Goal: Task Accomplishment & Management: Complete application form

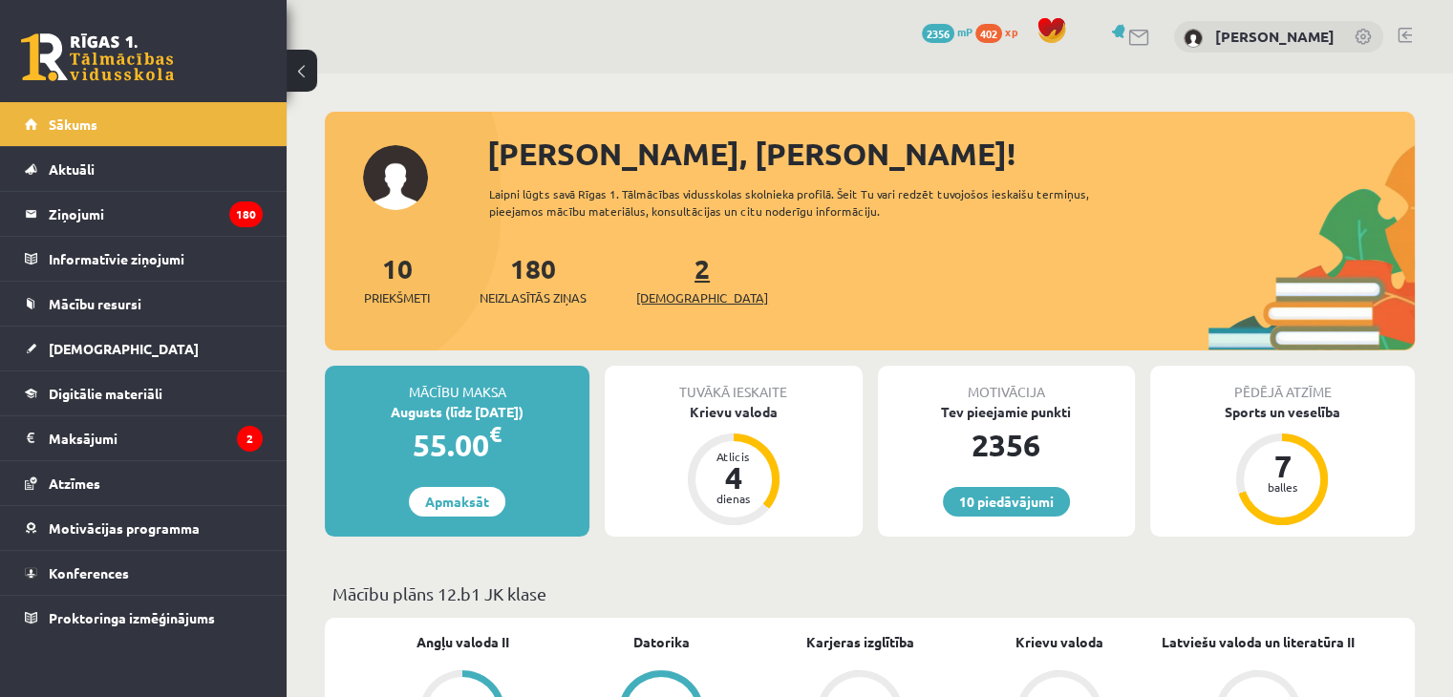
click at [672, 279] on link "2 Ieskaites" at bounding box center [702, 279] width 132 height 56
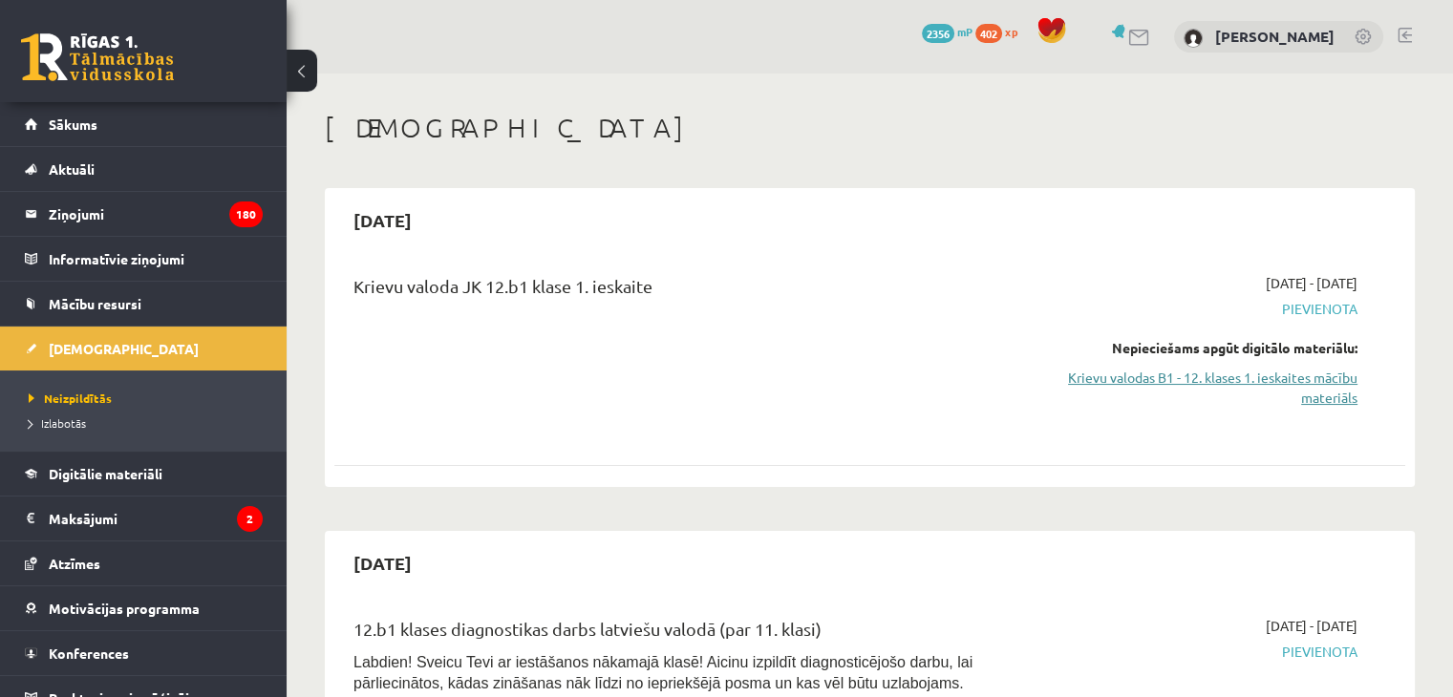
click at [1303, 374] on link "Krievu valodas B1 - 12. klases 1. ieskaites mācību materiāls" at bounding box center [1199, 388] width 315 height 40
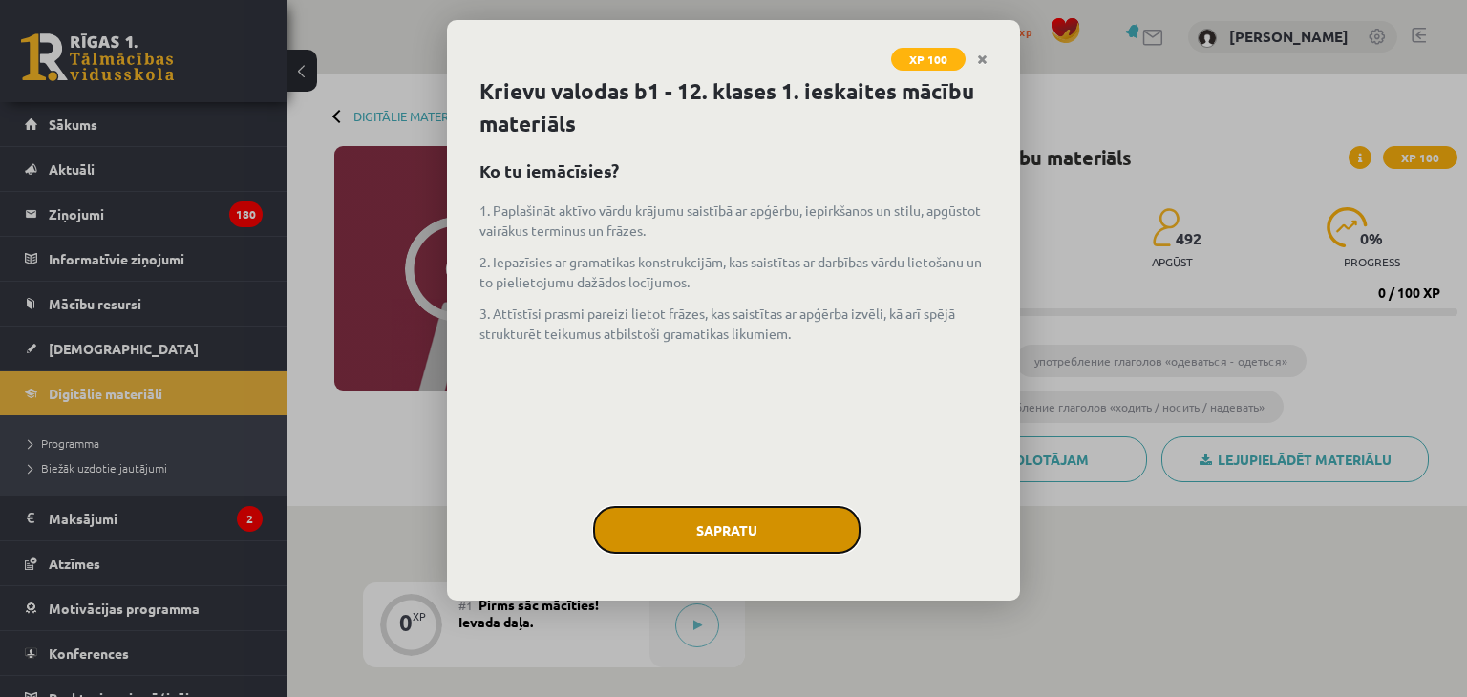
click at [791, 538] on button "Sapratu" at bounding box center [726, 530] width 267 height 48
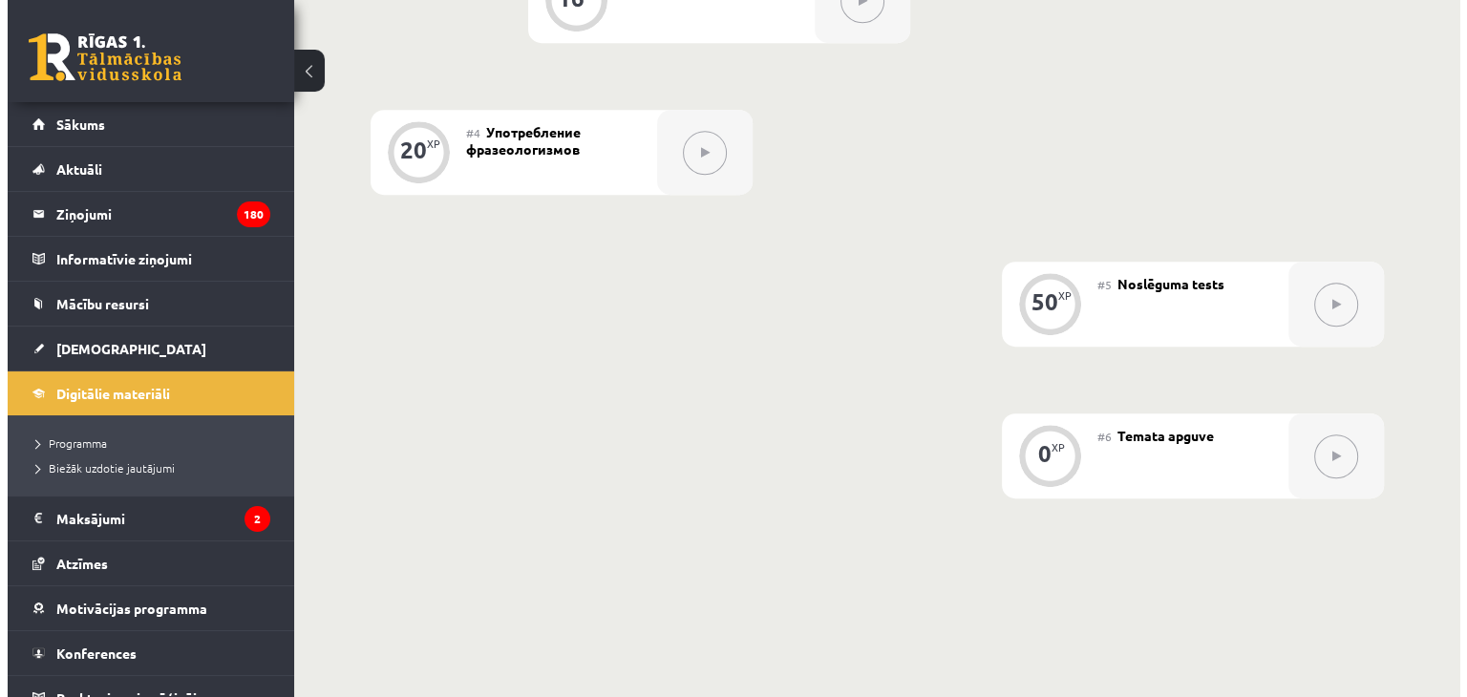
scroll to position [319, 0]
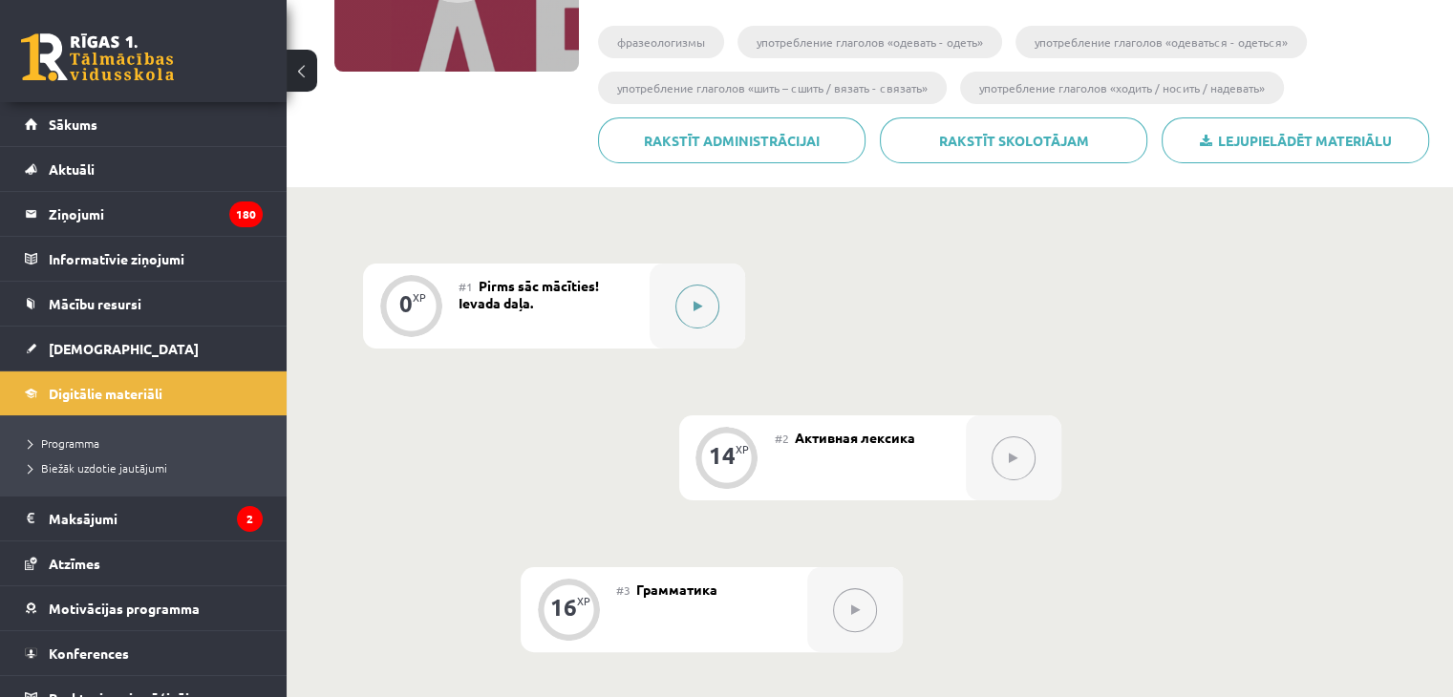
click at [695, 310] on icon at bounding box center [698, 306] width 9 height 11
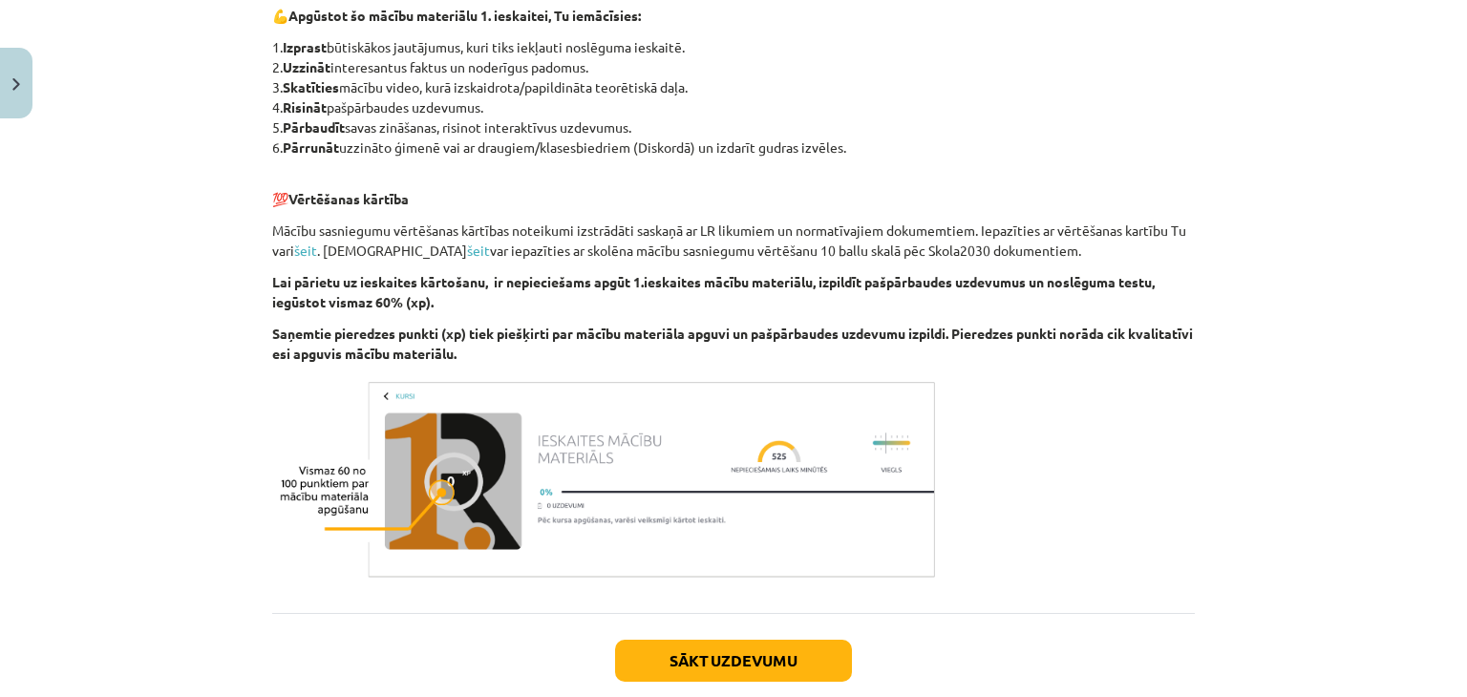
scroll to position [1126, 0]
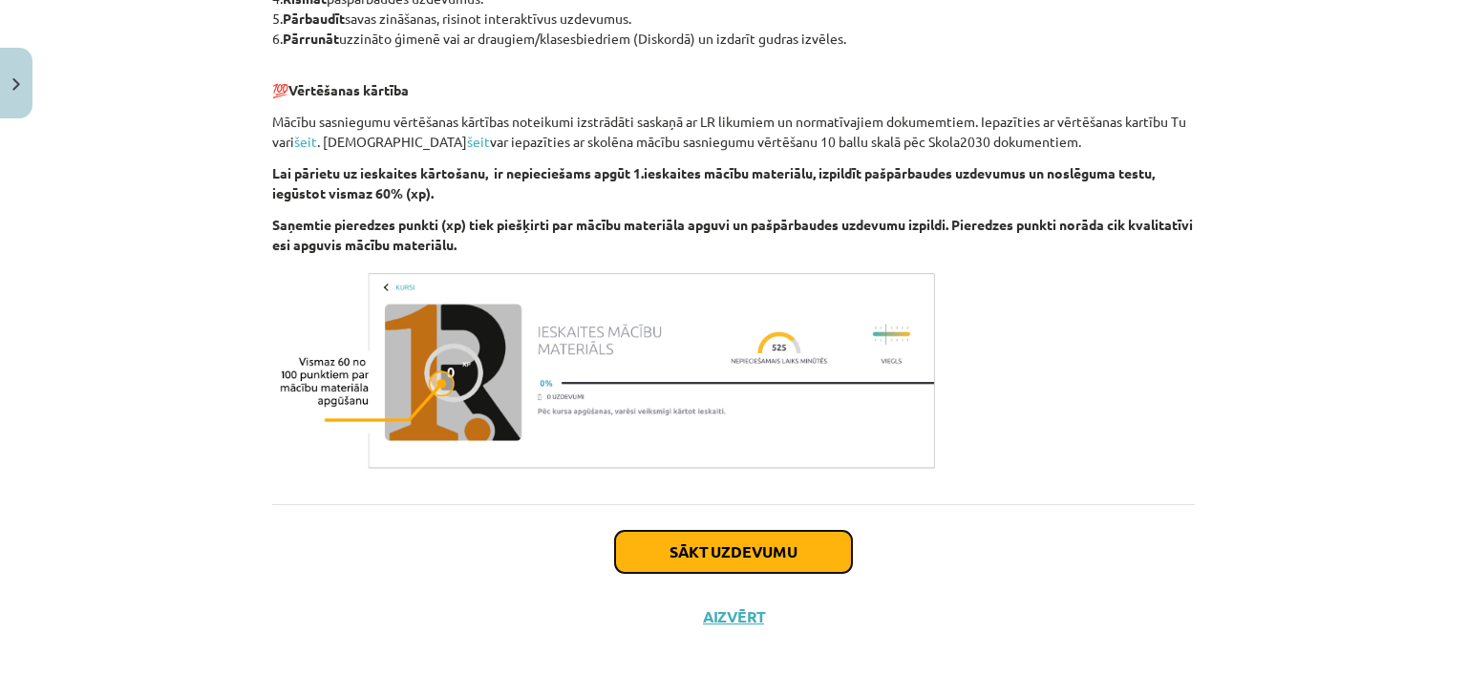
click at [726, 558] on button "Sākt uzdevumu" at bounding box center [733, 552] width 237 height 42
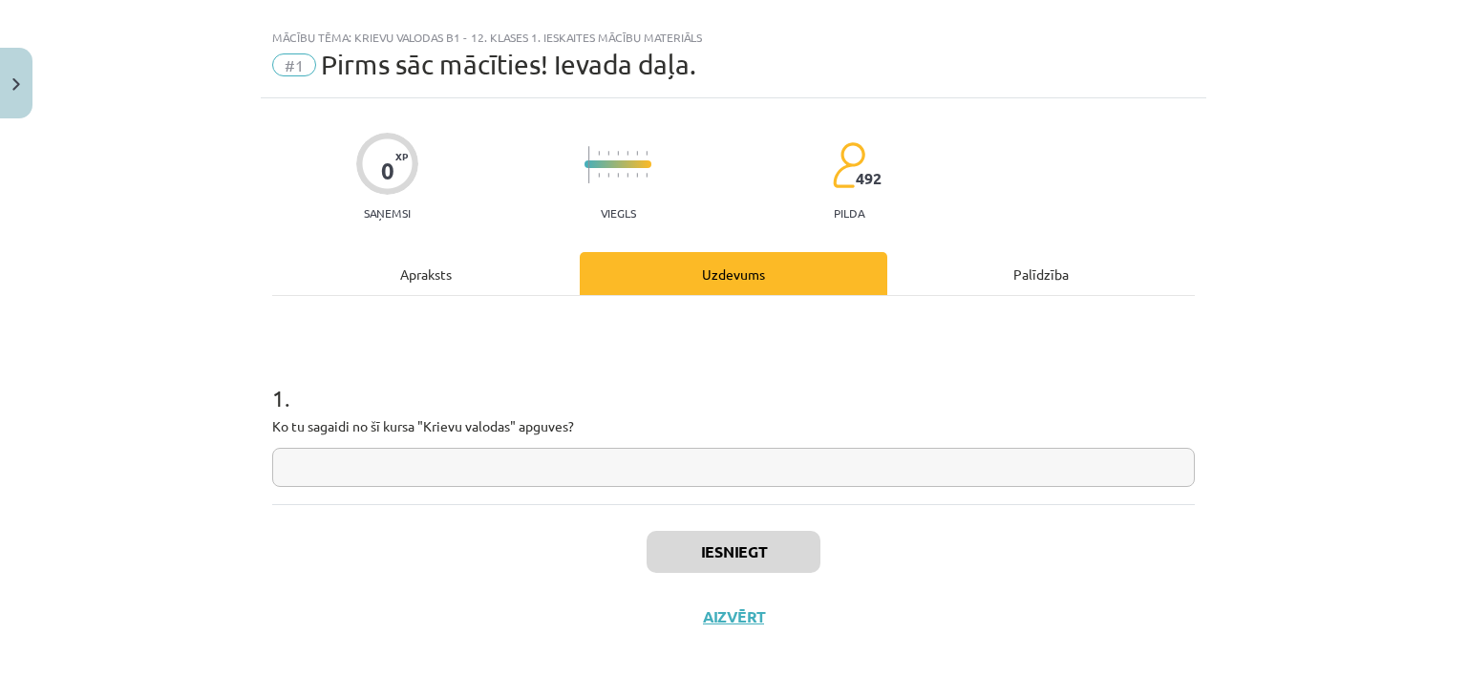
scroll to position [28, 0]
click at [567, 479] on input "text" at bounding box center [733, 468] width 923 height 39
click at [290, 471] on input "text" at bounding box center [733, 468] width 923 height 39
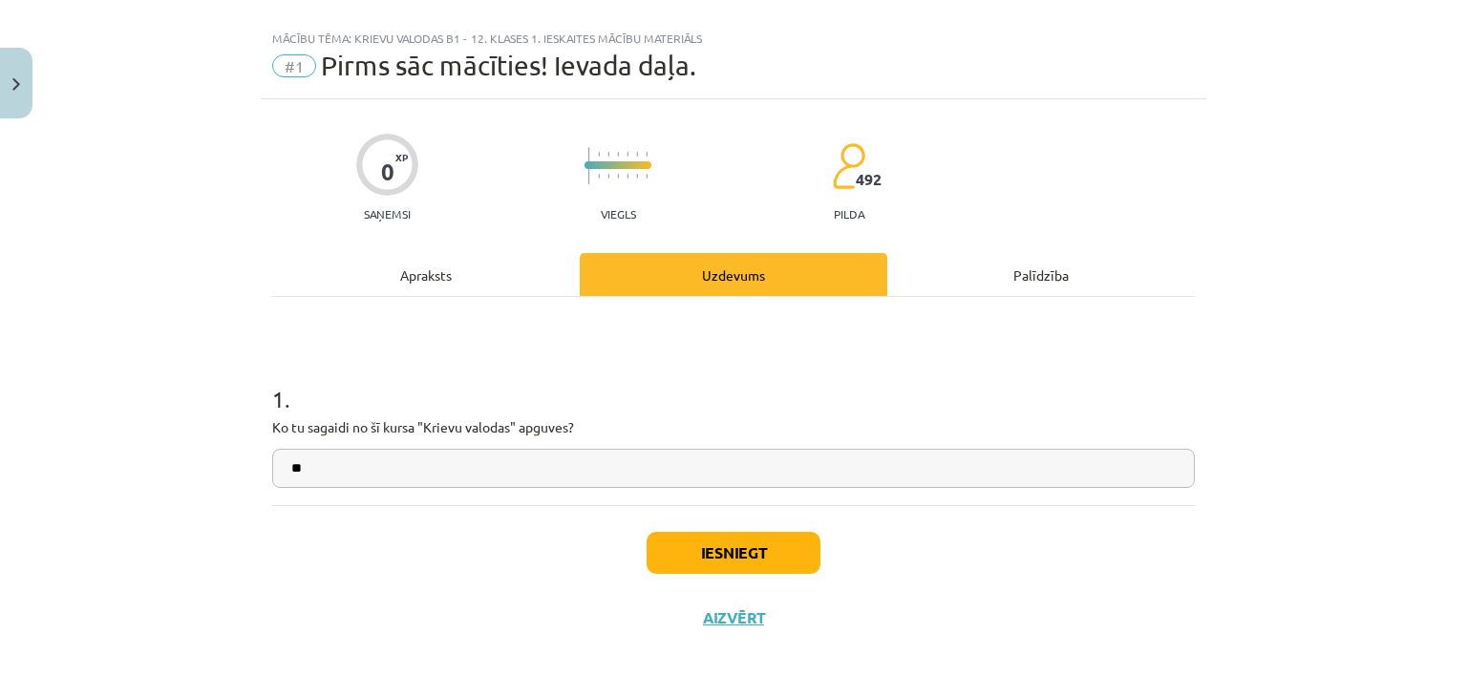
type input "**"
click at [672, 549] on button "Iesniegt" at bounding box center [734, 553] width 174 height 42
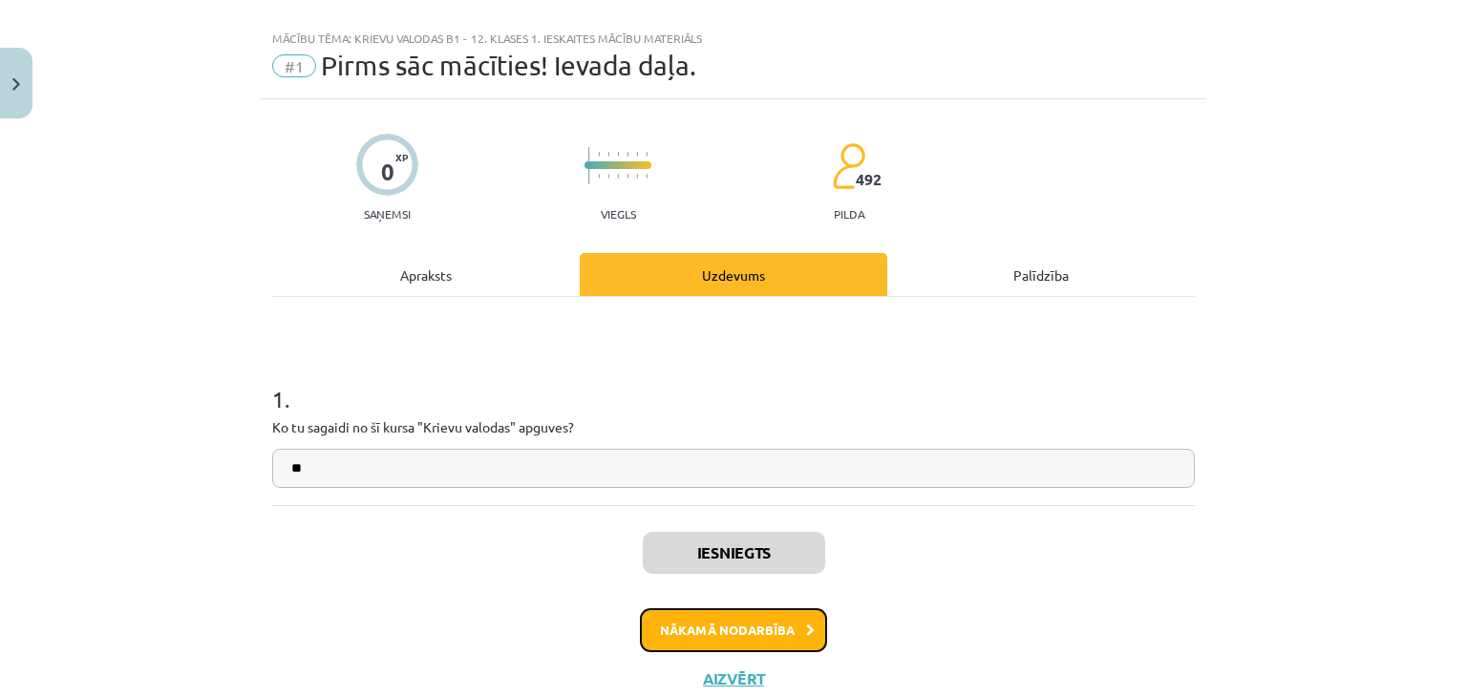
click at [759, 635] on button "Nākamā nodarbība" at bounding box center [733, 631] width 187 height 44
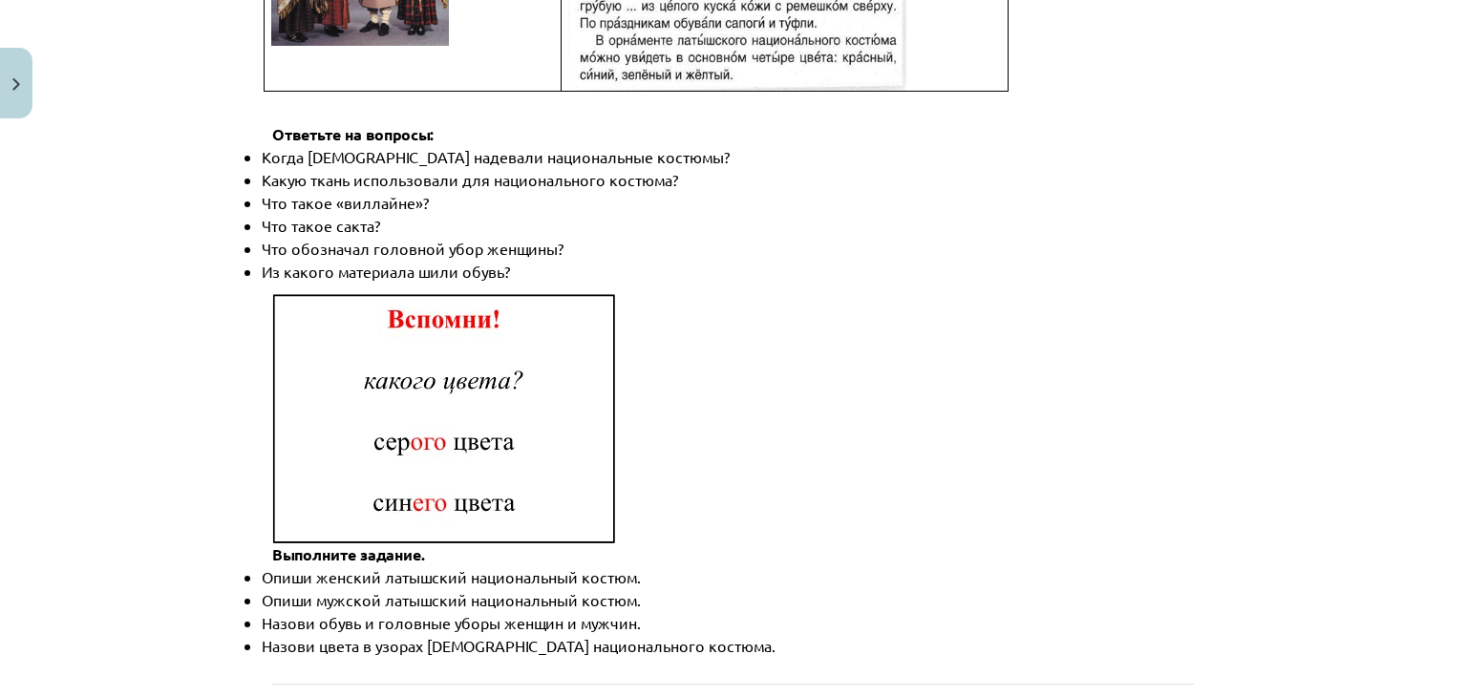
scroll to position [2807, 0]
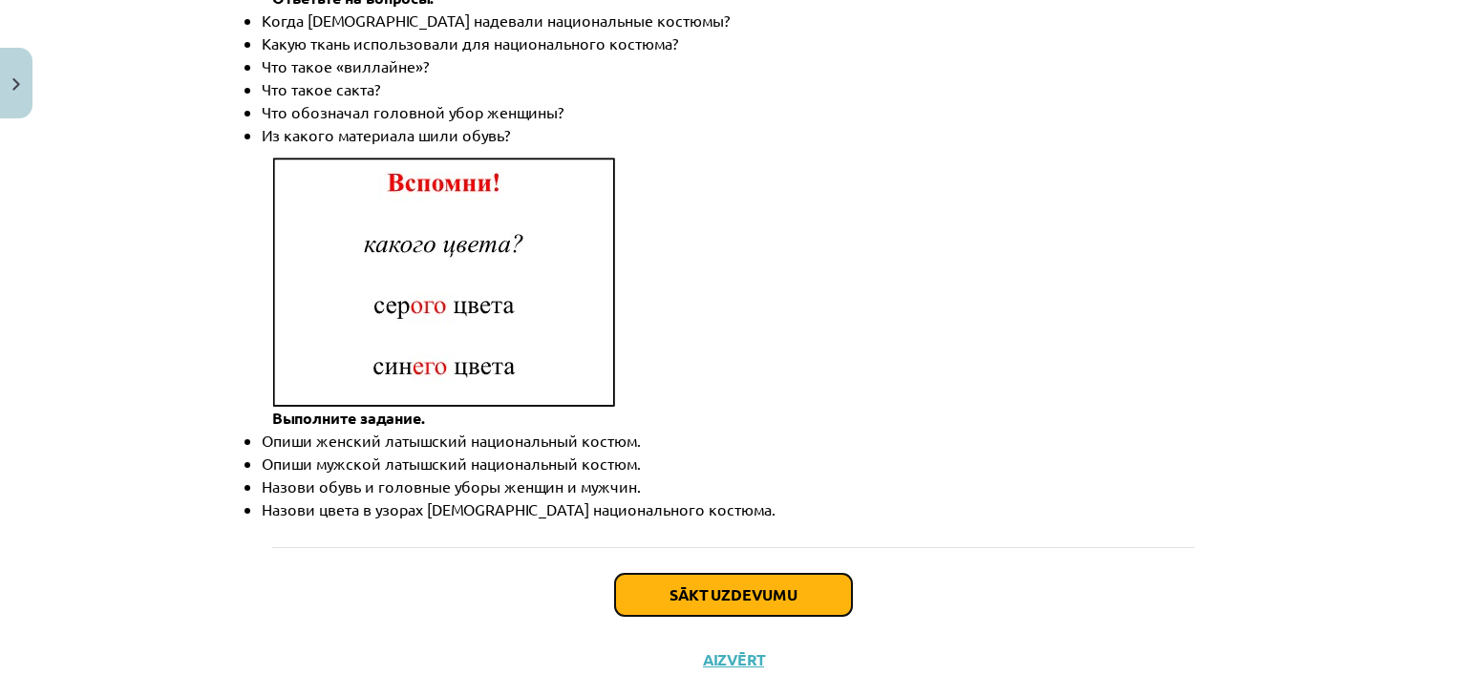
click at [706, 574] on button "Sākt uzdevumu" at bounding box center [733, 595] width 237 height 42
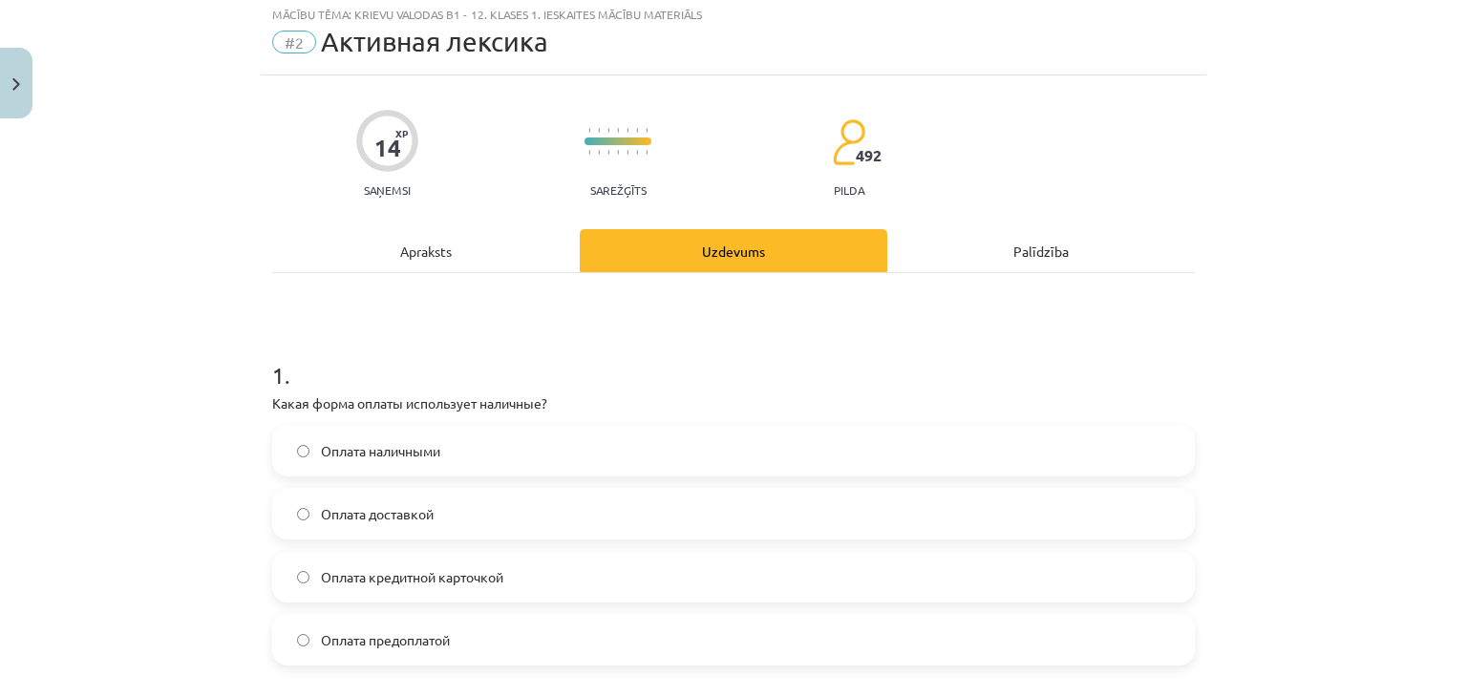
scroll to position [48, 0]
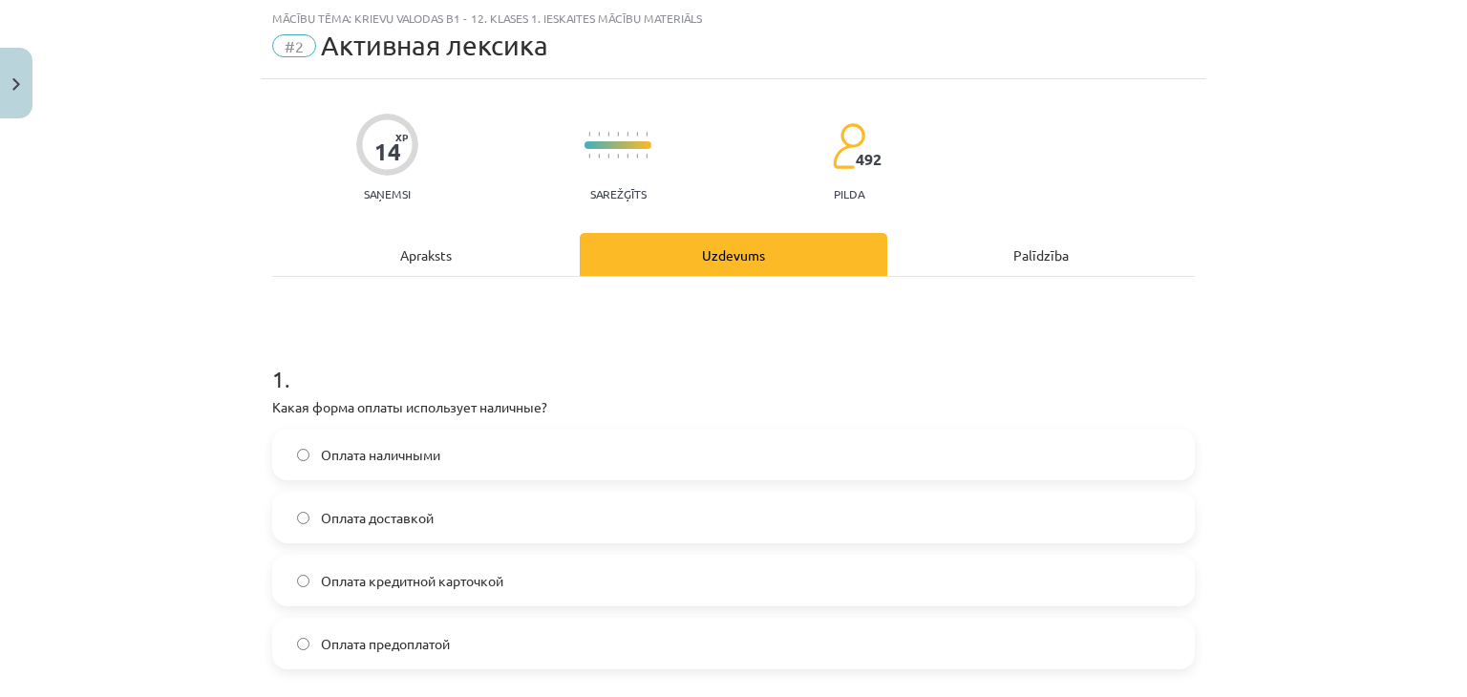
click at [411, 452] on span "Оплата наличными" at bounding box center [380, 455] width 119 height 20
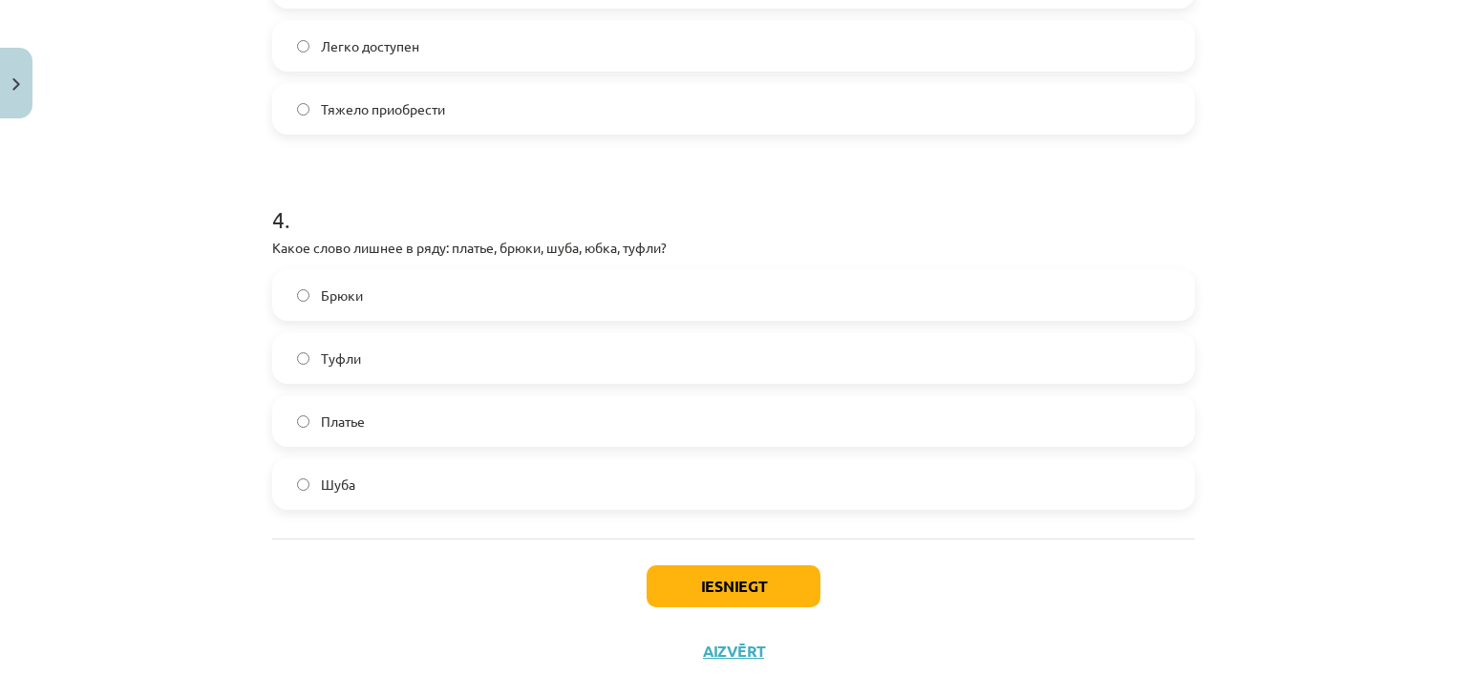
scroll to position [1368, 0]
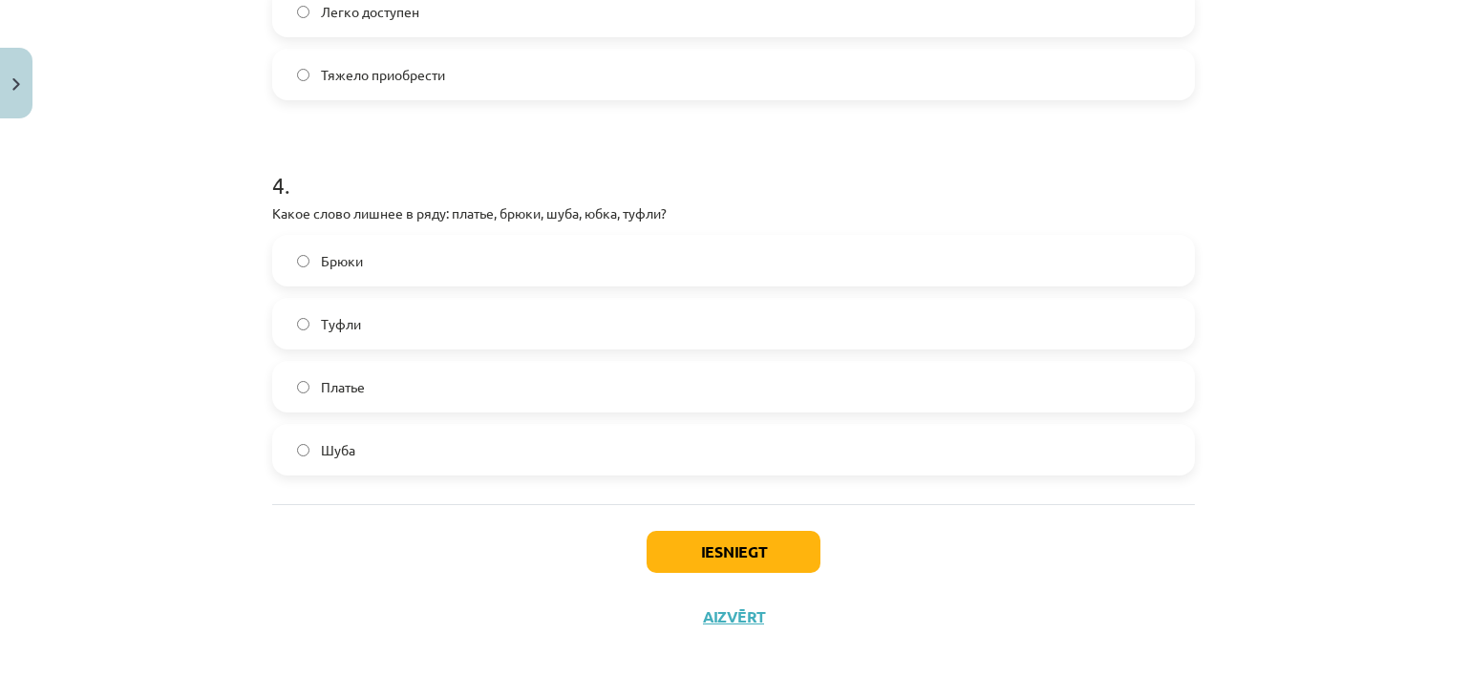
click at [473, 324] on label "Туфли" at bounding box center [733, 324] width 919 height 48
click at [703, 548] on button "Iesniegt" at bounding box center [734, 552] width 174 height 42
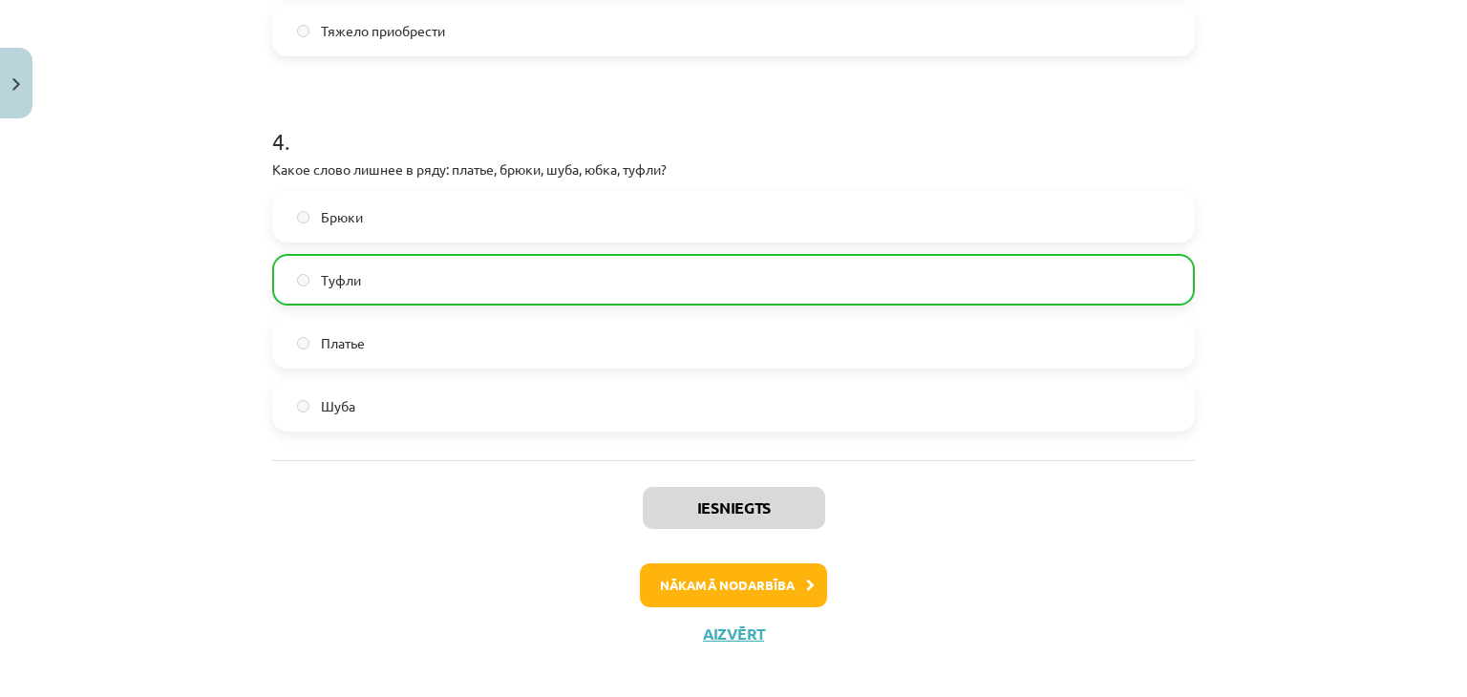
scroll to position [1428, 0]
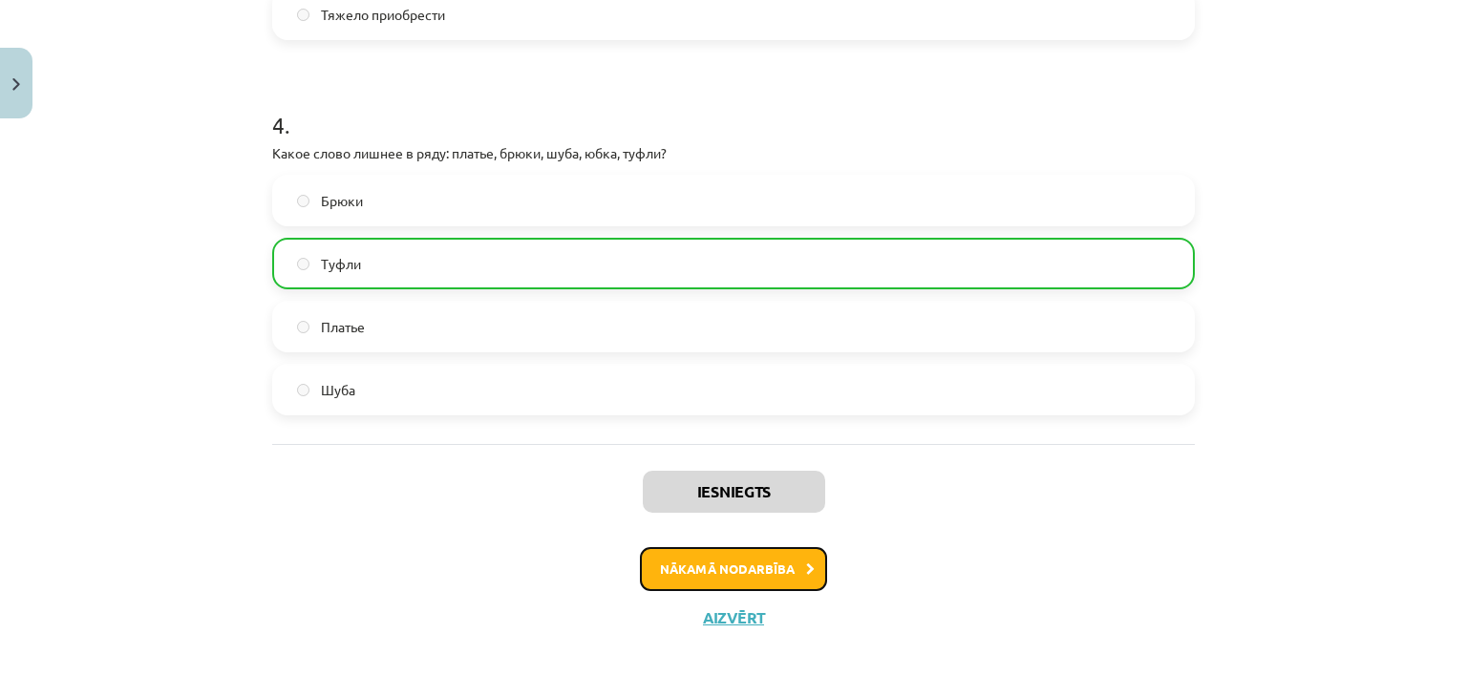
click at [699, 571] on button "Nākamā nodarbība" at bounding box center [733, 569] width 187 height 44
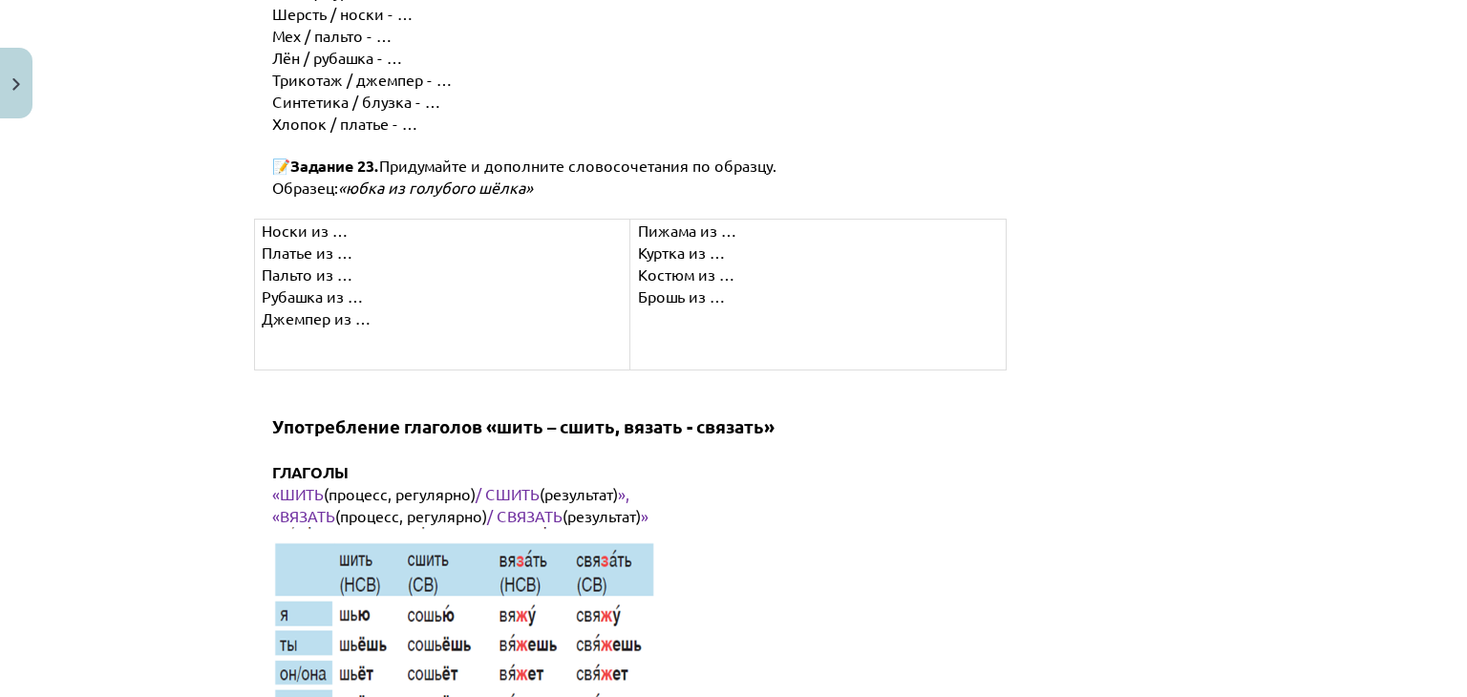
scroll to position [9680, 0]
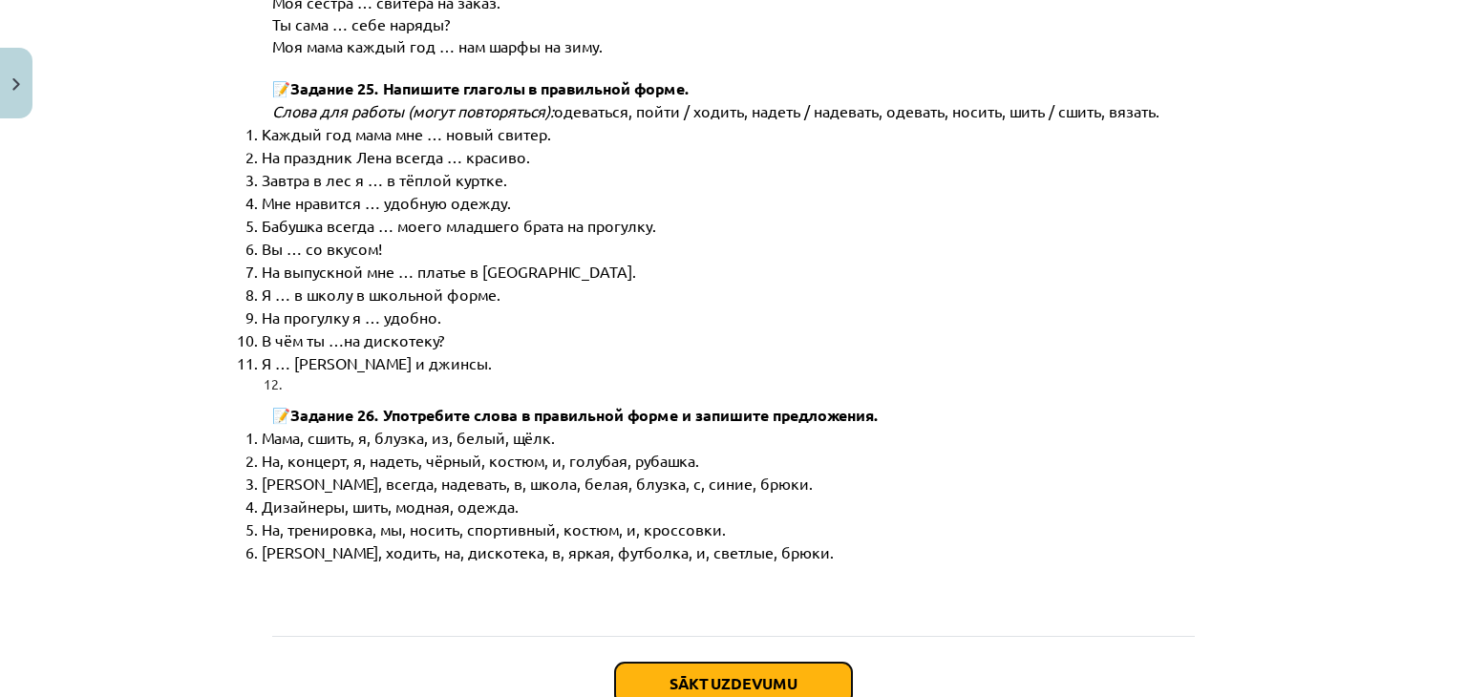
click at [712, 663] on button "Sākt uzdevumu" at bounding box center [733, 684] width 237 height 42
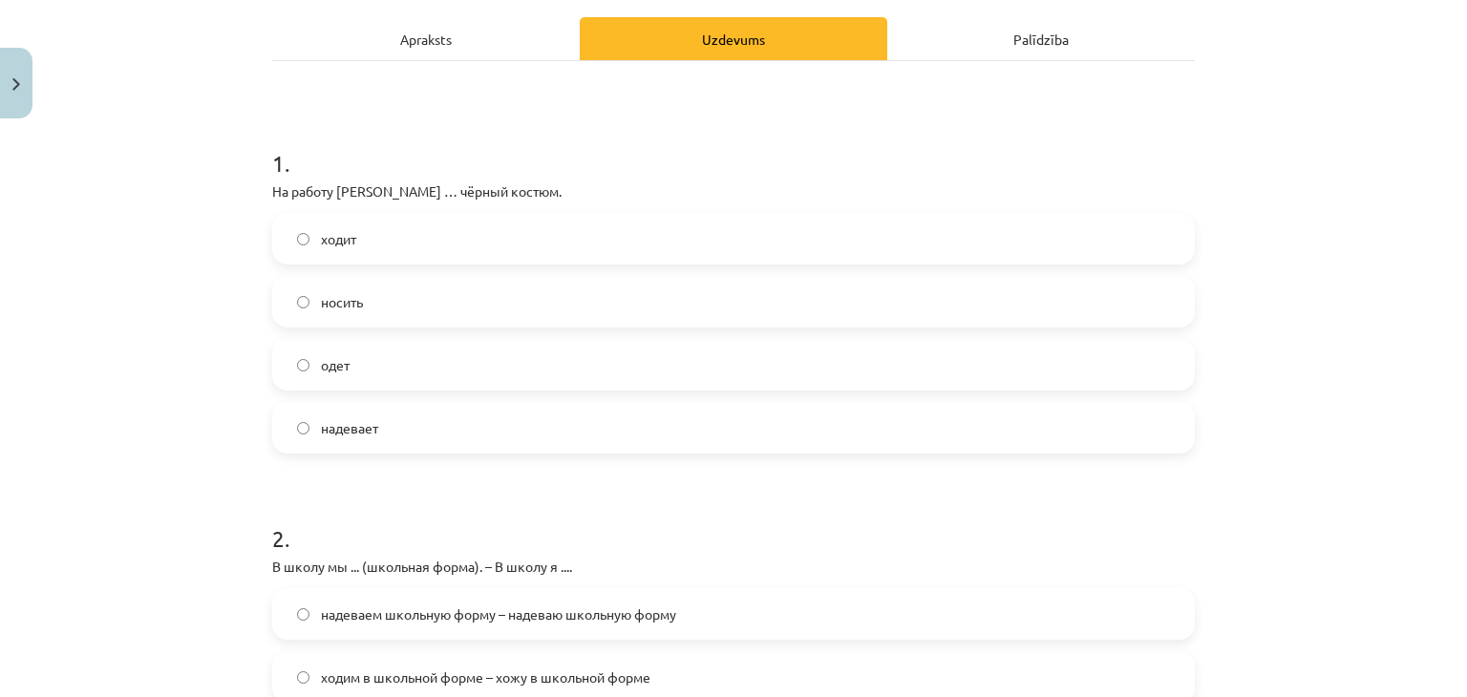
scroll to position [366, 0]
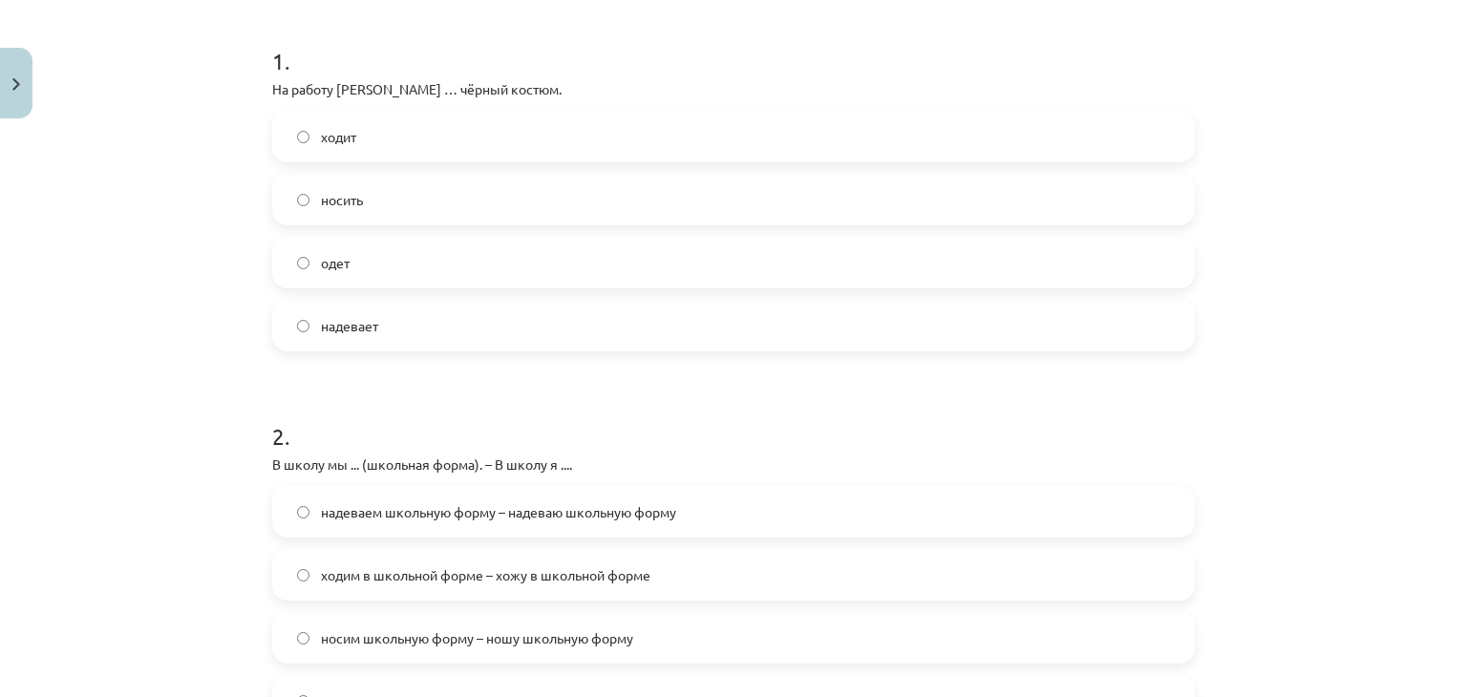
click at [380, 328] on label "надевает" at bounding box center [733, 326] width 919 height 48
click at [392, 507] on span "надеваем школьную форму – надеваю школьную форму" at bounding box center [498, 513] width 355 height 20
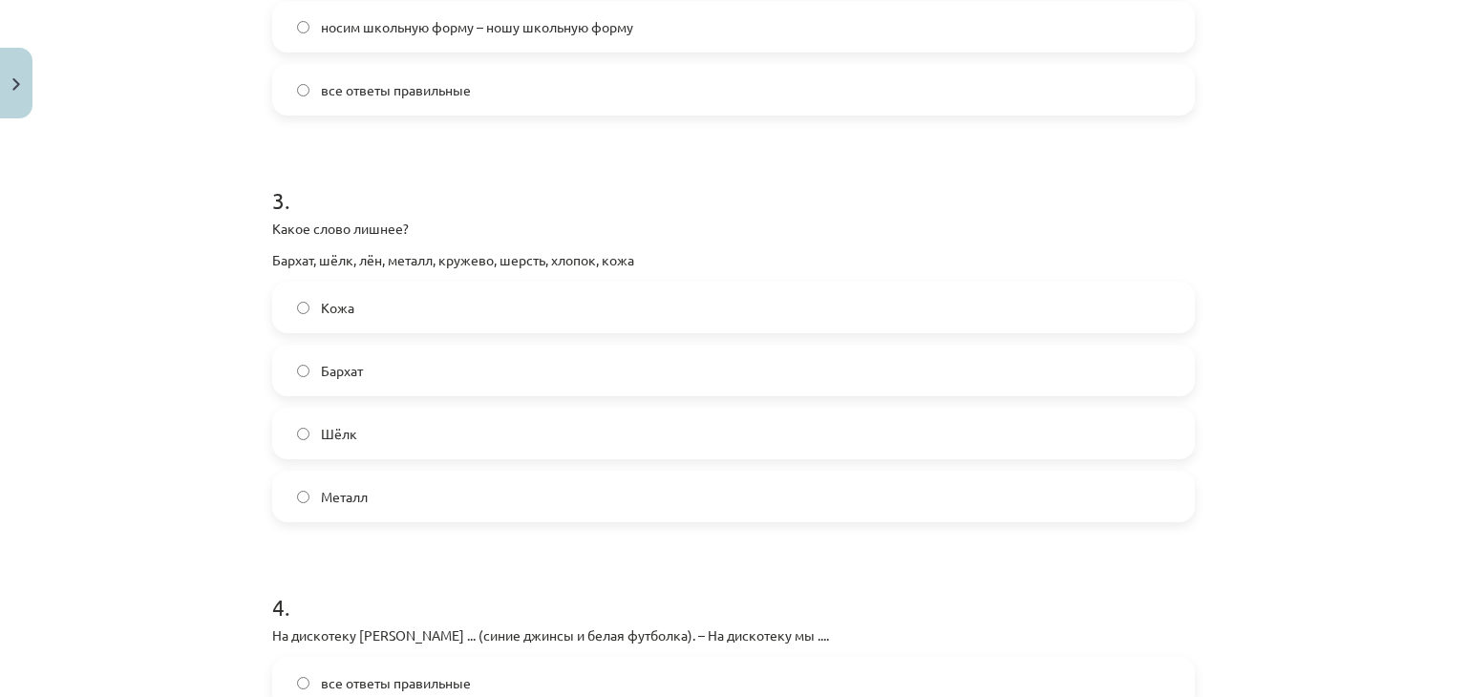
scroll to position [1016, 0]
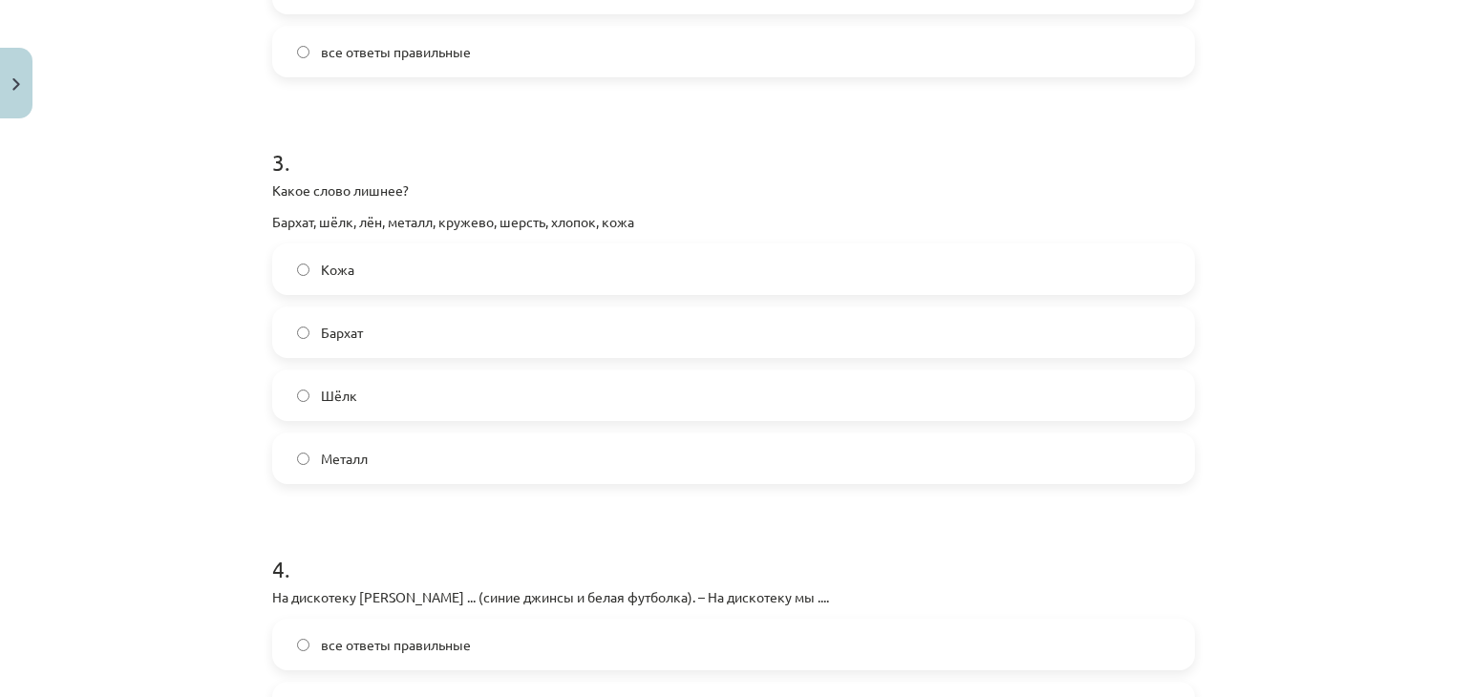
click at [472, 457] on label "Металл" at bounding box center [733, 459] width 919 height 48
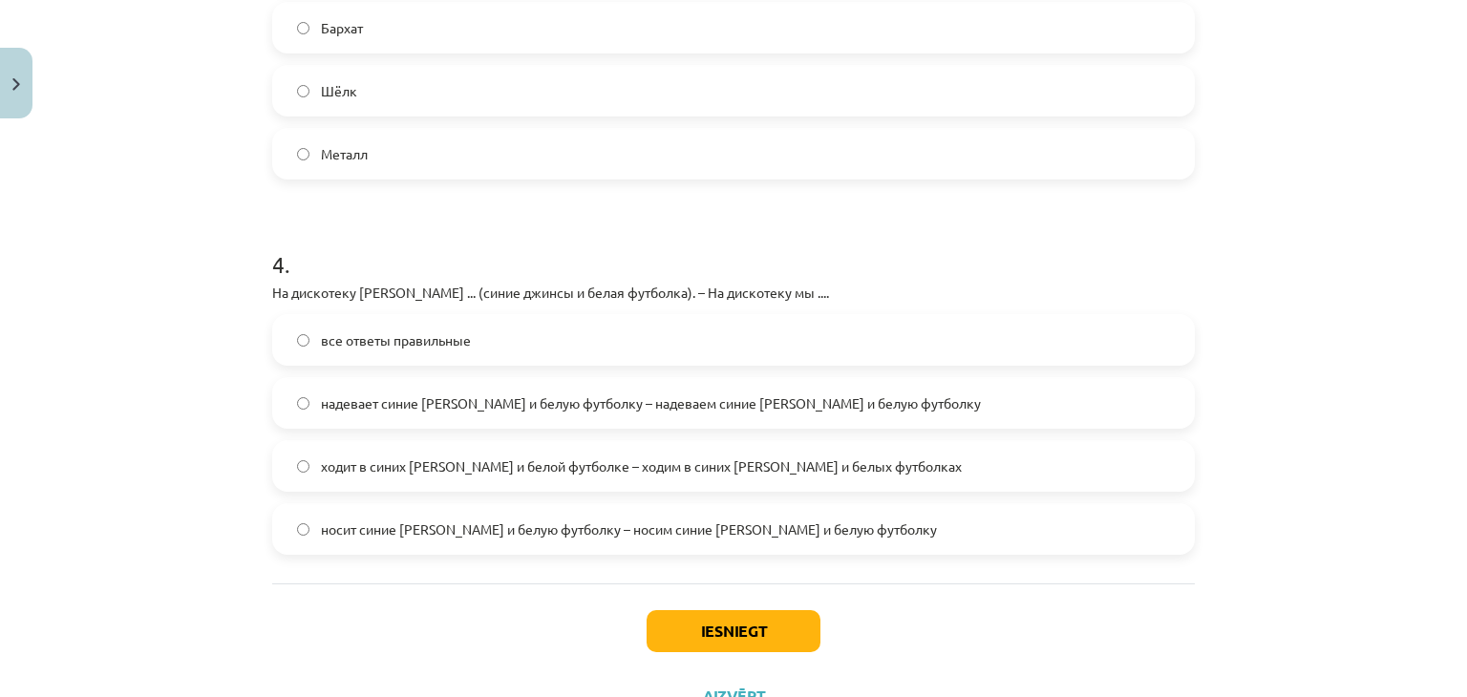
scroll to position [1399, 0]
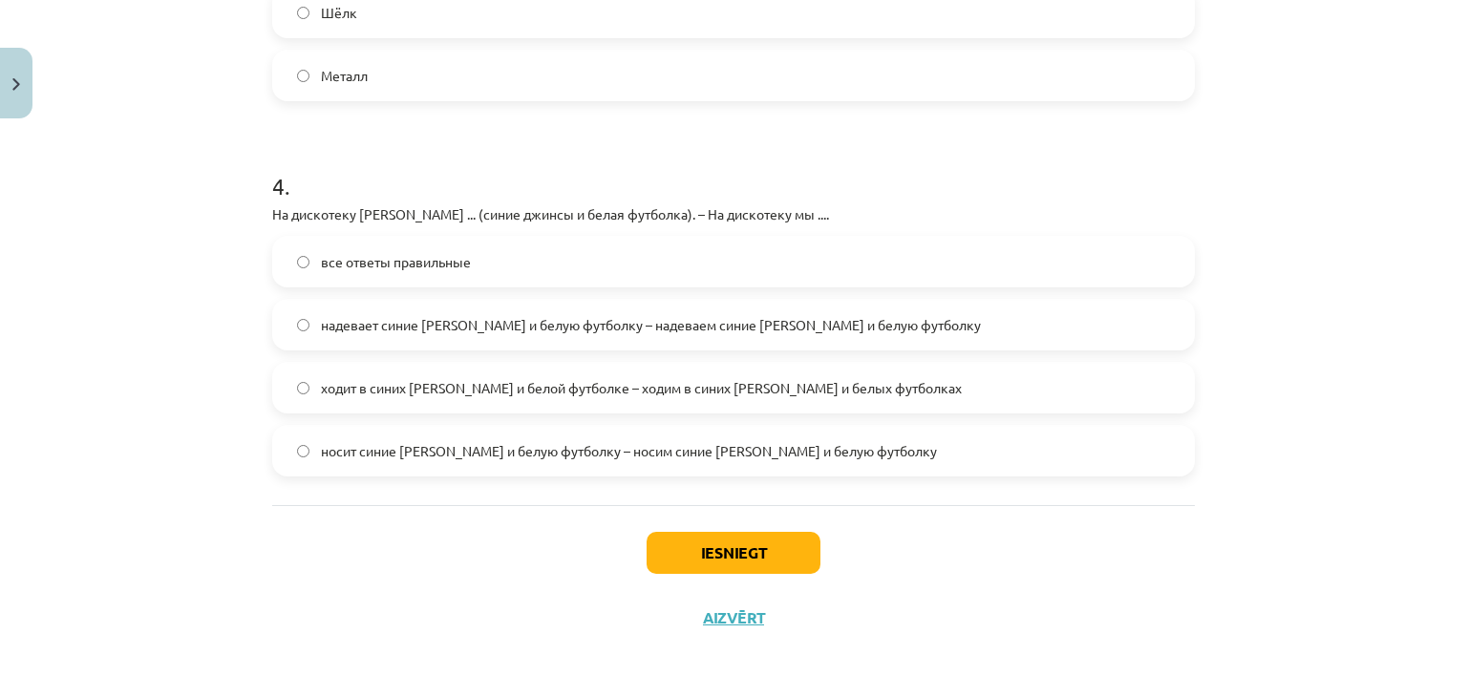
click at [739, 324] on span "надевает синие джинсы и белую футболку – надеваем синие джинсы и белую футболку" at bounding box center [651, 325] width 660 height 20
click at [734, 556] on button "Iesniegt" at bounding box center [734, 553] width 174 height 42
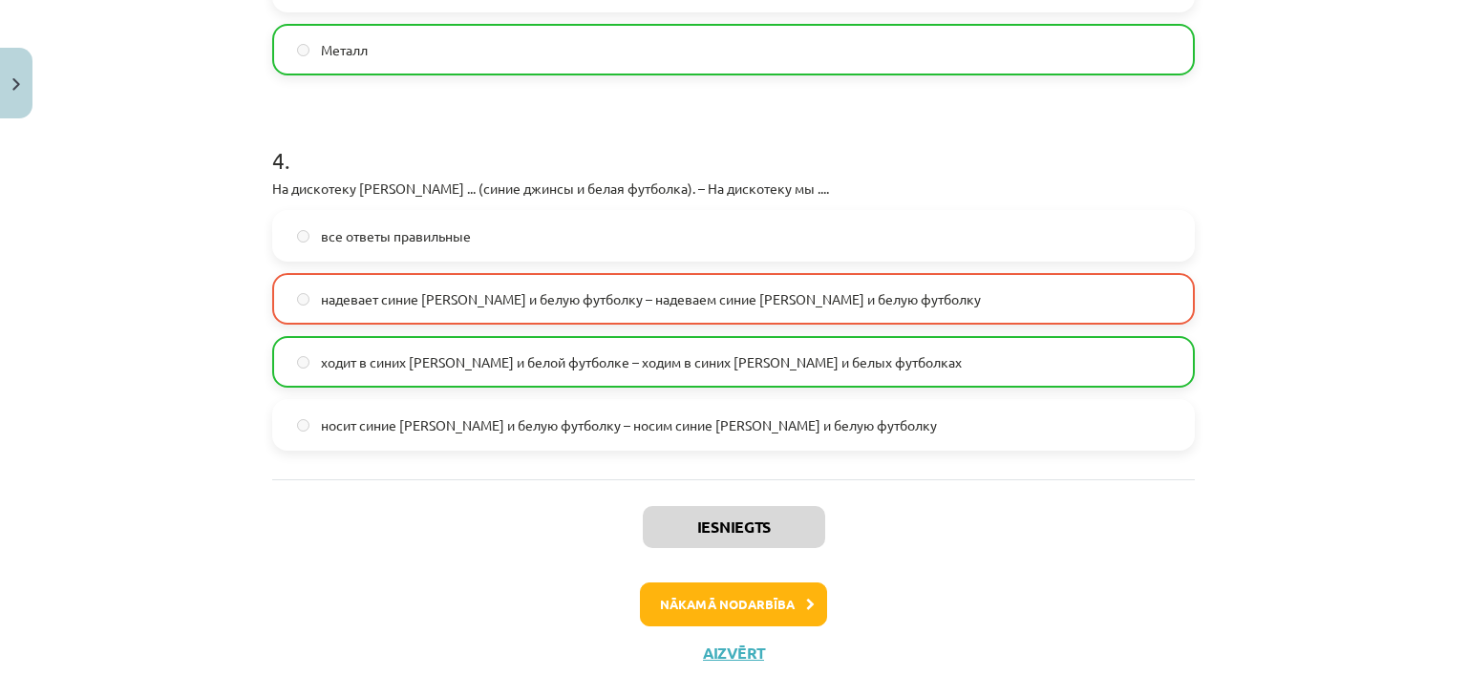
scroll to position [1460, 0]
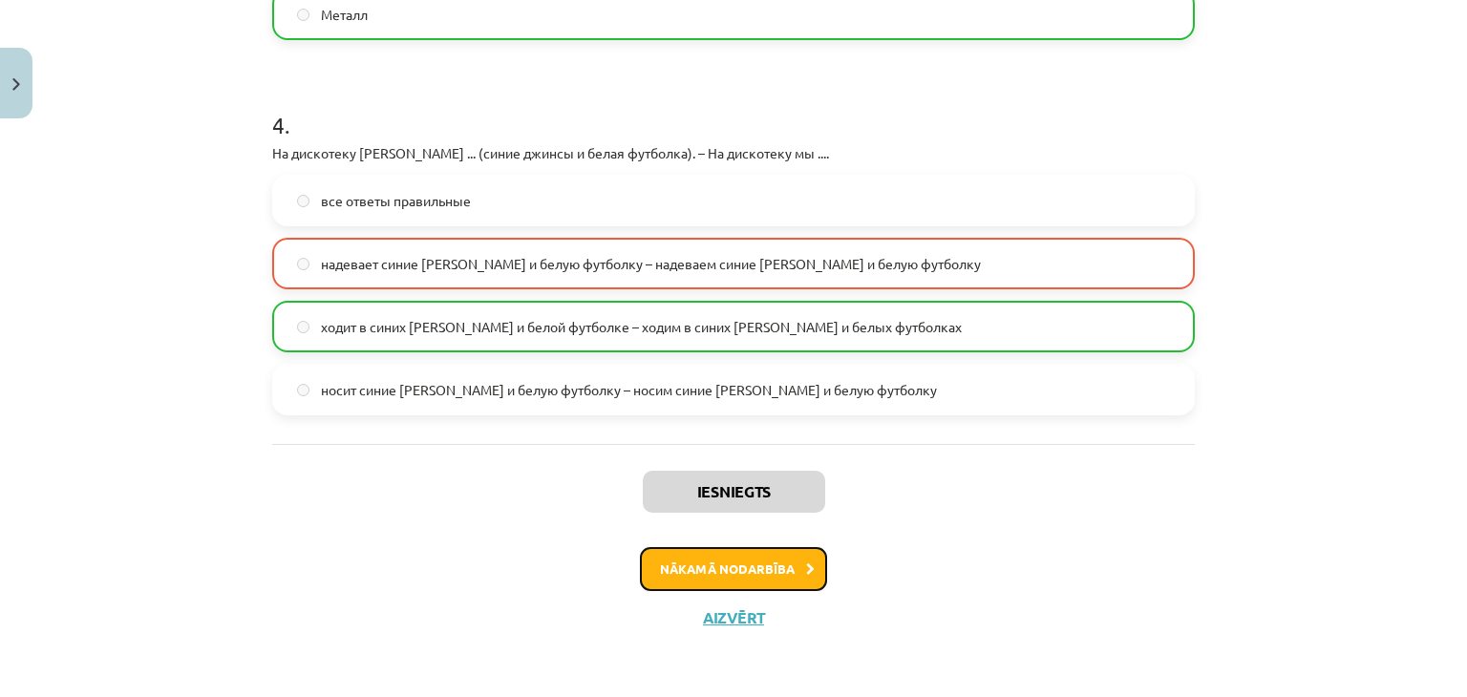
click at [715, 566] on button "Nākamā nodarbība" at bounding box center [733, 569] width 187 height 44
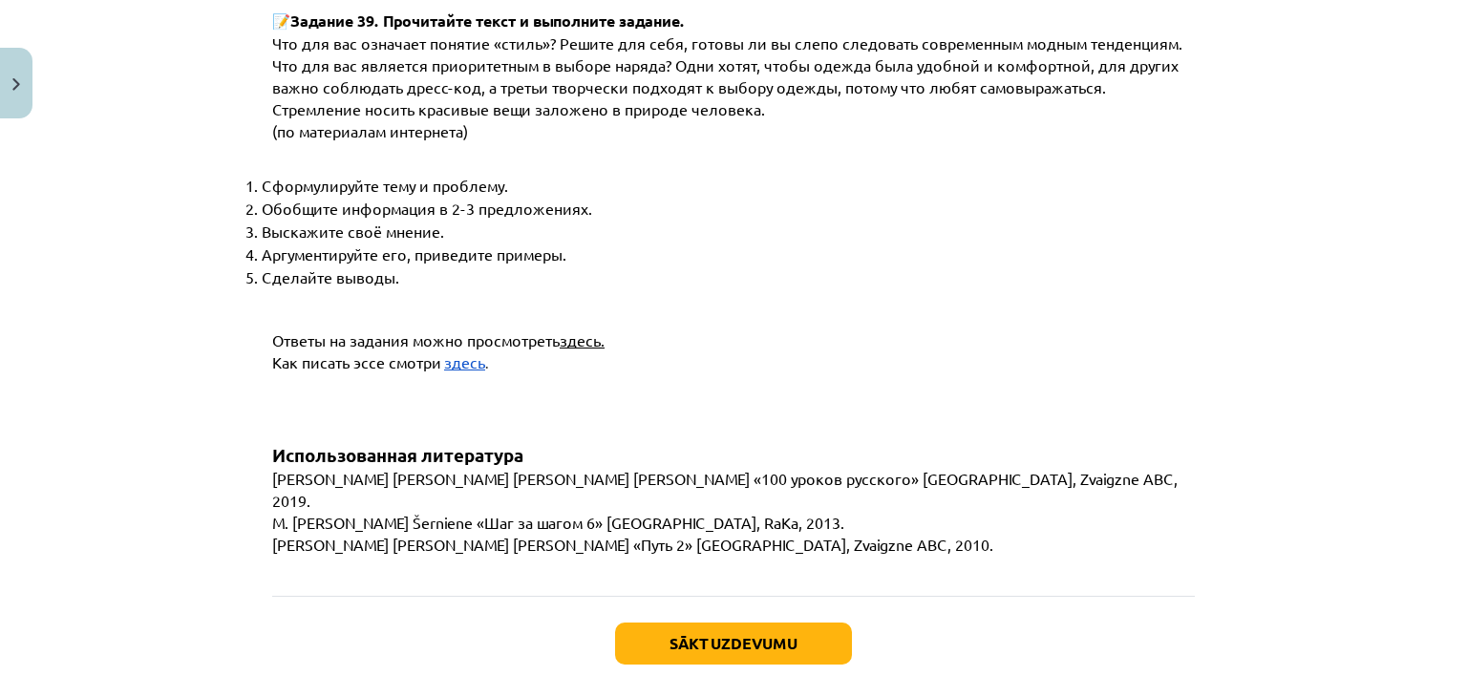
scroll to position [7334, 0]
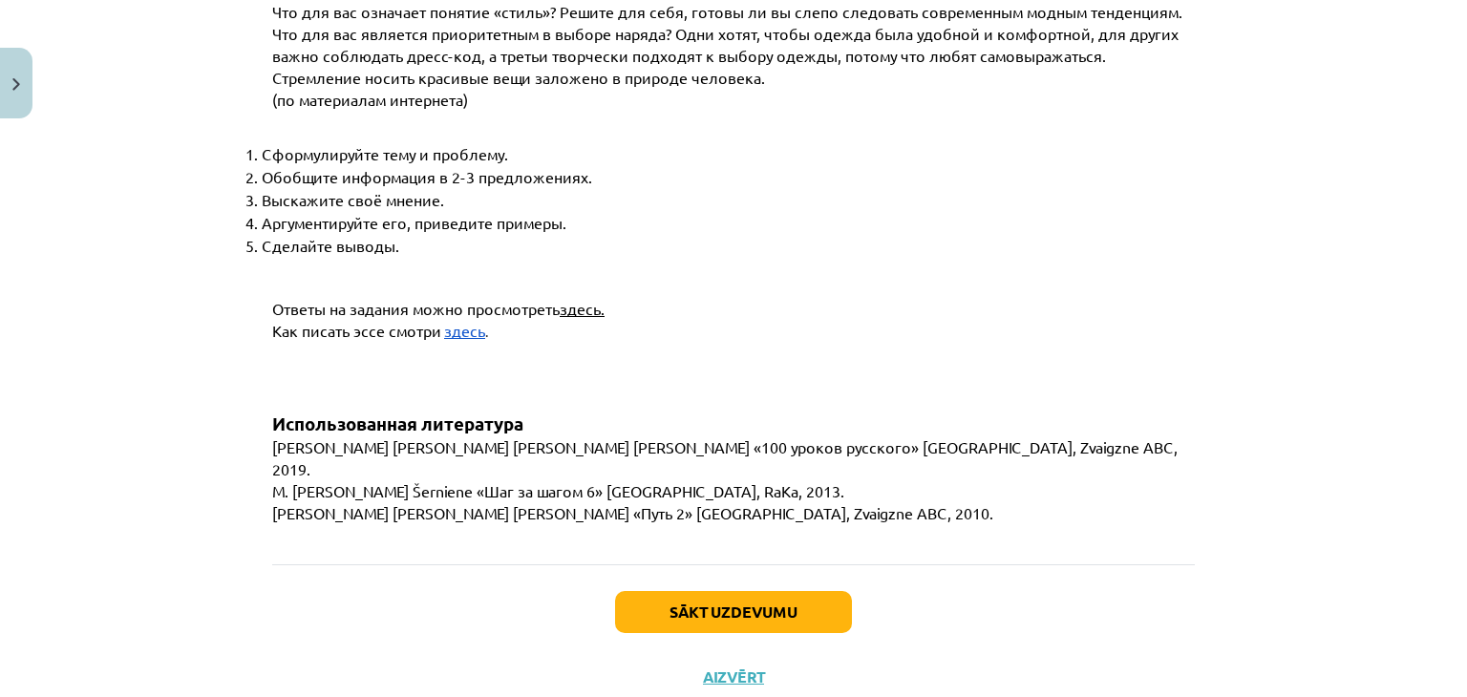
click at [457, 321] on span "здесь" at bounding box center [464, 330] width 41 height 19
click at [775, 591] on button "Sākt uzdevumu" at bounding box center [733, 612] width 237 height 42
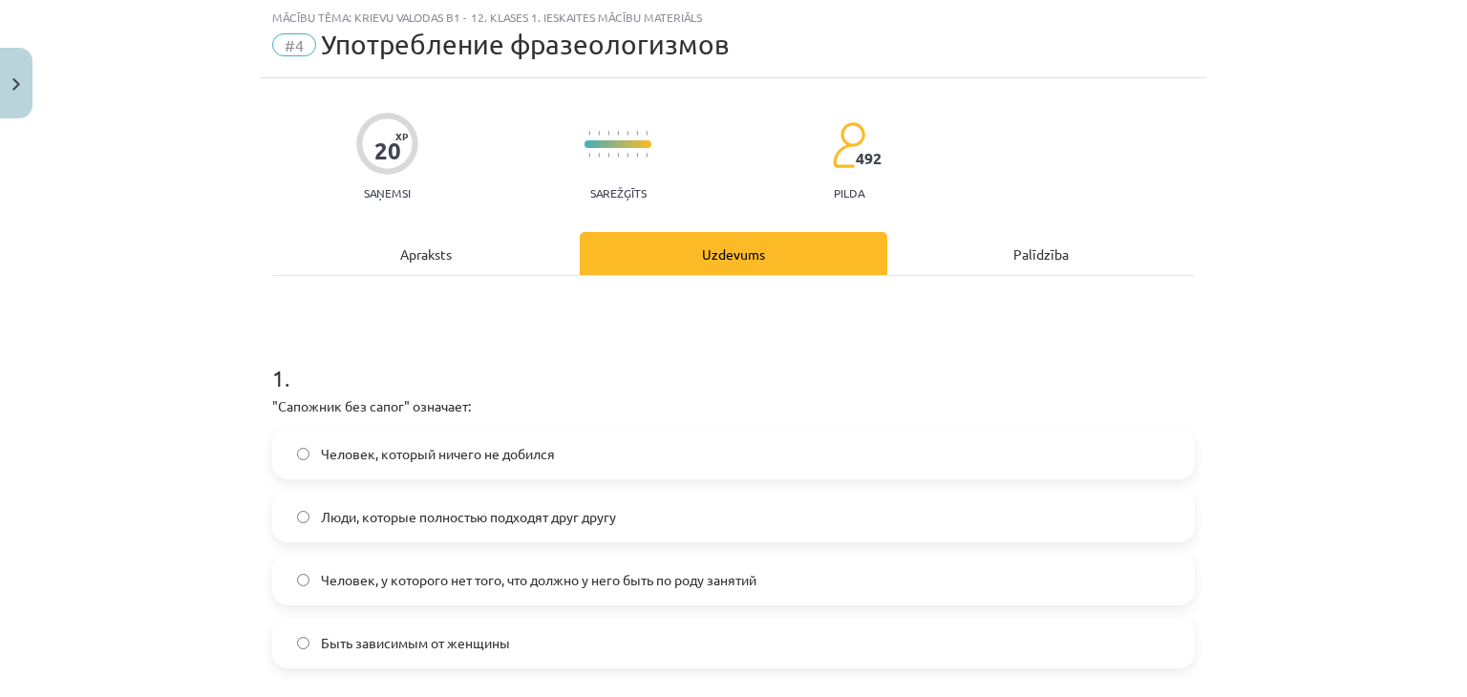
scroll to position [48, 0]
click at [489, 456] on span "Человек, который ничего не добился" at bounding box center [438, 455] width 234 height 20
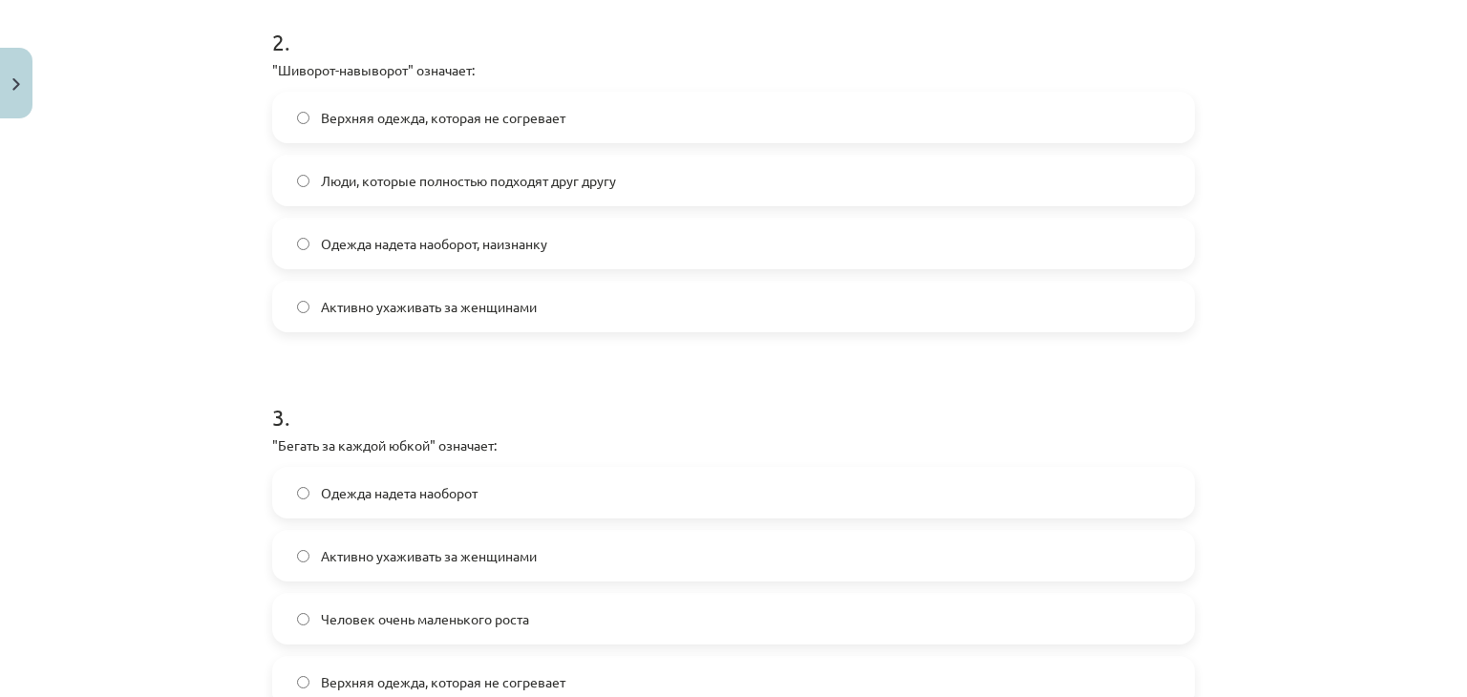
scroll to position [811, 0]
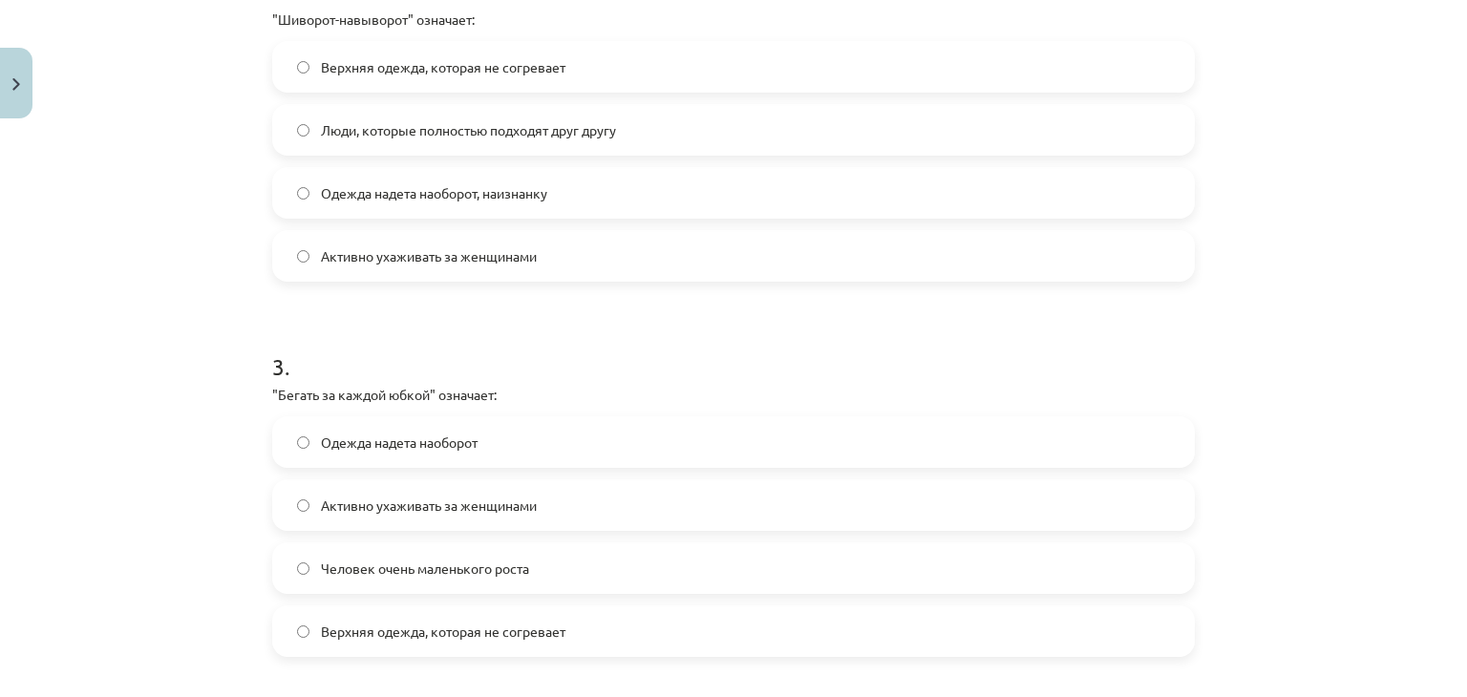
click at [598, 184] on label "Одежда надета наоборот, наизнанку" at bounding box center [733, 193] width 919 height 48
click at [417, 505] on span "Активно ухаживать за женщинами" at bounding box center [429, 506] width 216 height 20
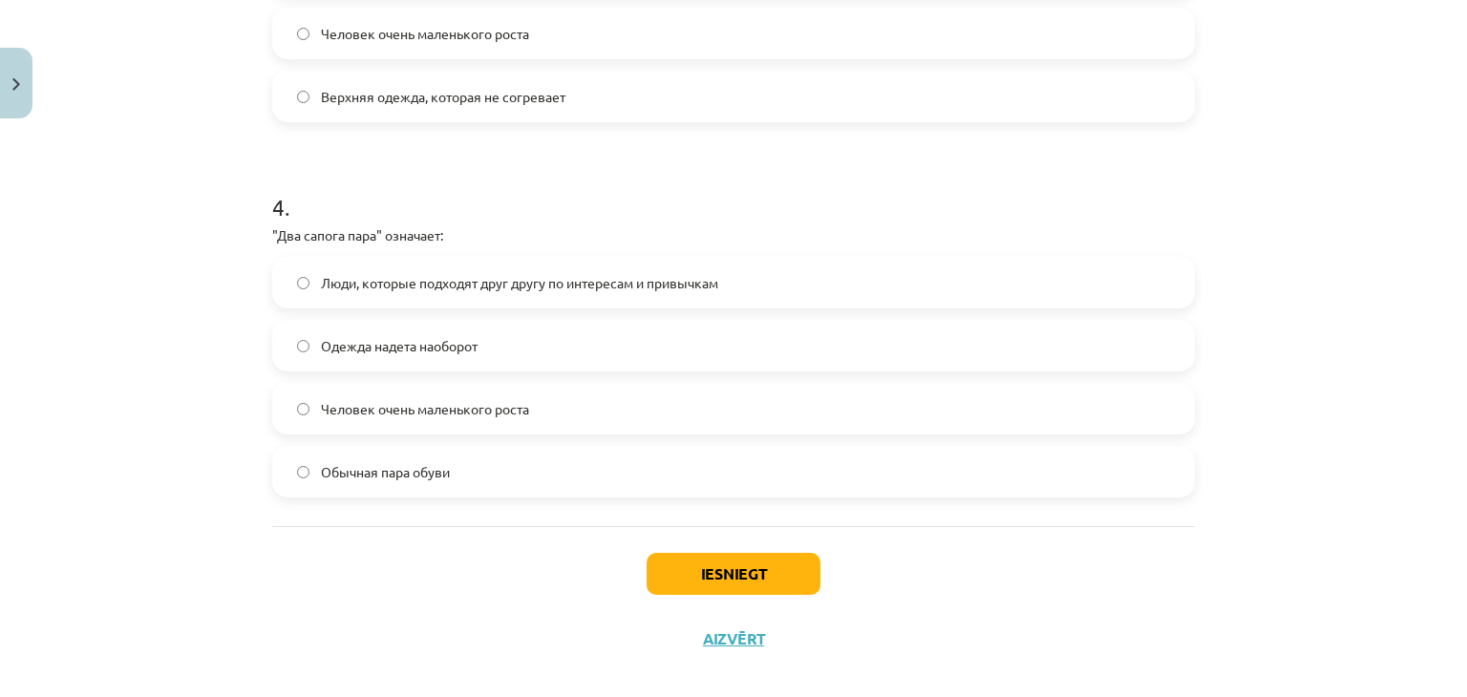
scroll to position [1368, 0]
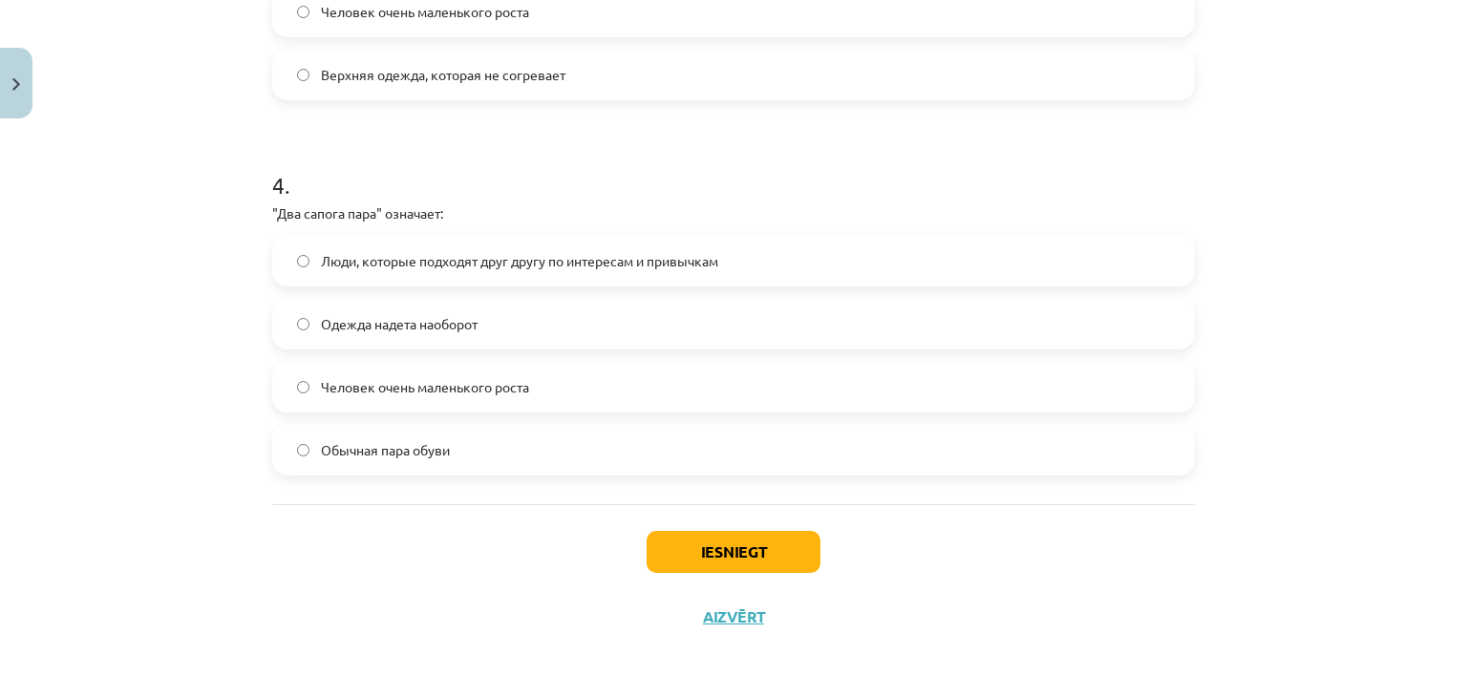
click at [602, 262] on span "Люди, которые подходят друг другу по интересам и привычкам" at bounding box center [519, 261] width 397 height 20
click at [731, 560] on button "Iesniegt" at bounding box center [734, 552] width 174 height 42
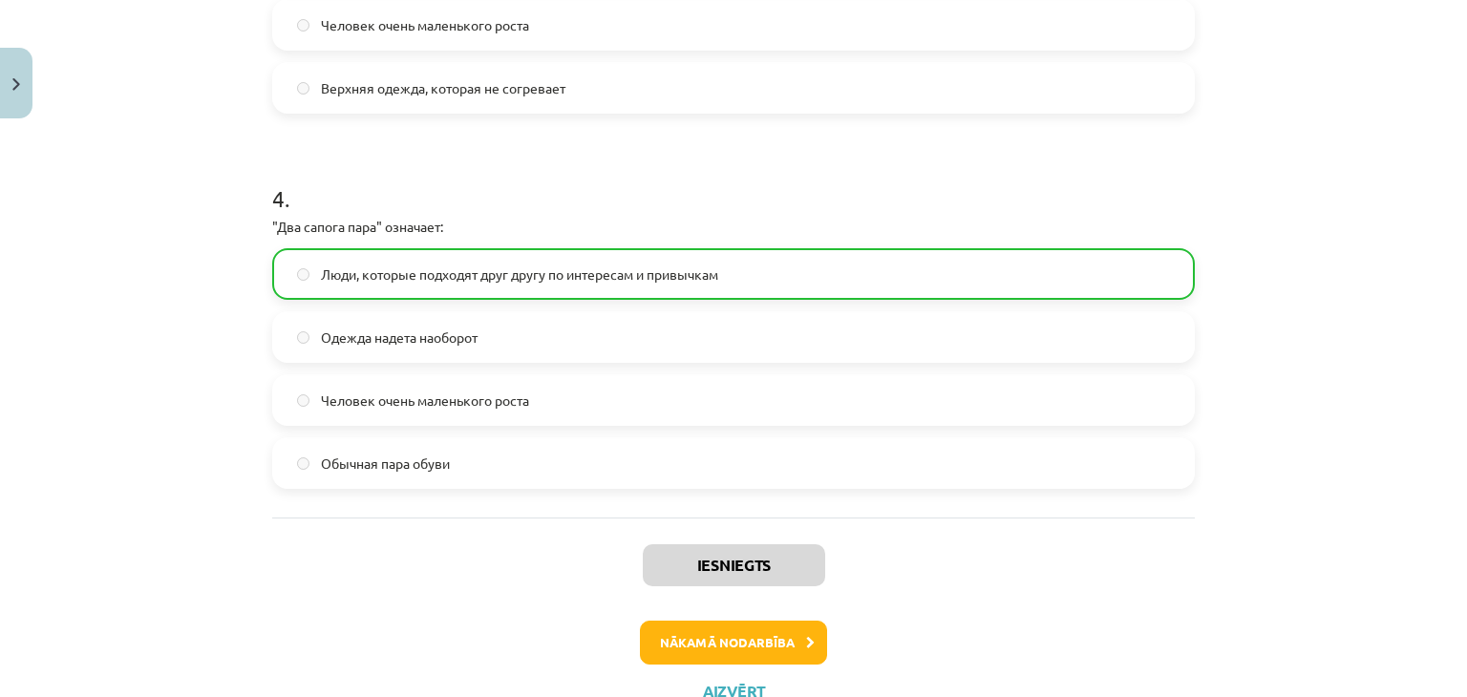
scroll to position [1428, 0]
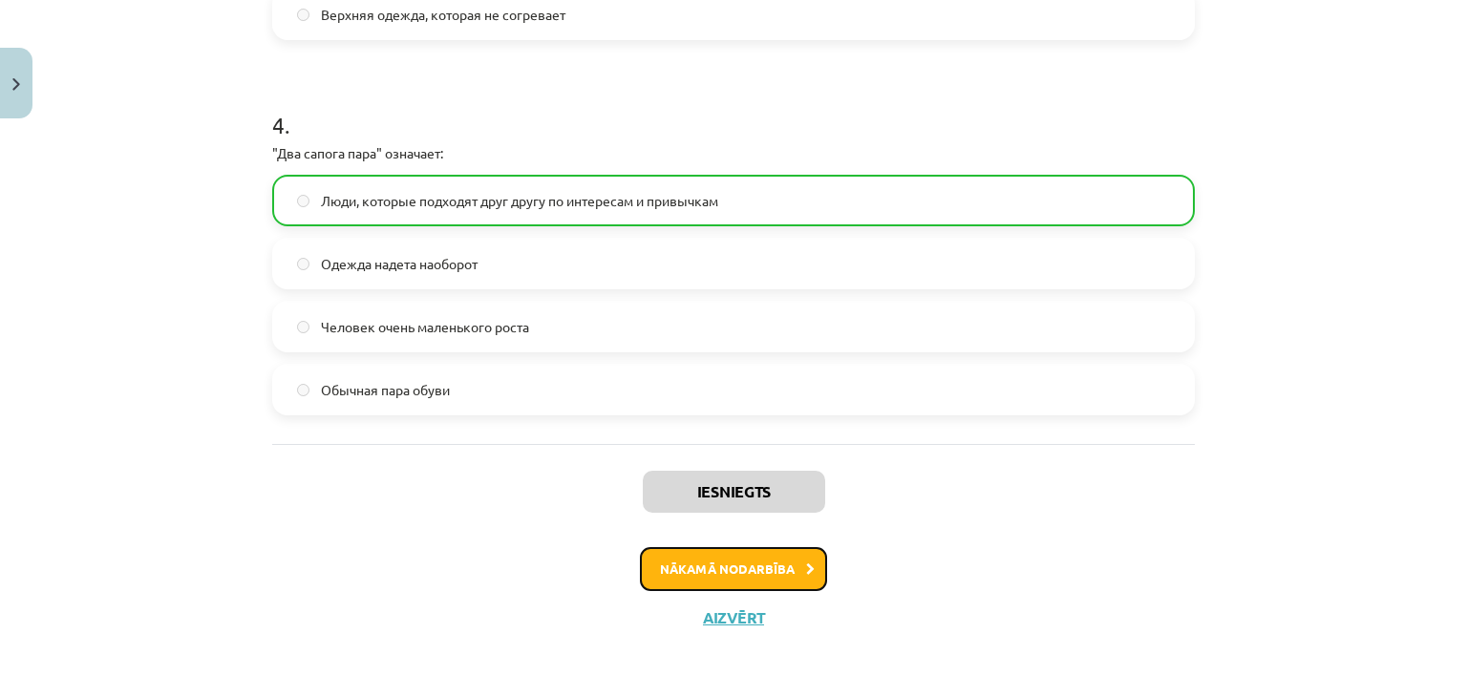
click at [712, 569] on button "Nākamā nodarbība" at bounding box center [733, 569] width 187 height 44
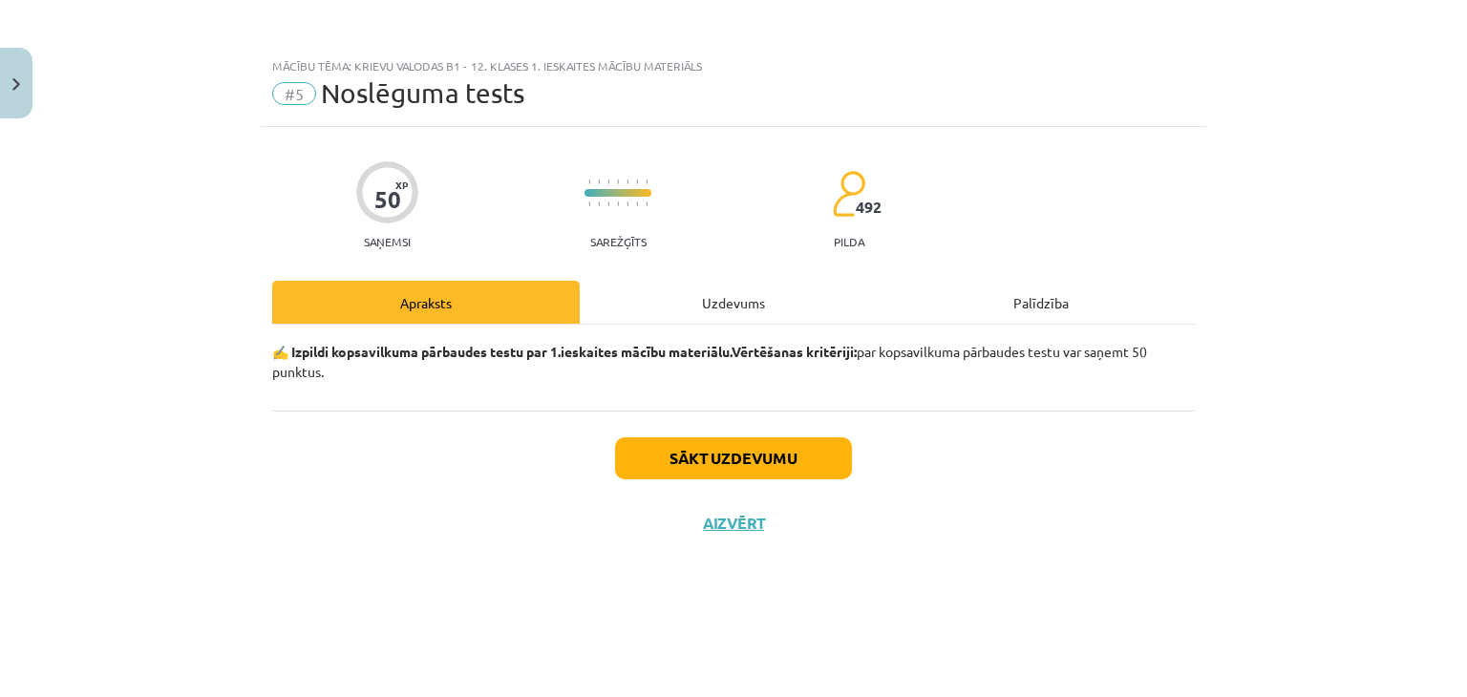
scroll to position [0, 0]
click at [753, 463] on button "Sākt uzdevumu" at bounding box center [733, 459] width 237 height 42
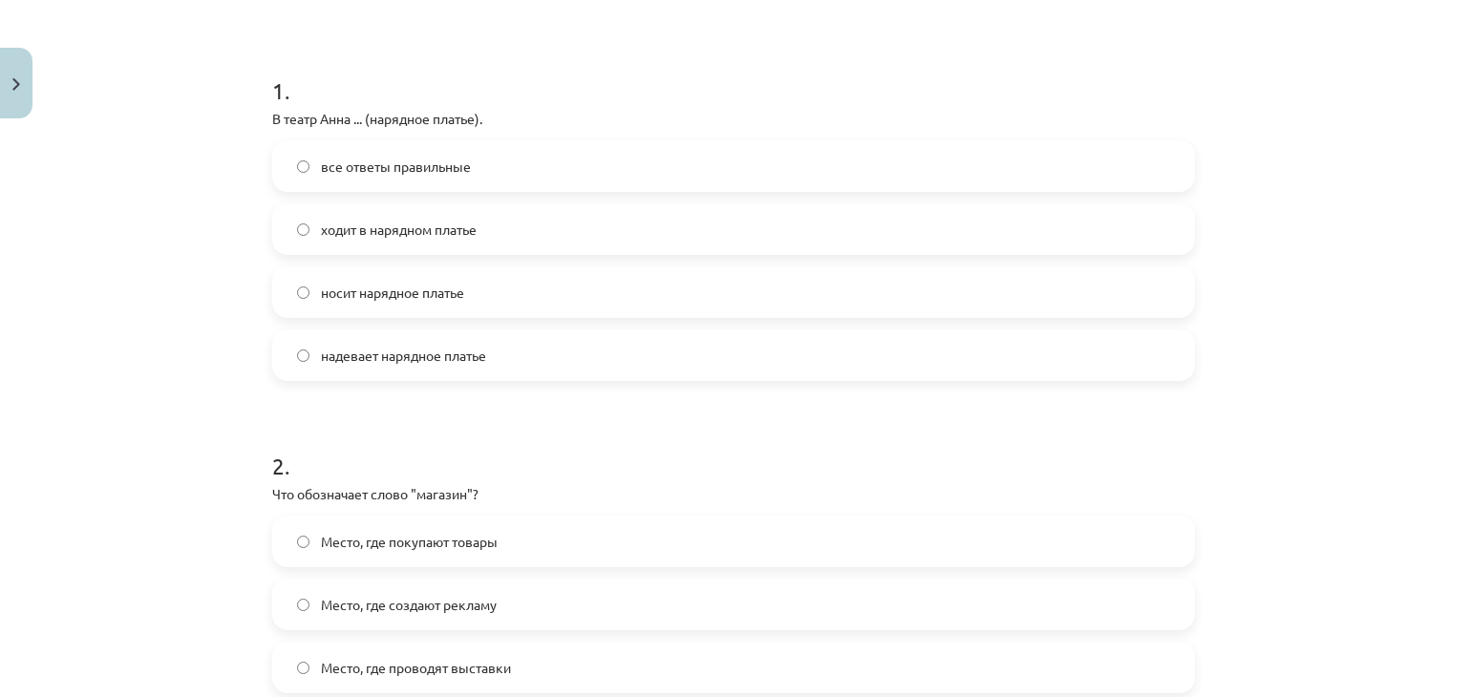
scroll to position [382, 0]
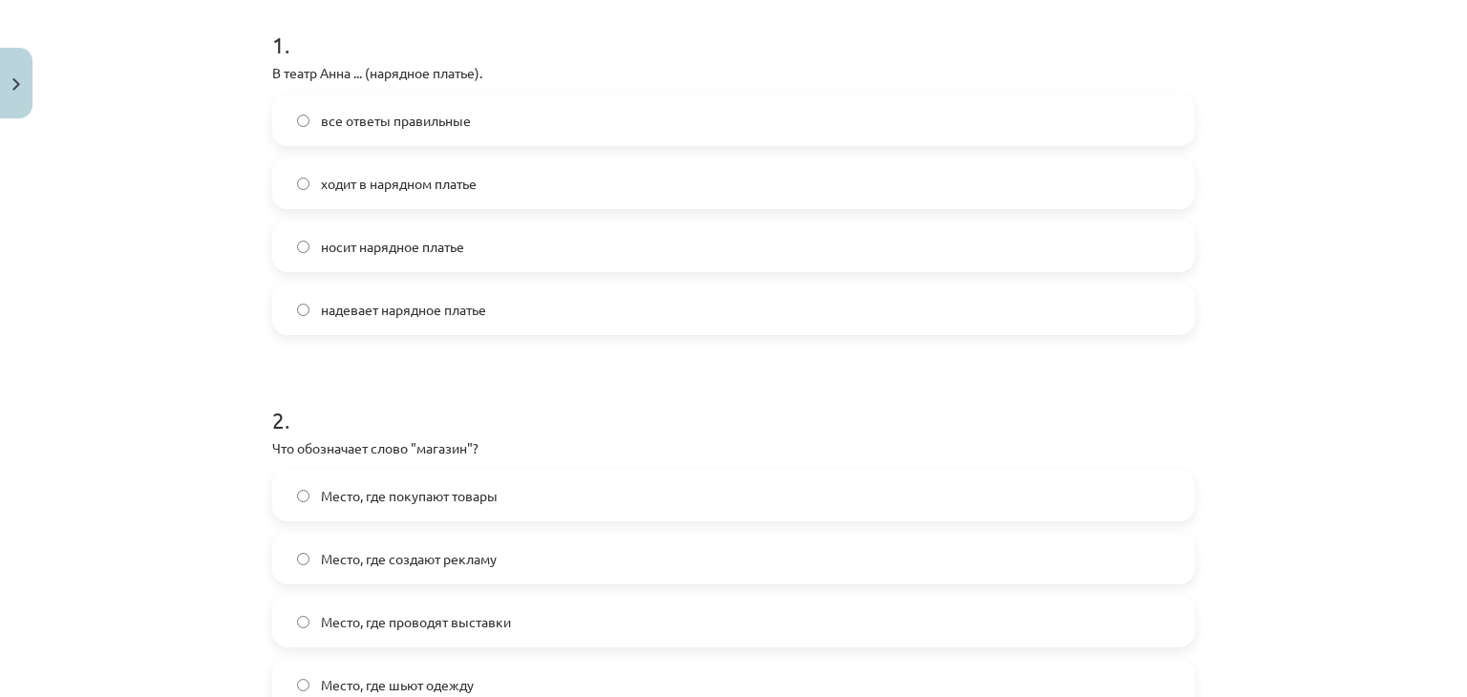
click at [1166, 529] on div "Место, где покупают товары Место, где создают рекламу Место, где проводят выста…" at bounding box center [733, 590] width 923 height 241
click at [1006, 536] on label "Место, где создают рекламу" at bounding box center [733, 559] width 919 height 48
click at [356, 322] on label "надевает нарядное платье" at bounding box center [733, 310] width 919 height 48
click at [355, 509] on label "Место, где покупают товары" at bounding box center [733, 496] width 919 height 48
click at [706, 470] on div "Место, где покупают товары" at bounding box center [733, 496] width 923 height 52
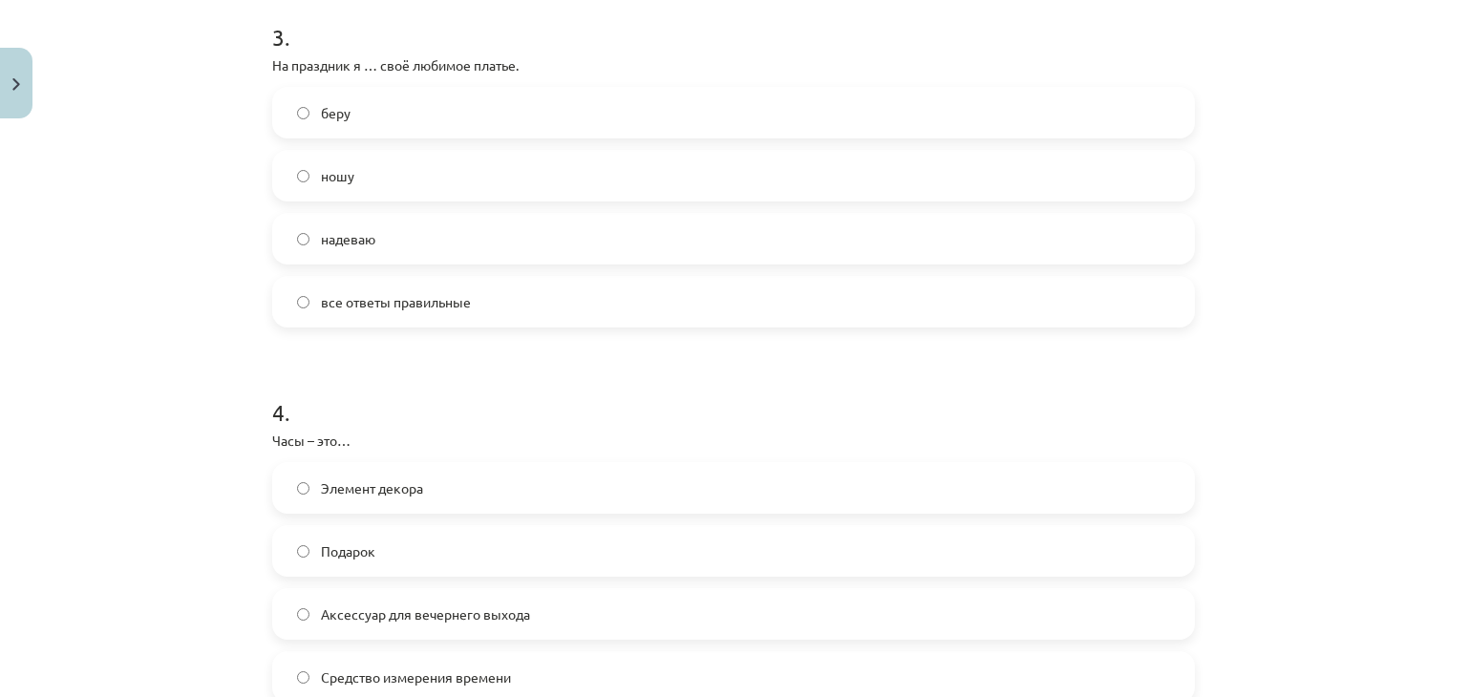
scroll to position [1158, 0]
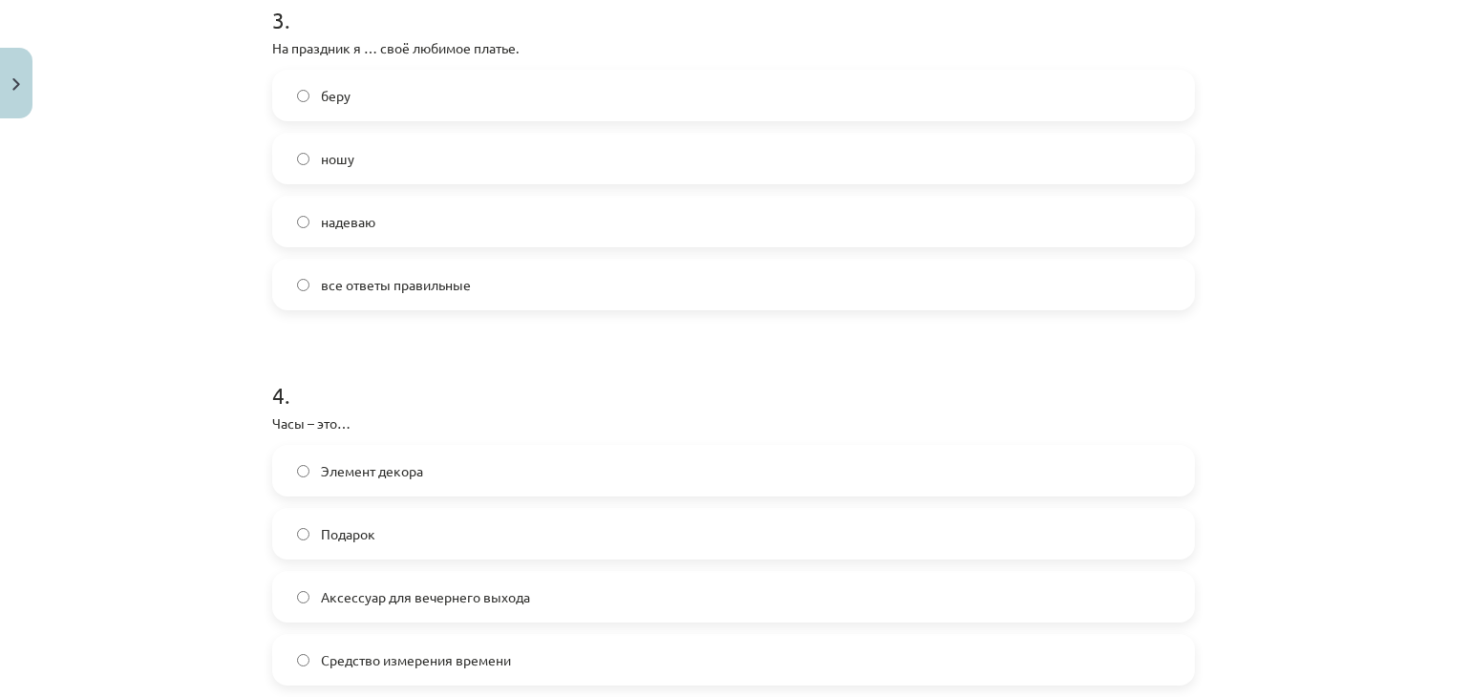
click at [463, 231] on label "надеваю" at bounding box center [733, 222] width 919 height 48
click at [481, 652] on span "Средство измерения времени" at bounding box center [416, 661] width 190 height 20
click at [1092, 653] on label "Средство измерения времени" at bounding box center [733, 660] width 919 height 48
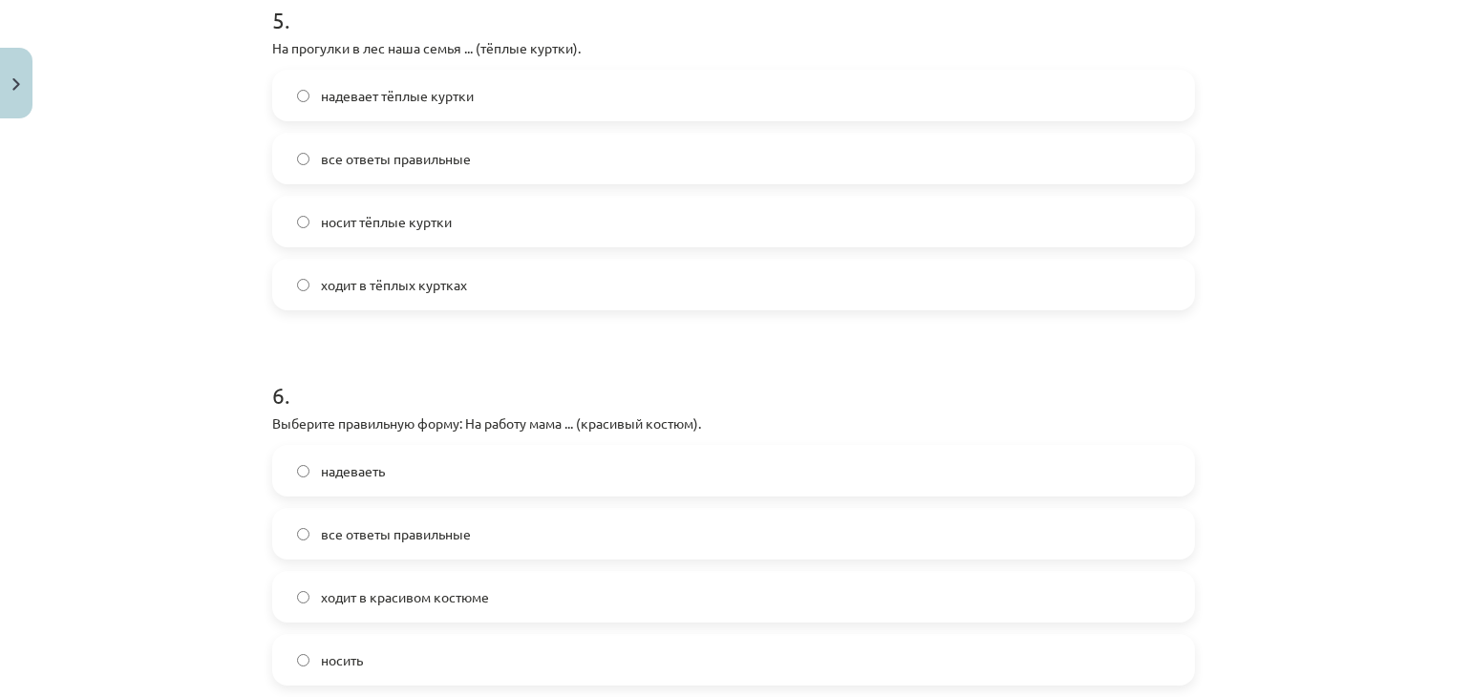
scroll to position [1922, 0]
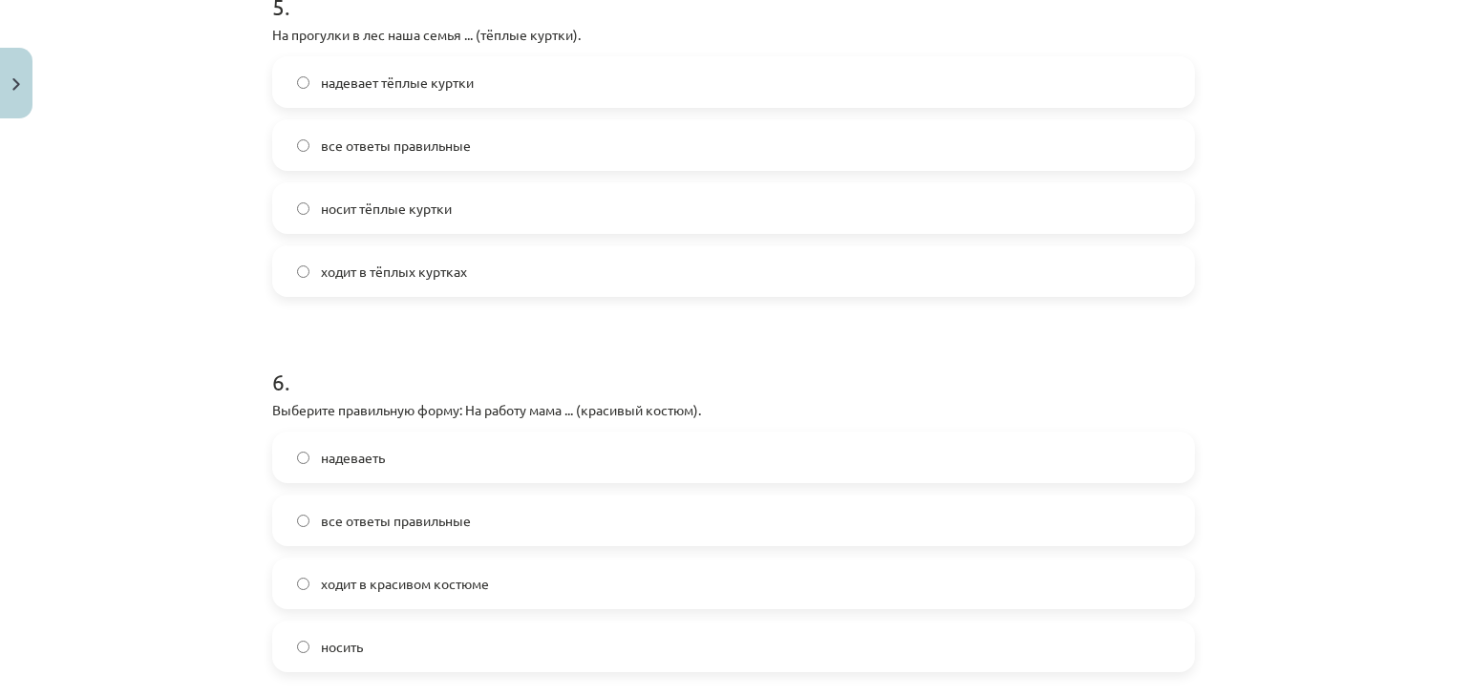
click at [1137, 395] on div "6 . Выберите правильную форму: На работу мама ... (красивый костюм). надеваеть …" at bounding box center [733, 503] width 923 height 337
click at [420, 96] on label "надевает тёплые куртки" at bounding box center [733, 82] width 919 height 48
click at [400, 590] on span "ходит в красивом костюме" at bounding box center [405, 584] width 168 height 20
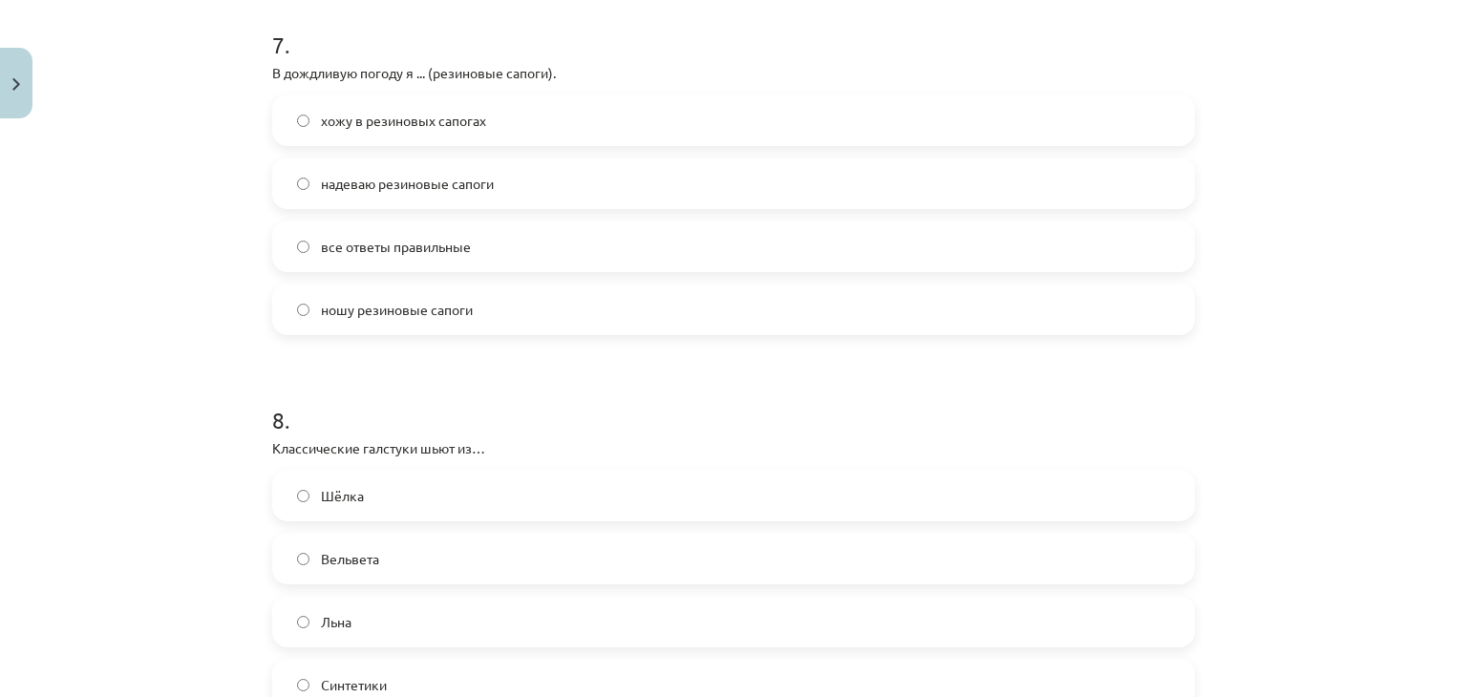
scroll to position [2673, 0]
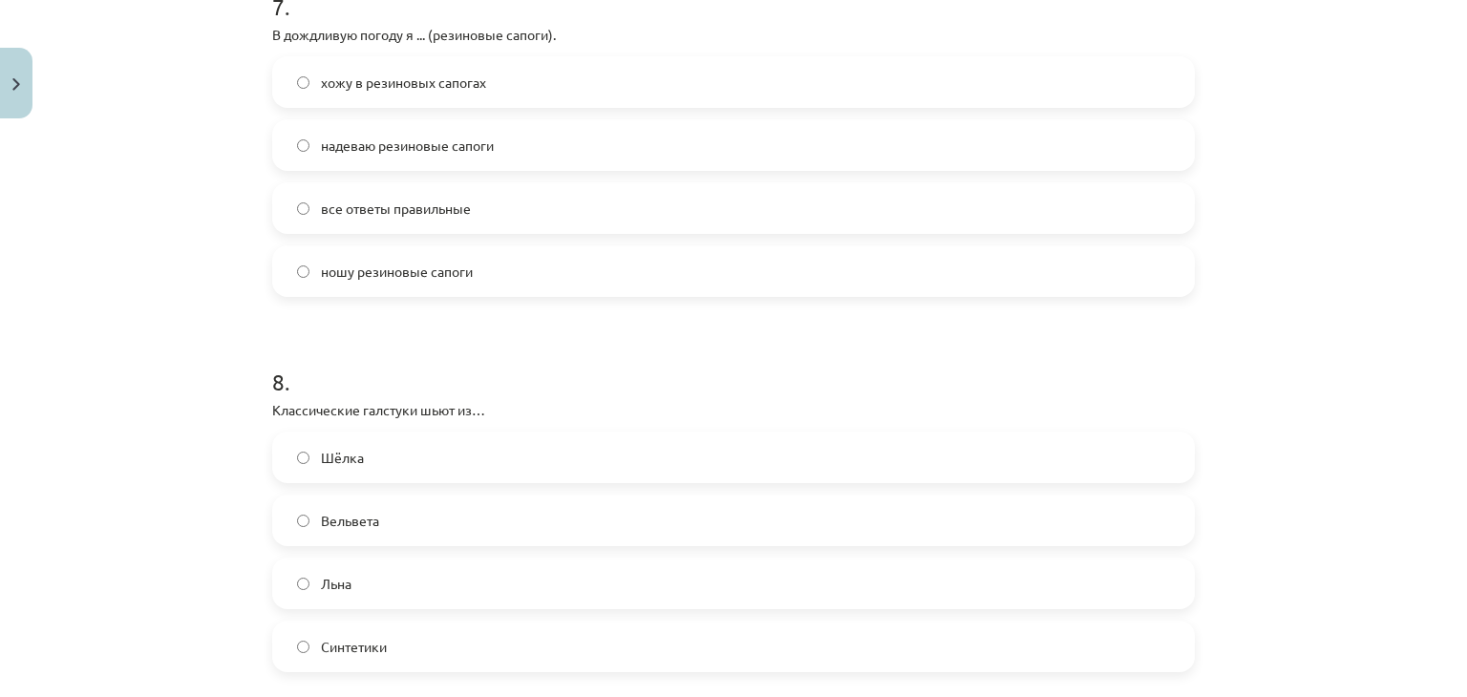
click at [405, 272] on span "ношу резиновые сапоги" at bounding box center [397, 272] width 152 height 20
click at [347, 456] on span "Шёлка" at bounding box center [342, 458] width 43 height 20
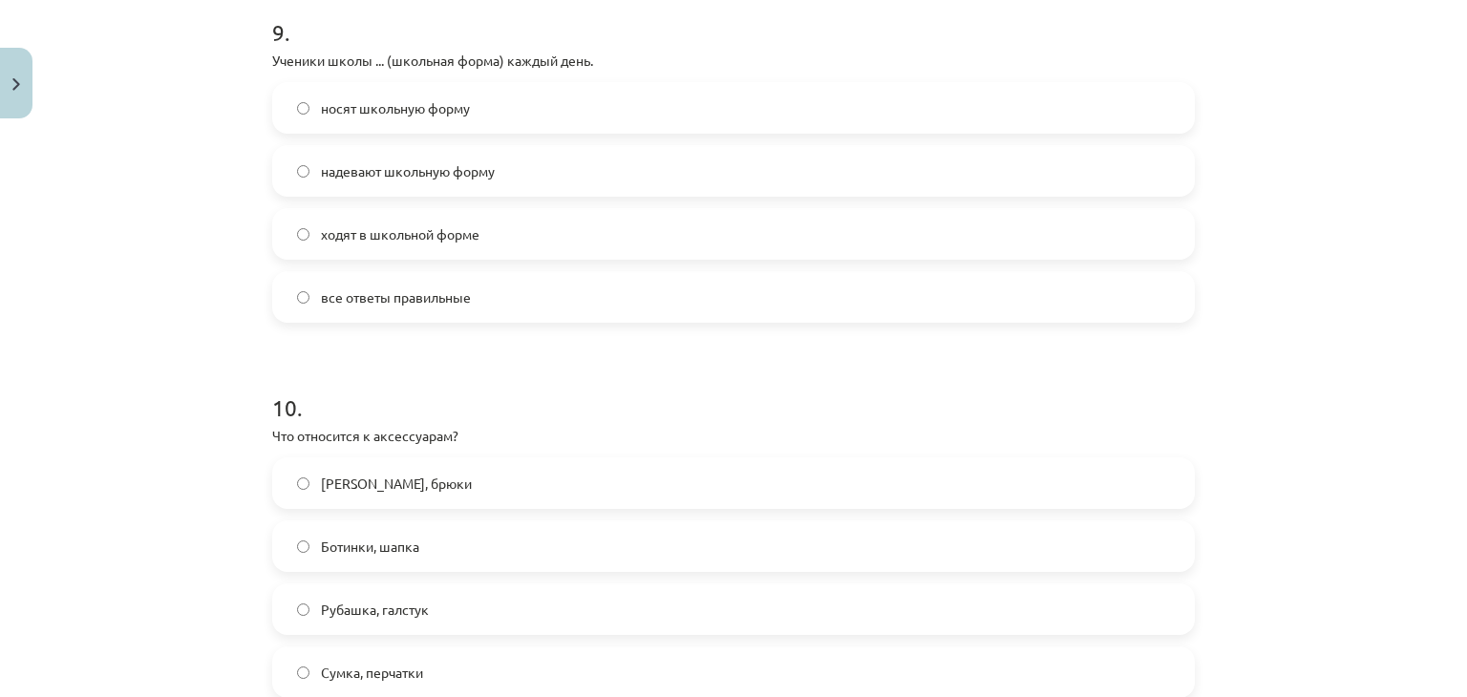
scroll to position [3436, 0]
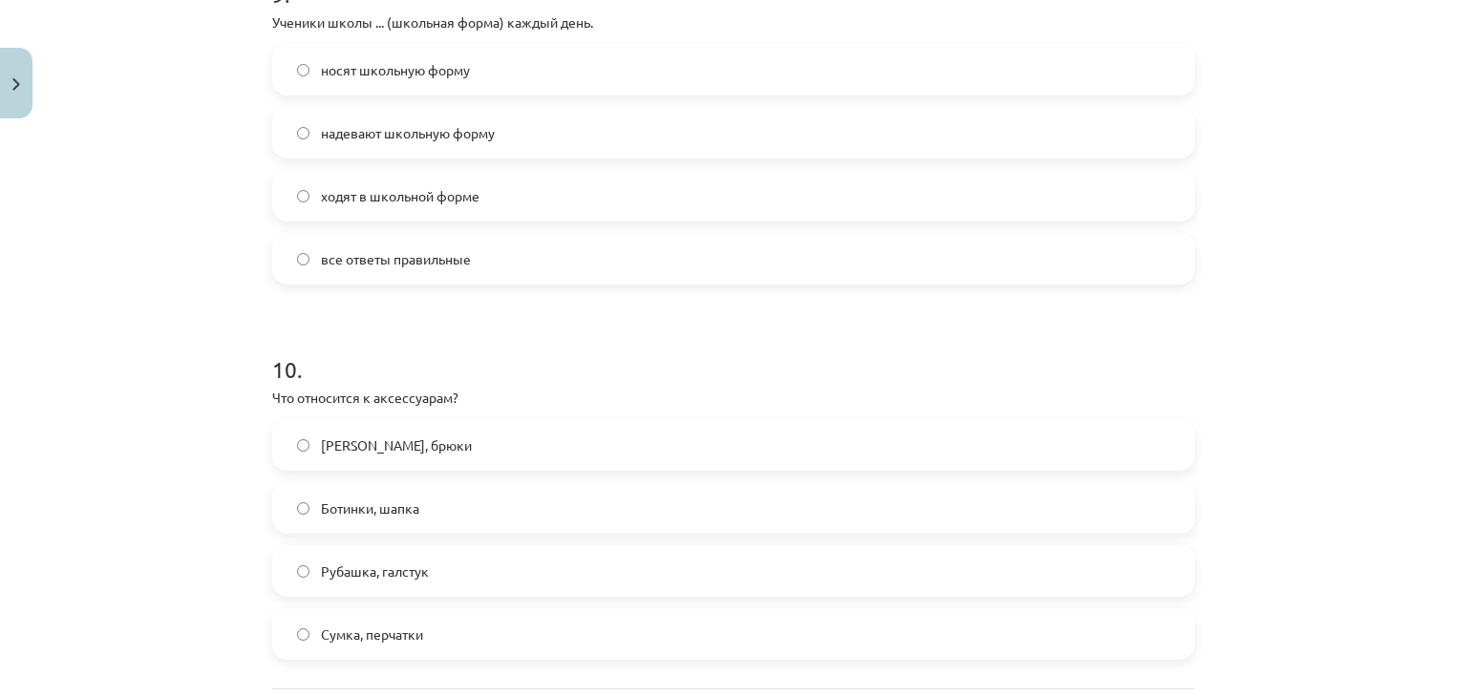
click at [435, 73] on span "носят школьную форму" at bounding box center [395, 70] width 149 height 20
click at [445, 196] on span "ходят в школьной форме" at bounding box center [400, 196] width 159 height 20
click at [404, 627] on span "Сумка, перчатки" at bounding box center [372, 635] width 102 height 20
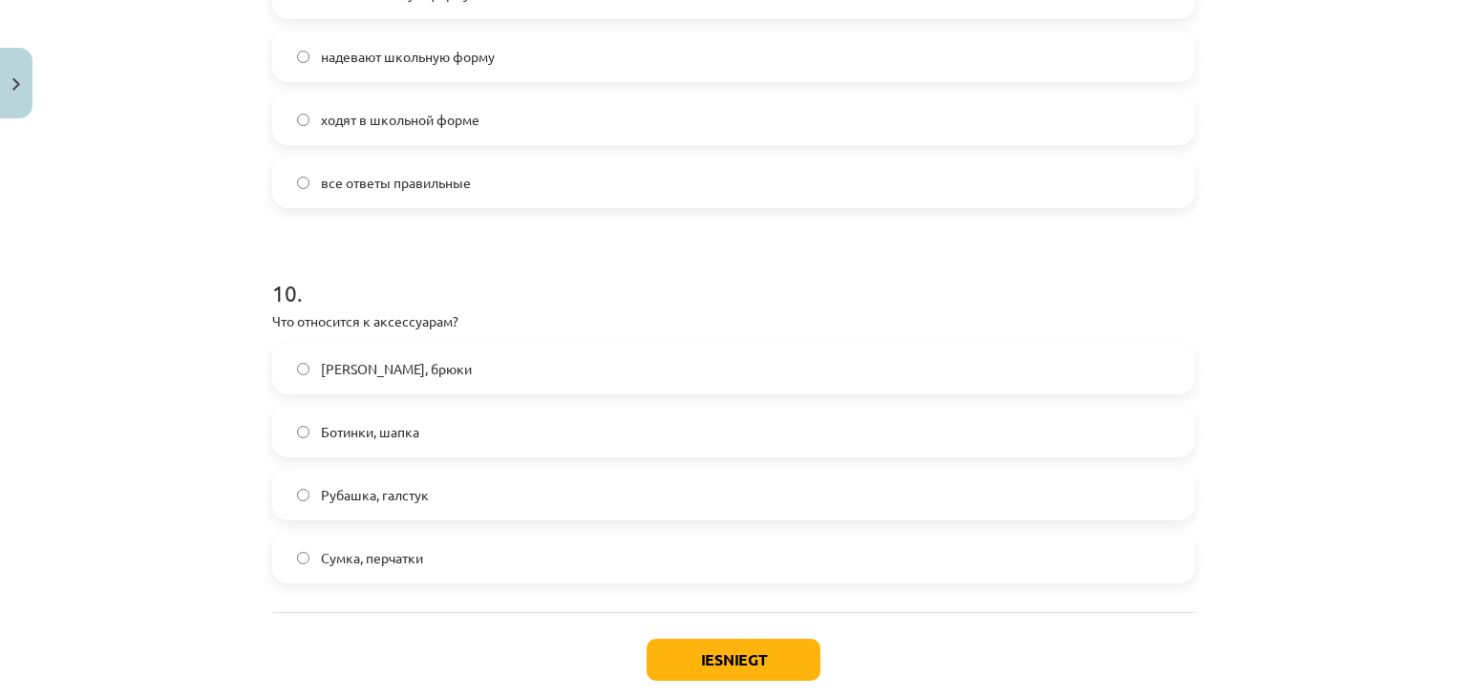
scroll to position [3620, 0]
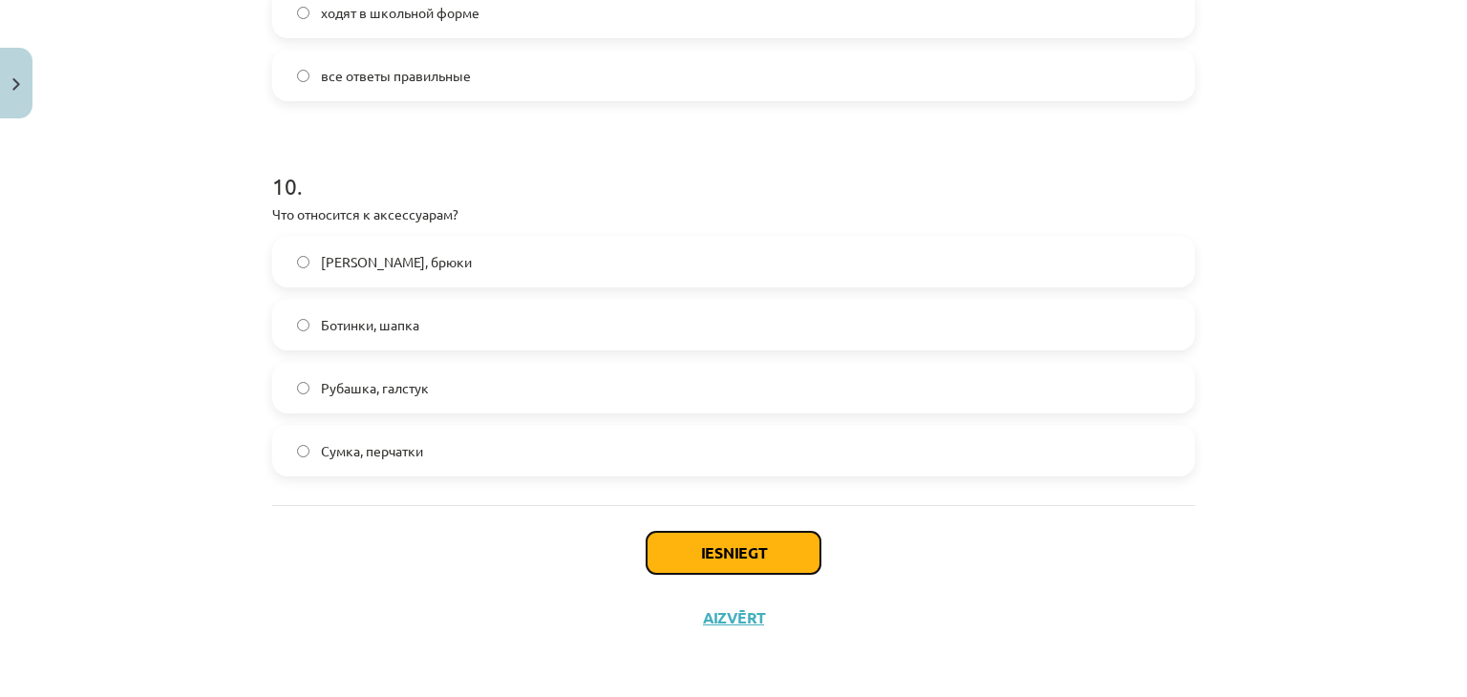
click at [722, 551] on button "Iesniegt" at bounding box center [734, 553] width 174 height 42
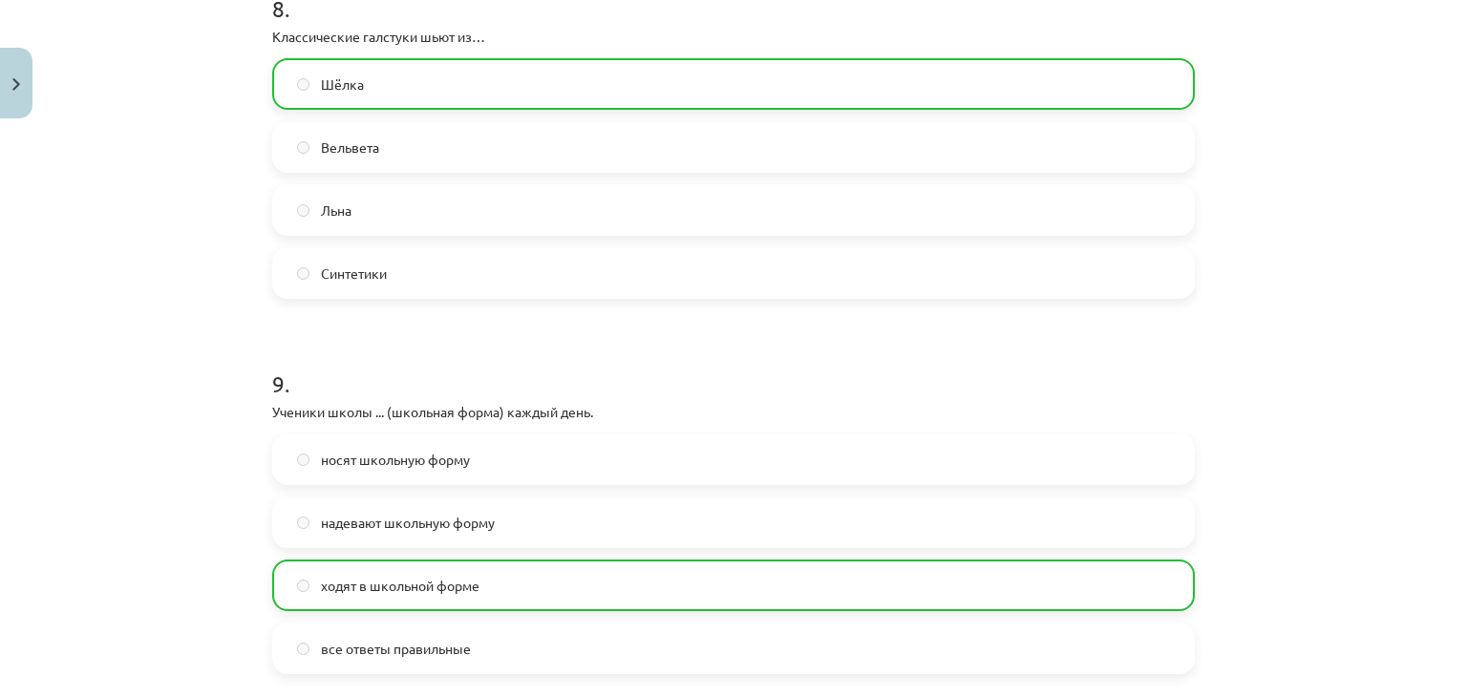
scroll to position [3657, 0]
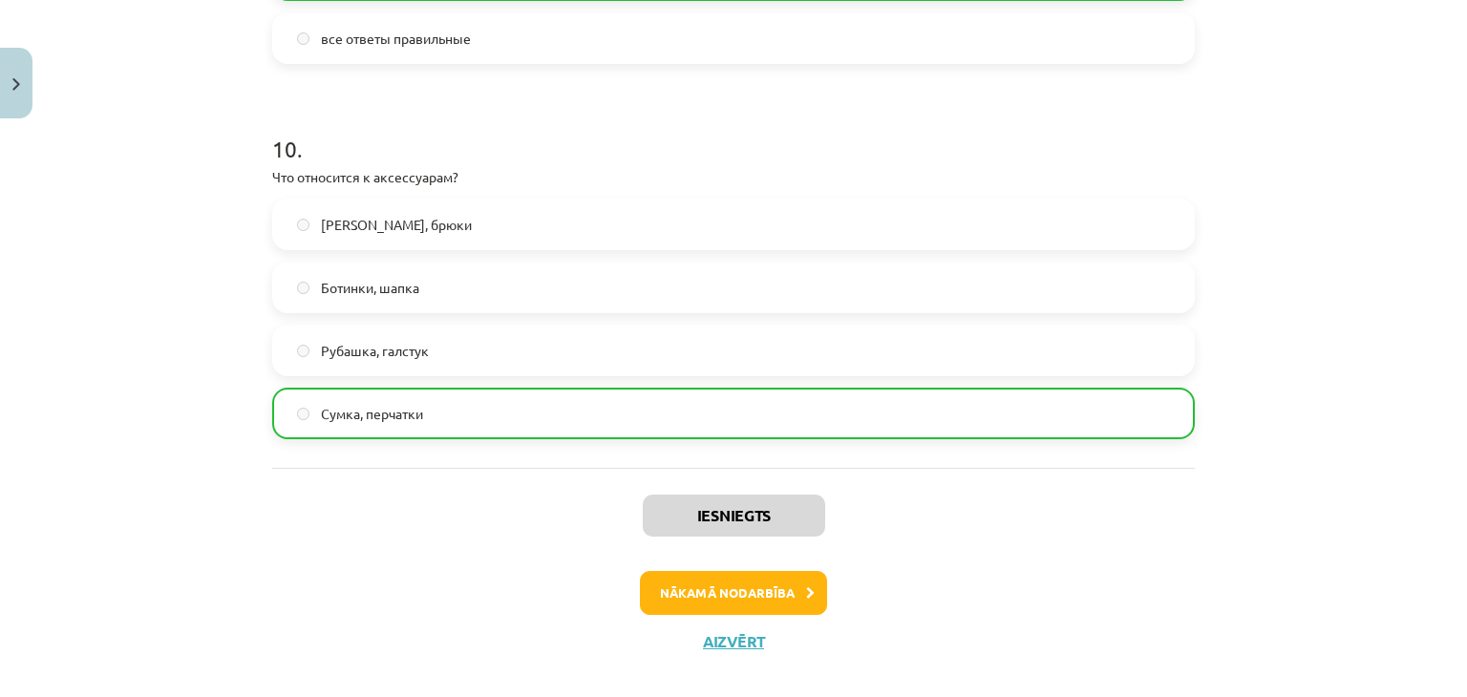
click at [1161, 677] on div "Mācību tēma: Krievu valodas b1 - 12. klases 1. ieskaites mācību materiāls #5 No…" at bounding box center [733, 348] width 1467 height 697
click at [762, 601] on button "Nākamā nodarbība" at bounding box center [733, 593] width 187 height 44
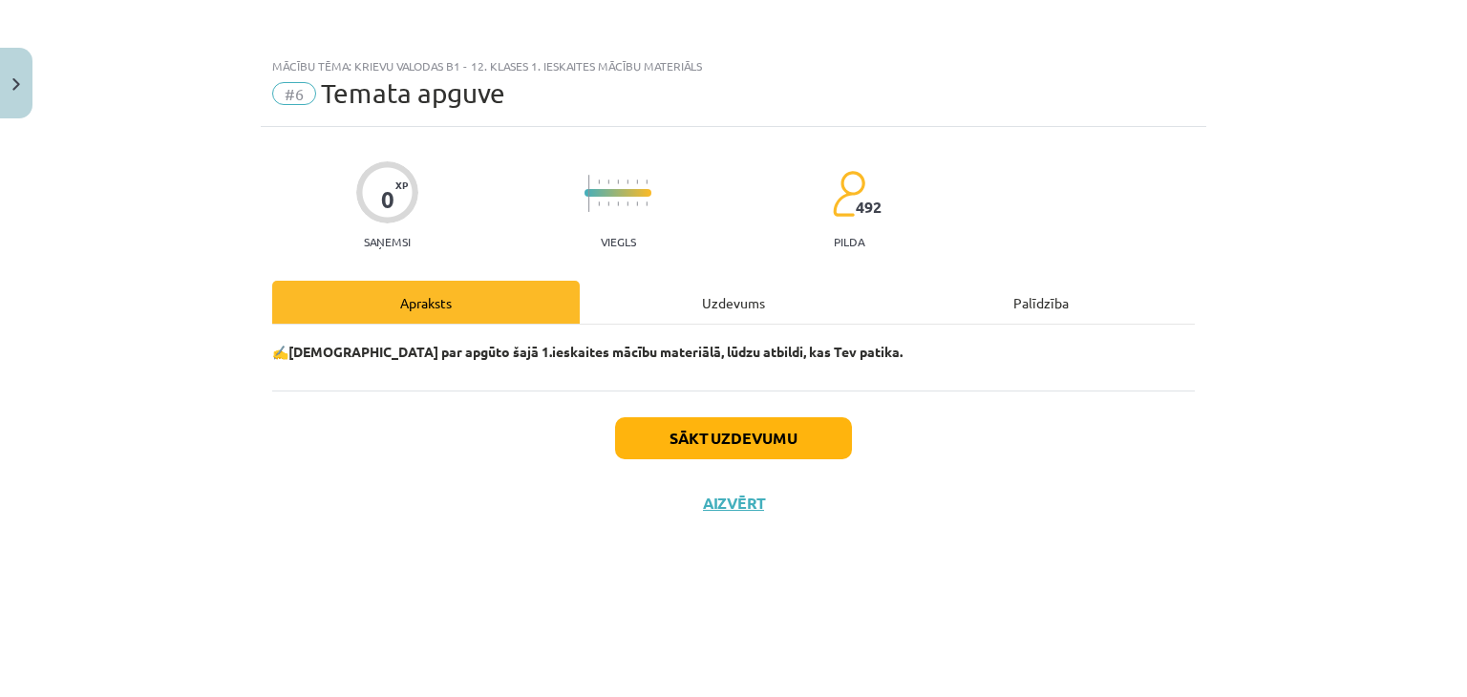
scroll to position [0, 0]
click at [738, 439] on button "Sākt uzdevumu" at bounding box center [733, 438] width 237 height 42
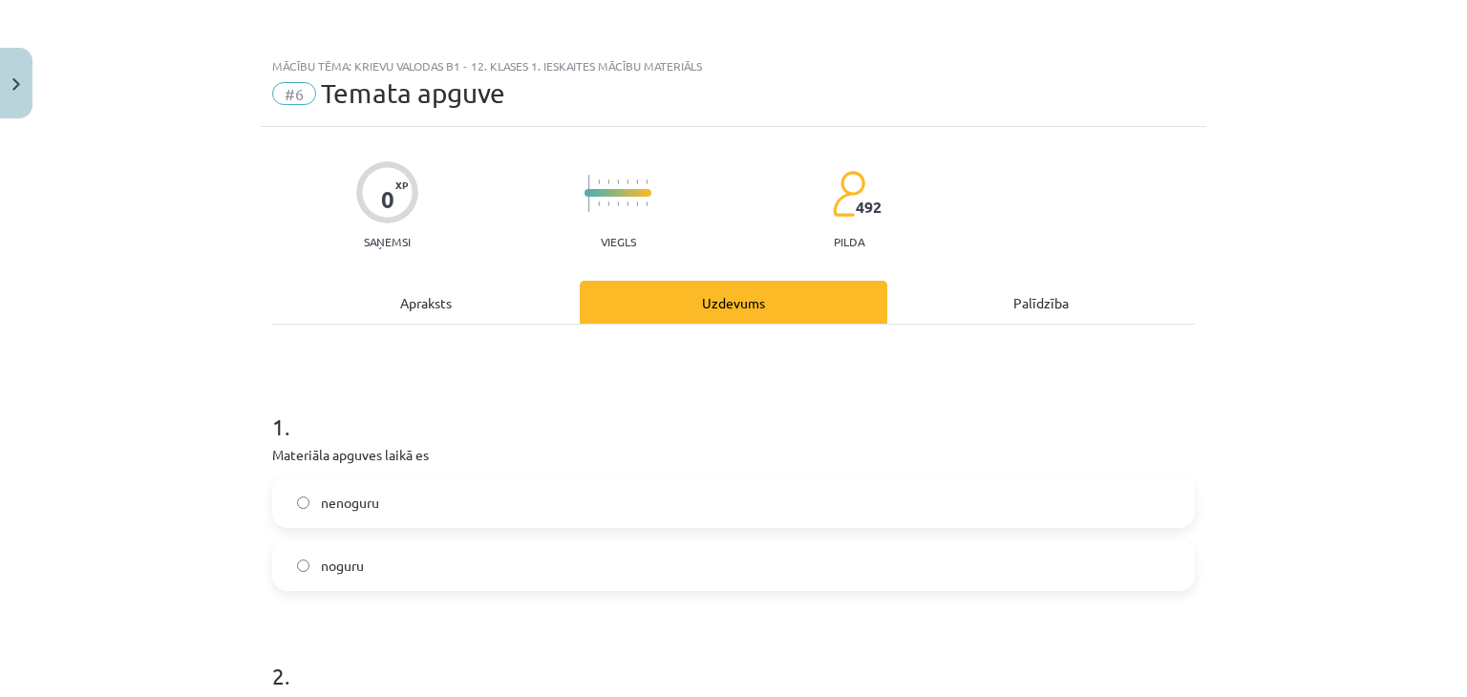
drag, startPoint x: 430, startPoint y: 497, endPoint x: 299, endPoint y: 514, distance: 132.0
click at [299, 514] on label "nenoguru" at bounding box center [733, 503] width 919 height 48
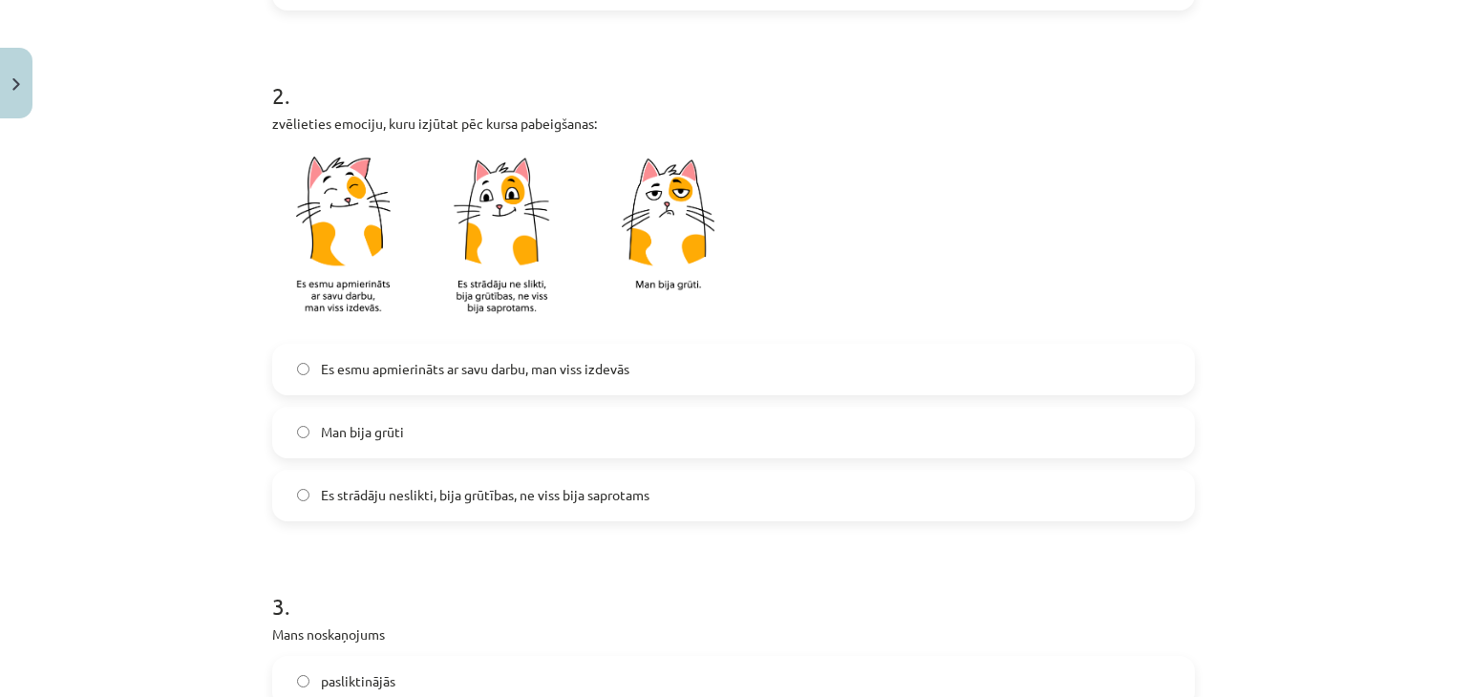
scroll to position [598, 0]
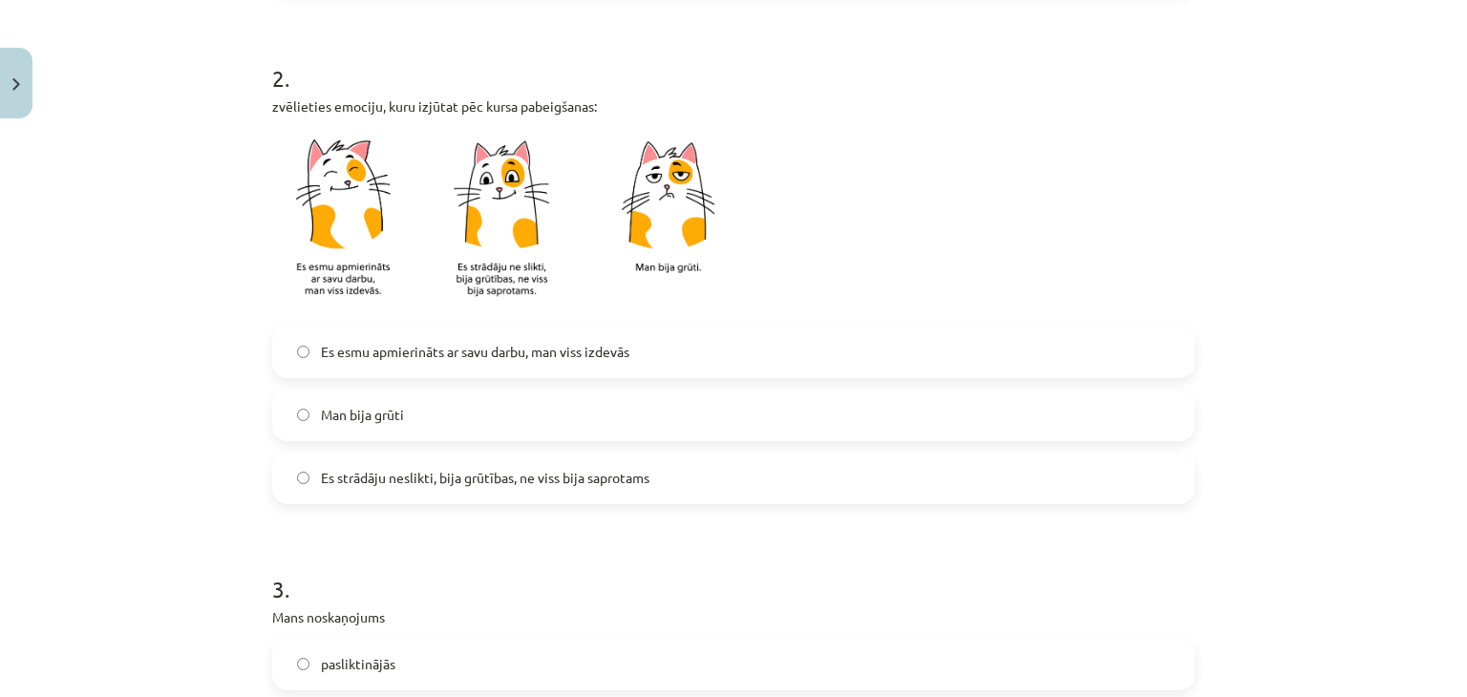
click at [399, 474] on span "Es strādāju neslikti, bija grūtības, ne viss bija saprotams" at bounding box center [485, 478] width 329 height 20
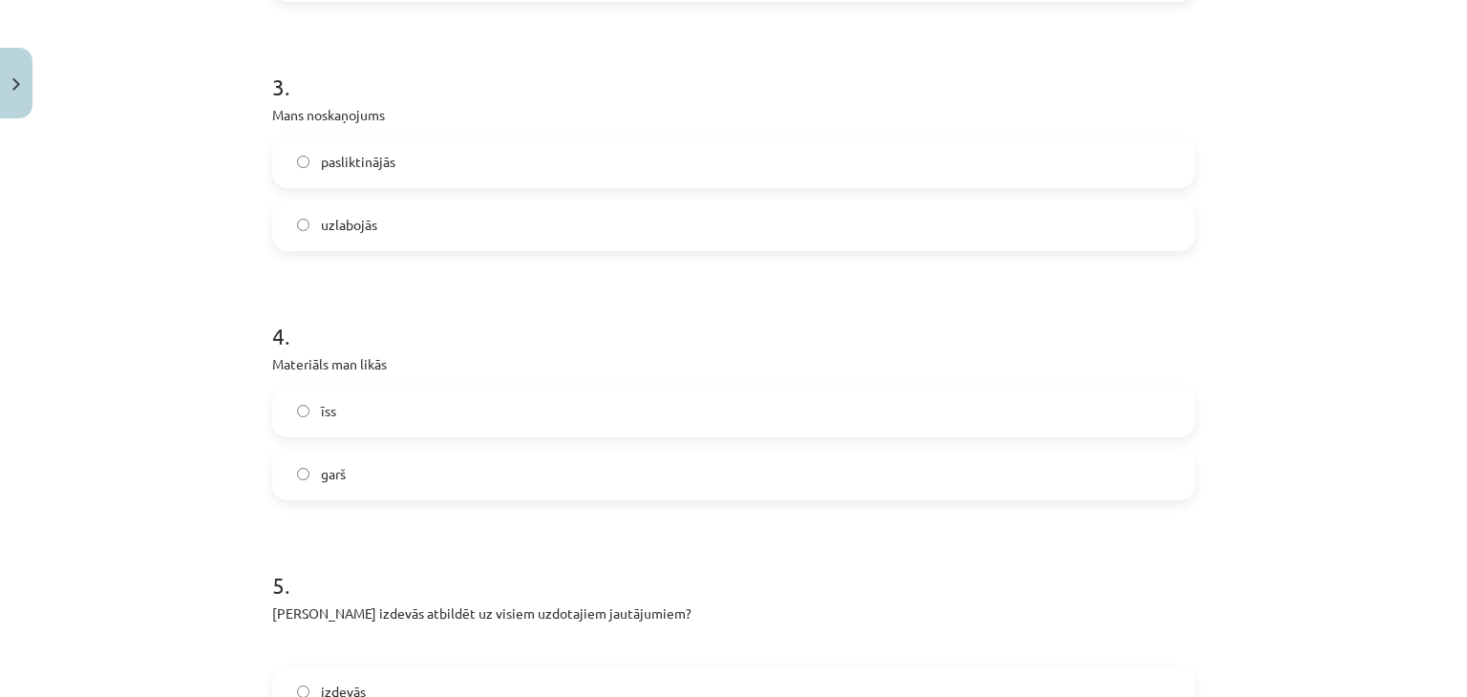
scroll to position [1107, 0]
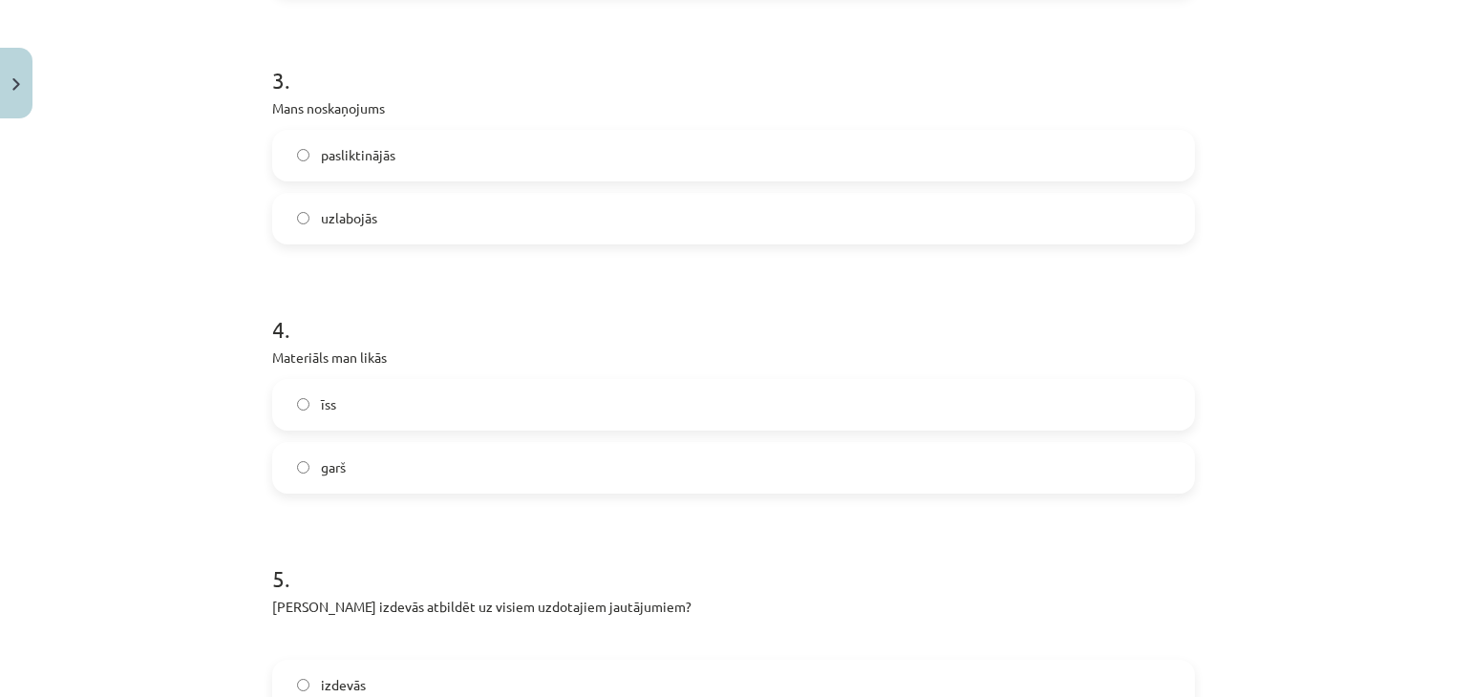
click at [343, 405] on label "īss" at bounding box center [733, 405] width 919 height 48
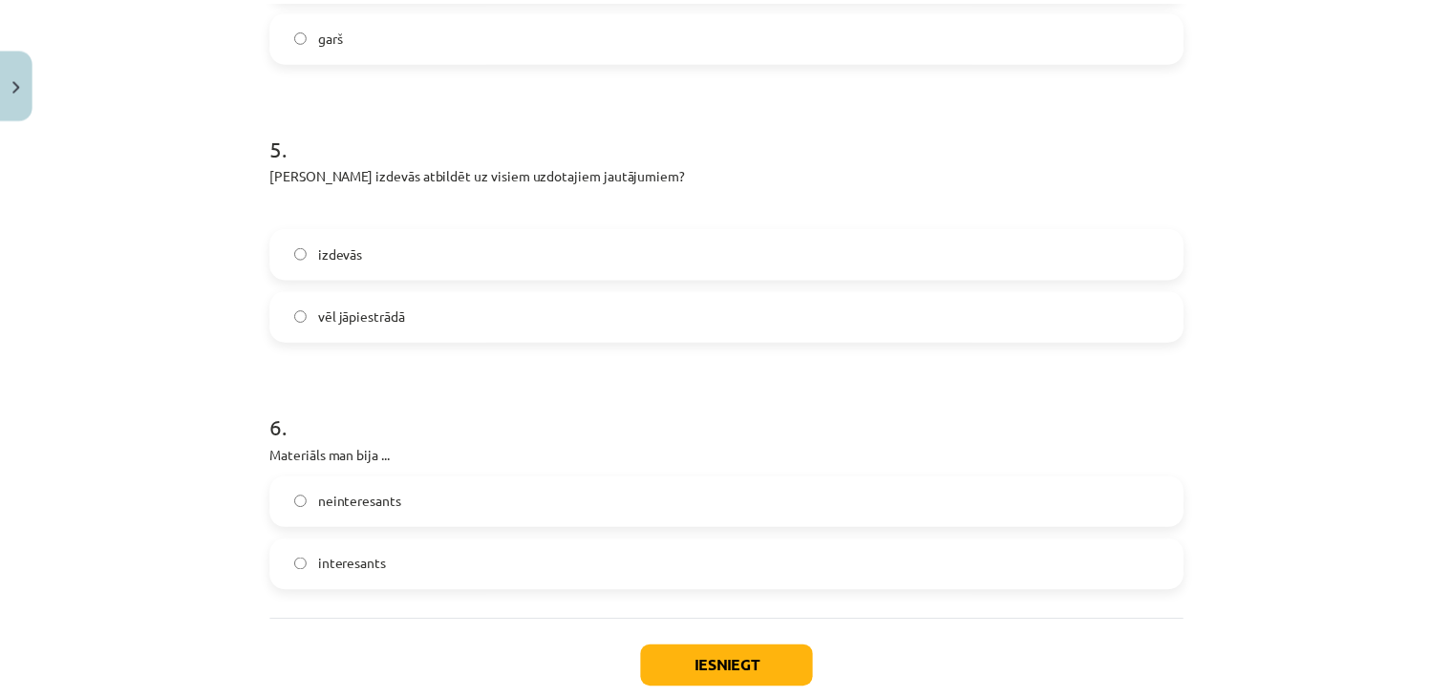
scroll to position [1578, 0]
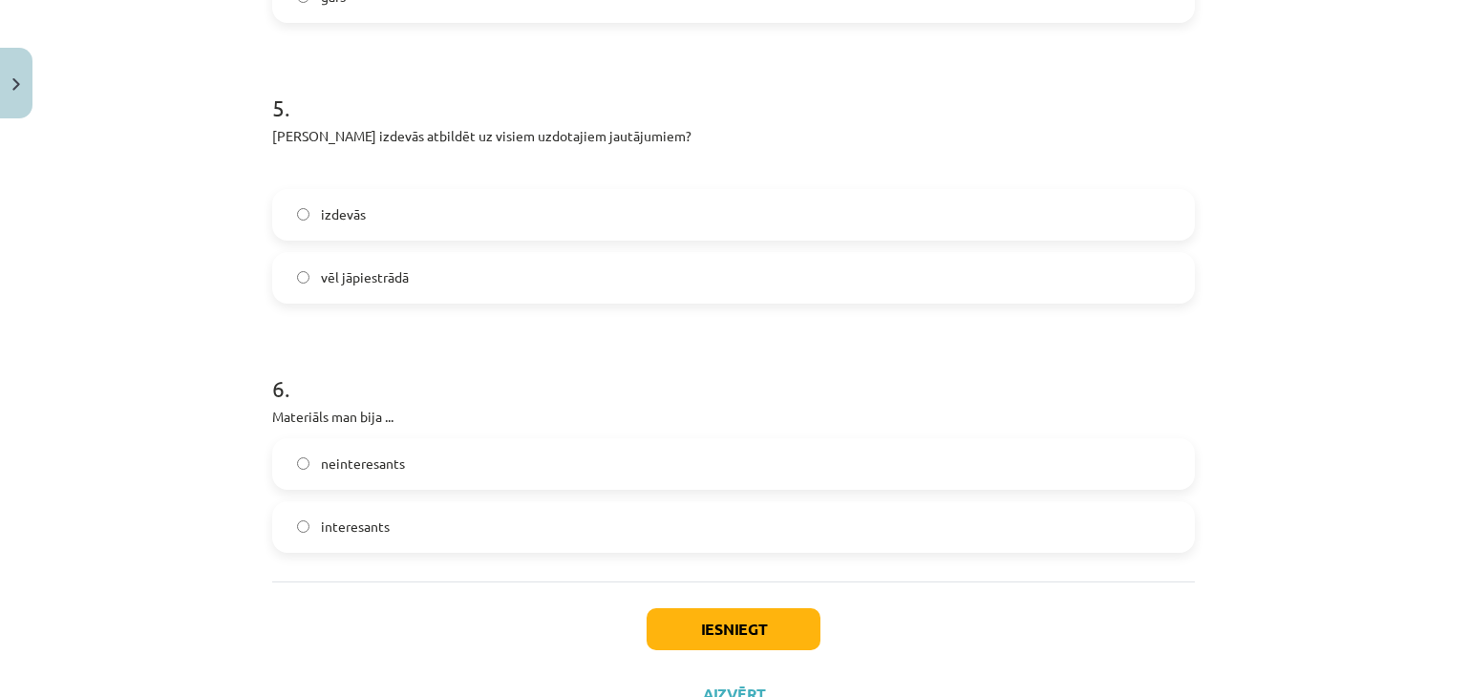
click at [336, 520] on span "interesants" at bounding box center [355, 527] width 69 height 20
click at [344, 288] on label "vēl jāpiestrādā" at bounding box center [733, 278] width 919 height 48
click at [741, 625] on button "Iesniegt" at bounding box center [734, 630] width 174 height 42
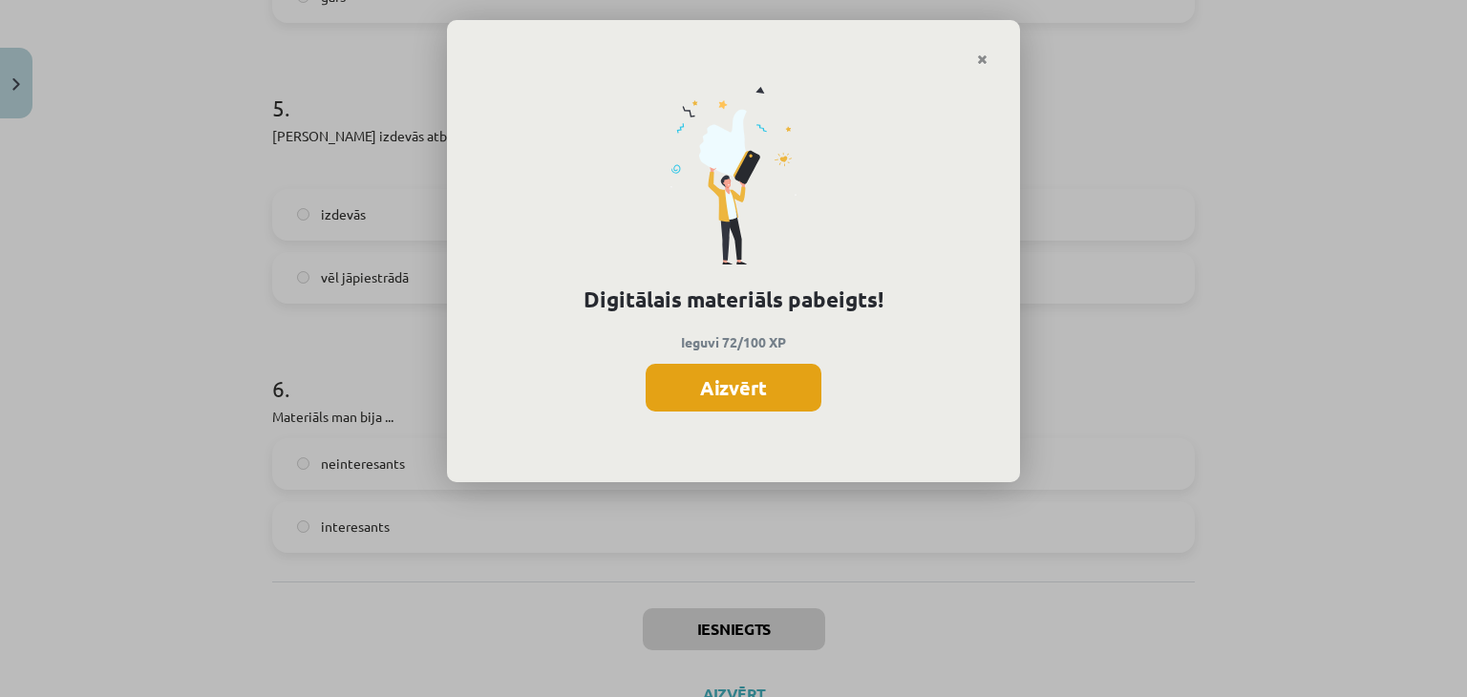
click at [795, 395] on button "Aizvērt" at bounding box center [734, 388] width 176 height 48
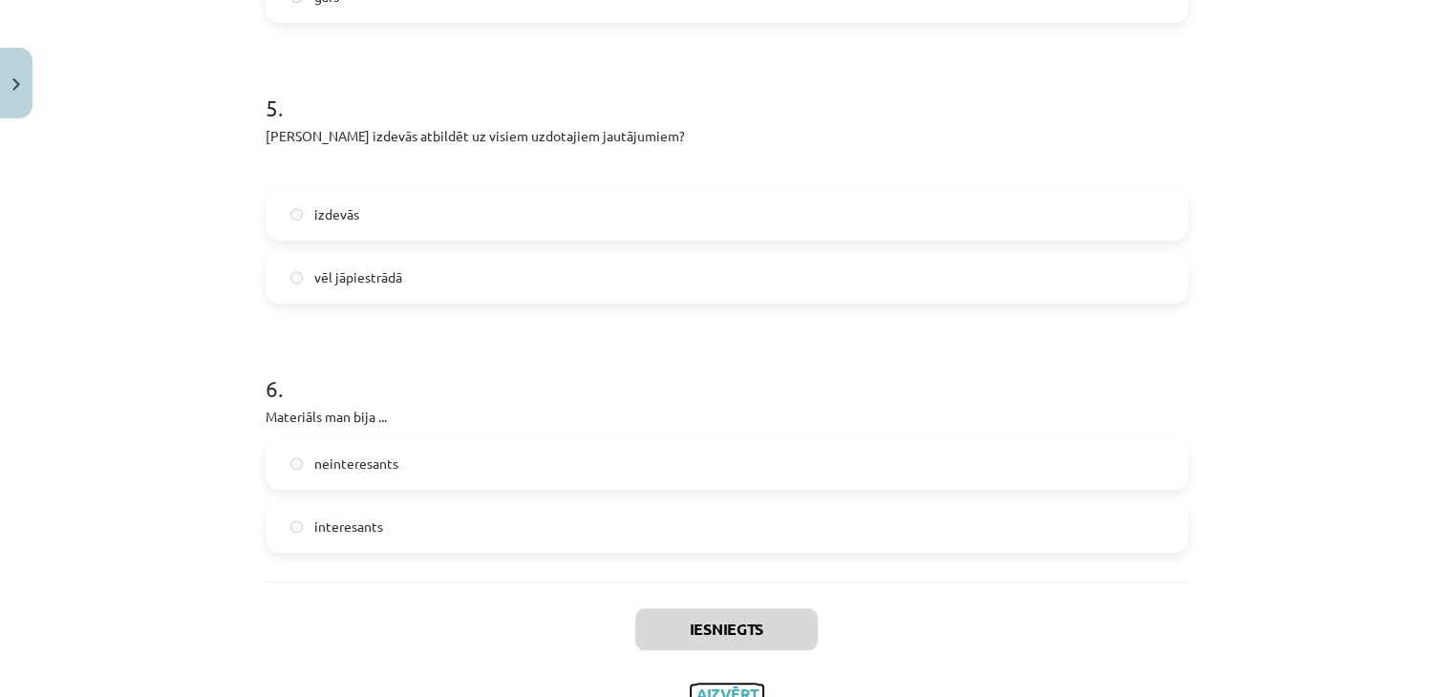
click at [722, 694] on button "Aizvērt" at bounding box center [727, 694] width 73 height 19
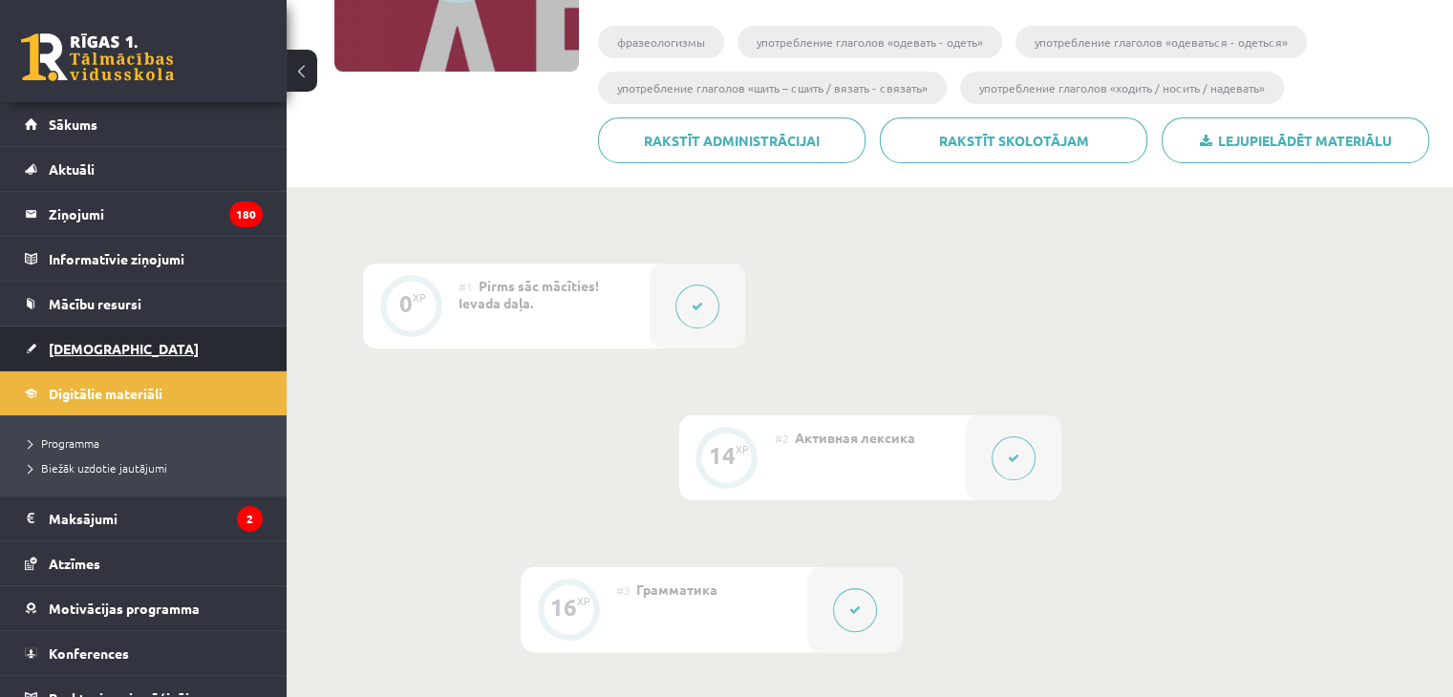
click at [69, 343] on span "[DEMOGRAPHIC_DATA]" at bounding box center [124, 348] width 150 height 17
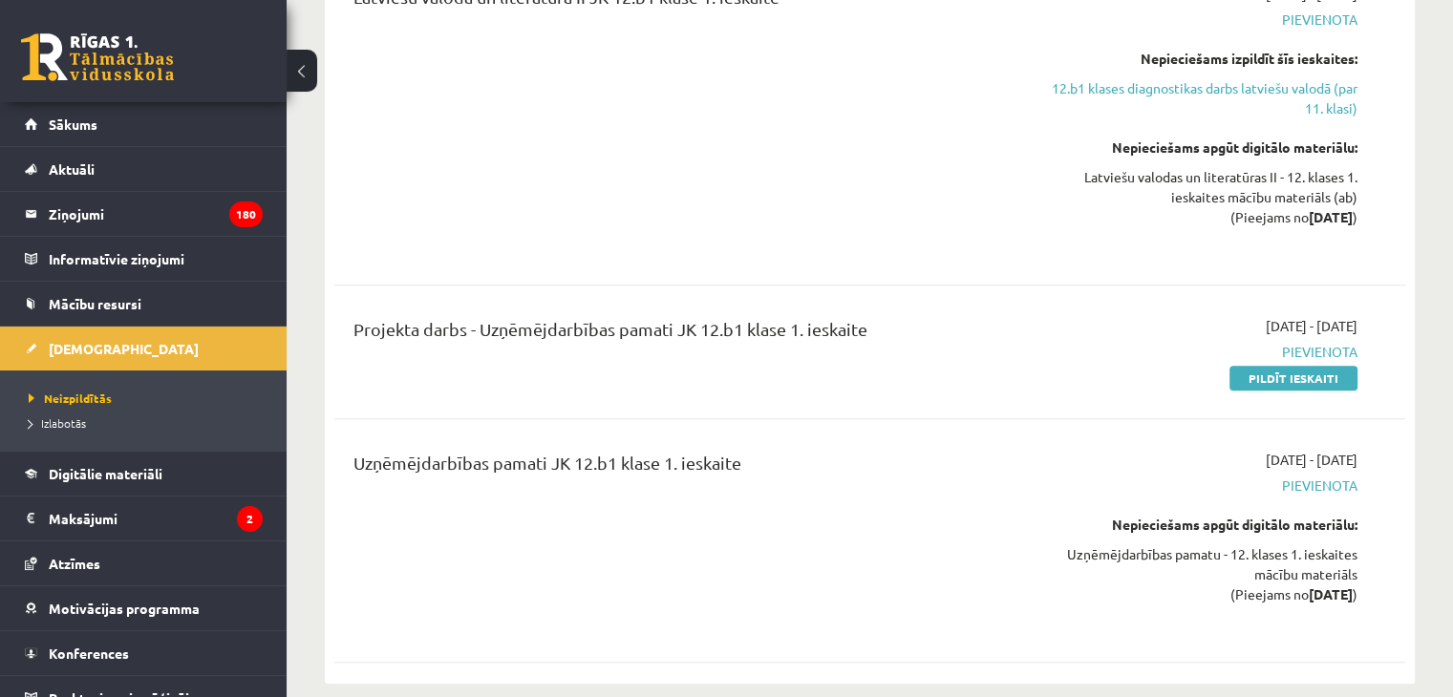
scroll to position [103, 0]
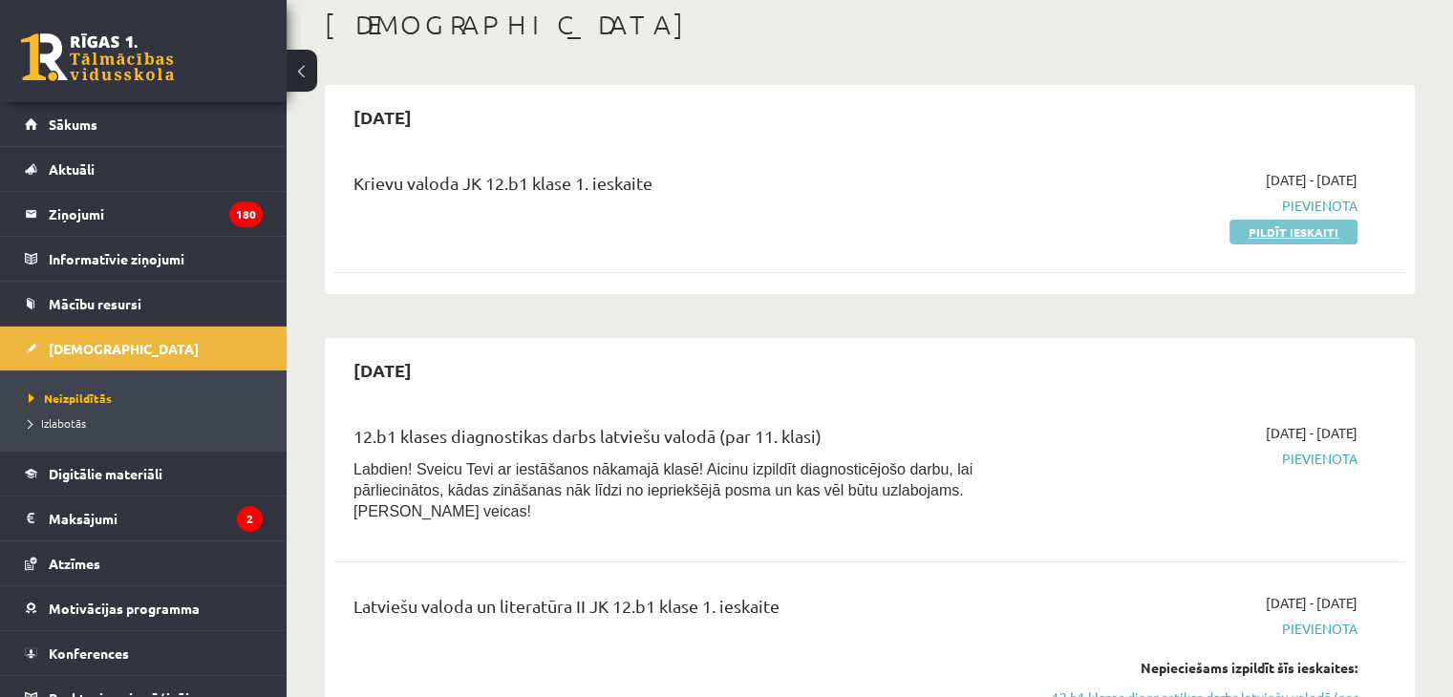
click at [1284, 238] on link "Pildīt ieskaiti" at bounding box center [1294, 232] width 128 height 25
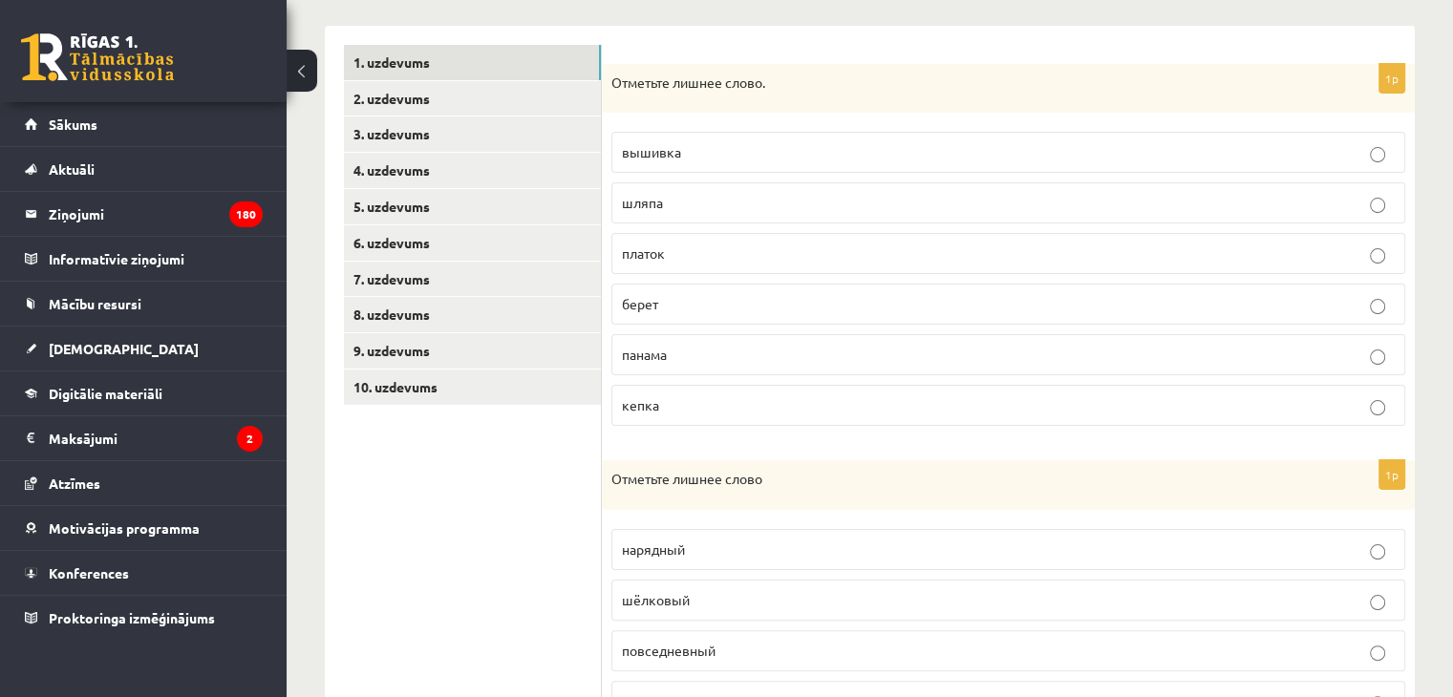
scroll to position [306, 0]
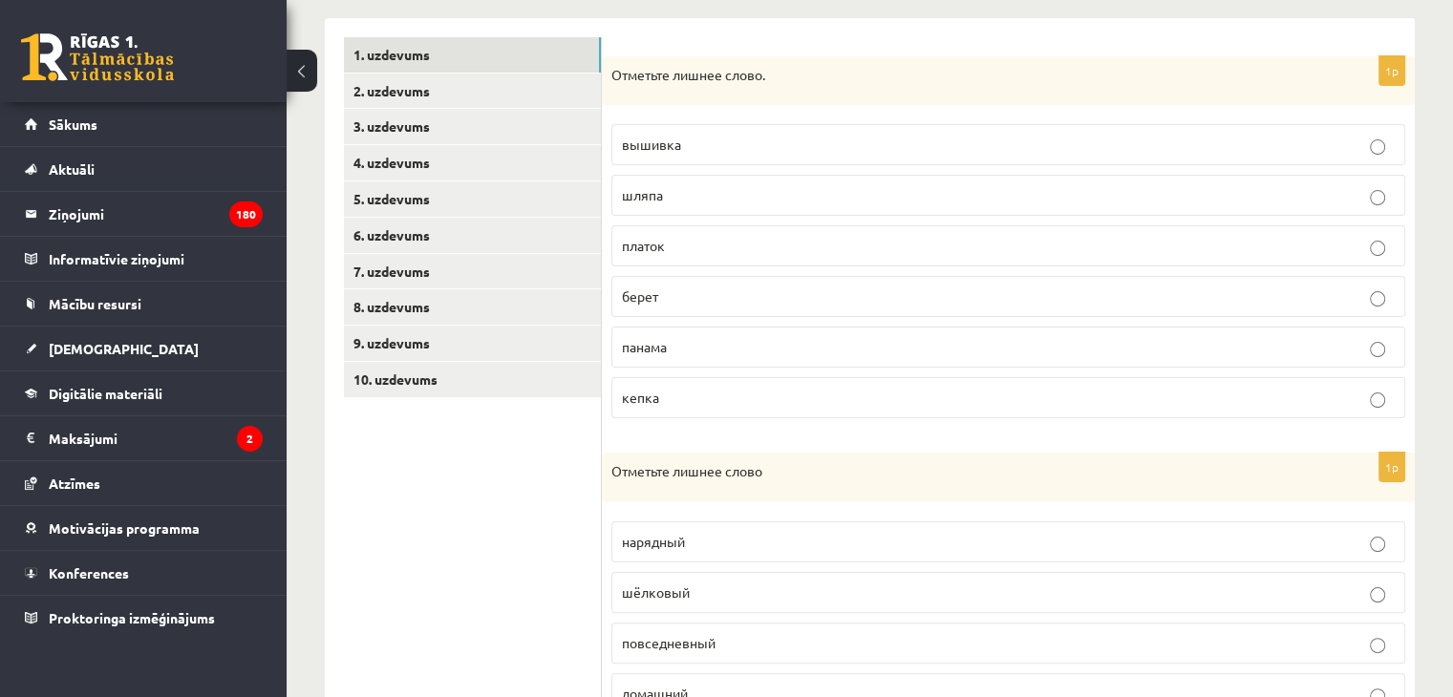
click at [1124, 152] on p "вышивка" at bounding box center [1008, 145] width 773 height 20
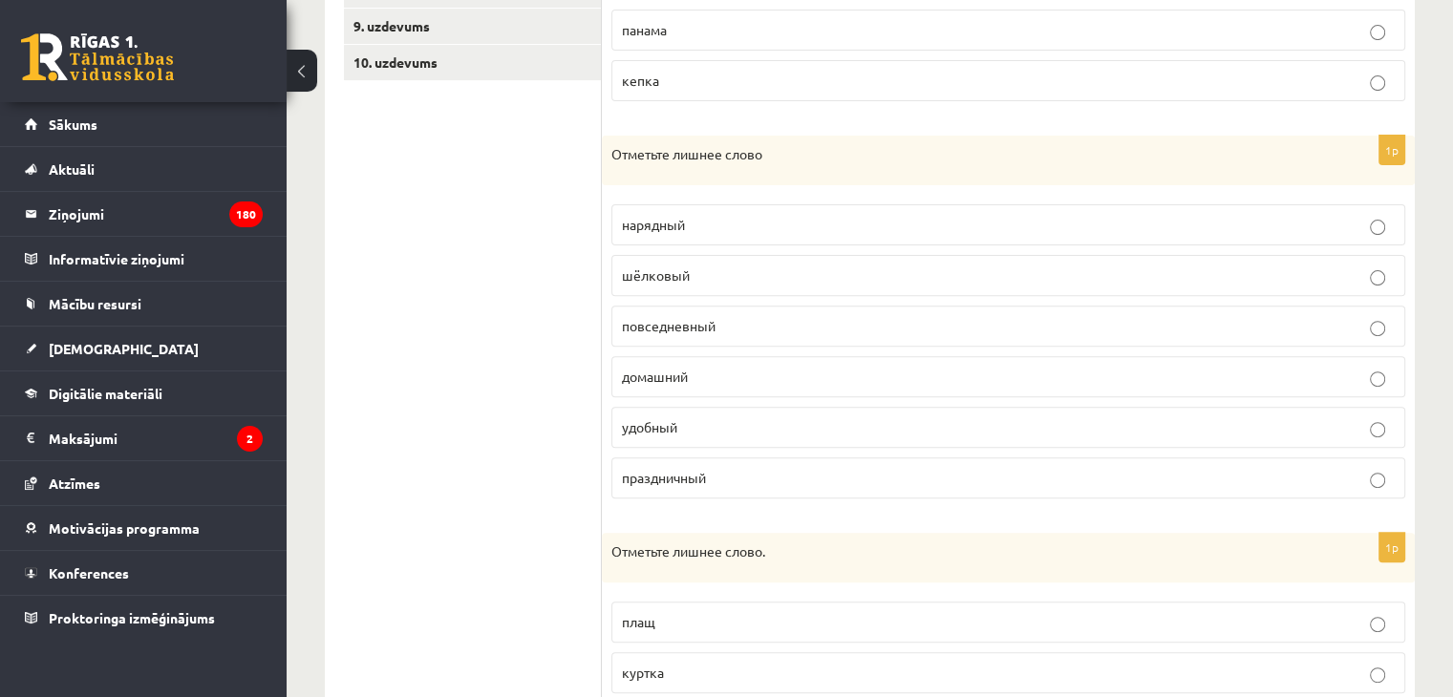
scroll to position [688, 0]
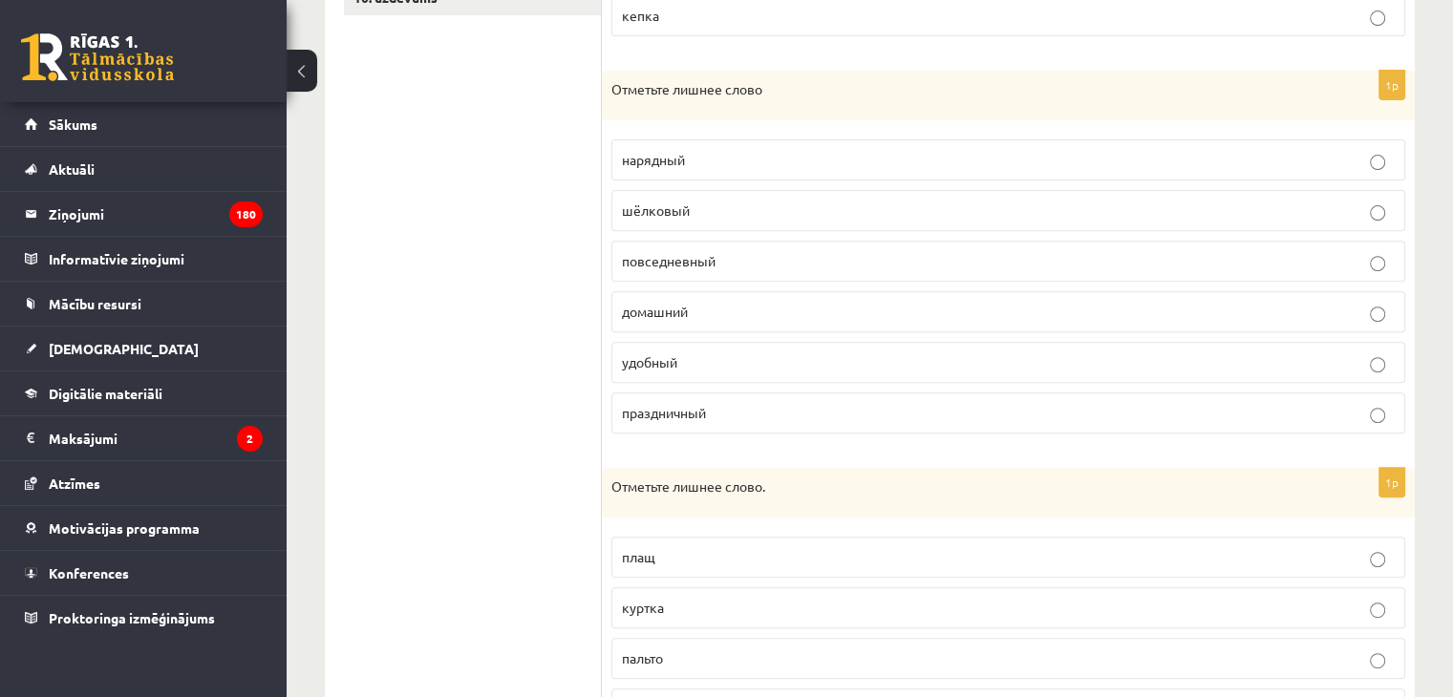
click at [653, 364] on span "удобный" at bounding box center [649, 361] width 55 height 17
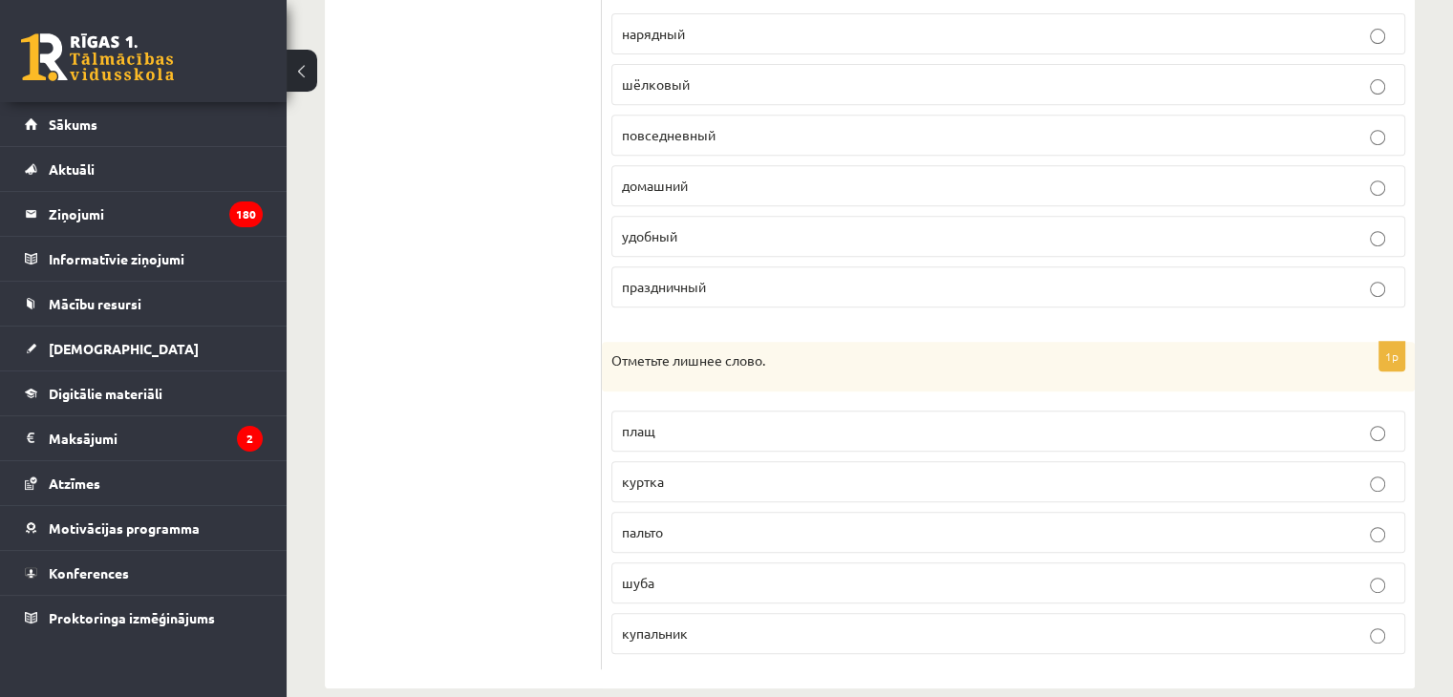
scroll to position [837, 0]
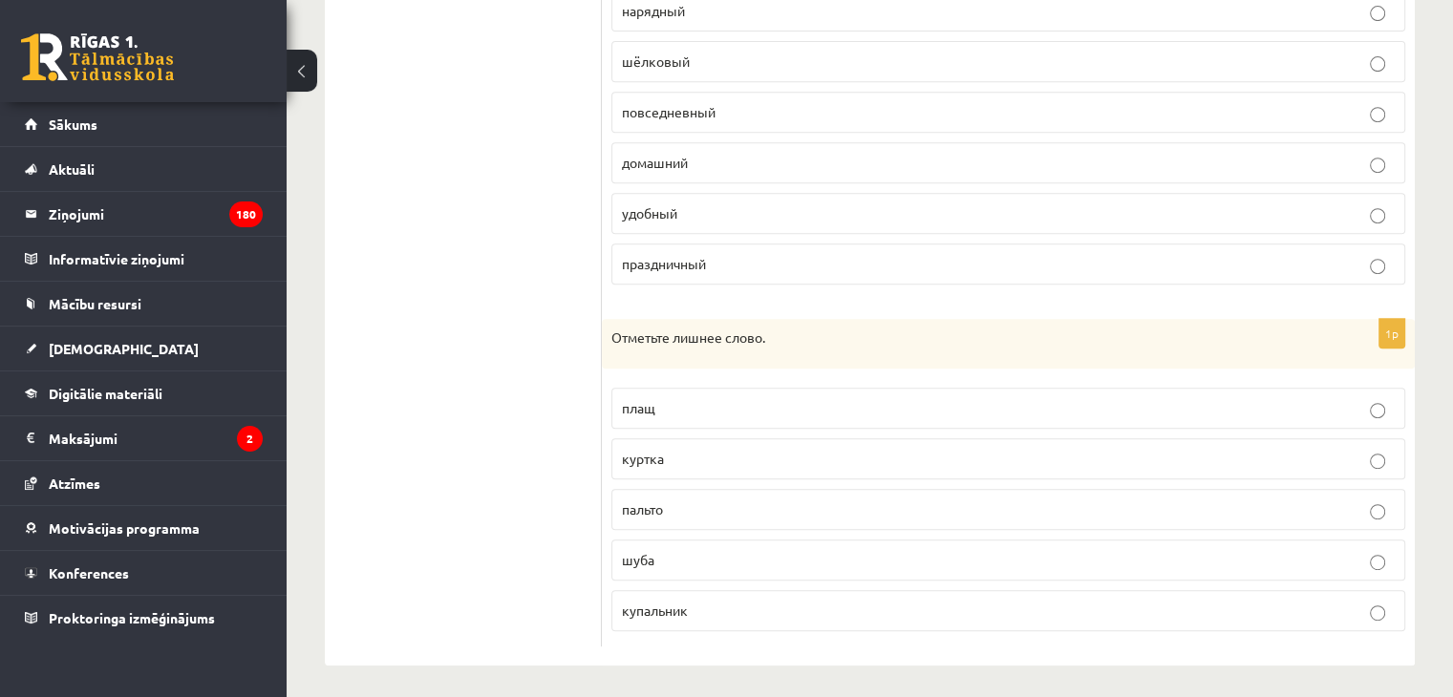
click at [1284, 614] on label "купальник" at bounding box center [1008, 610] width 794 height 41
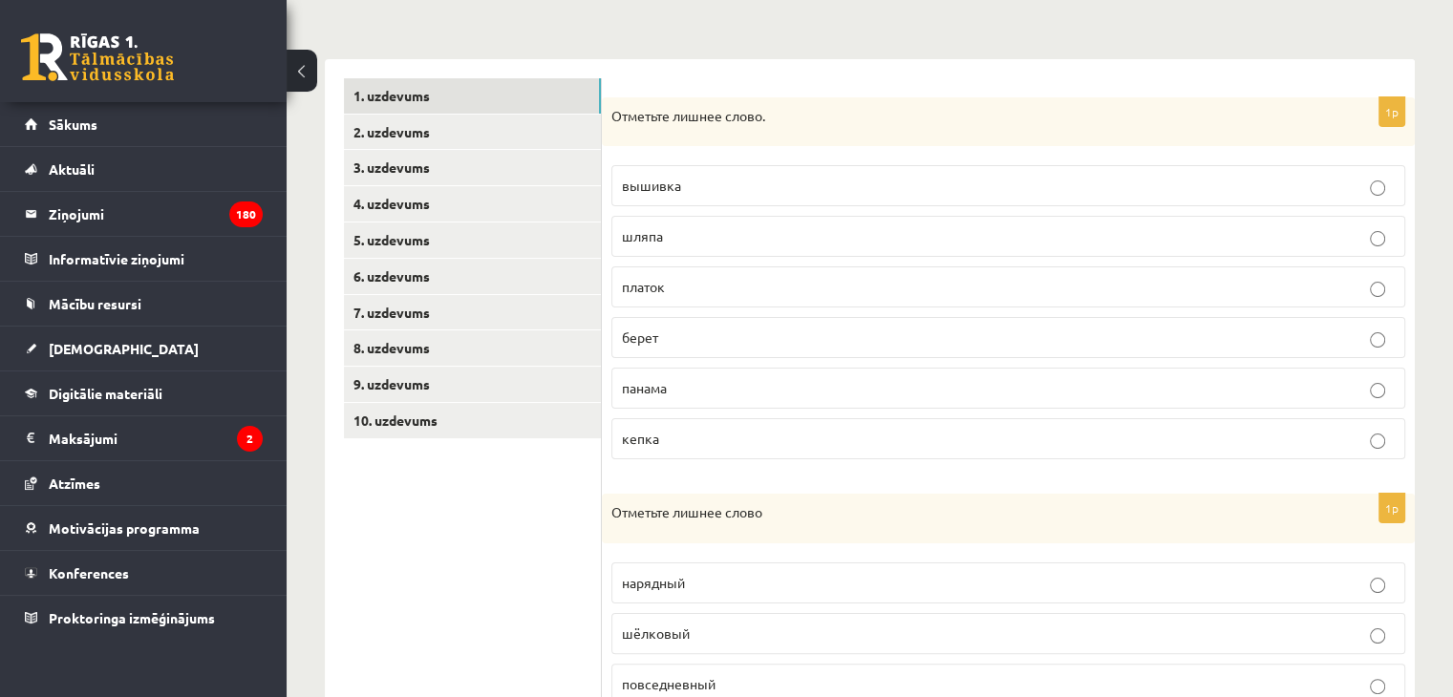
scroll to position [138, 0]
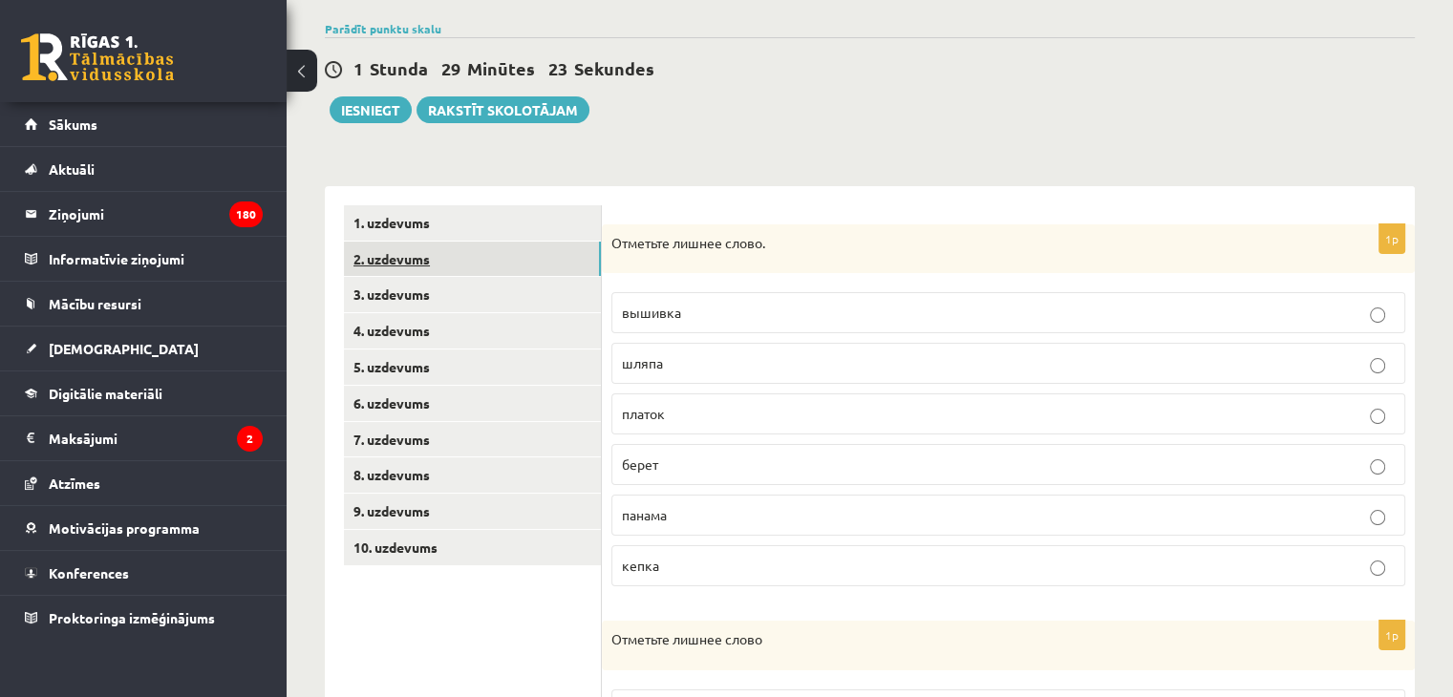
click at [374, 253] on link "2. uzdevums" at bounding box center [472, 259] width 257 height 35
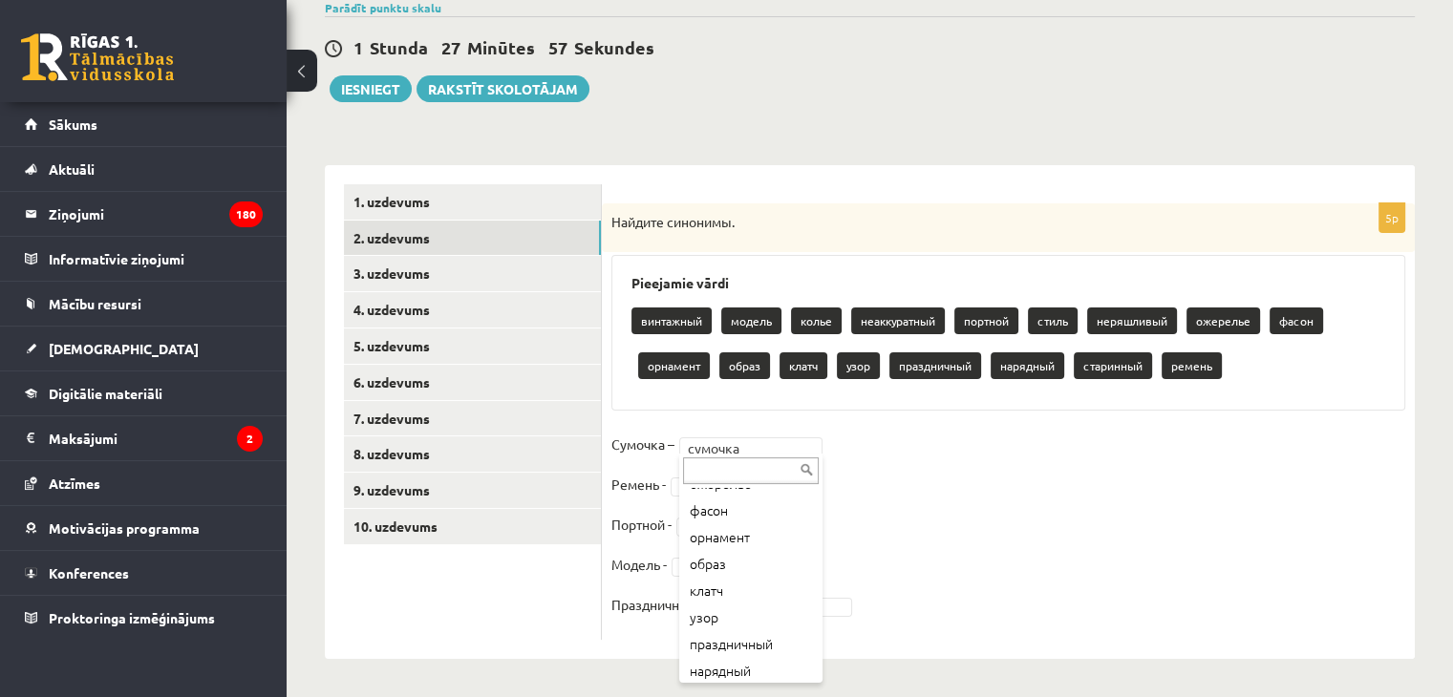
scroll to position [267, 0]
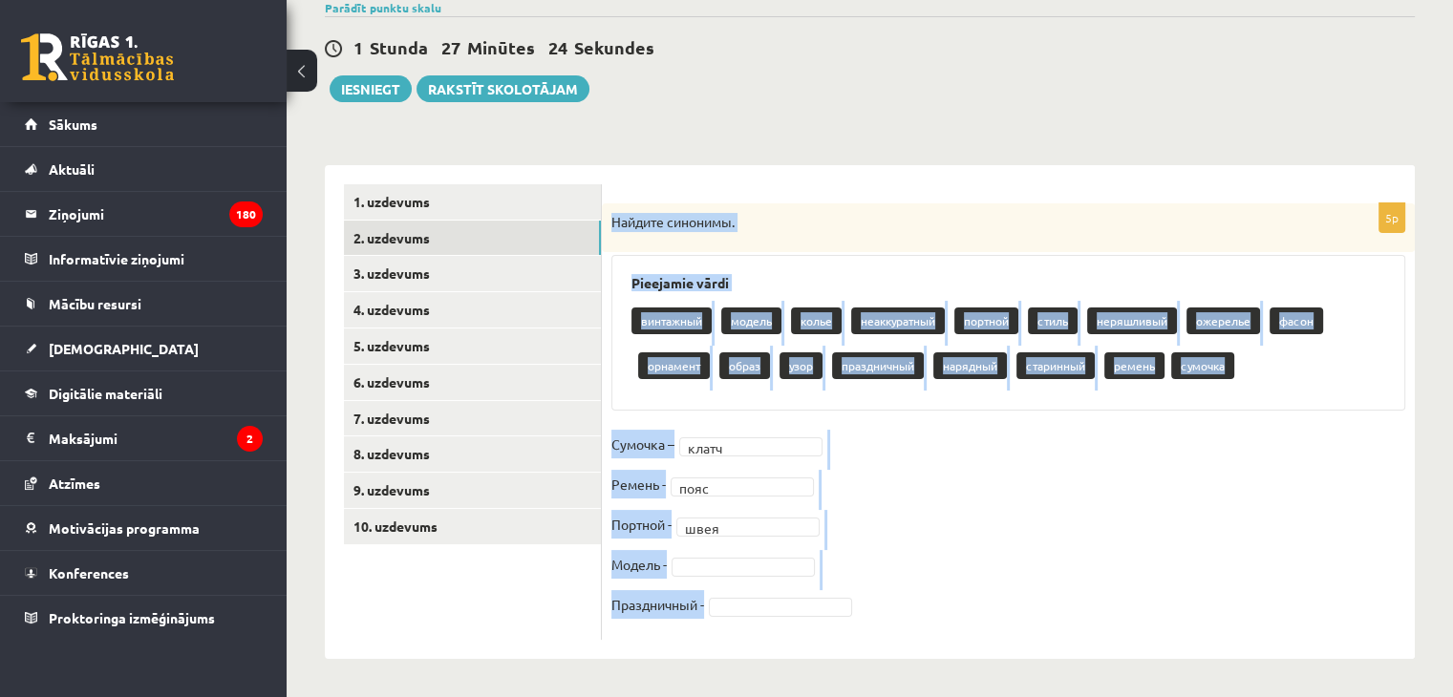
drag, startPoint x: 605, startPoint y: 220, endPoint x: 979, endPoint y: 595, distance: 530.3
click at [979, 595] on div "5p Найдите синонимы. Pieejamie vārdi винтажный модель колье неаккуратный портно…" at bounding box center [1008, 421] width 813 height 437
copy div "Найдите синонимы. Pieejamie vārdi винтажный модель колье неаккуратный портной с…"
click at [774, 198] on form "5p Найдите синонимы. Pieejamie vārdi винтажный модель колье неаккуратный портно…" at bounding box center [1008, 412] width 775 height 456
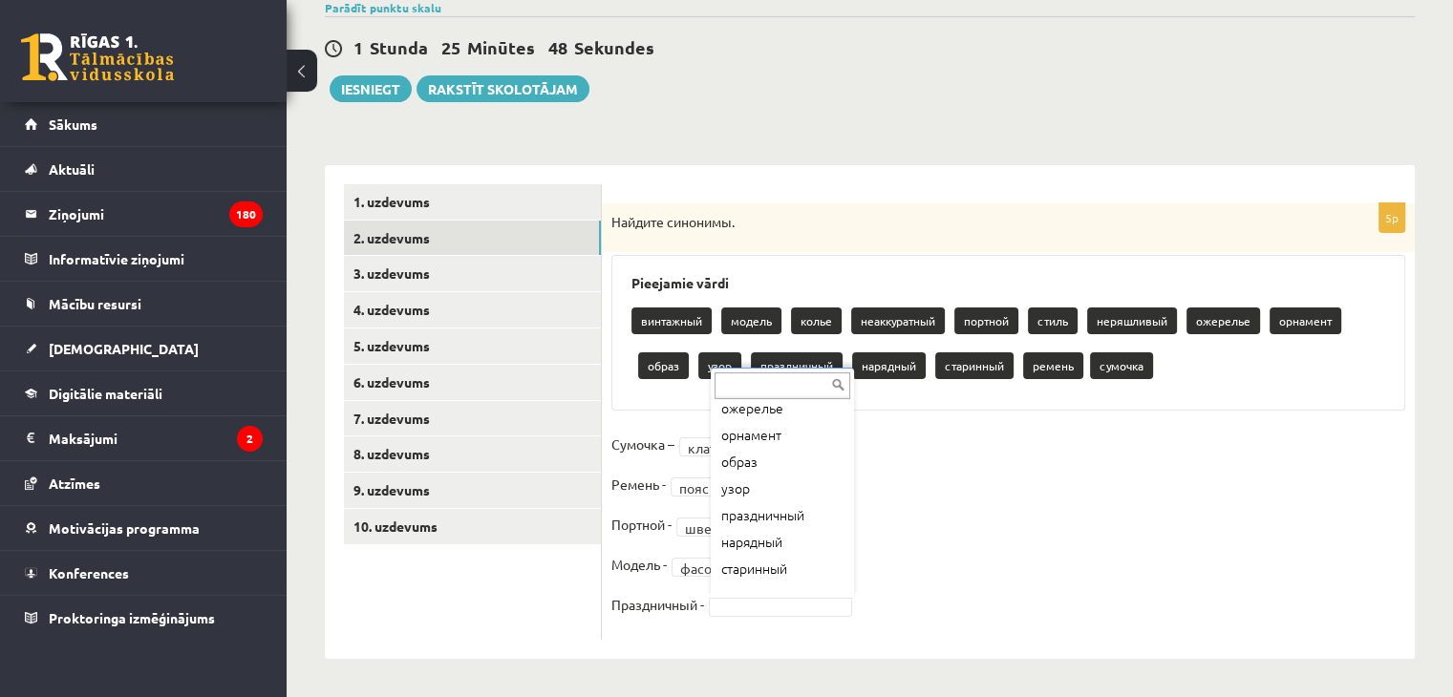
scroll to position [229, 0]
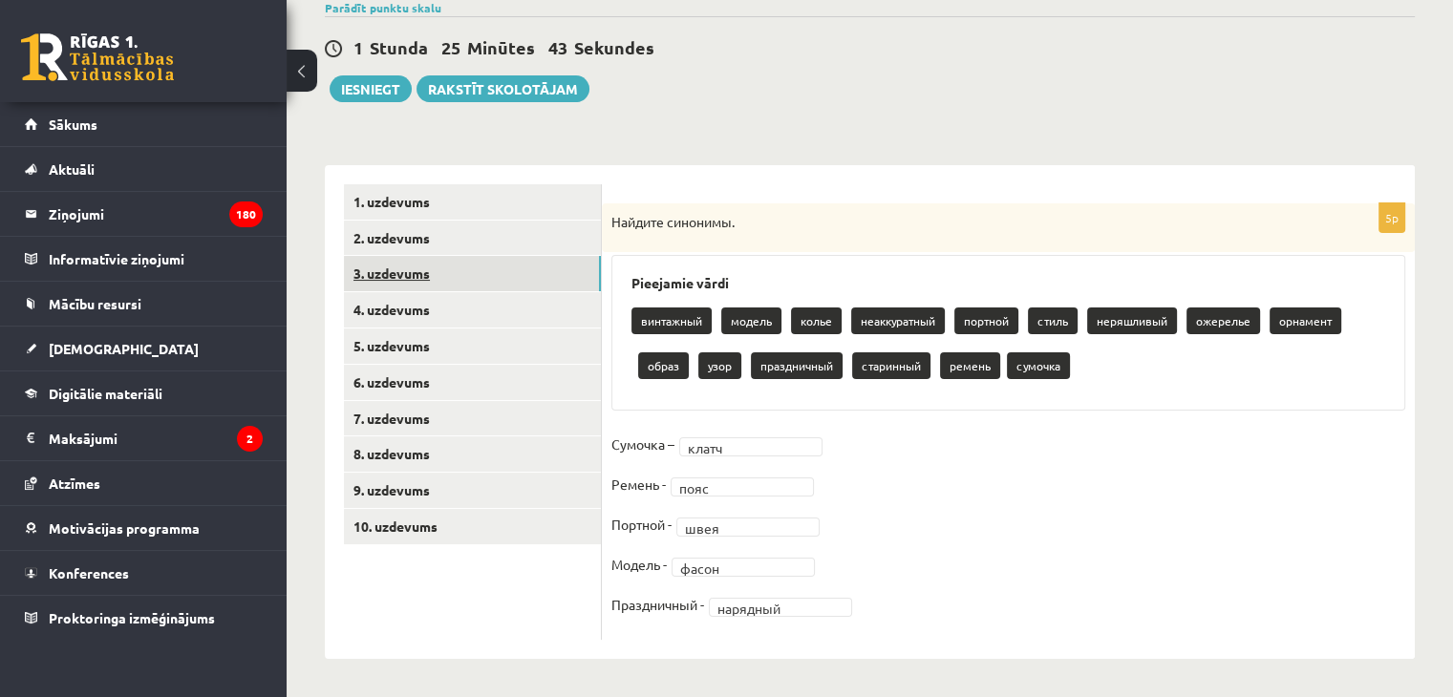
click at [413, 272] on link "3. uzdevums" at bounding box center [472, 273] width 257 height 35
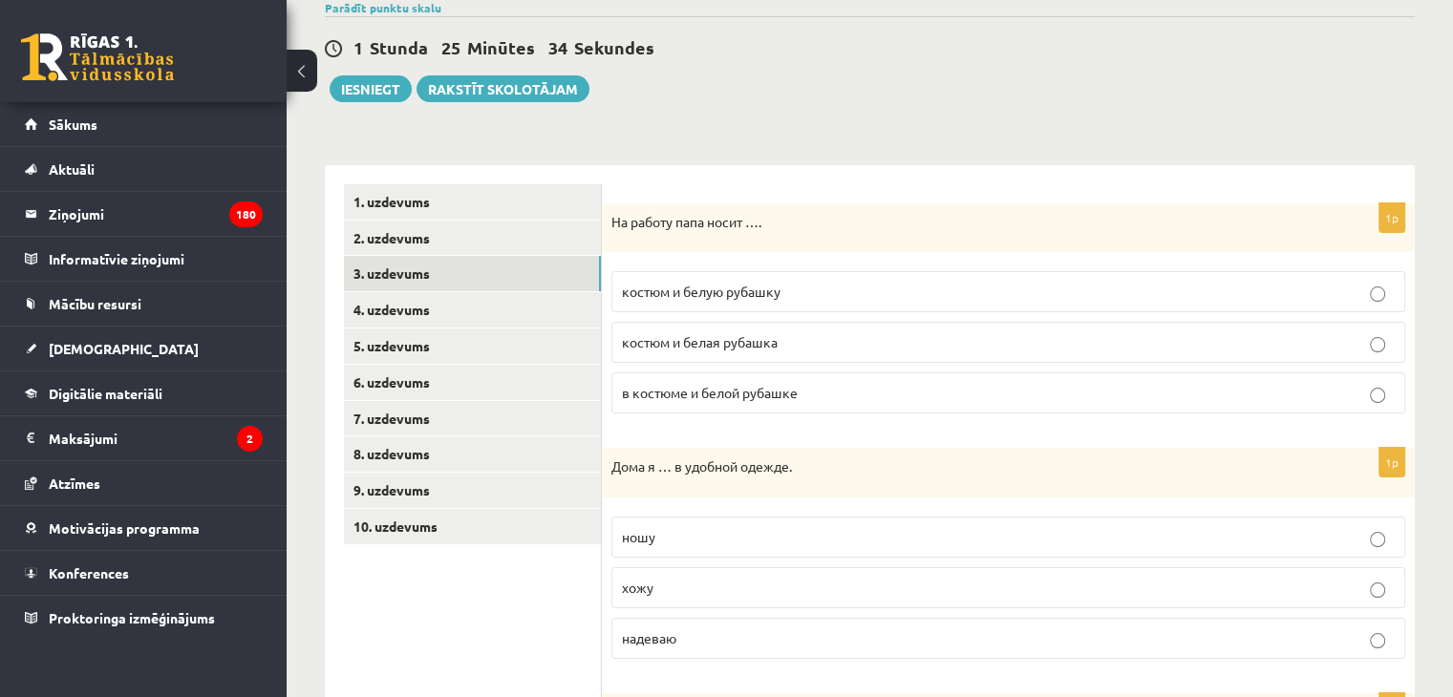
click at [701, 293] on span "костюм и белую рубашку" at bounding box center [701, 291] width 159 height 17
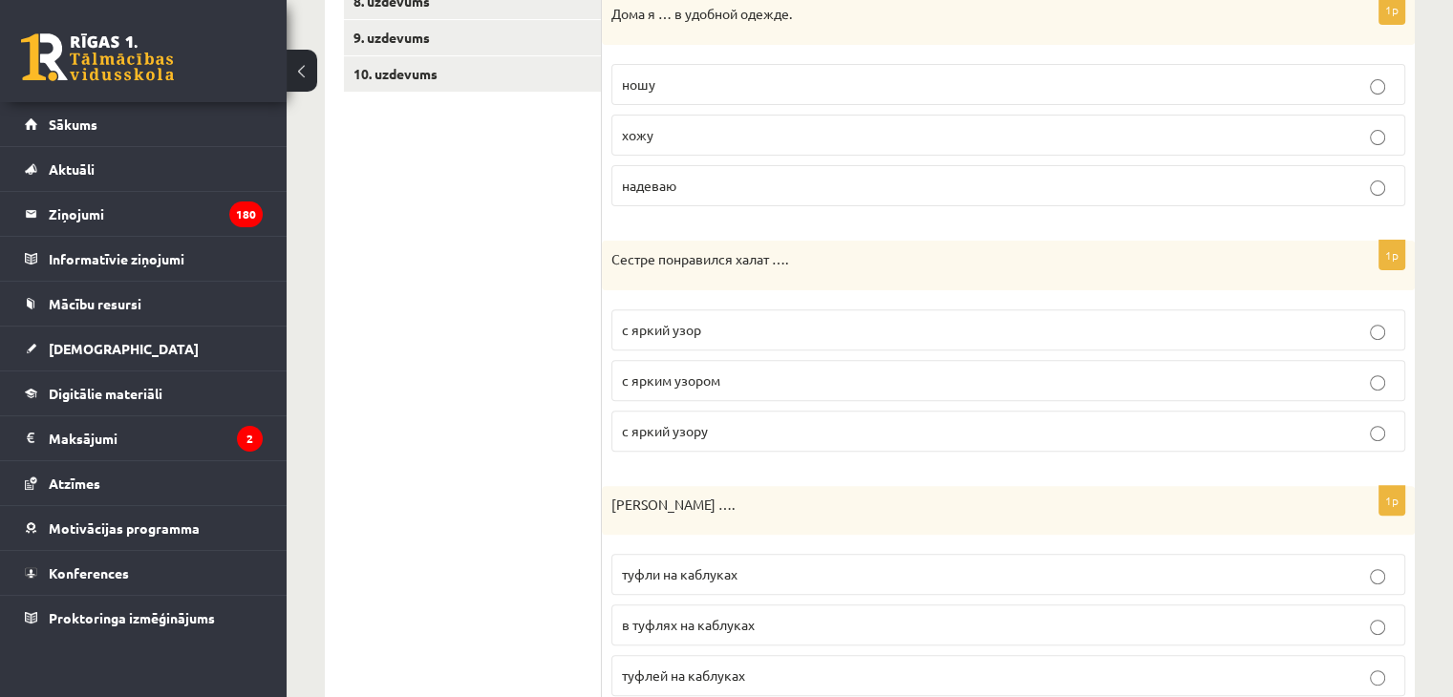
scroll to position [617, 0]
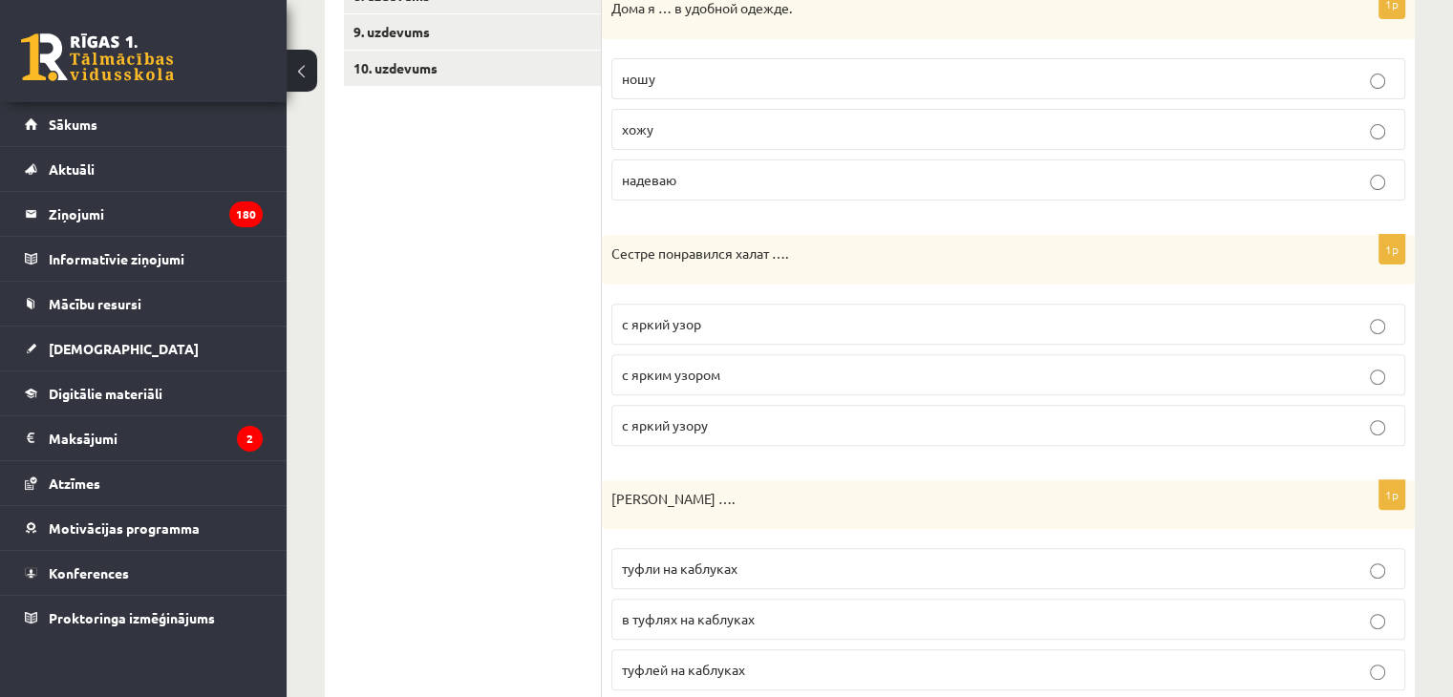
click at [646, 131] on span "хожу" at bounding box center [638, 128] width 32 height 17
click at [665, 368] on span "с ярким узором" at bounding box center [671, 374] width 98 height 17
click at [664, 564] on span "туфли на каблуках" at bounding box center [680, 568] width 116 height 17
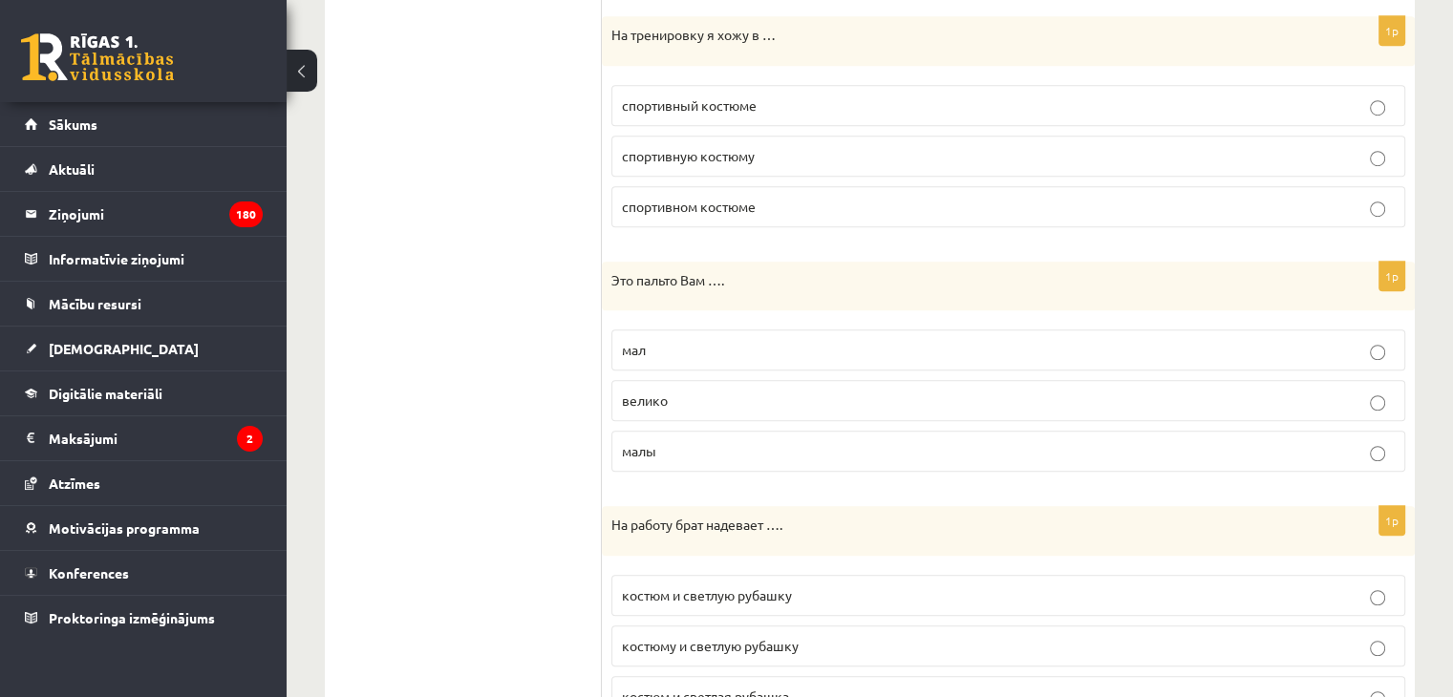
scroll to position [1330, 0]
click at [663, 199] on span "спортивном костюме" at bounding box center [689, 202] width 134 height 17
click at [653, 395] on span "велико" at bounding box center [645, 396] width 46 height 17
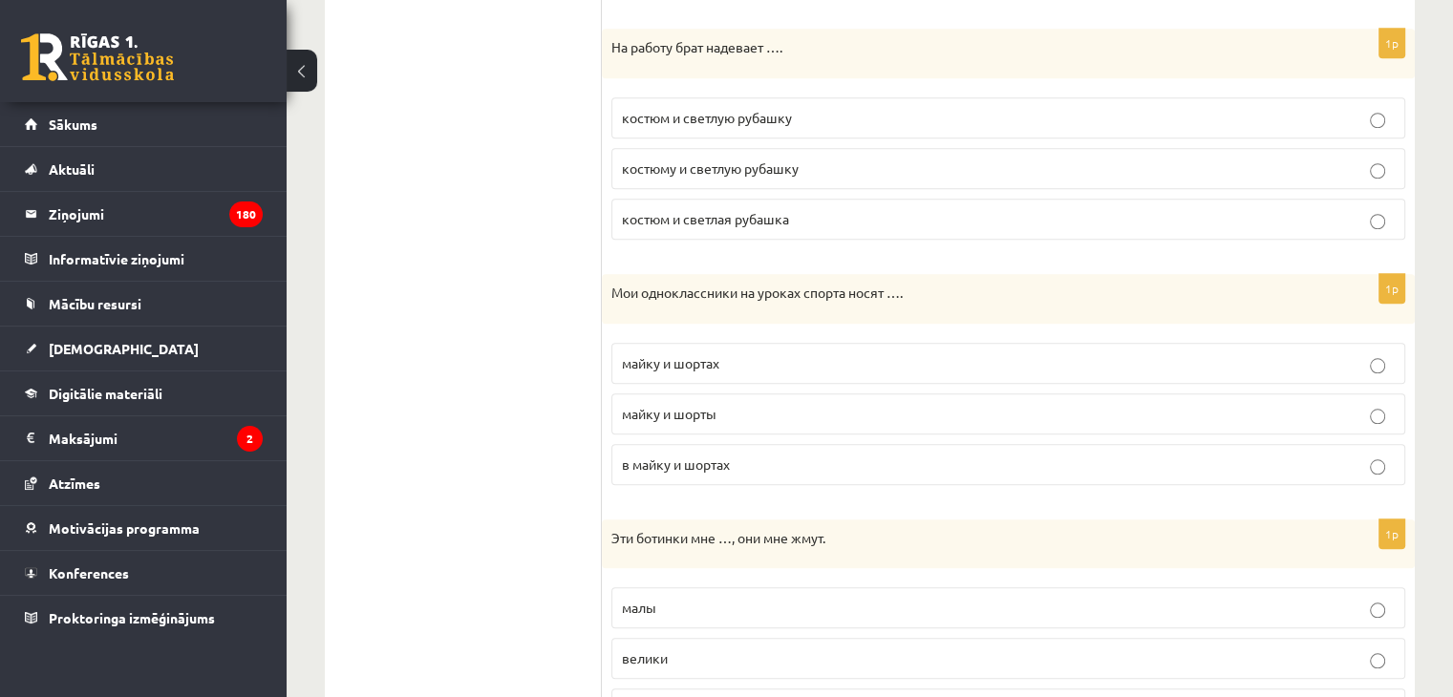
scroll to position [1827, 0]
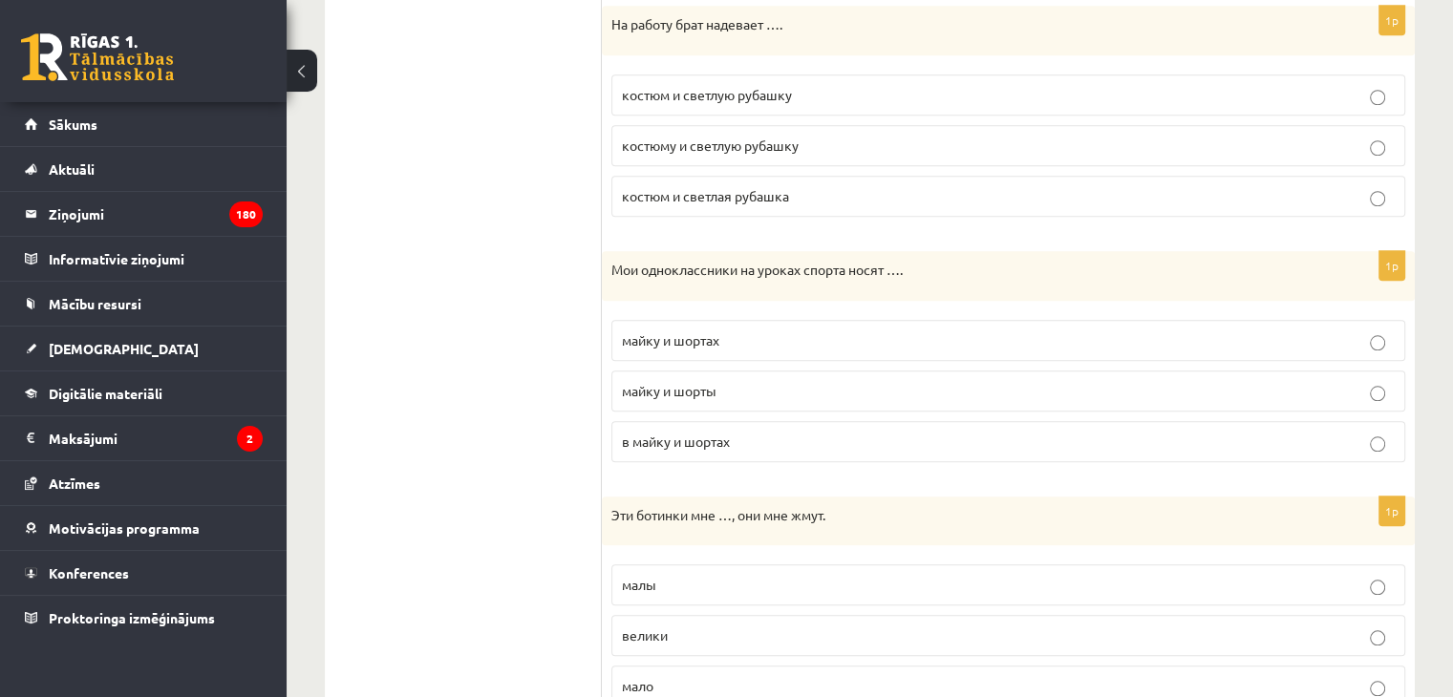
click at [736, 86] on span "костюм и светлую рубашку" at bounding box center [707, 94] width 170 height 17
click at [674, 382] on span "майку и шорты" at bounding box center [669, 390] width 95 height 17
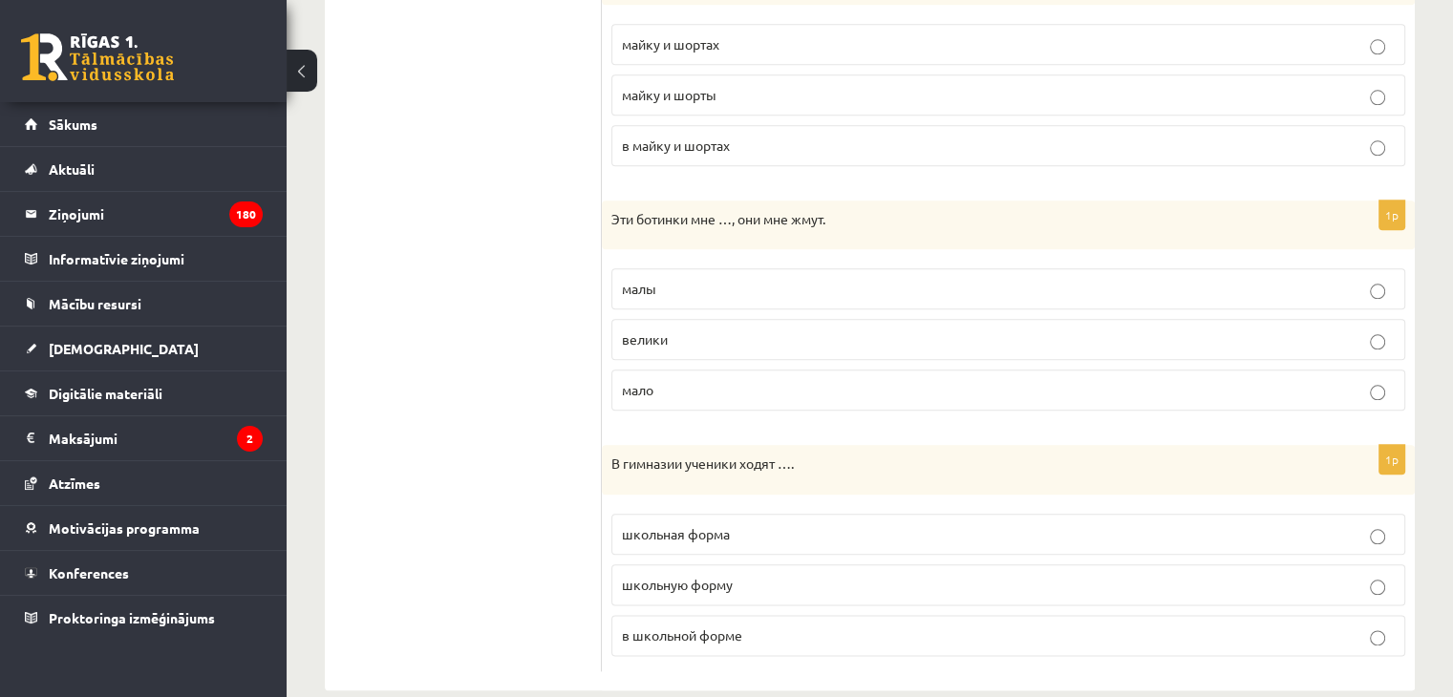
scroll to position [2143, 0]
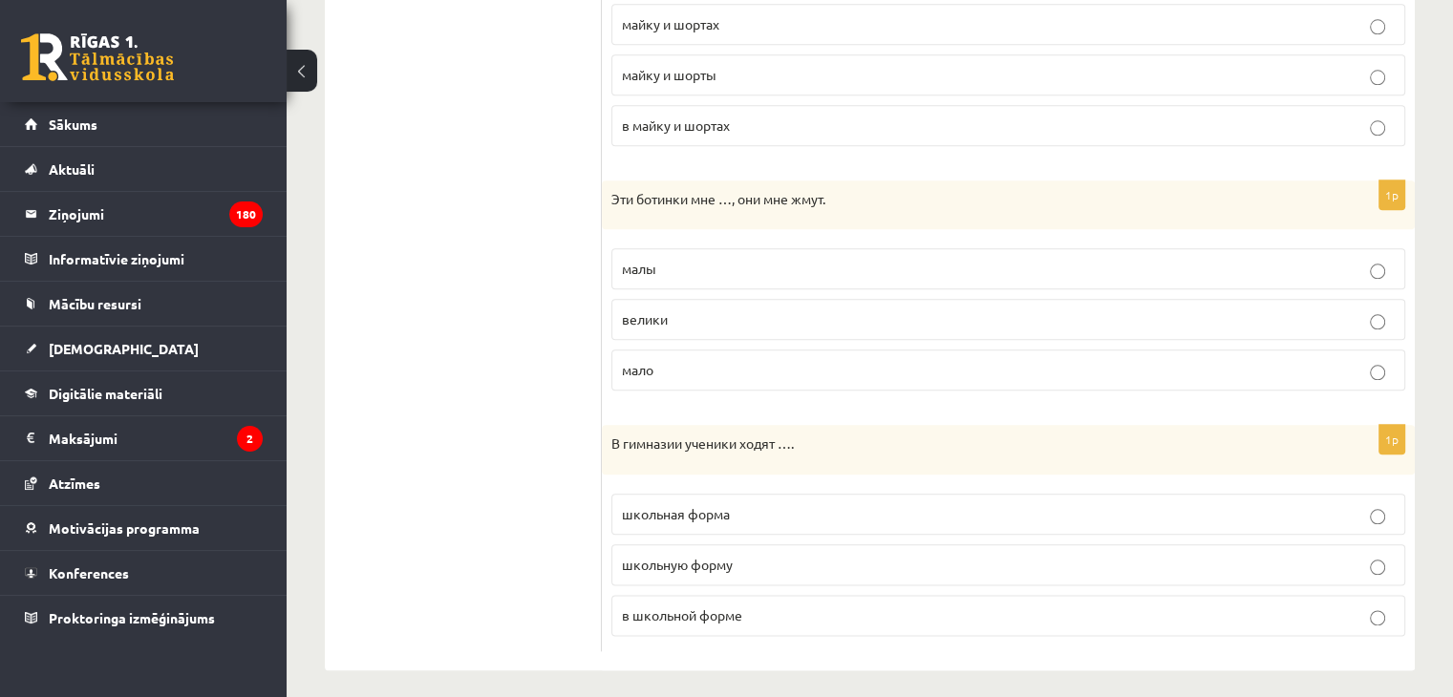
click at [646, 264] on span "малы" at bounding box center [639, 268] width 34 height 17
click at [661, 612] on p "в школьной форме" at bounding box center [1008, 616] width 773 height 20
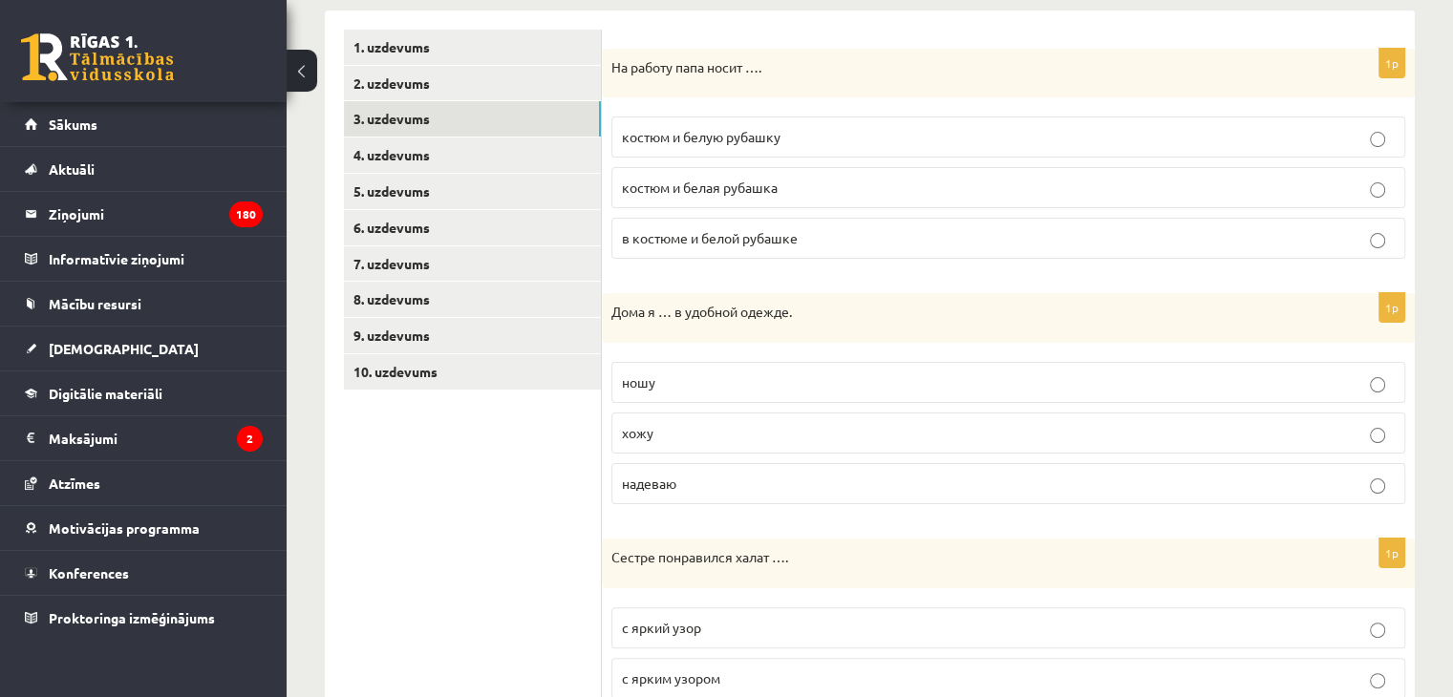
scroll to position [0, 0]
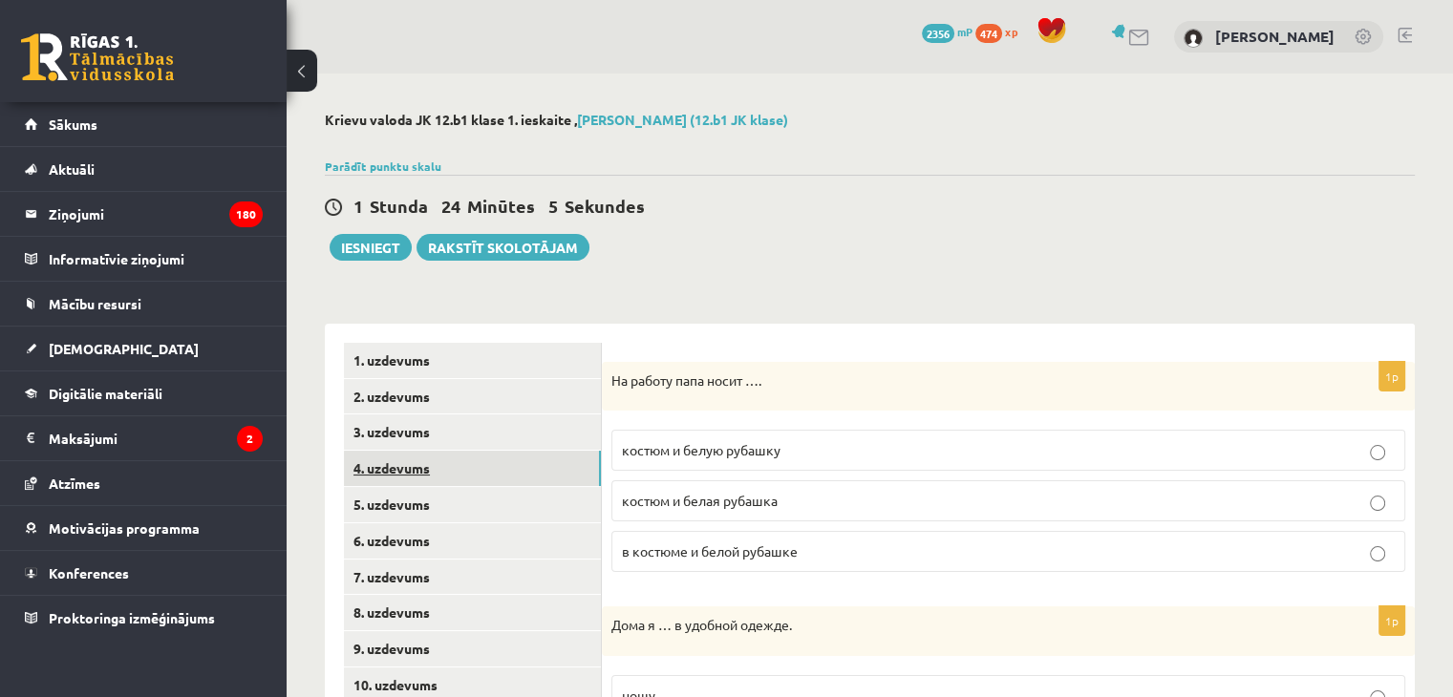
click at [369, 469] on link "4. uzdevums" at bounding box center [472, 468] width 257 height 35
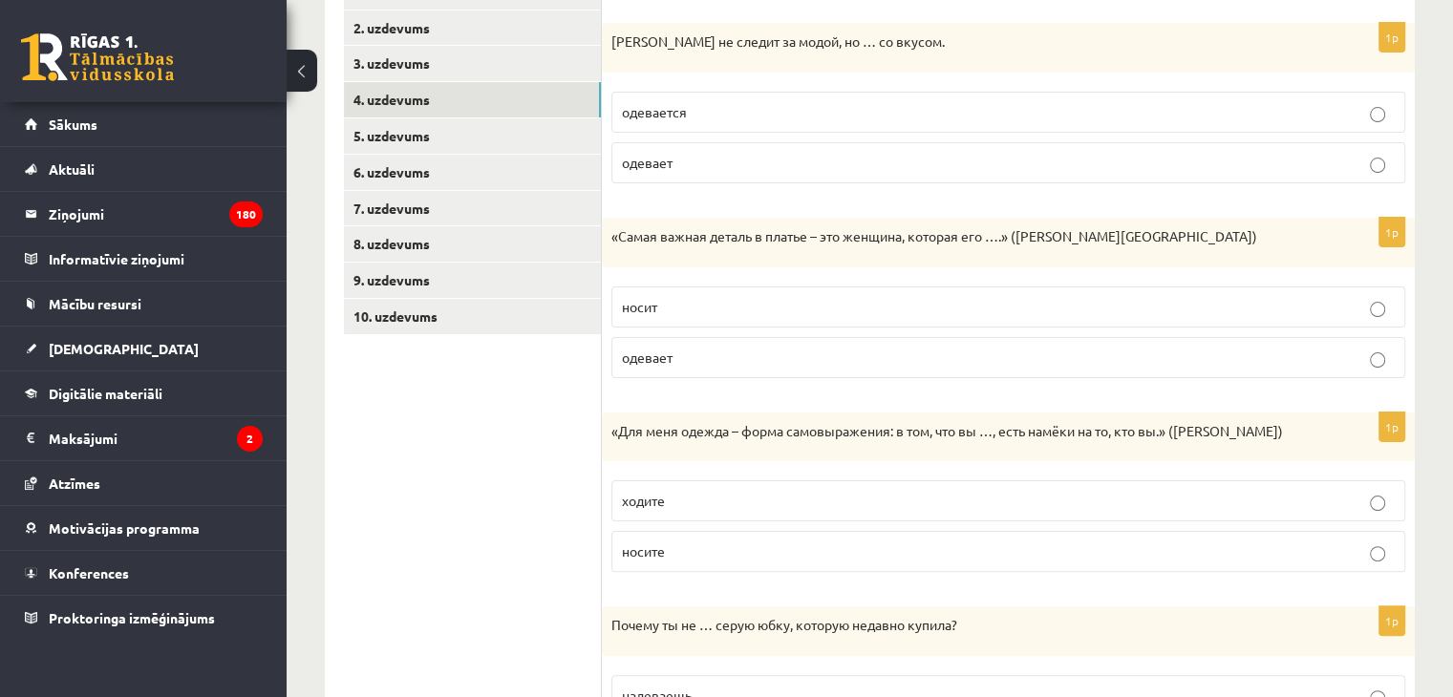
scroll to position [382, 0]
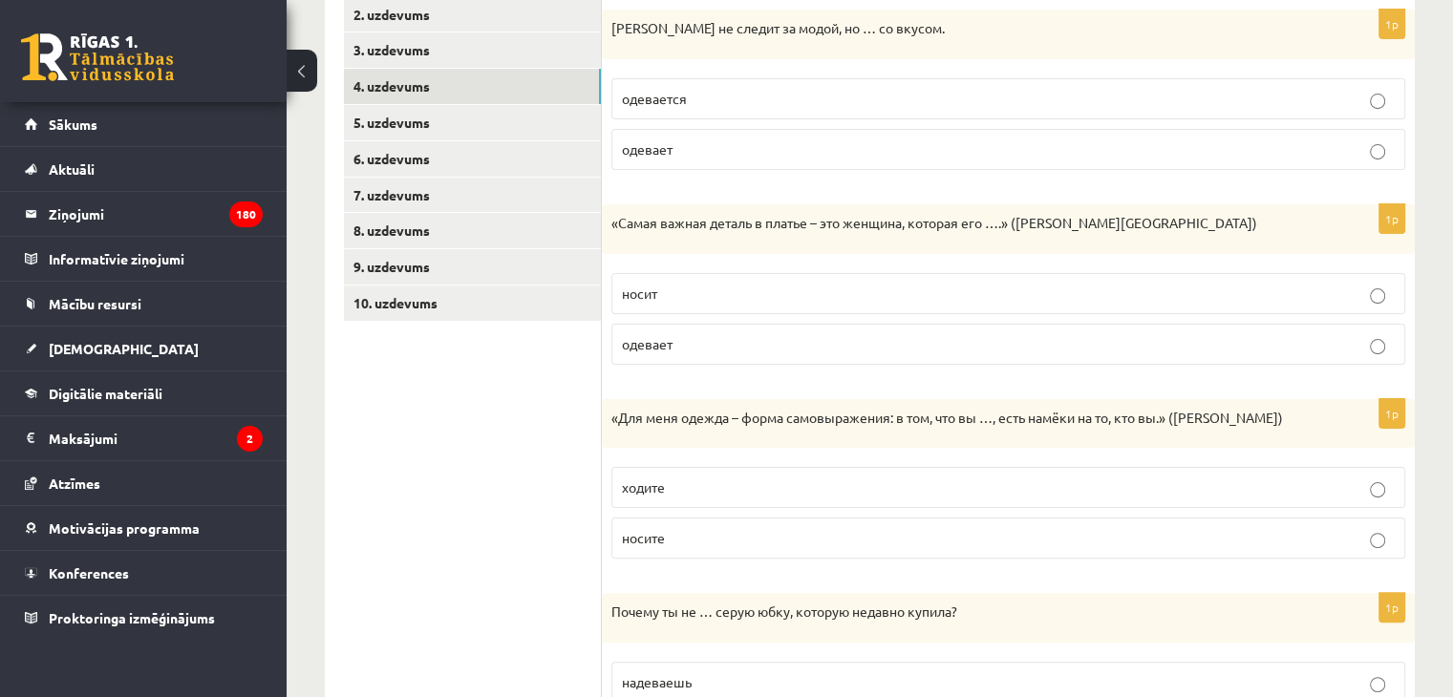
click at [667, 111] on label "одевается" at bounding box center [1008, 98] width 794 height 41
click at [675, 296] on p "носит" at bounding box center [1008, 294] width 773 height 20
click at [677, 532] on p "носите" at bounding box center [1008, 538] width 773 height 20
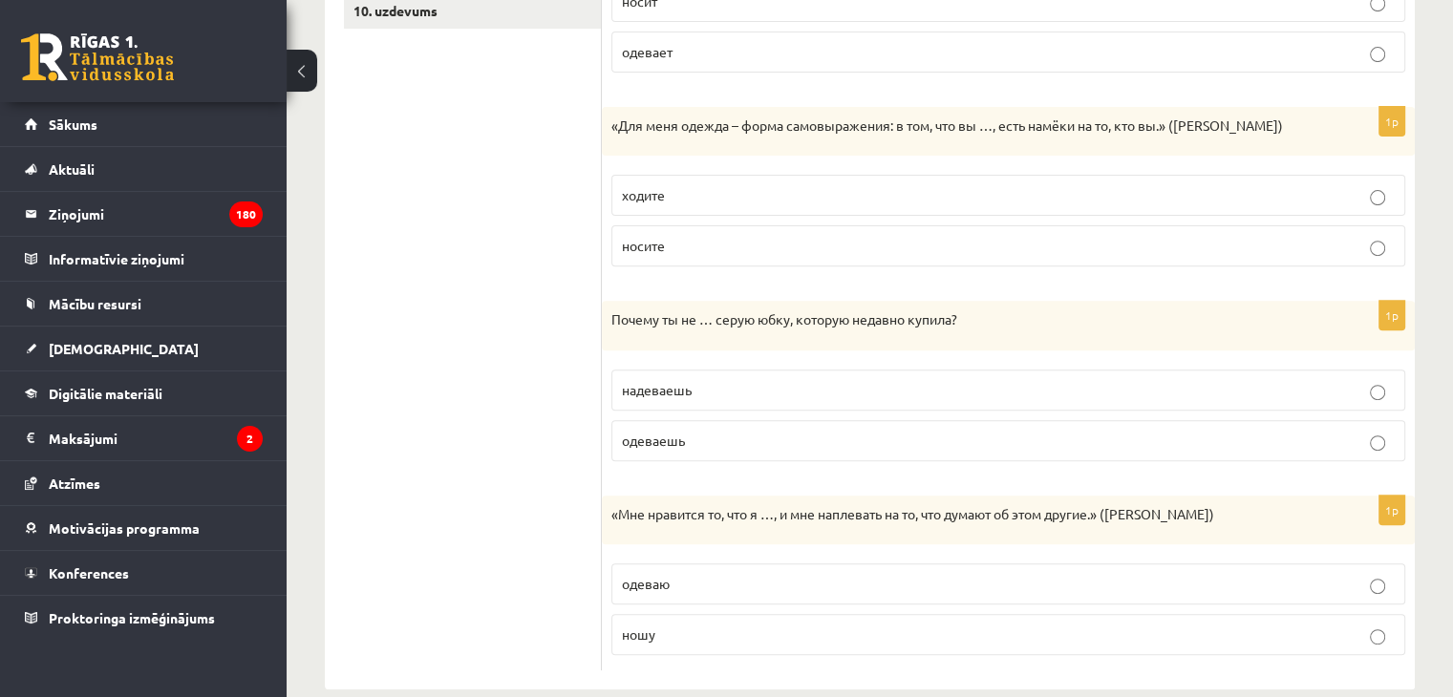
scroll to position [702, 0]
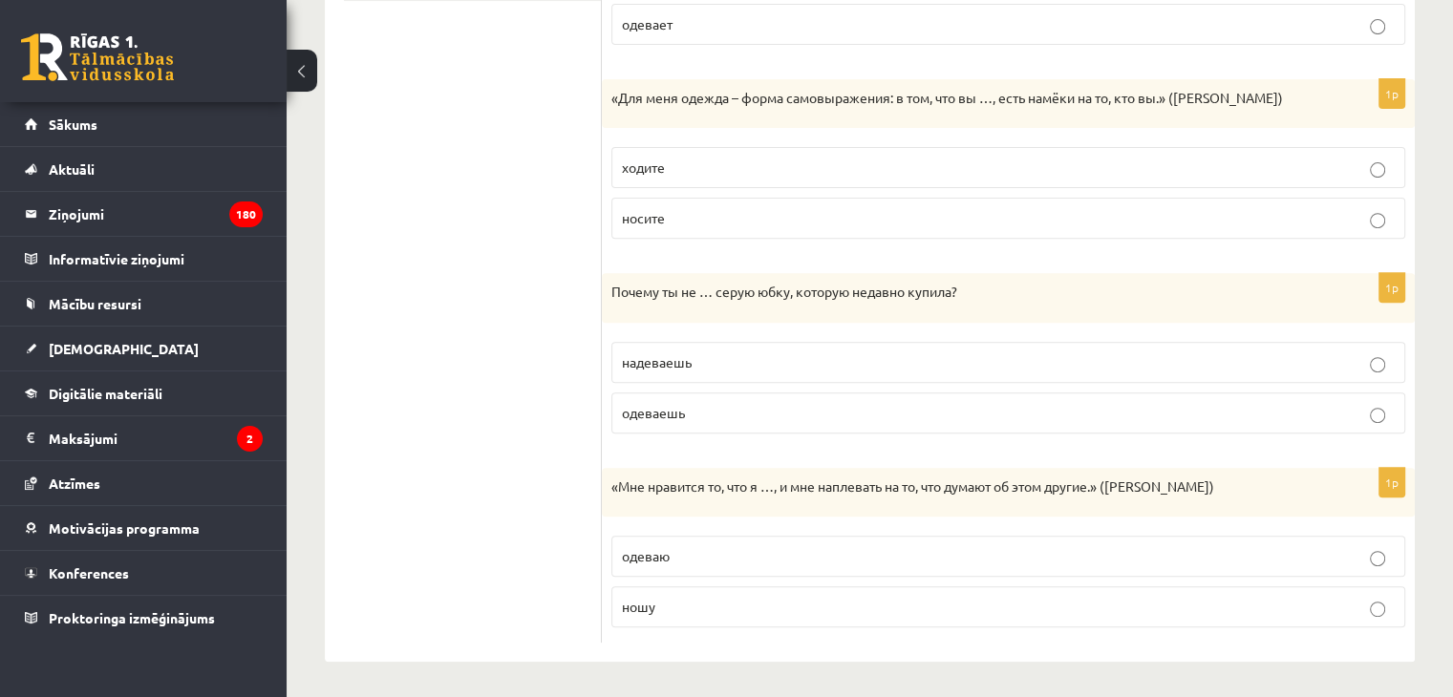
click at [673, 413] on span "одеваешь" at bounding box center [653, 412] width 63 height 17
click at [687, 603] on p "ношу" at bounding box center [1008, 607] width 773 height 20
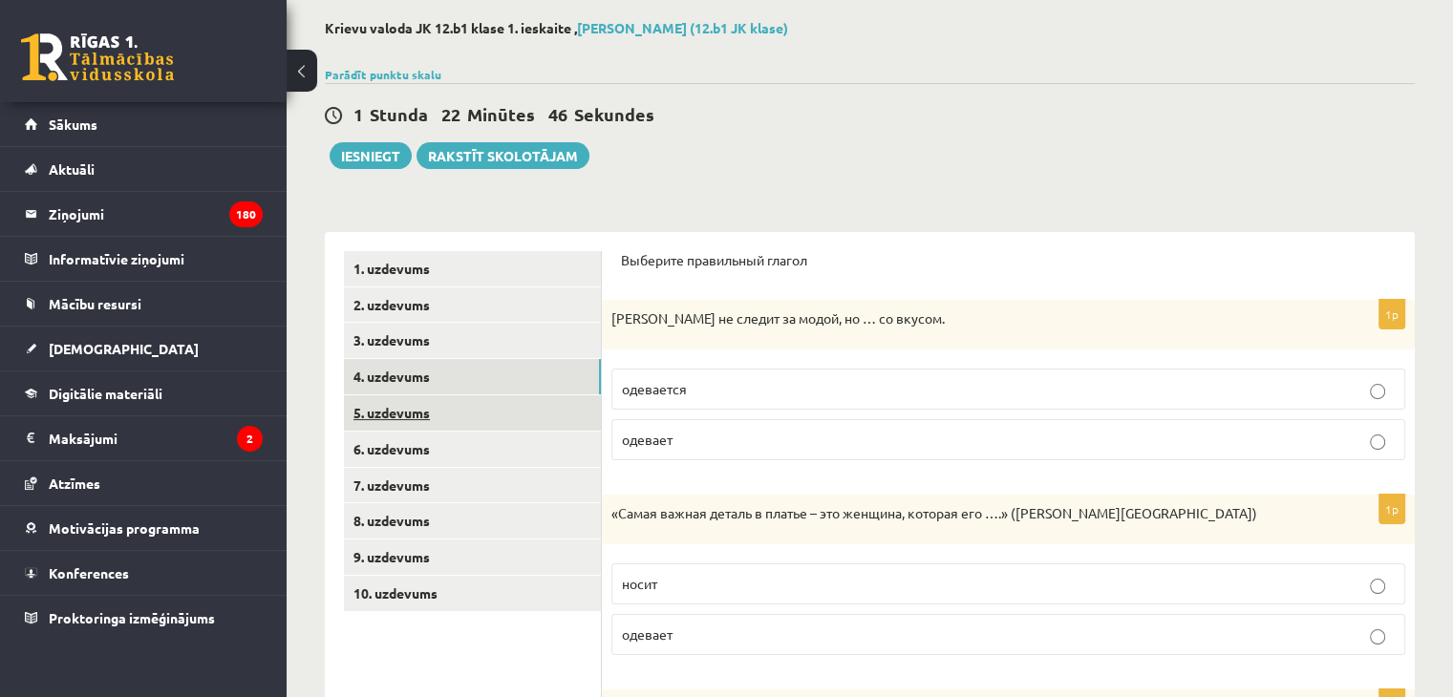
click at [522, 414] on link "5. uzdevums" at bounding box center [472, 413] width 257 height 35
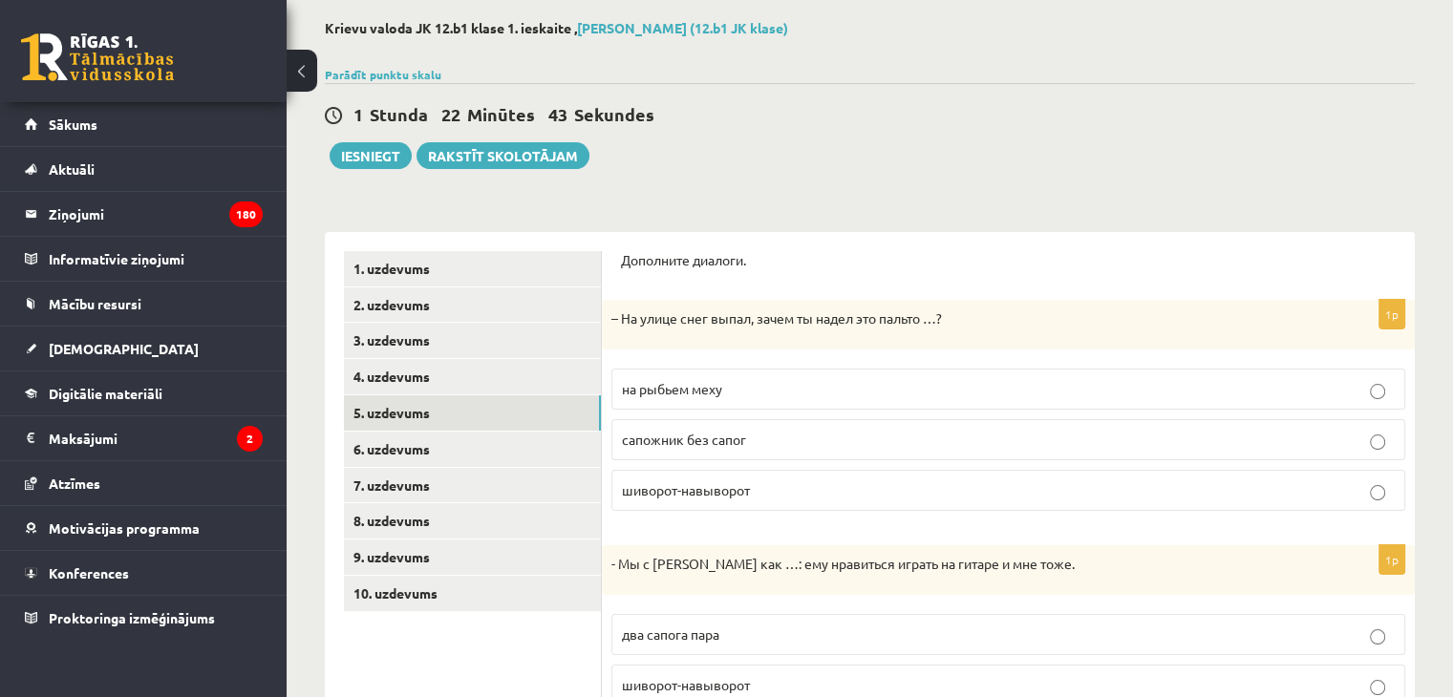
scroll to position [496, 0]
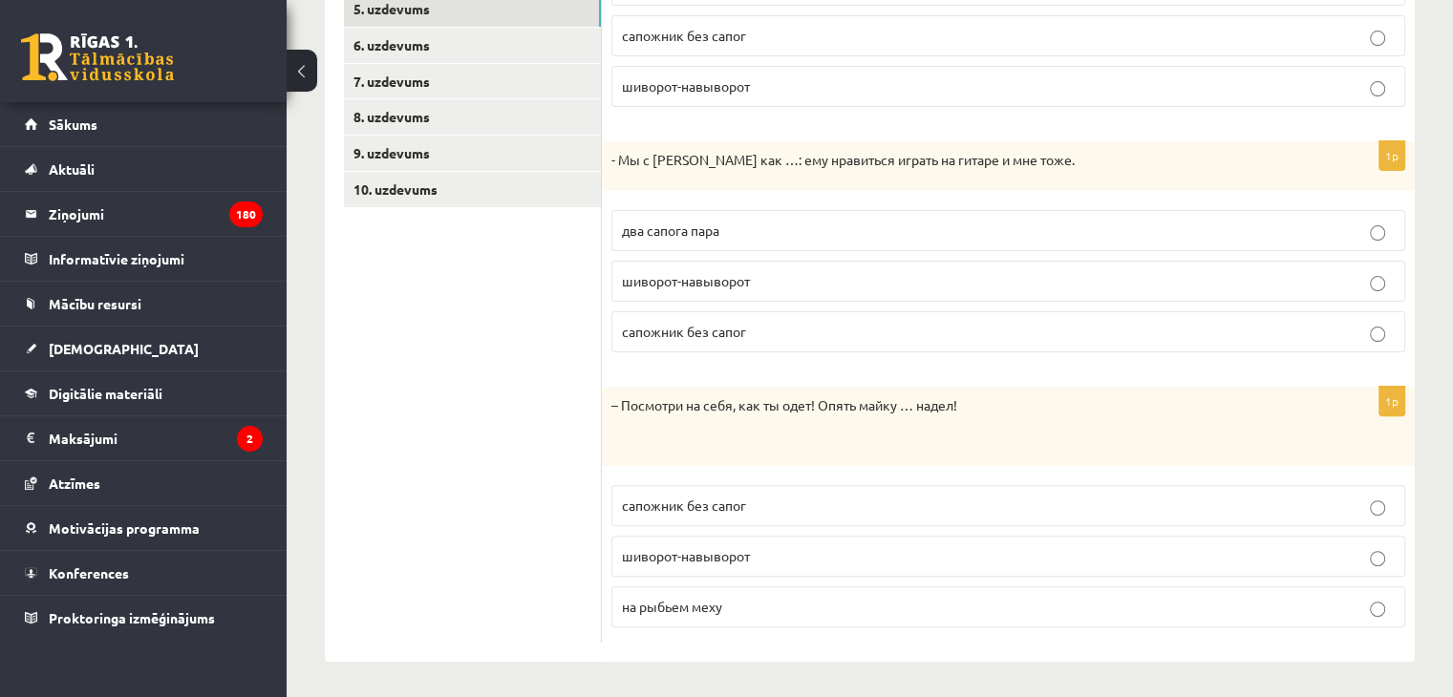
click at [754, 547] on p "шиворот-навыворот" at bounding box center [1008, 556] width 773 height 20
click at [696, 241] on label "два сапога пара" at bounding box center [1008, 230] width 794 height 41
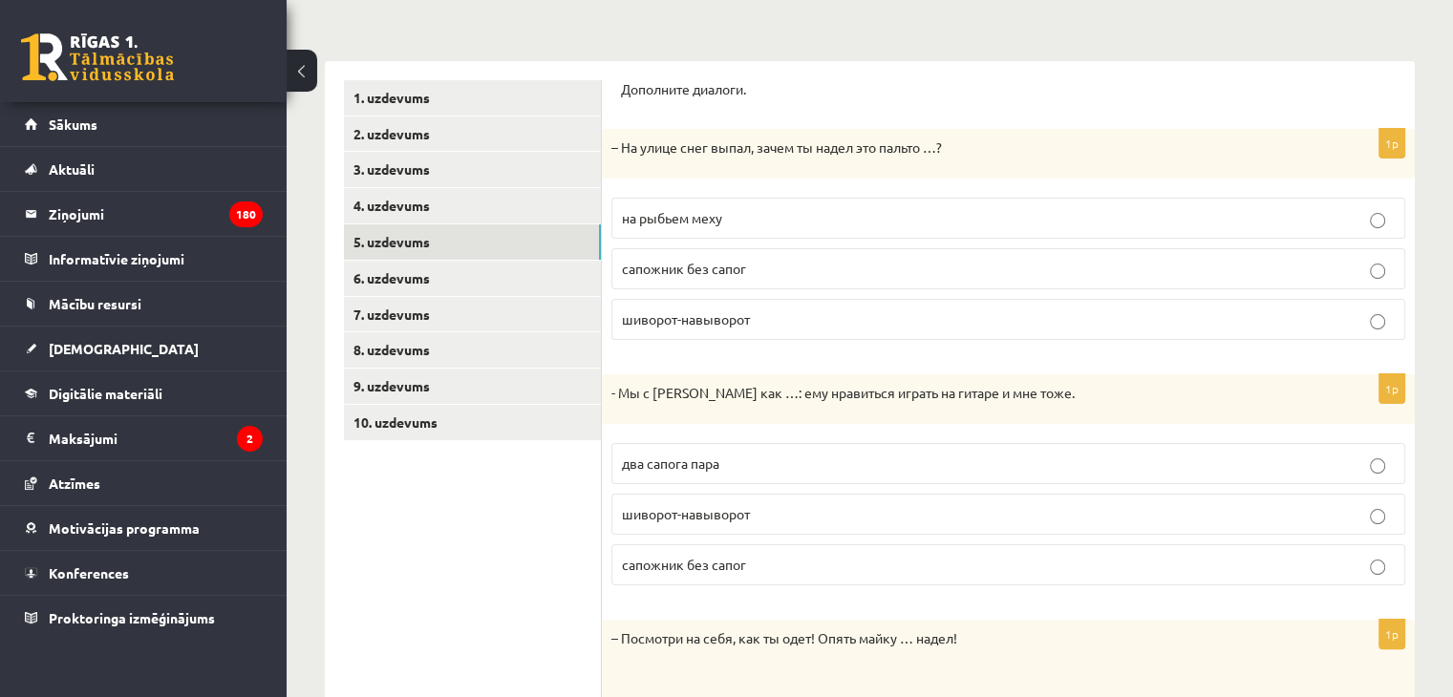
scroll to position [228, 0]
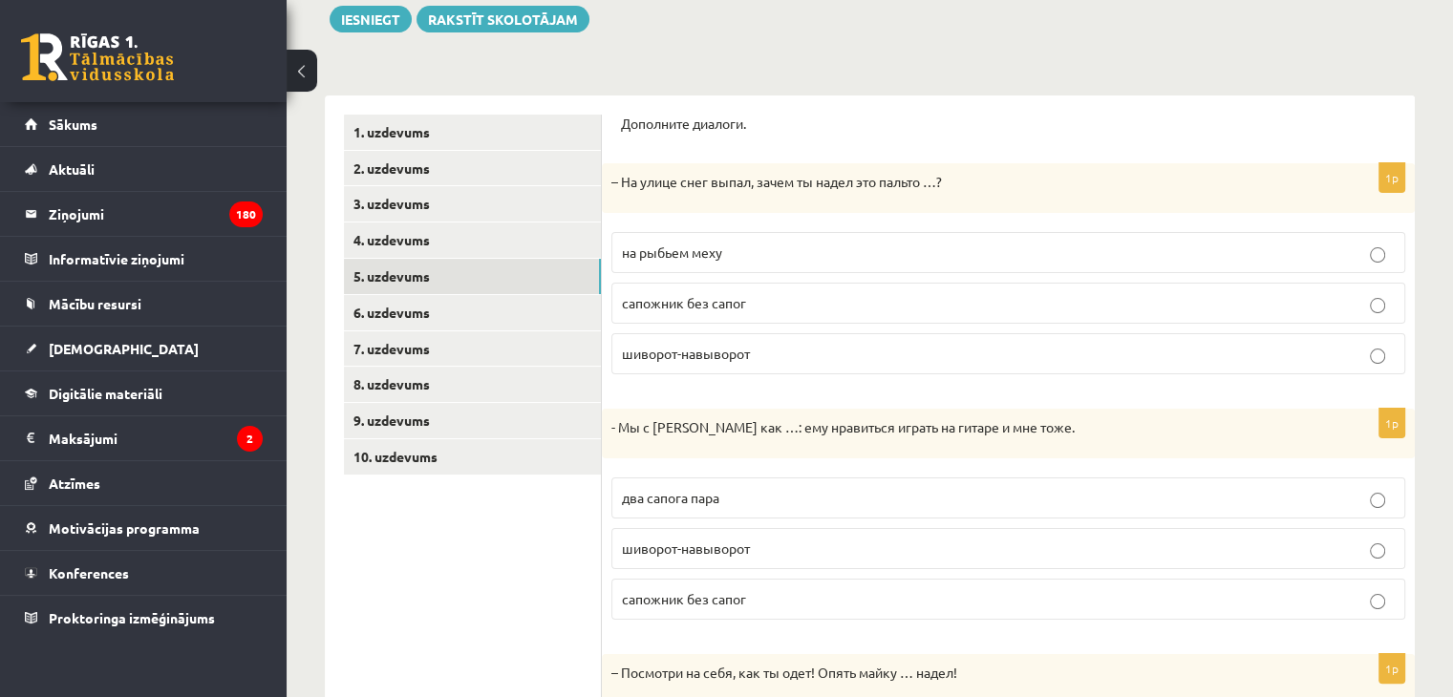
click at [681, 257] on span "на рыбьем меху" at bounding box center [672, 252] width 100 height 17
click at [427, 310] on link "6. uzdevums" at bounding box center [472, 312] width 257 height 35
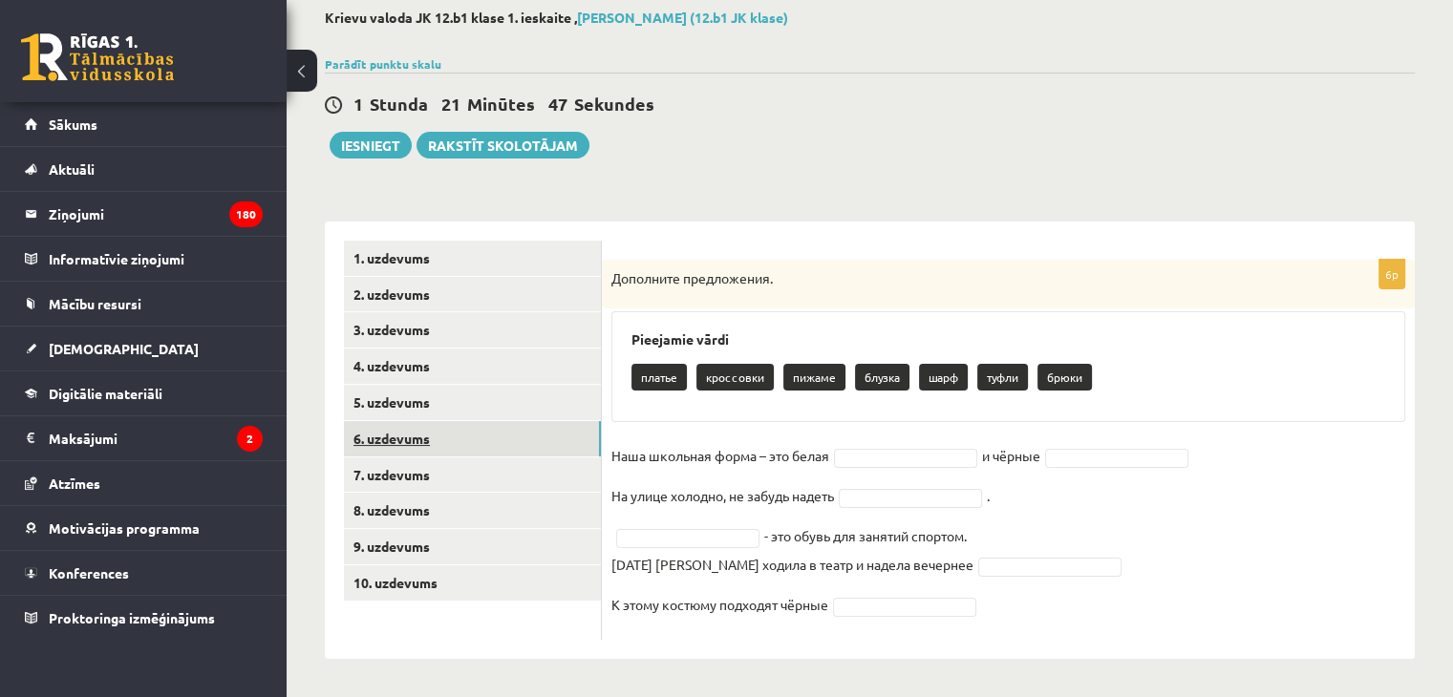
scroll to position [102, 0]
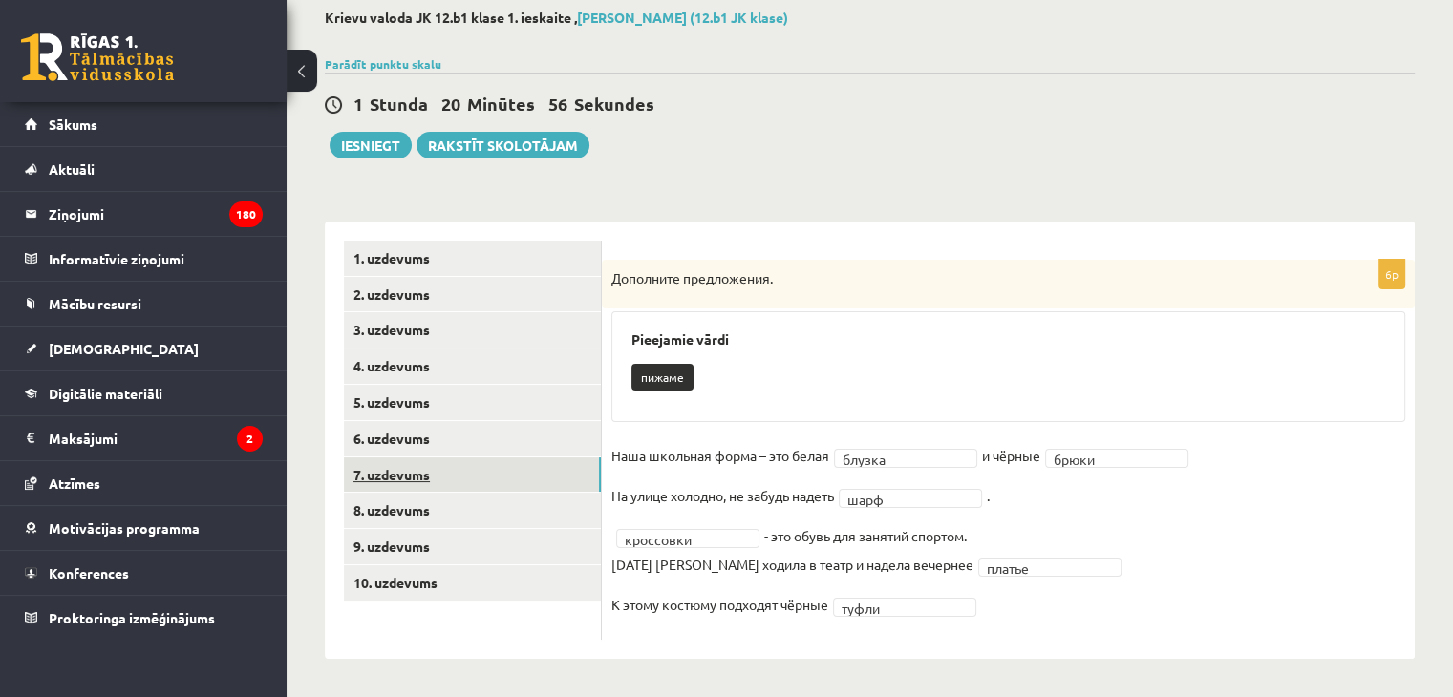
click at [396, 485] on link "7. uzdevums" at bounding box center [472, 475] width 257 height 35
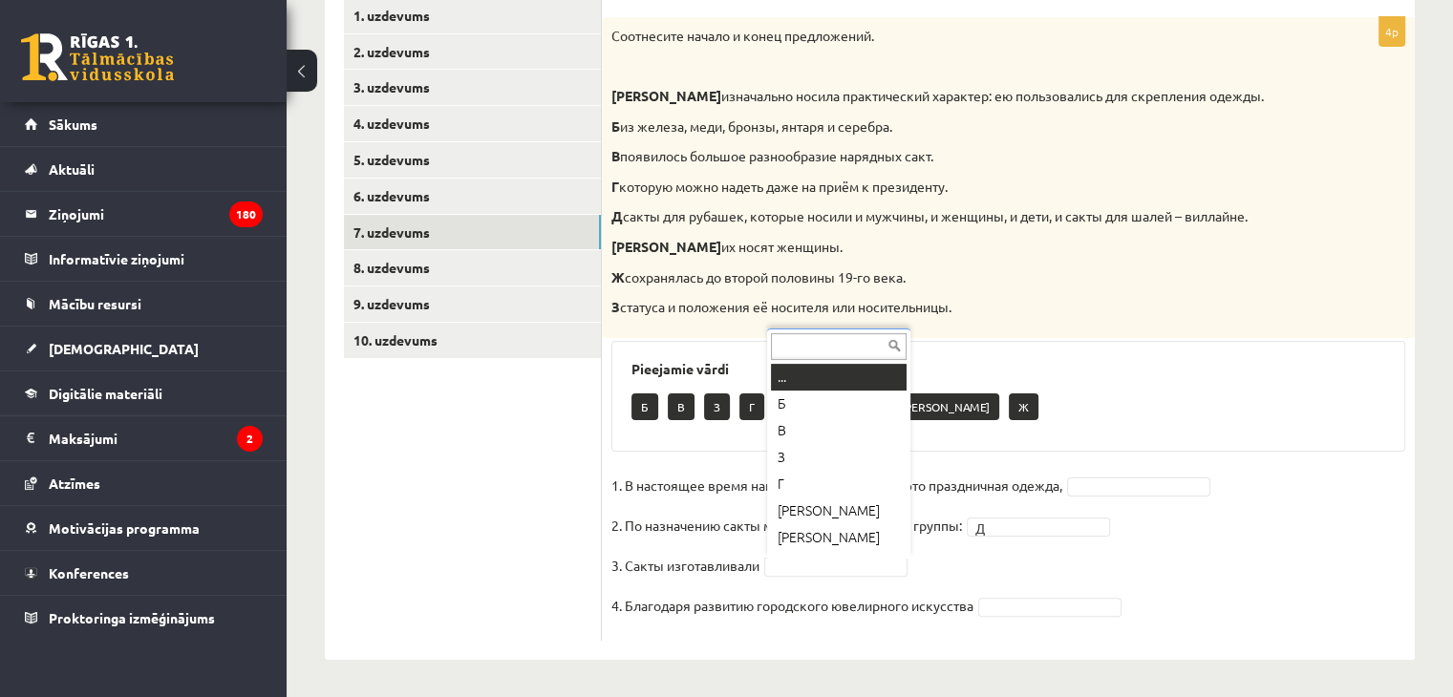
scroll to position [23, 0]
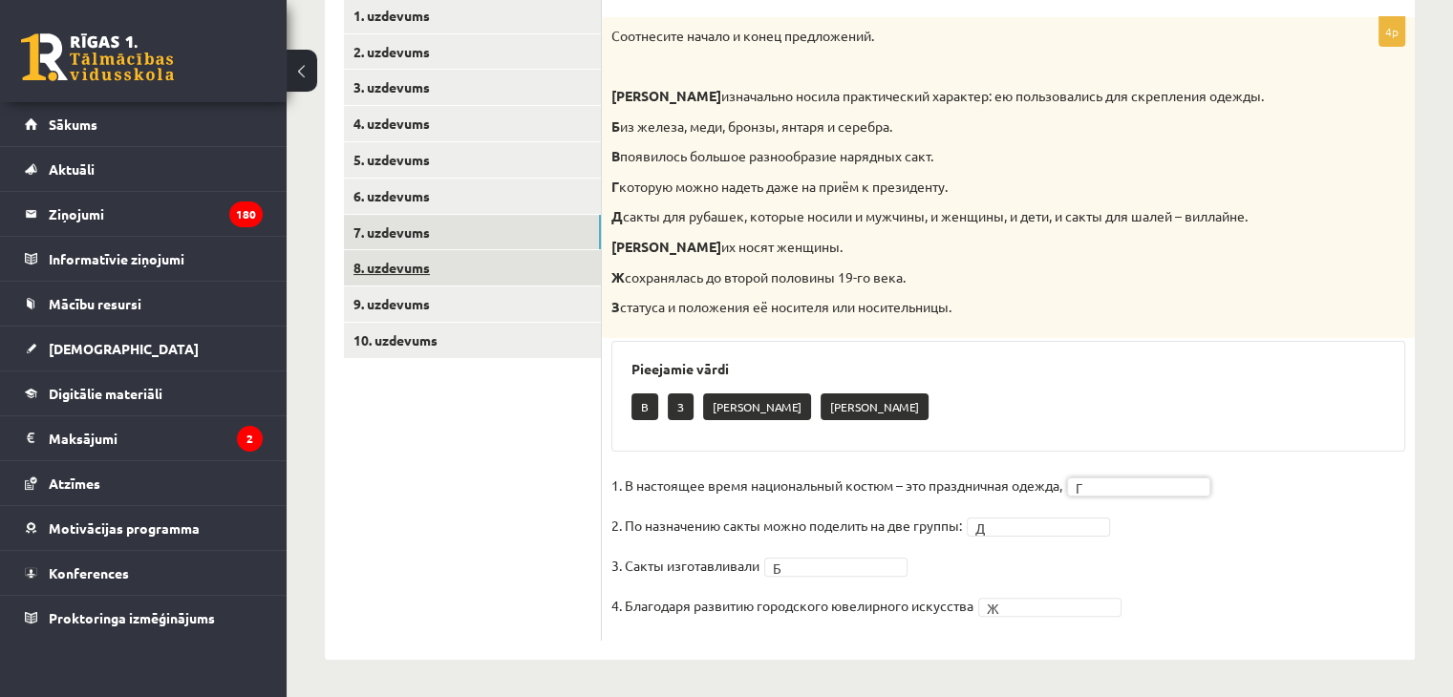
click at [378, 275] on link "8. uzdevums" at bounding box center [472, 267] width 257 height 35
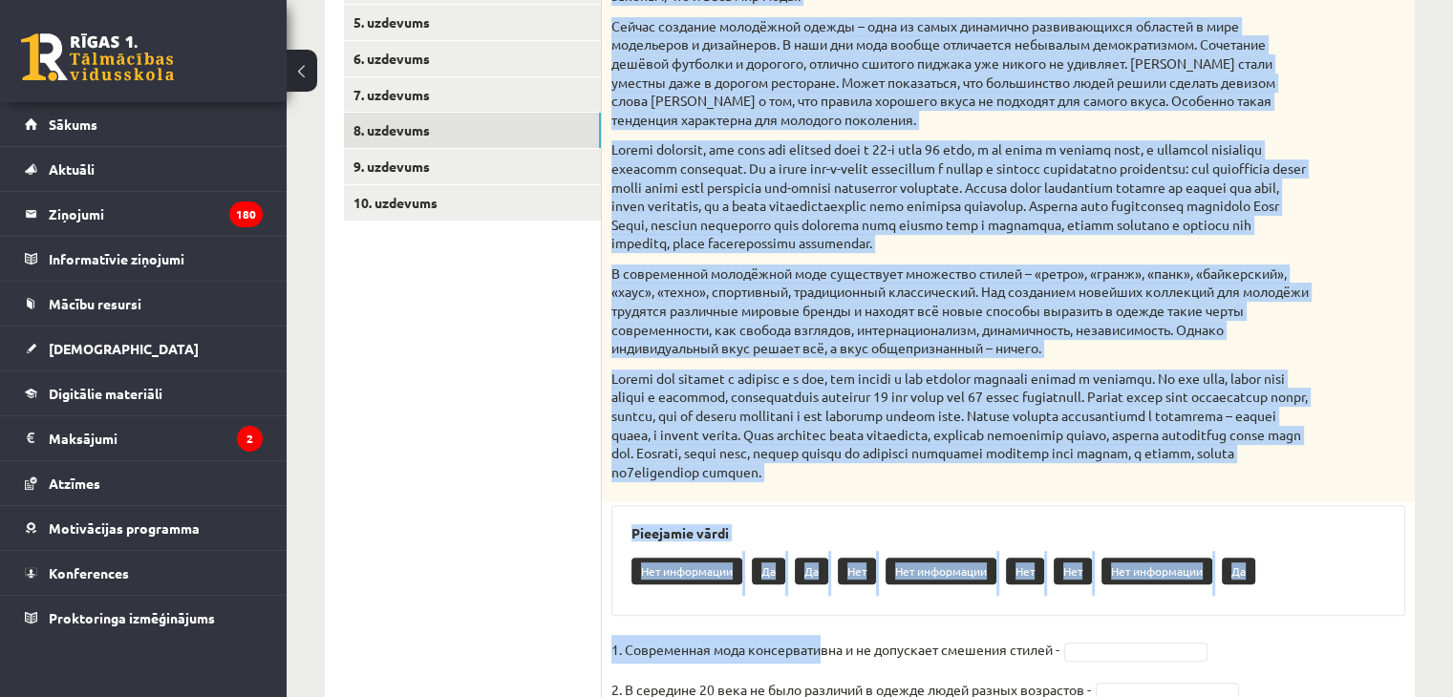
scroll to position [707, 0]
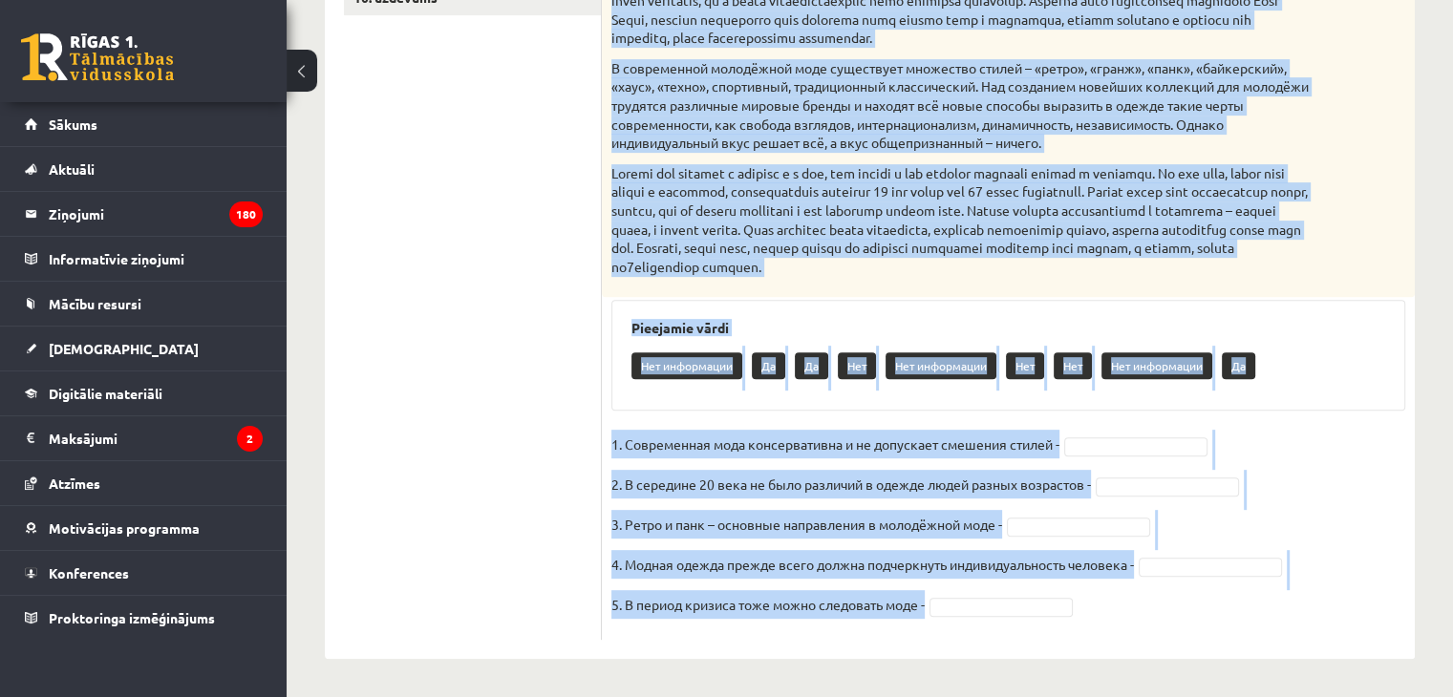
drag, startPoint x: 612, startPoint y: 118, endPoint x: 823, endPoint y: 722, distance: 639.3
copy div "Прочитайте текст и выполните задание. Главное отличие молодёжной моды состоит в…"
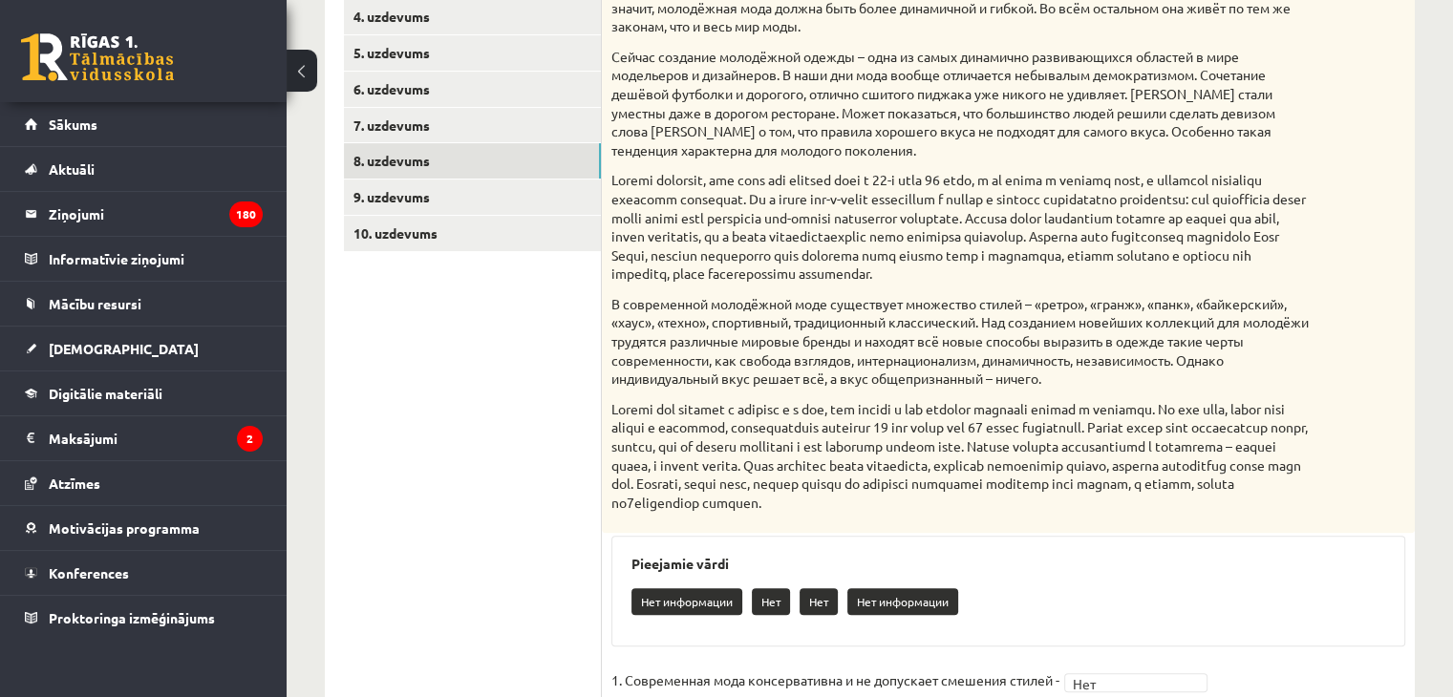
scroll to position [401, 0]
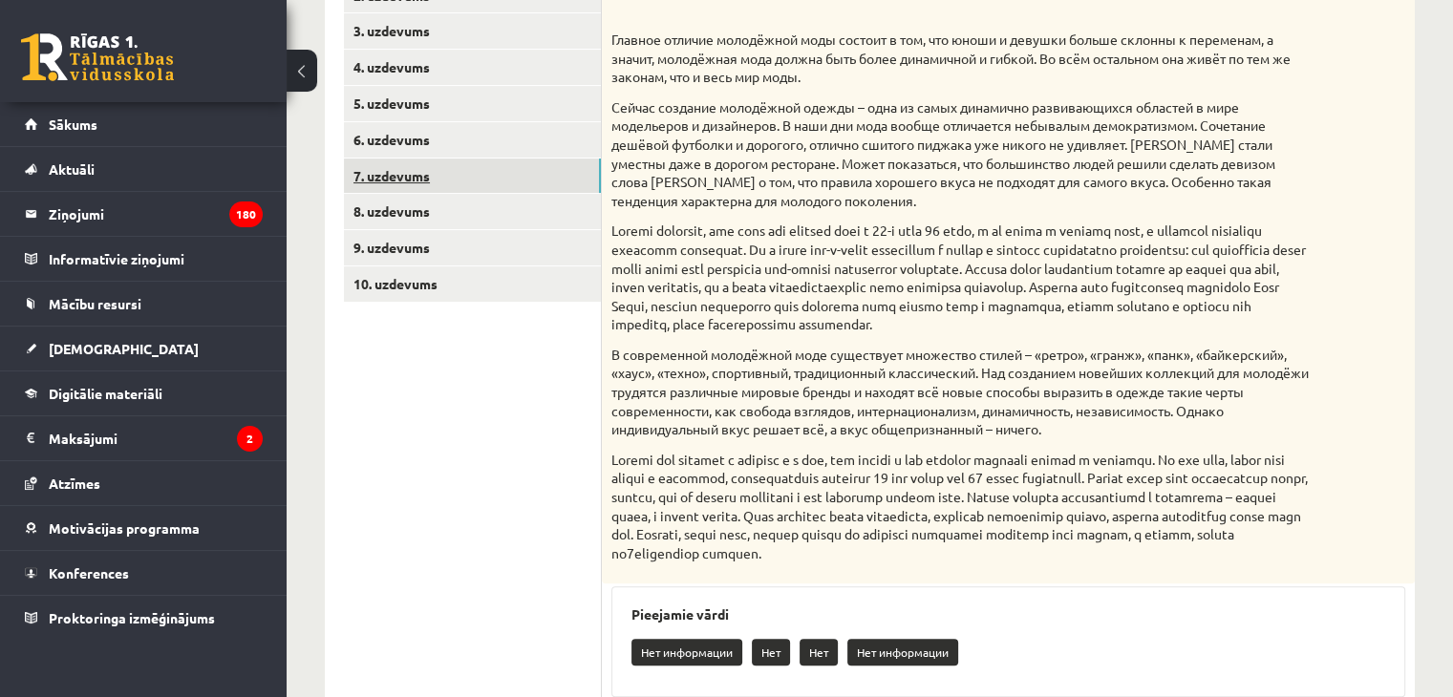
click at [418, 170] on link "7. uzdevums" at bounding box center [472, 176] width 257 height 35
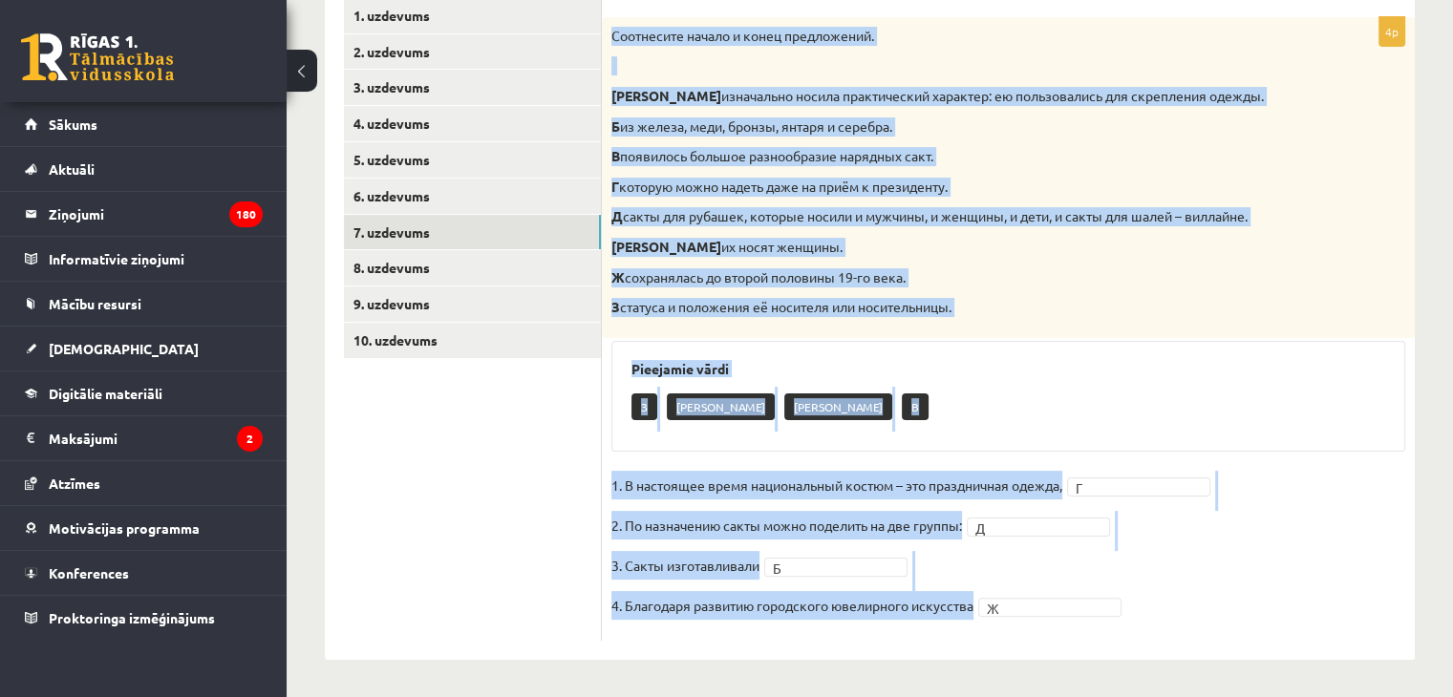
drag, startPoint x: 610, startPoint y: 32, endPoint x: 846, endPoint y: 654, distance: 666.1
click at [846, 654] on div "4p Соотнесите начало и конец предложений. А изначально носила практический хара…" at bounding box center [1008, 319] width 813 height 681
copy div "Соотнесите начало и конец предложений. А изначально носила практический характе…"
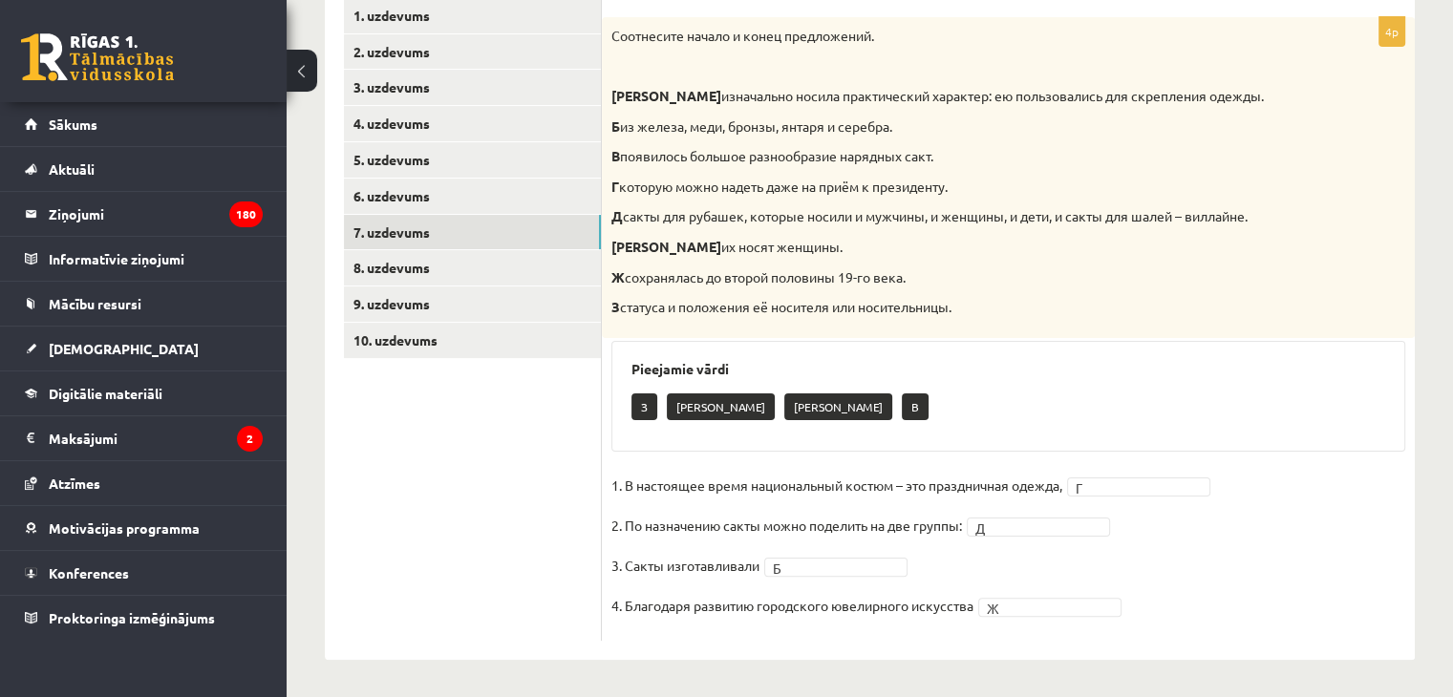
click at [1273, 599] on fieldset "1. В настоящее время национальный костюм – это праздничная одежда, Г * 2. По на…" at bounding box center [1008, 551] width 794 height 160
drag, startPoint x: 1102, startPoint y: 474, endPoint x: 1099, endPoint y: 483, distance: 10.3
click at [1099, 483] on fieldset "1. В настоящее время национальный костюм – это праздничная одежда, Г * 2. По на…" at bounding box center [1008, 551] width 794 height 160
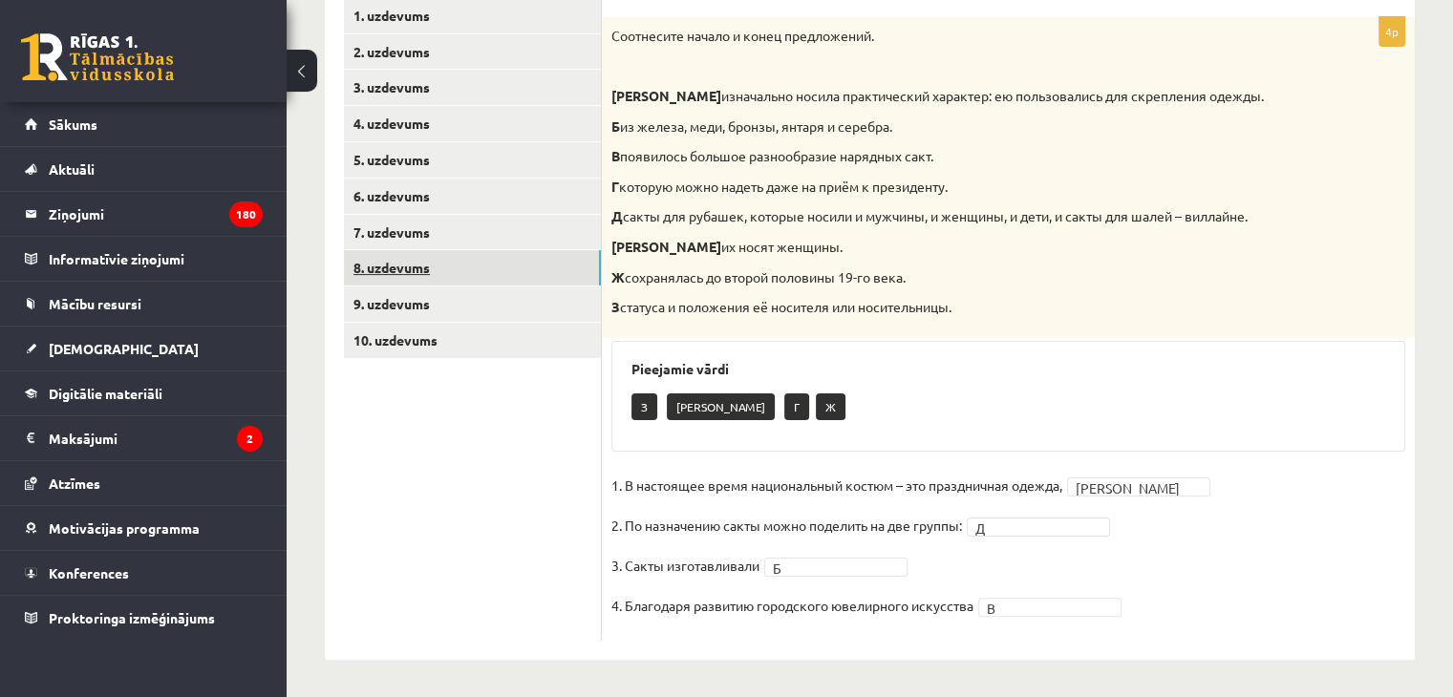
click at [390, 268] on link "8. uzdevums" at bounding box center [472, 267] width 257 height 35
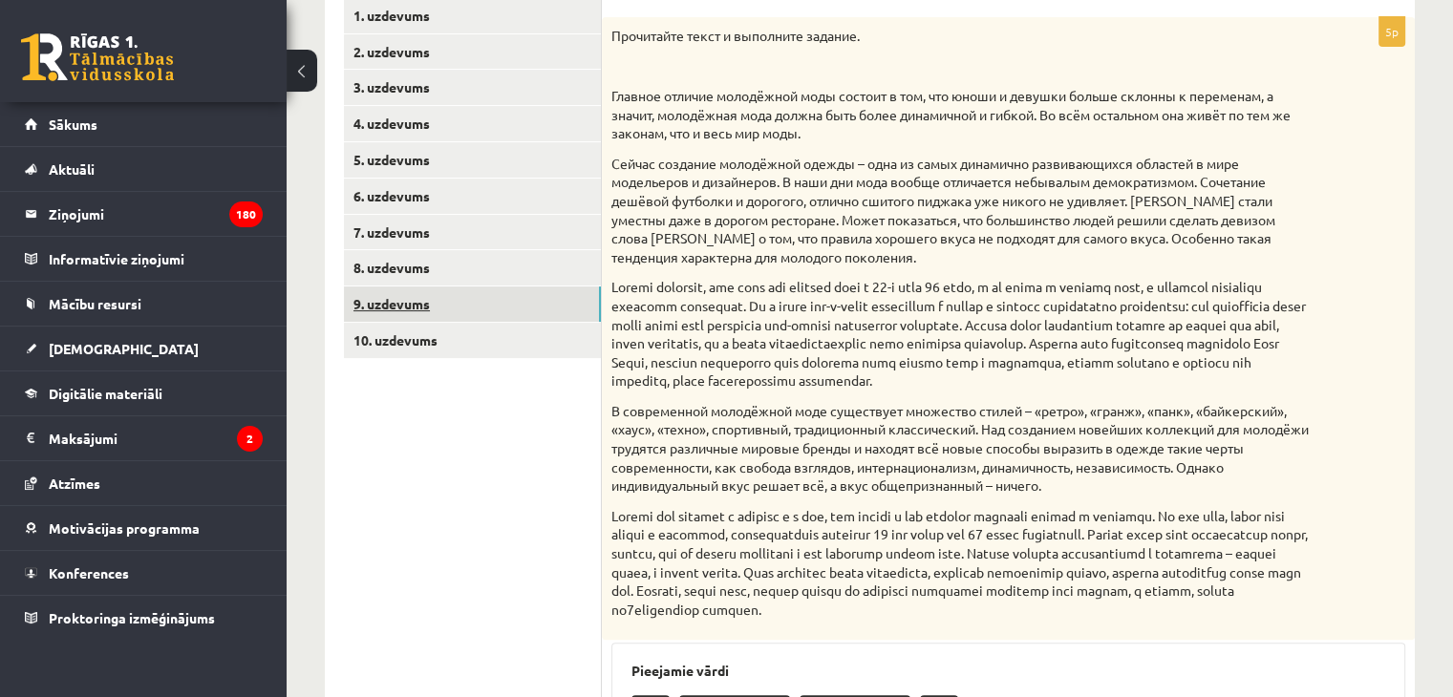
click at [397, 314] on link "9. uzdevums" at bounding box center [472, 304] width 257 height 35
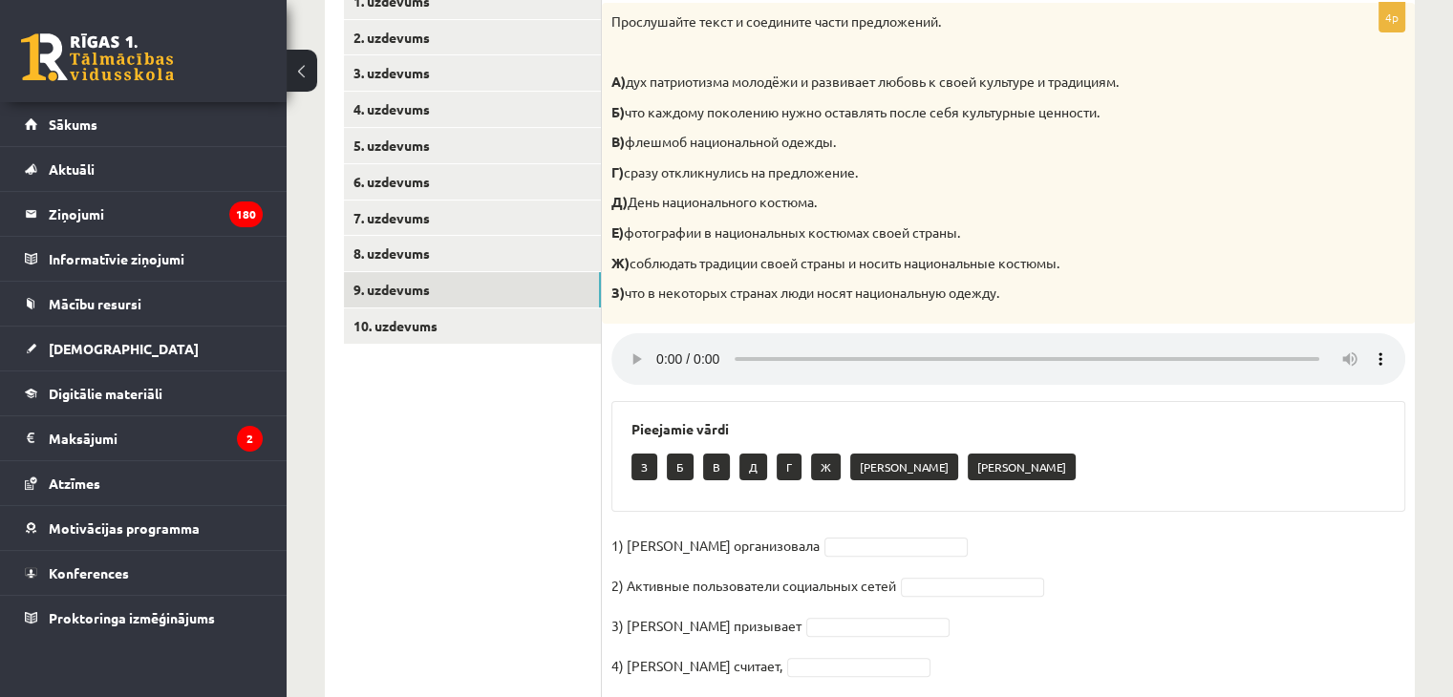
scroll to position [344, 0]
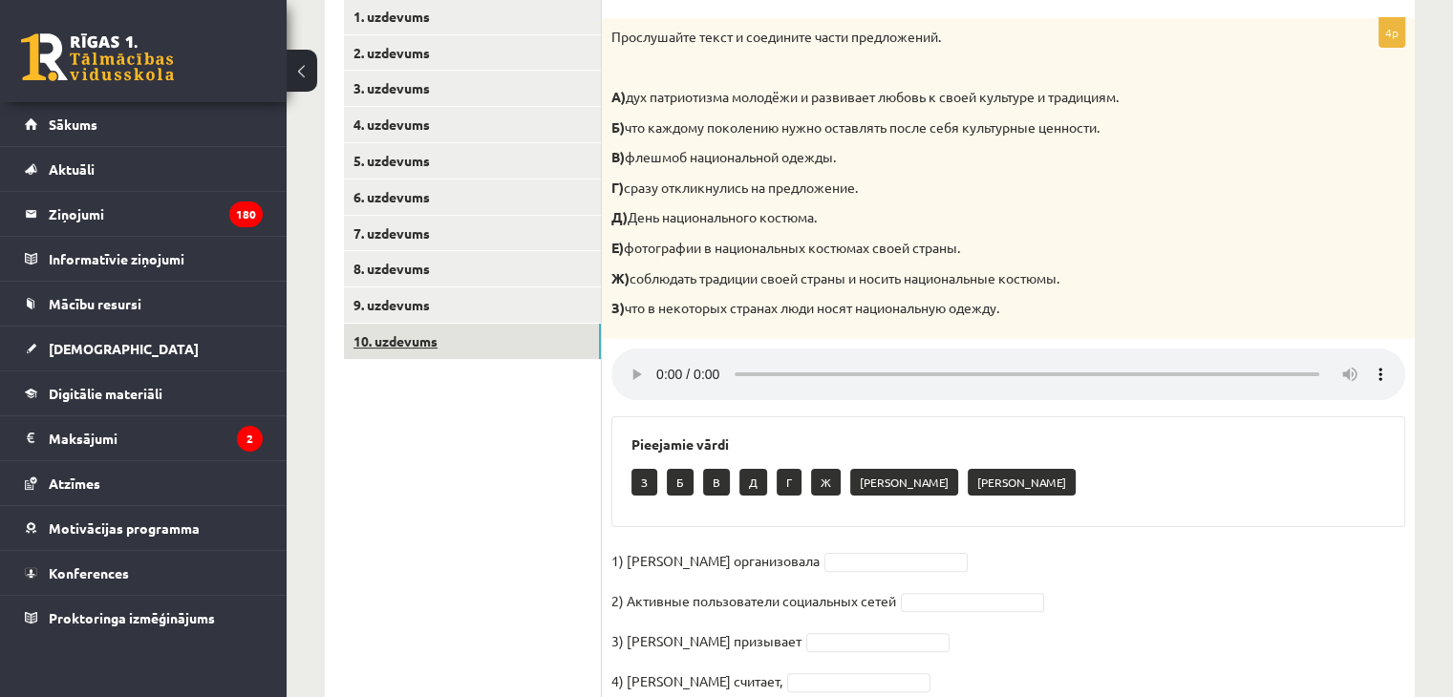
click at [400, 336] on link "10. uzdevums" at bounding box center [472, 341] width 257 height 35
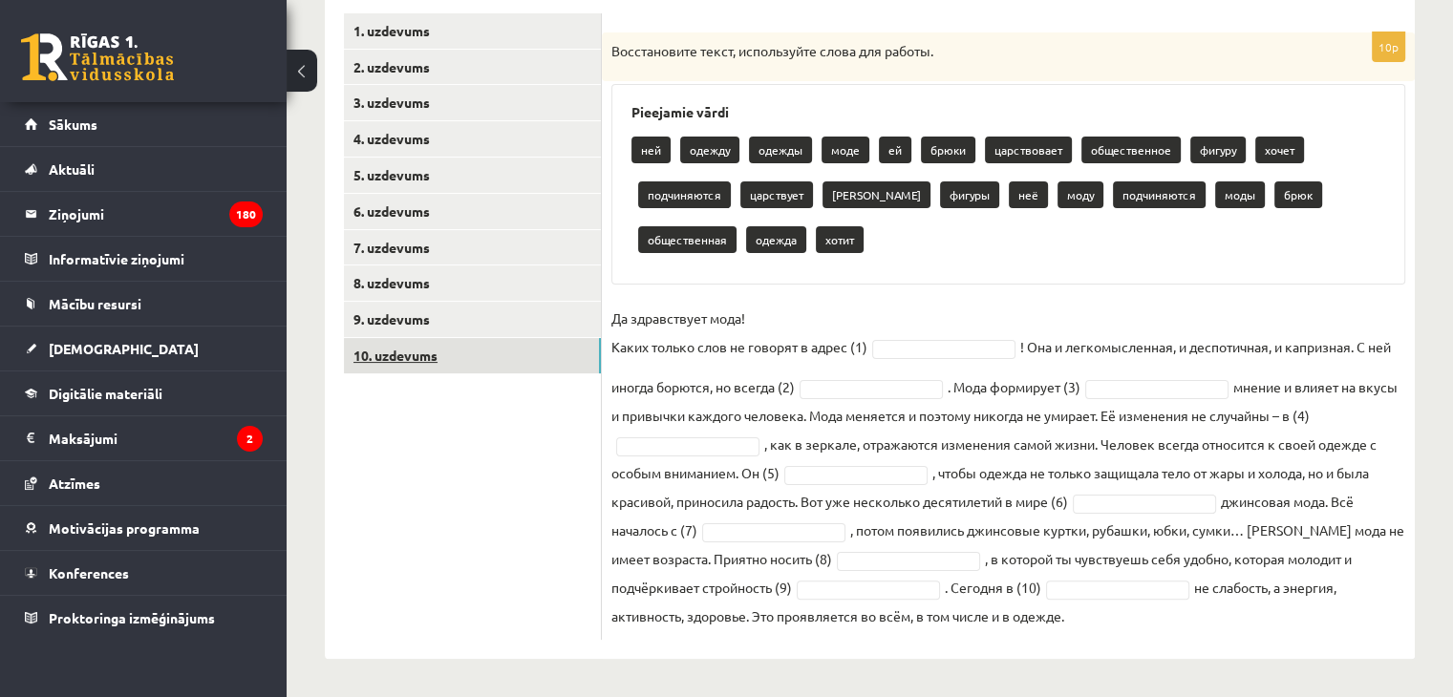
scroll to position [330, 0]
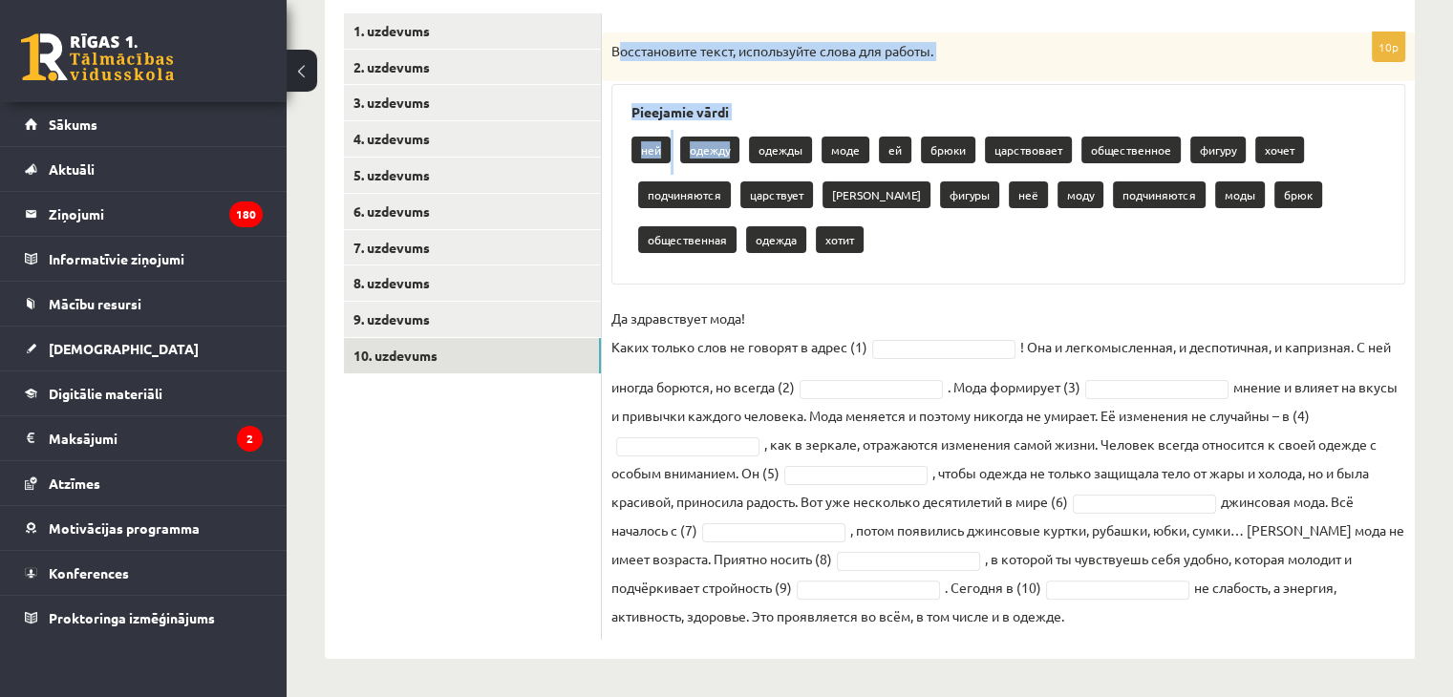
drag, startPoint x: 616, startPoint y: 41, endPoint x: 695, endPoint y: 165, distance: 147.4
click at [695, 165] on div "10p Восстановите текст, используйте слова для работы. Pieejamie vārdi ней одежд…" at bounding box center [1008, 336] width 813 height 608
drag, startPoint x: 610, startPoint y: 53, endPoint x: 1112, endPoint y: 624, distance: 760.1
click at [1112, 624] on div "10p Восстановите текст, используйте слова для работы. Pieejamie vārdi ней одежд…" at bounding box center [1008, 336] width 813 height 608
copy div "Восстановите текст, используйте слова для работы. Pieejamie vārdi ней одежду од…"
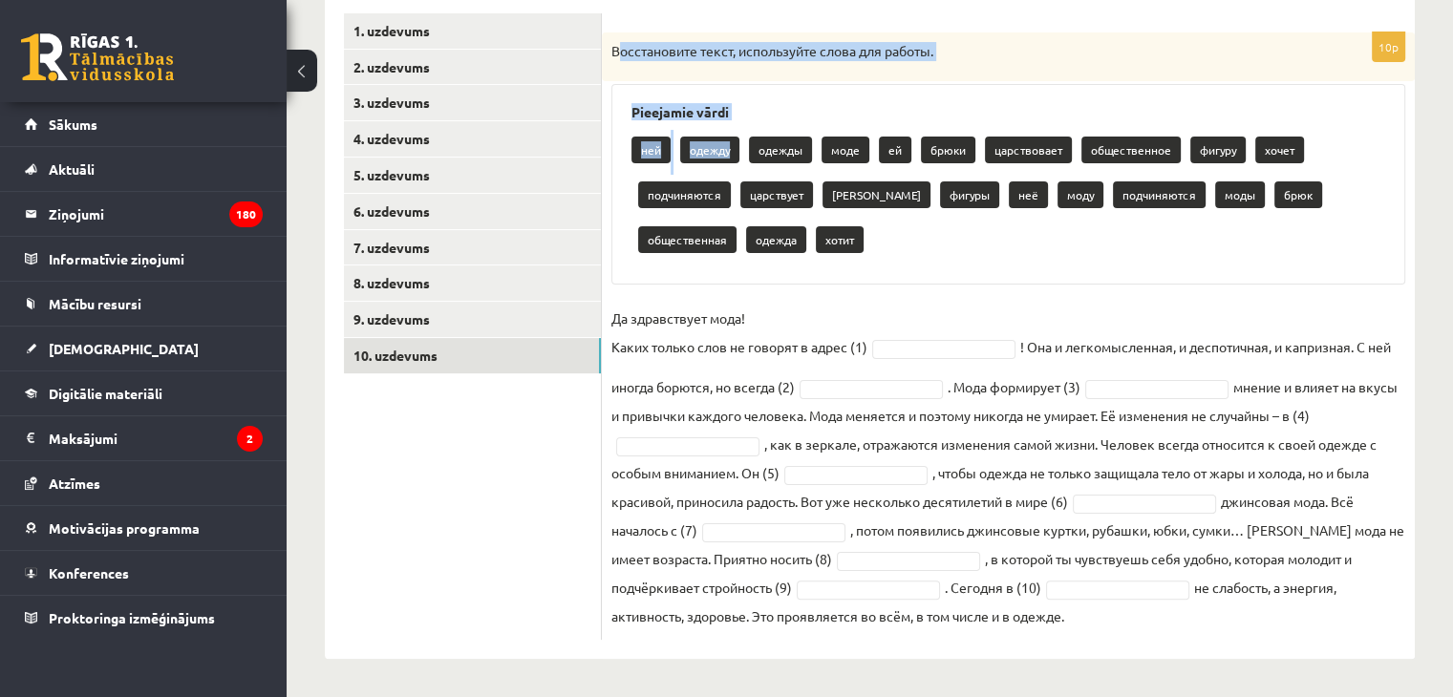
click at [849, 308] on p "Да здравствует мода! Каких только слов не говорят в адрес (1)" at bounding box center [739, 332] width 256 height 57
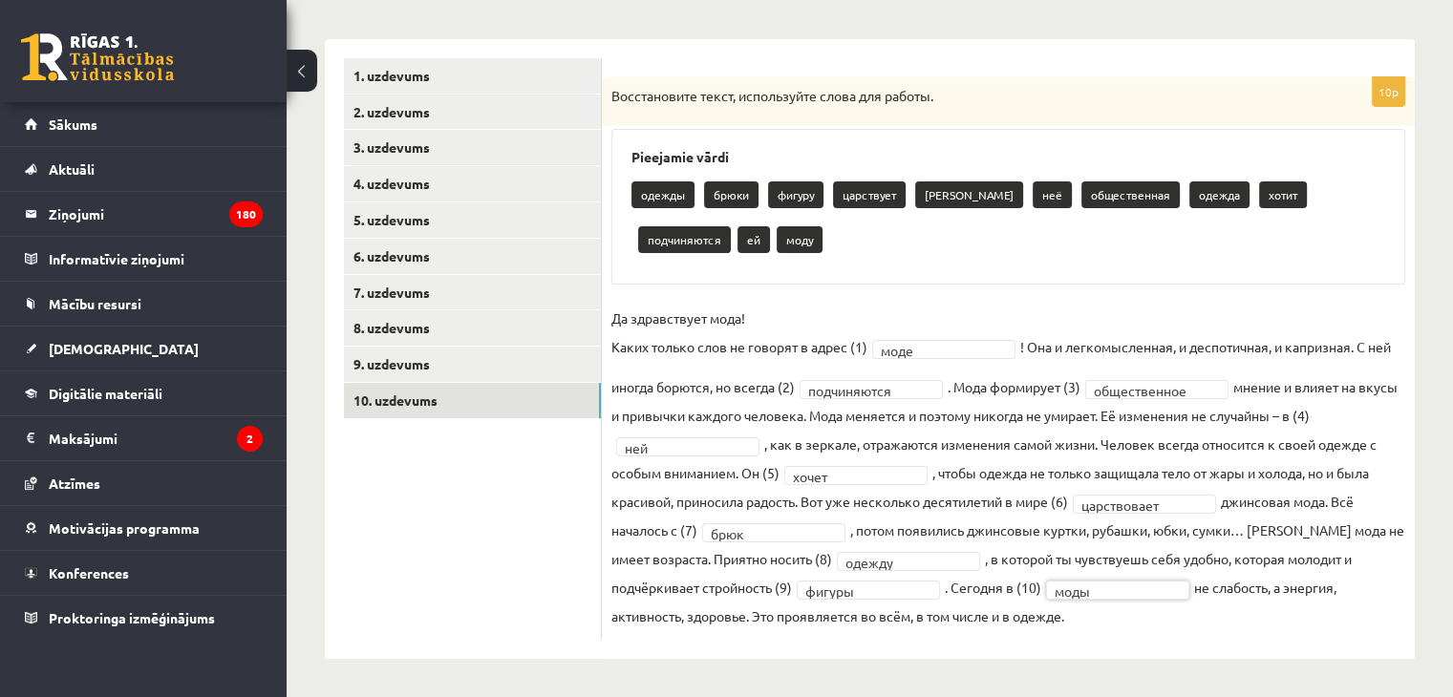
scroll to position [0, 0]
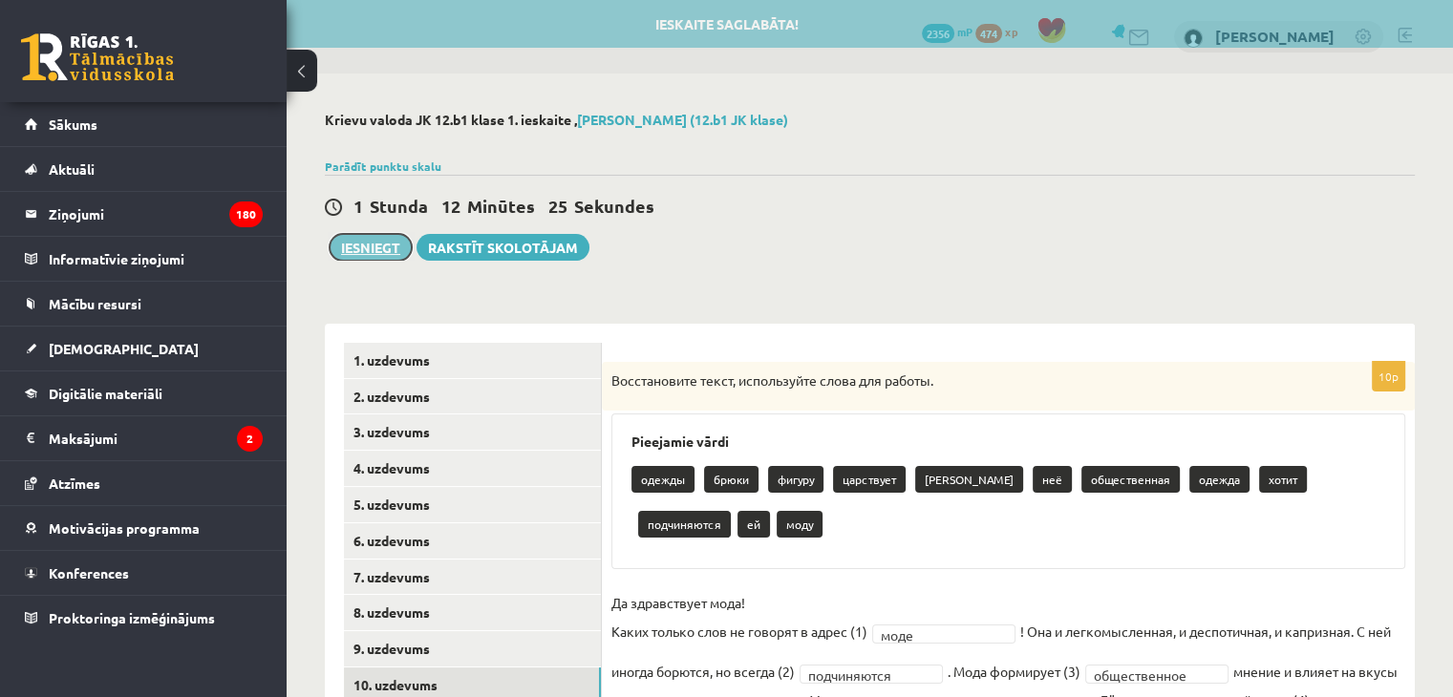
click at [365, 246] on button "Iesniegt" at bounding box center [371, 247] width 82 height 27
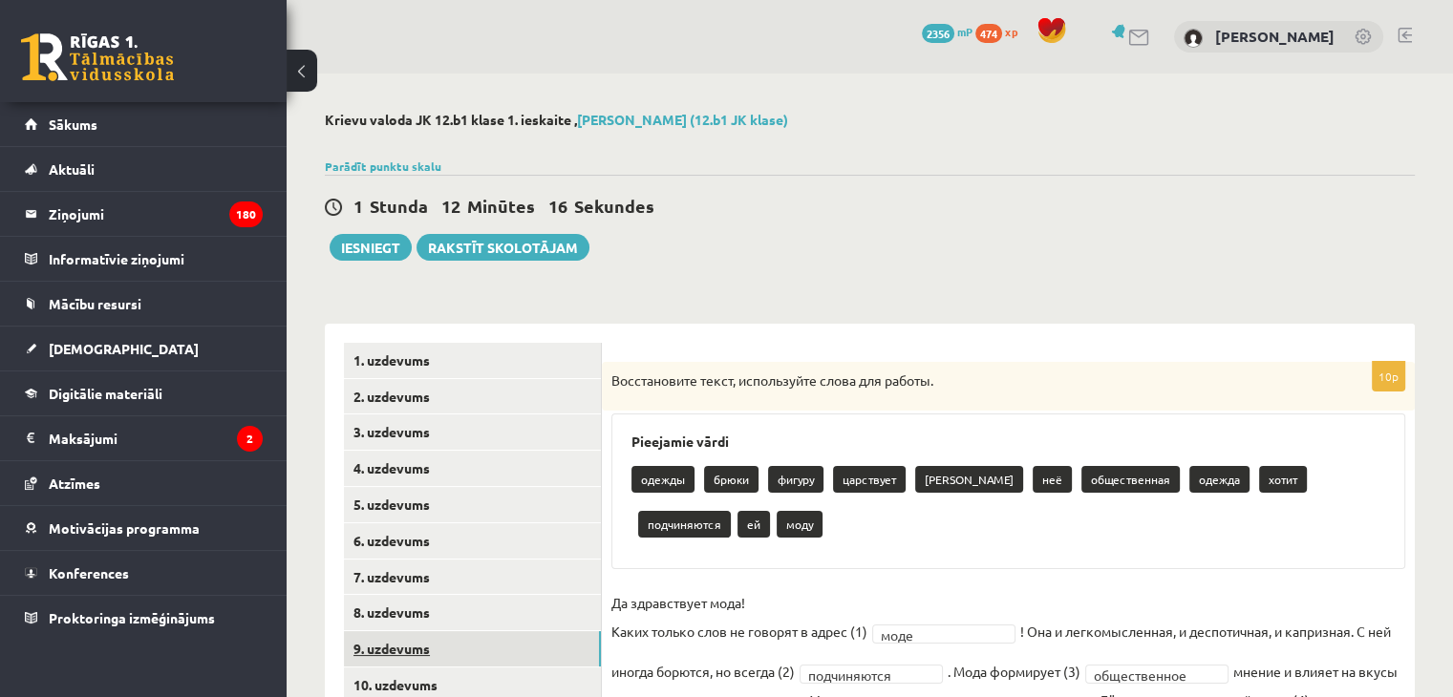
click at [406, 650] on link "9. uzdevums" at bounding box center [472, 648] width 257 height 35
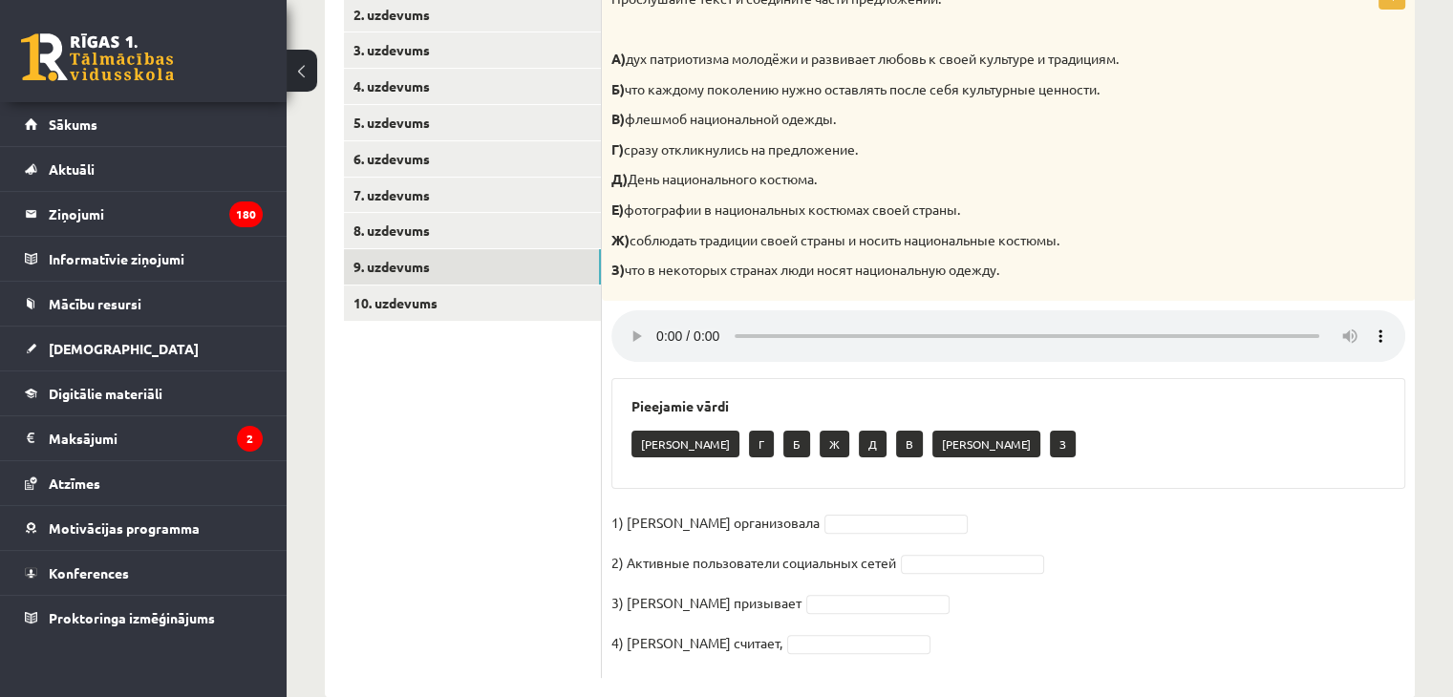
scroll to position [332, 0]
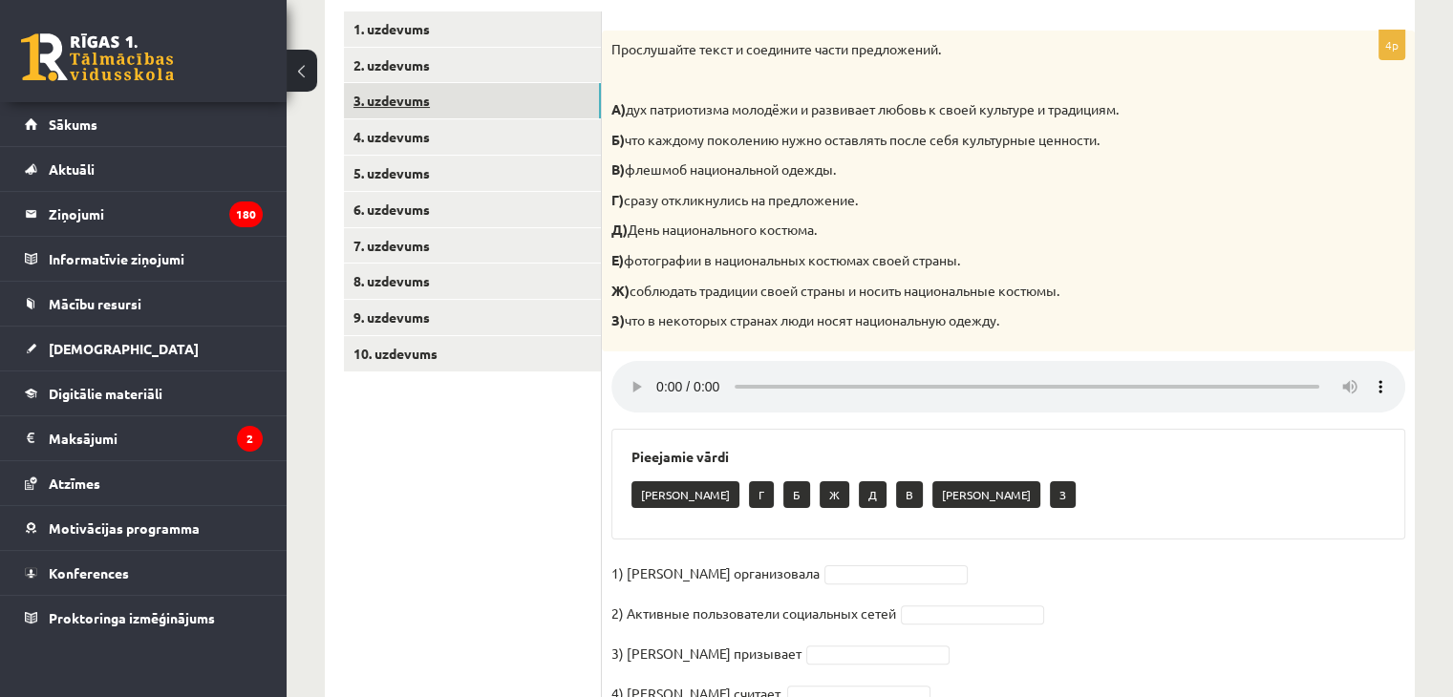
click at [418, 90] on link "3. uzdevums" at bounding box center [472, 100] width 257 height 35
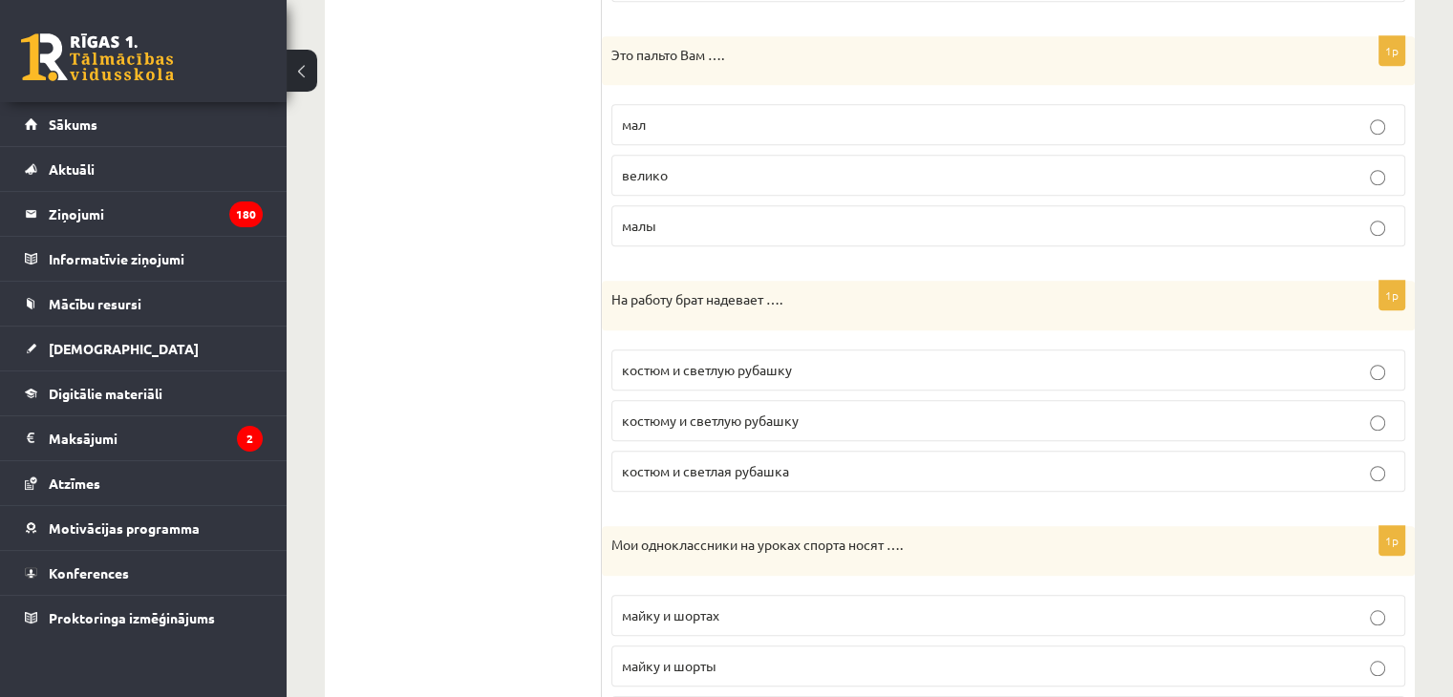
scroll to position [2143, 0]
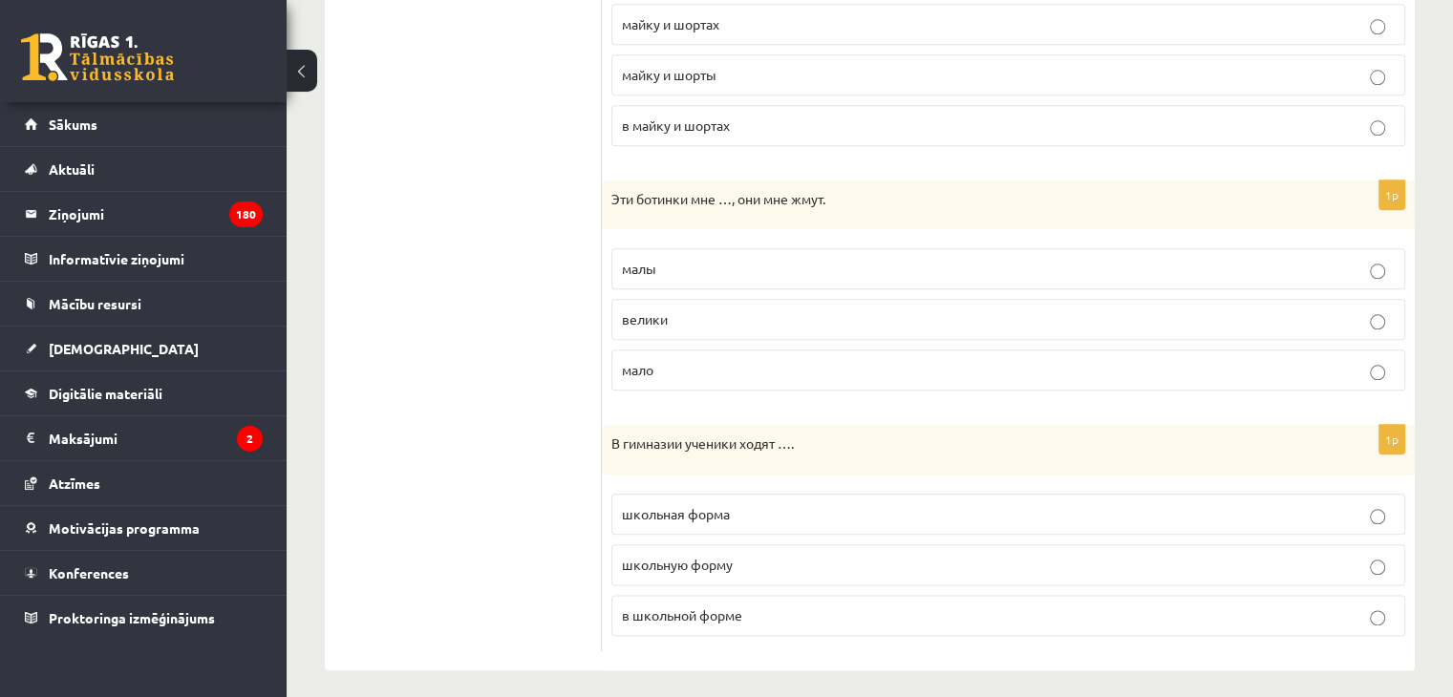
click at [693, 607] on span "в школьной форме" at bounding box center [682, 615] width 120 height 17
click at [704, 261] on p "малы" at bounding box center [1008, 269] width 773 height 20
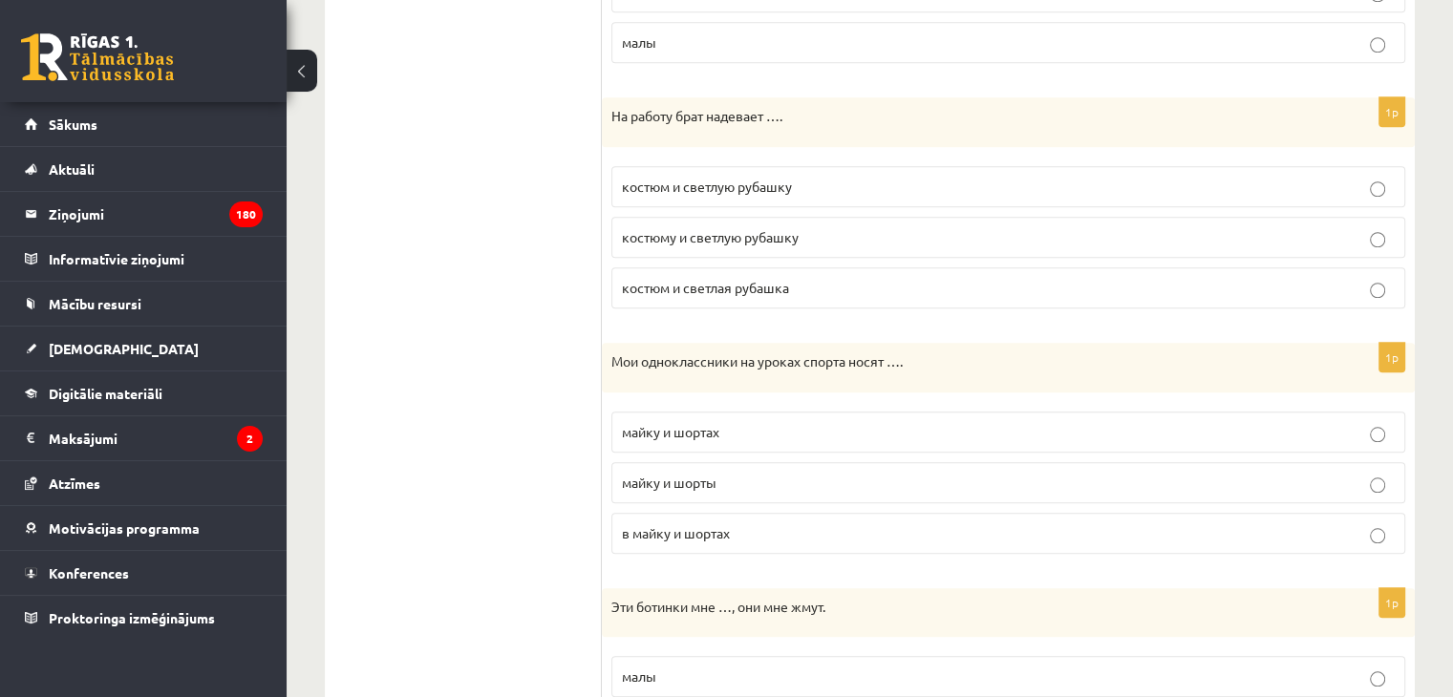
scroll to position [1710, 0]
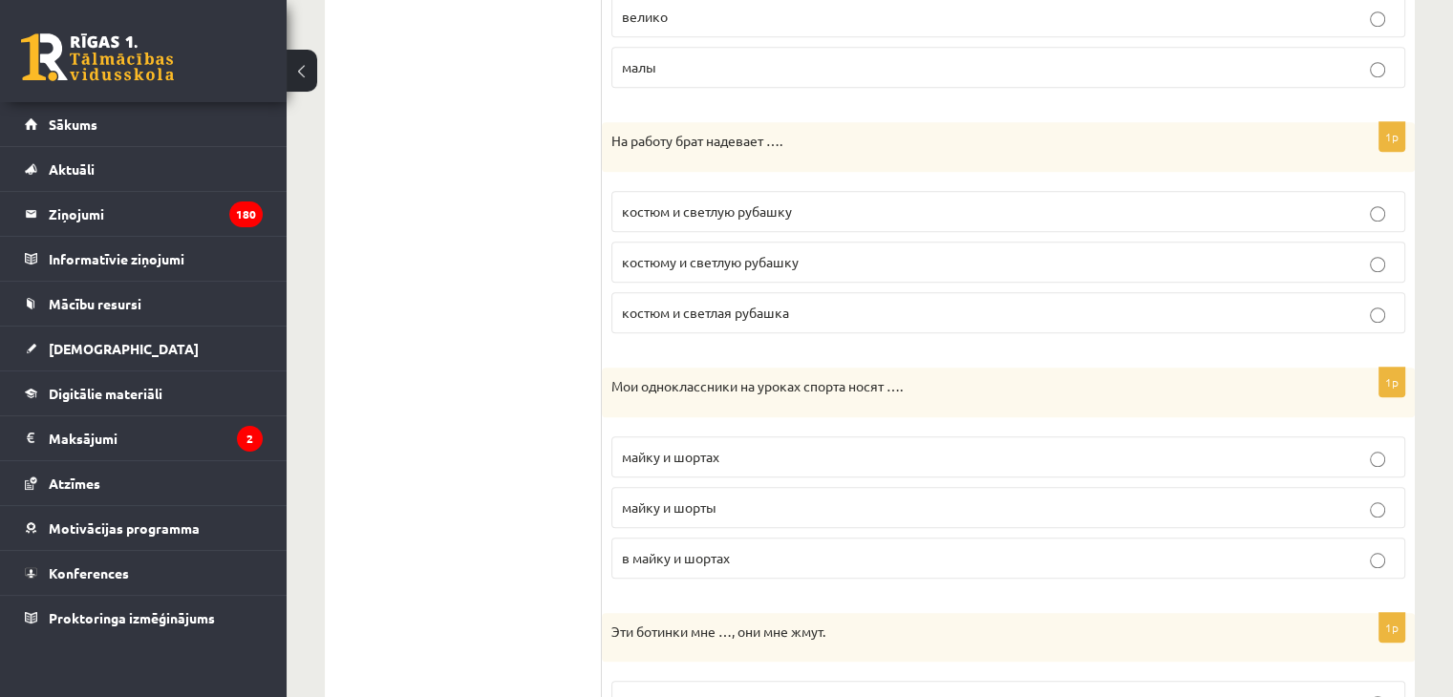
click at [715, 448] on span "майку и шортах" at bounding box center [670, 456] width 97 height 17
click at [695, 203] on span "костюм и светлую рубашку" at bounding box center [707, 211] width 170 height 17
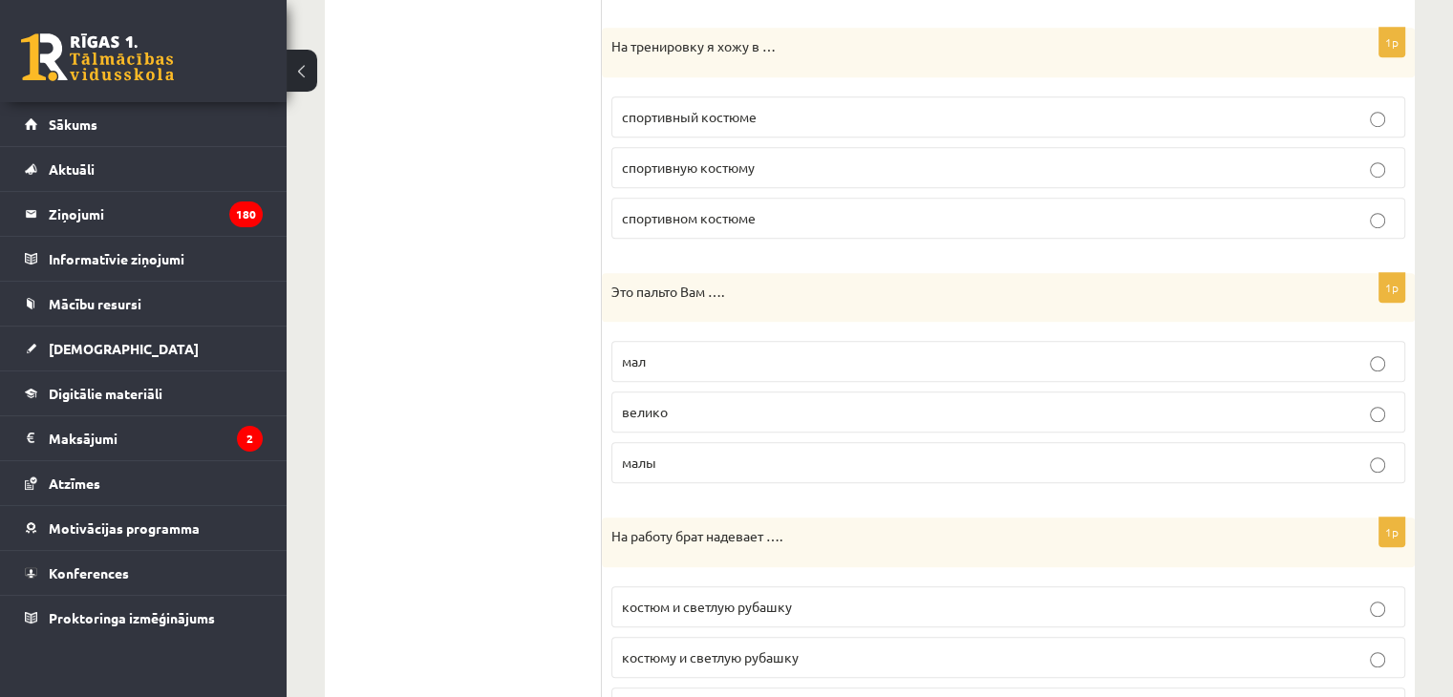
scroll to position [1303, 0]
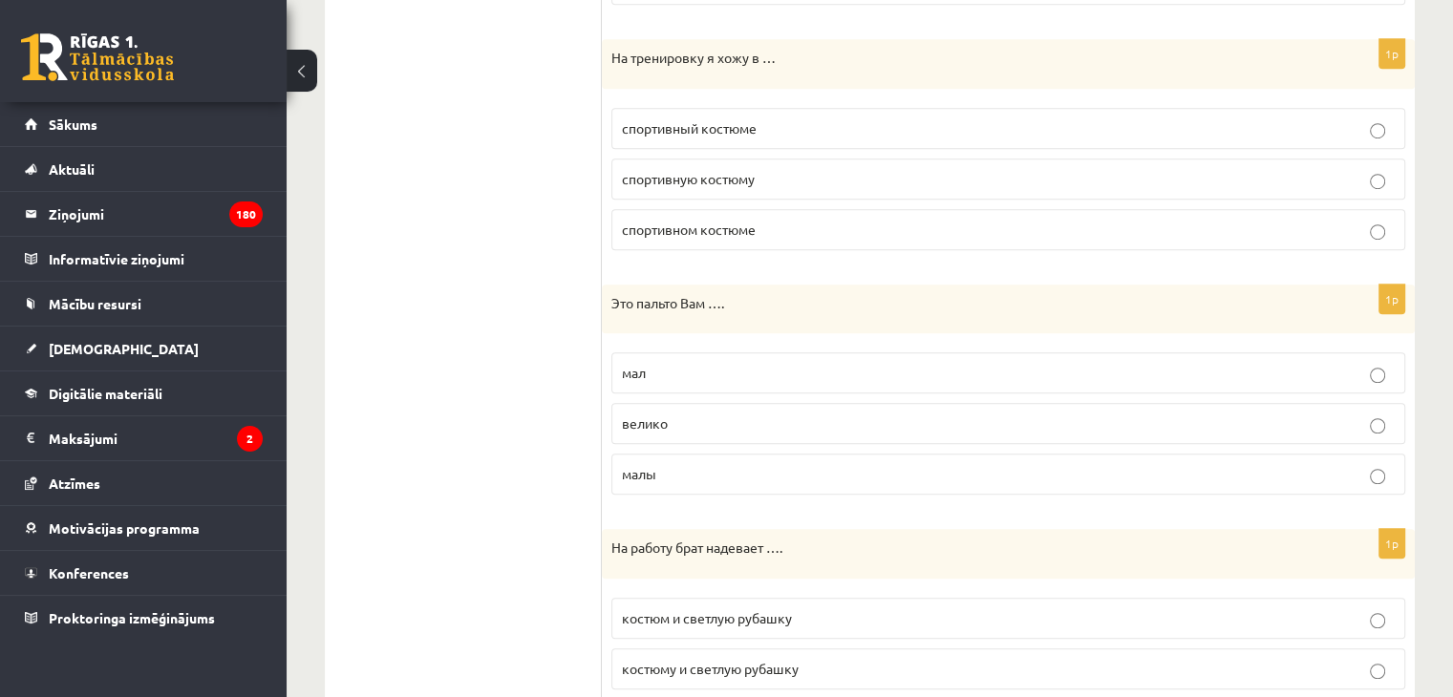
click at [670, 422] on p "велико" at bounding box center [1008, 424] width 773 height 20
click at [678, 223] on span "спортивном костюме" at bounding box center [689, 229] width 134 height 17
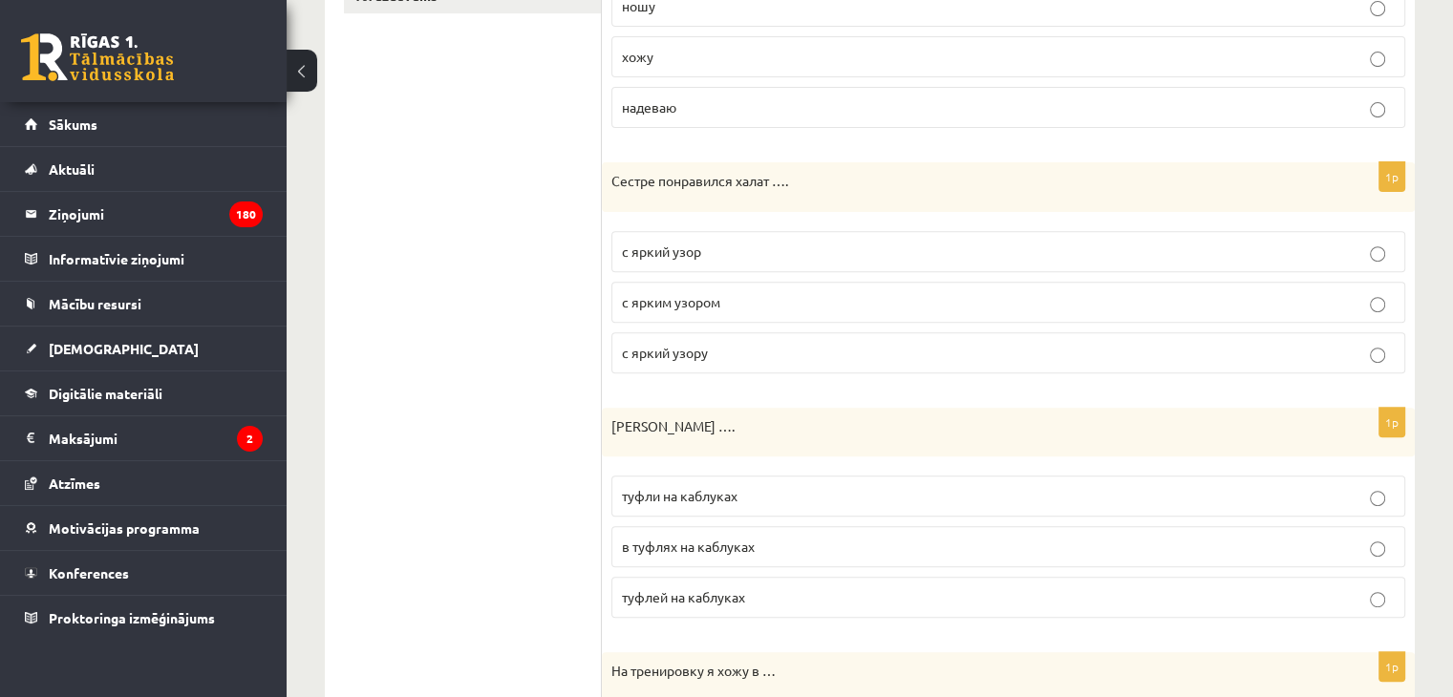
scroll to position [679, 0]
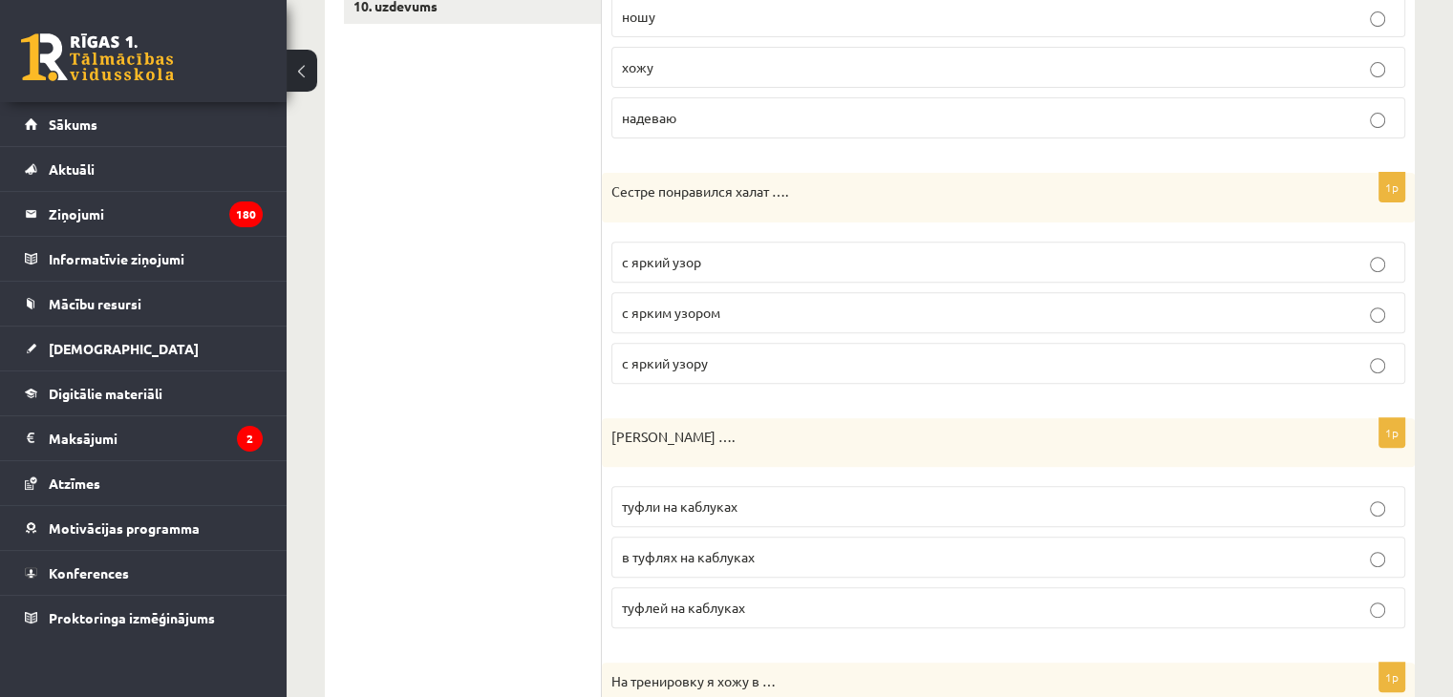
click at [691, 515] on label "туфли на каблуках" at bounding box center [1008, 506] width 794 height 41
click at [705, 308] on span "с ярким узором" at bounding box center [671, 312] width 98 height 17
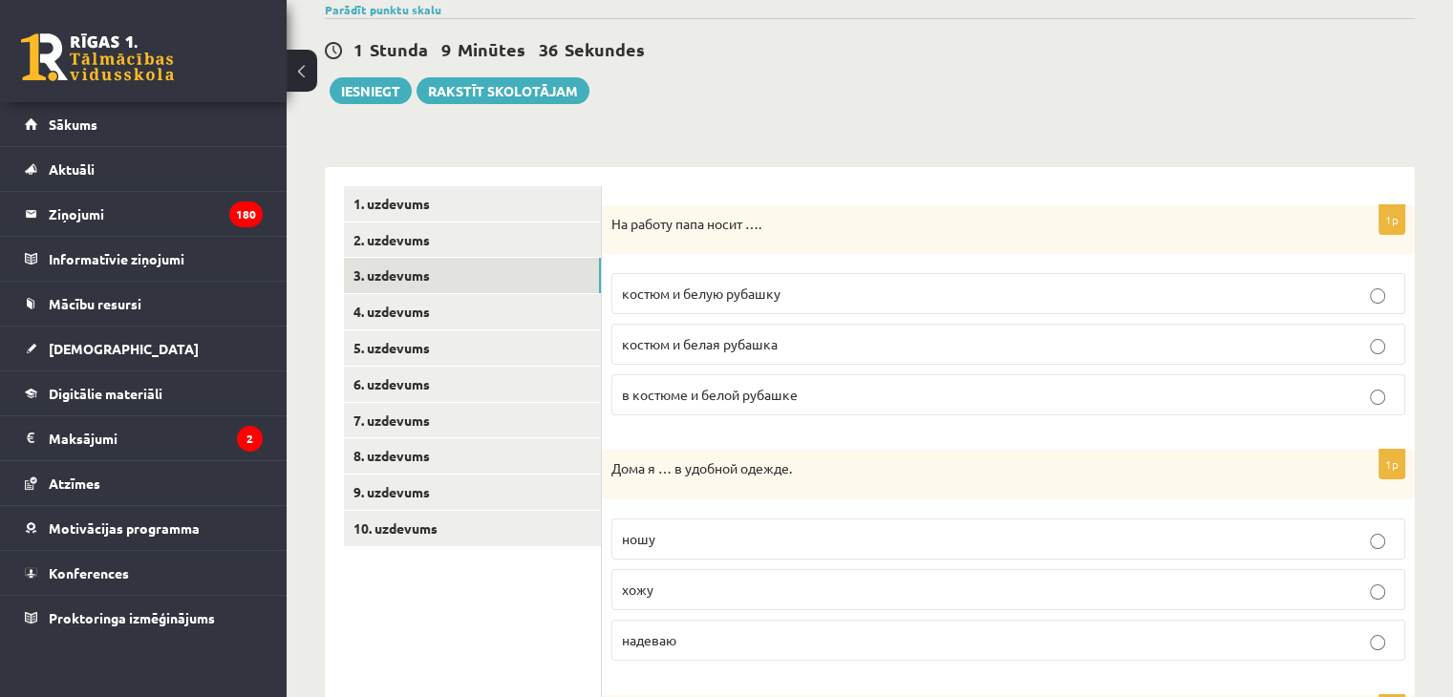
scroll to position [144, 0]
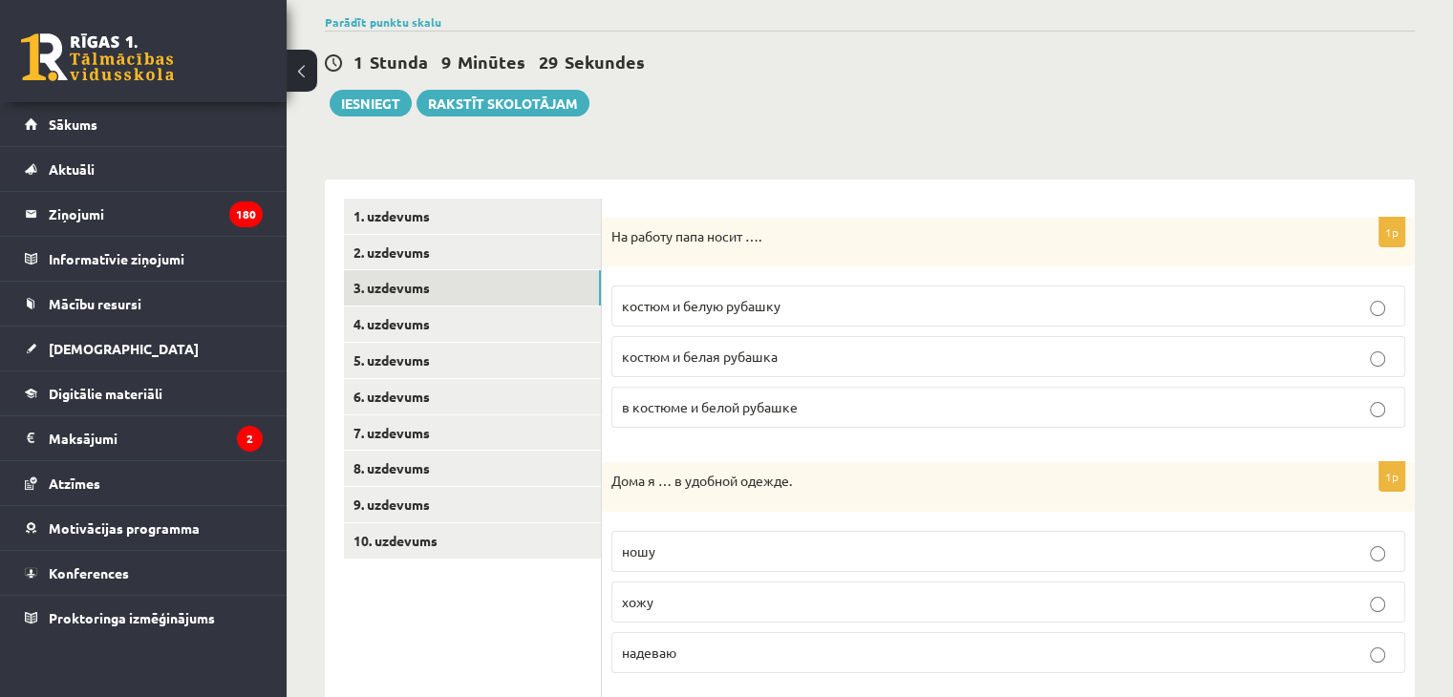
click at [762, 306] on span "костюм и белую рубашку" at bounding box center [701, 305] width 159 height 17
click at [667, 605] on p "хожу" at bounding box center [1008, 602] width 773 height 20
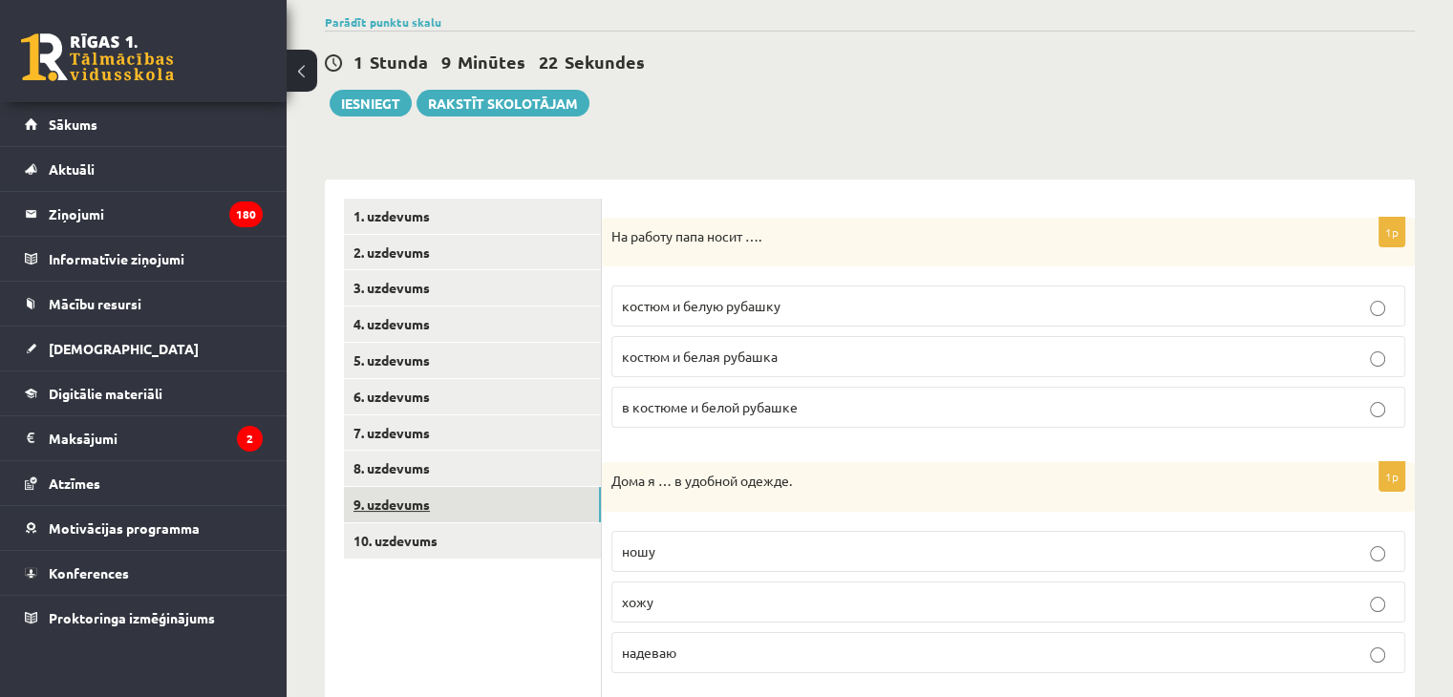
click at [408, 510] on link "9. uzdevums" at bounding box center [472, 504] width 257 height 35
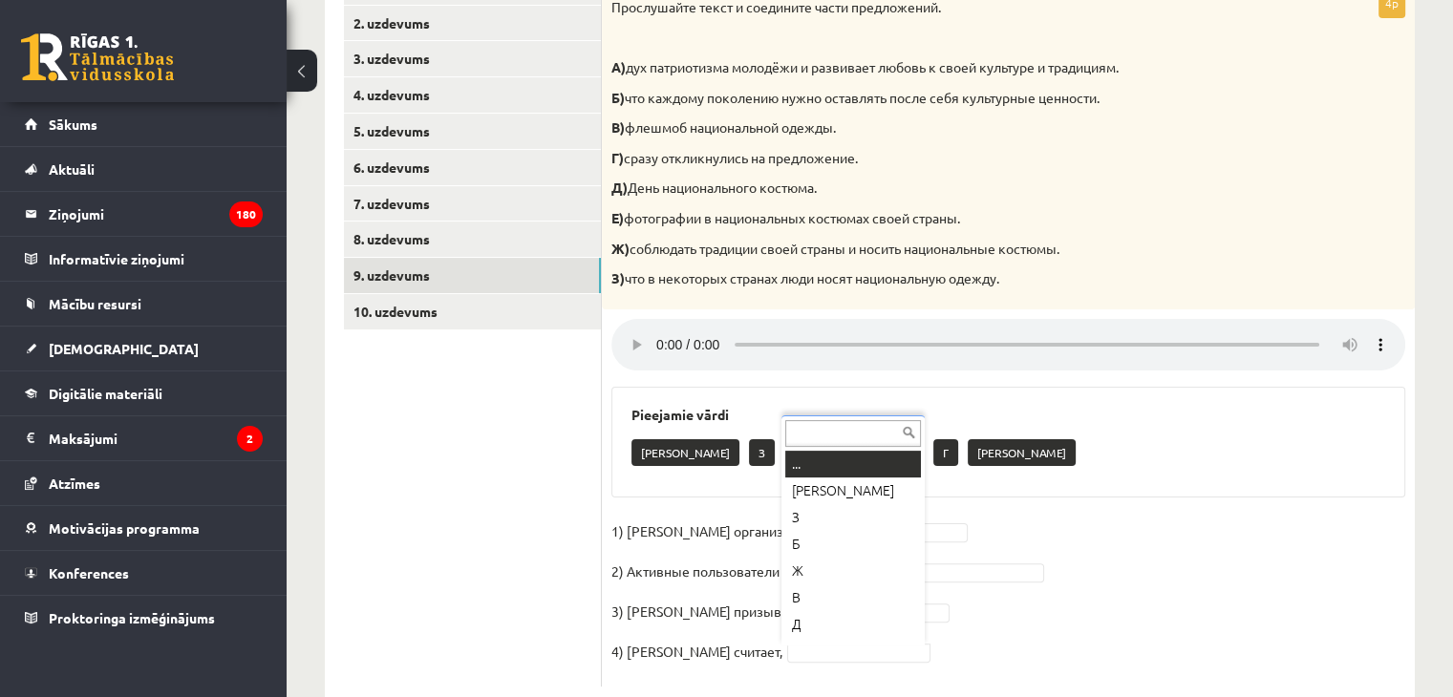
scroll to position [23, 0]
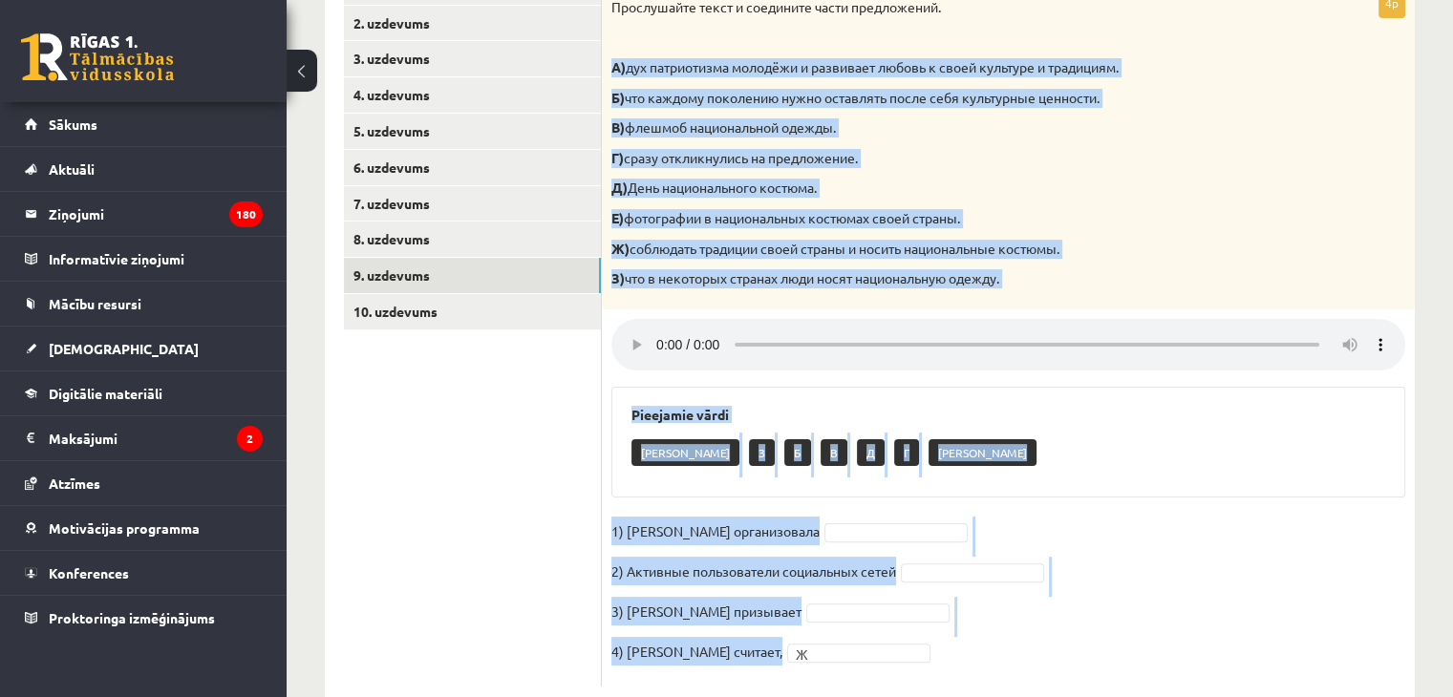
drag, startPoint x: 608, startPoint y: 59, endPoint x: 806, endPoint y: 651, distance: 623.9
click at [806, 651] on div "4p Прослушайте текст и соедините части предложений. А) дух патриотизма молодёжи…" at bounding box center [1008, 338] width 813 height 698
copy div "А) дух патриотизма молодёжи и развивает любовь к своей культуре и традициям. Б)…"
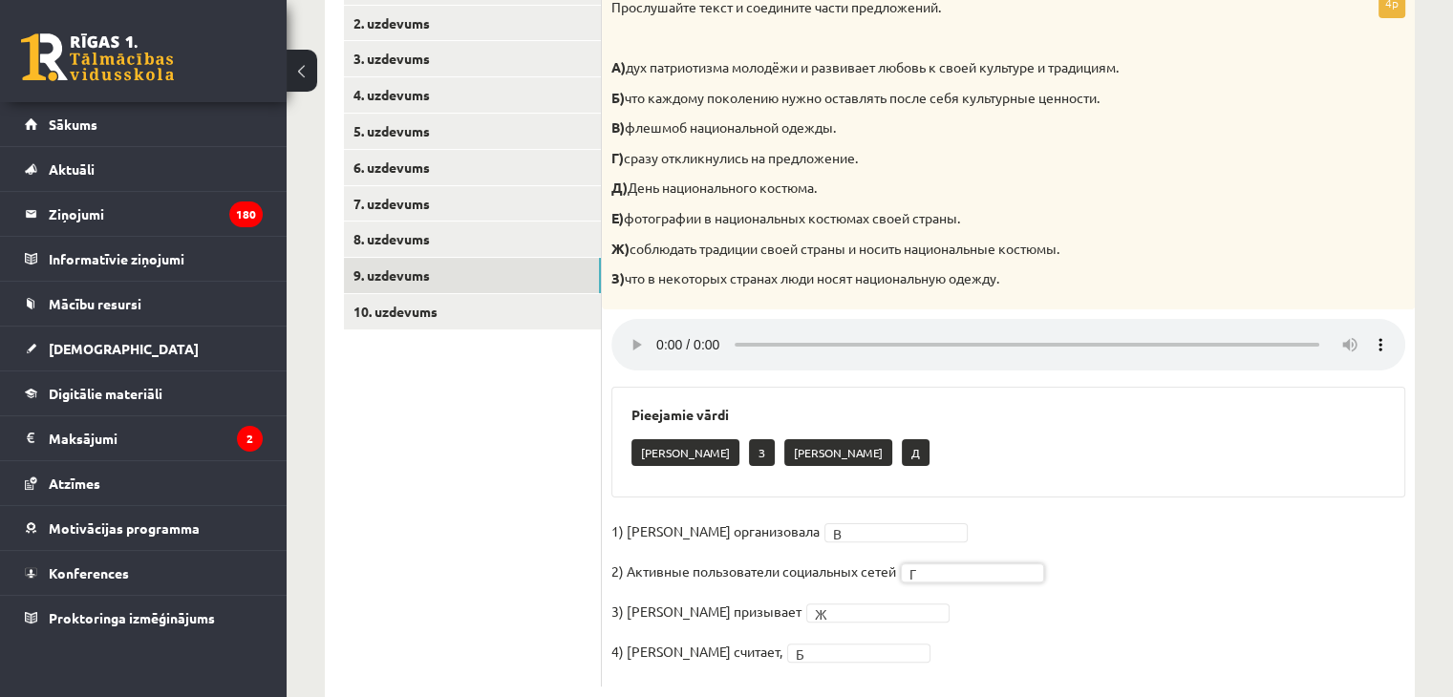
scroll to position [0, 0]
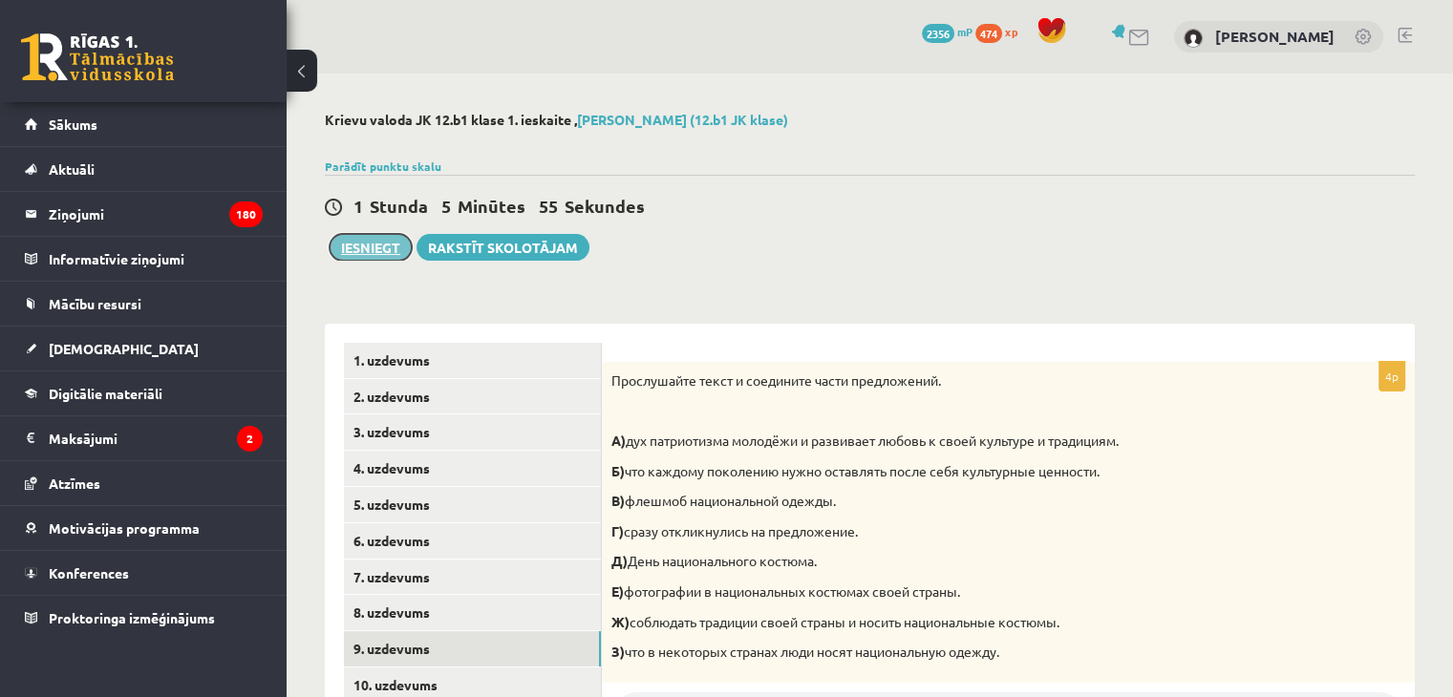
click at [376, 246] on button "Iesniegt" at bounding box center [371, 247] width 82 height 27
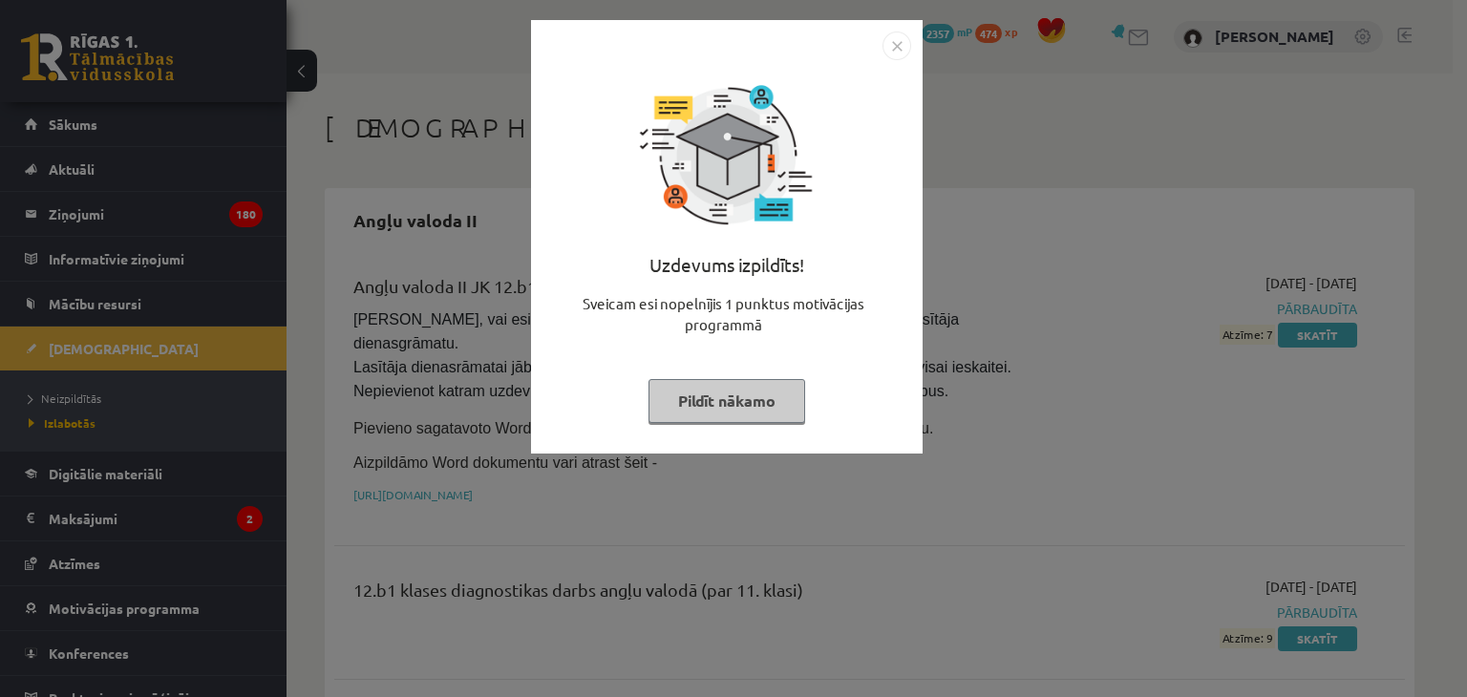
click at [741, 400] on button "Pildīt nākamo" at bounding box center [727, 401] width 157 height 44
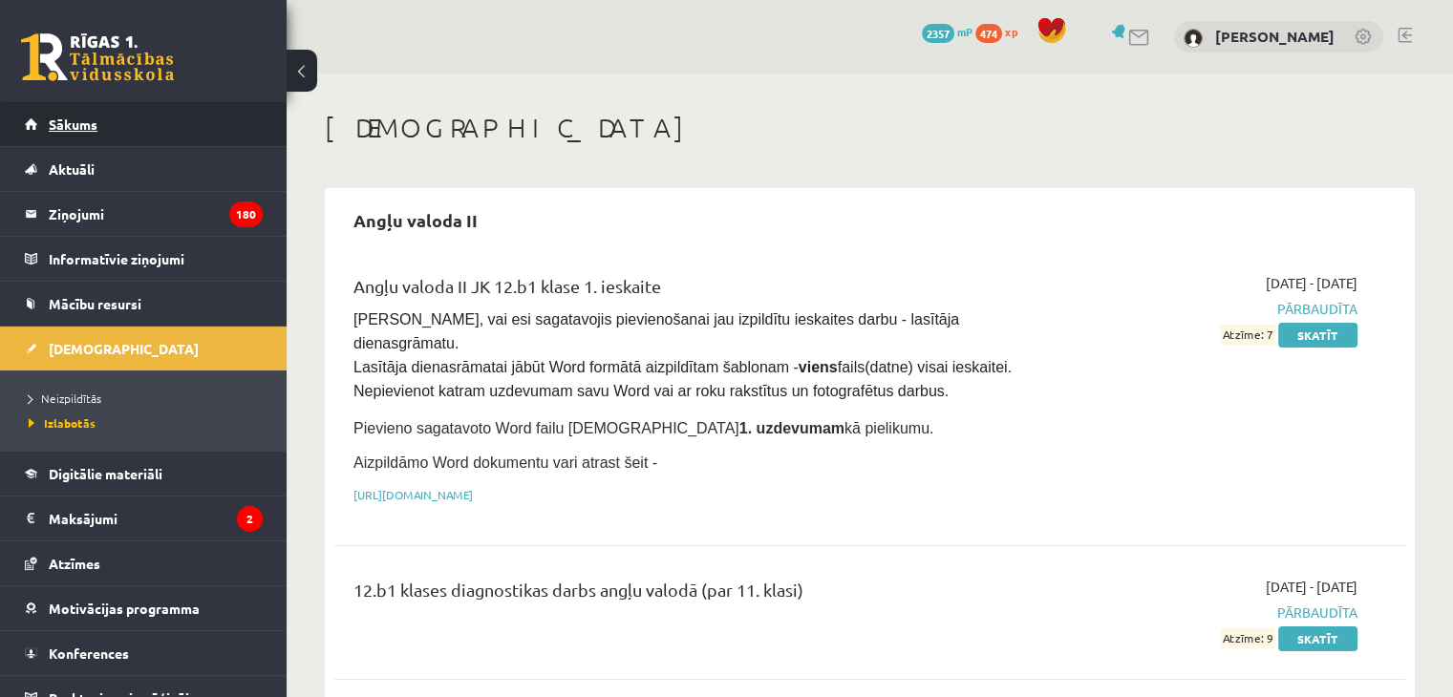
click at [85, 130] on span "Sākums" at bounding box center [73, 124] width 49 height 17
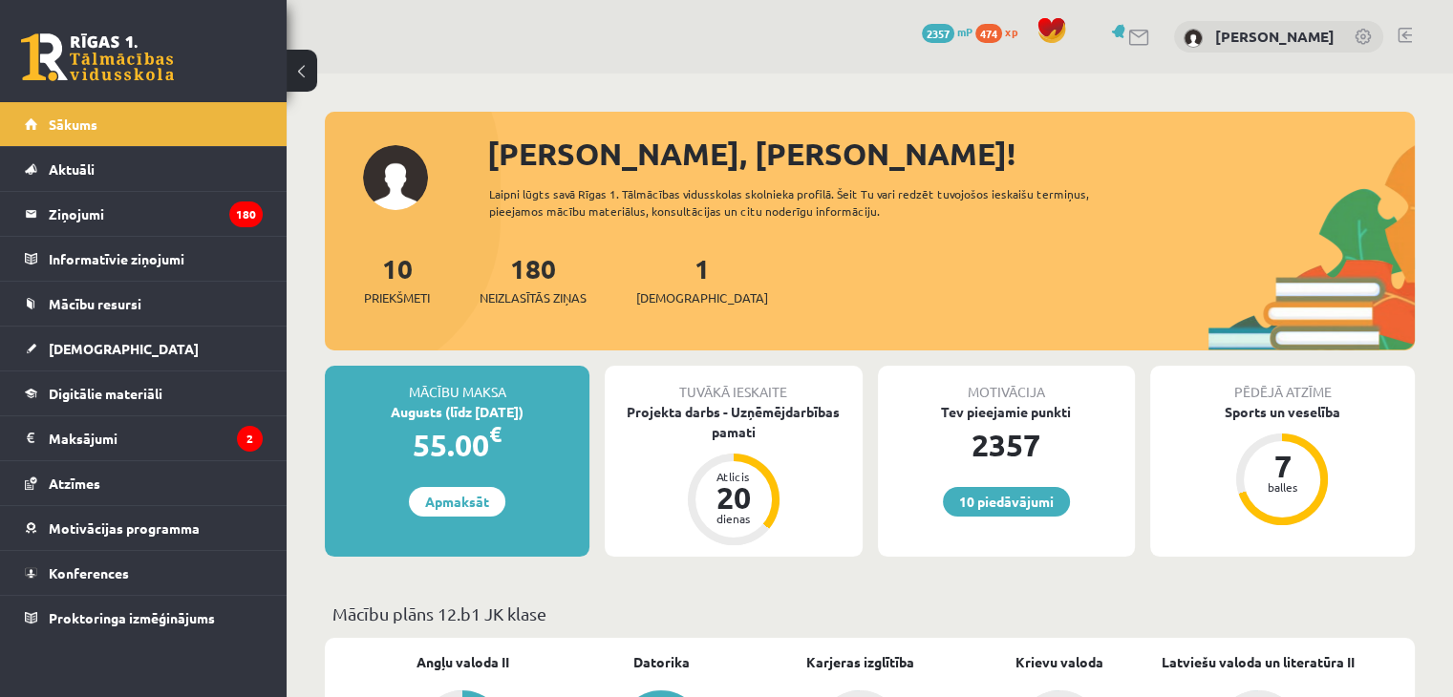
click at [706, 298] on div "10 Priekšmeti 180 Neizlasītās ziņas 1 Ieskaites" at bounding box center [870, 299] width 1090 height 102
click at [679, 289] on span "[DEMOGRAPHIC_DATA]" at bounding box center [702, 298] width 132 height 19
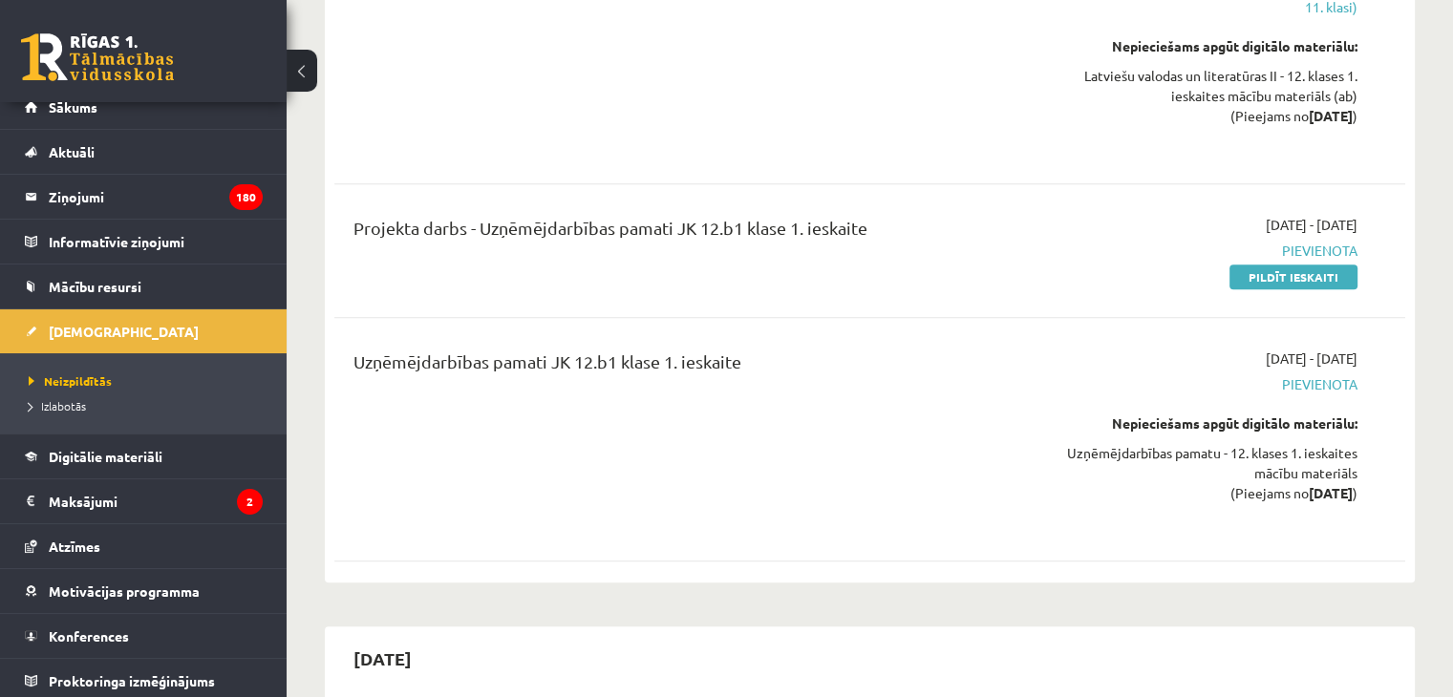
scroll to position [21, 0]
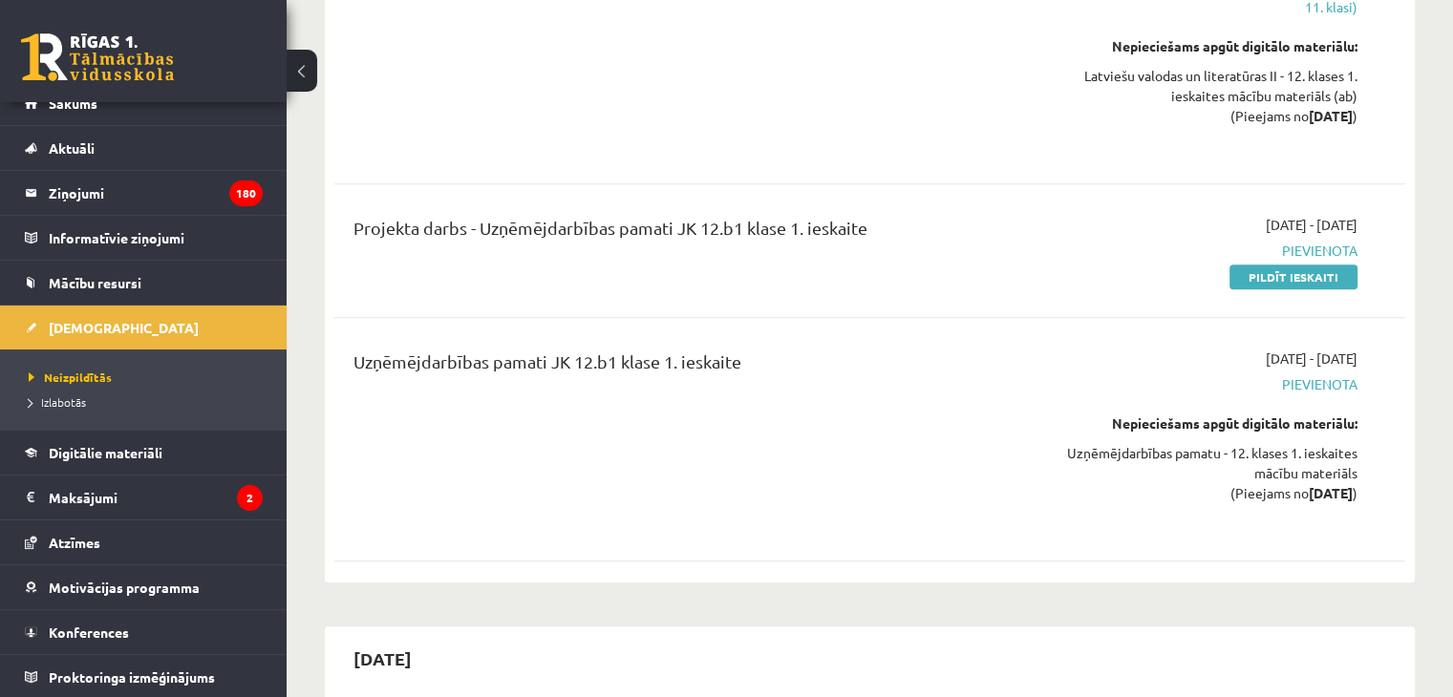
click at [266, 132] on li "Aktuāli Kā mācīties eSKOLĀ Kontakti Normatīvie akti Online konsultācijas Skolot…" at bounding box center [143, 148] width 287 height 46
click at [215, 122] on link "Sākums" at bounding box center [144, 103] width 238 height 44
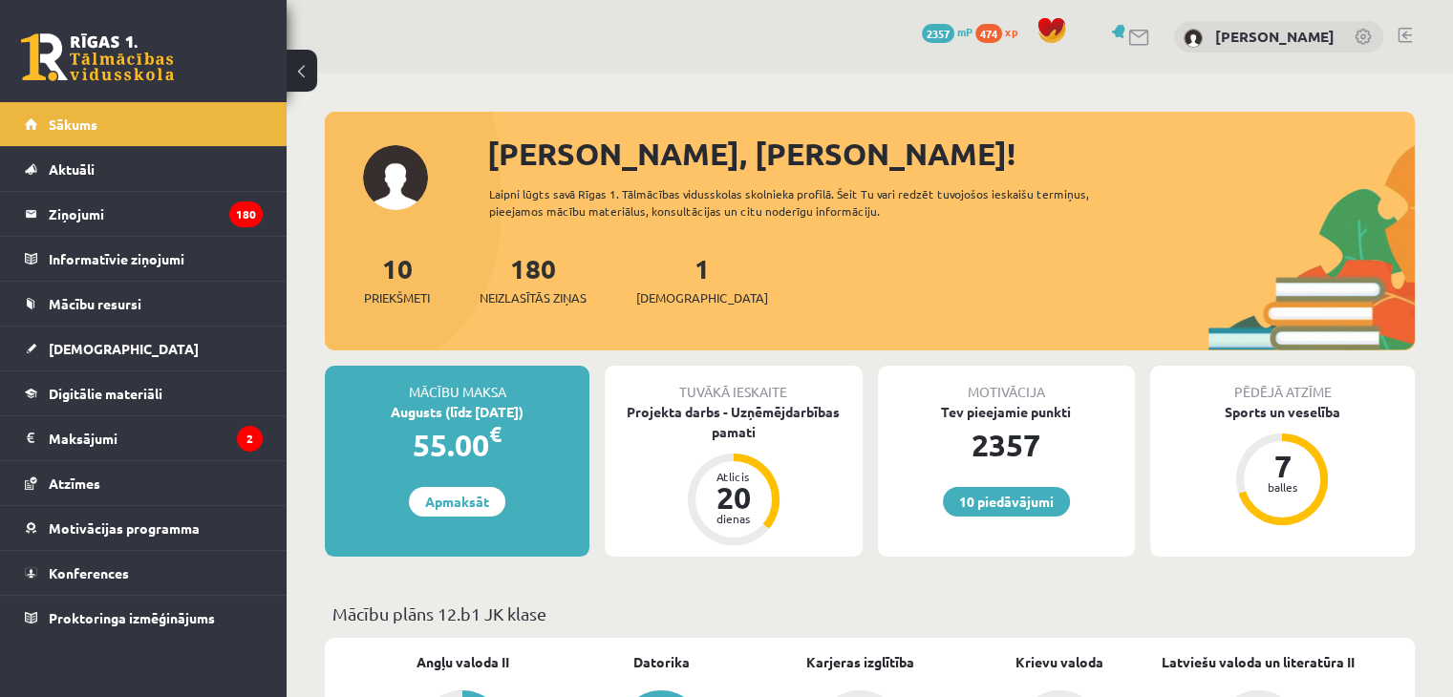
click at [1407, 34] on link at bounding box center [1405, 35] width 14 height 15
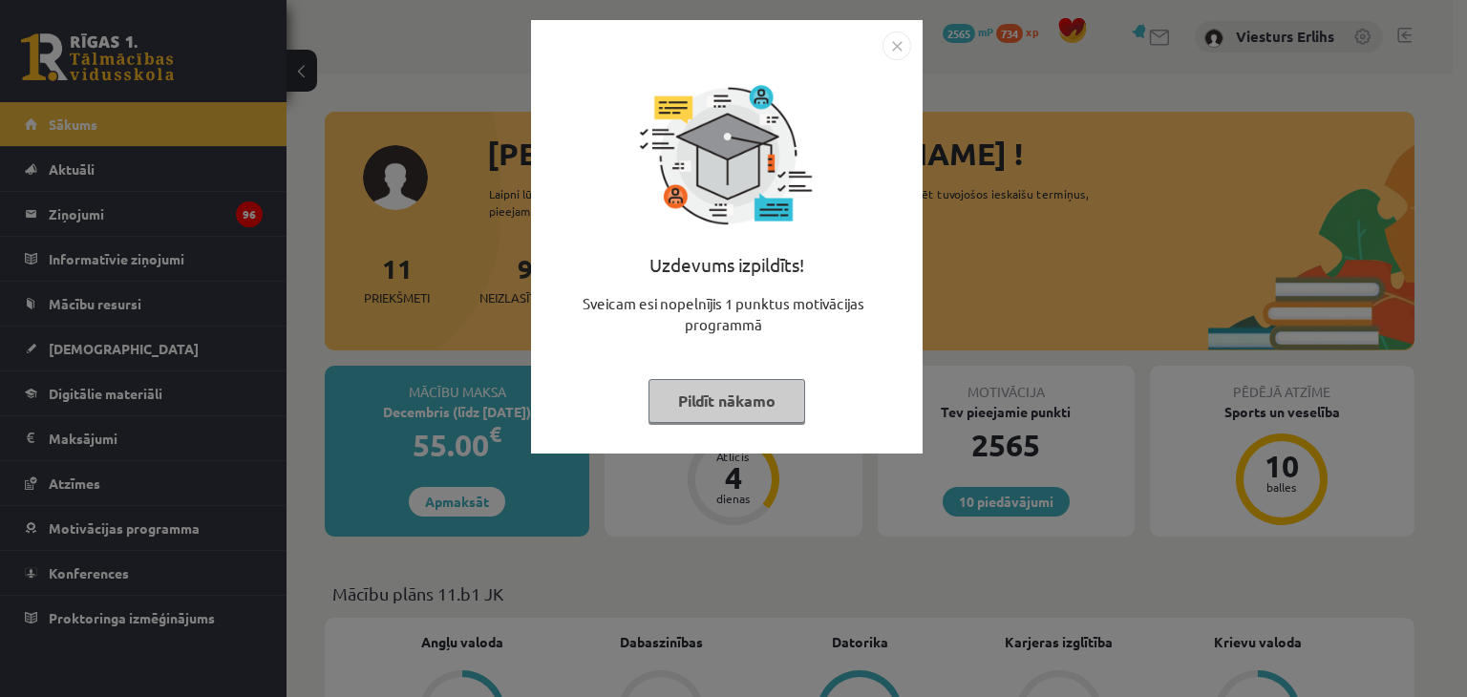
click at [747, 409] on button "Pildīt nākamo" at bounding box center [727, 401] width 157 height 44
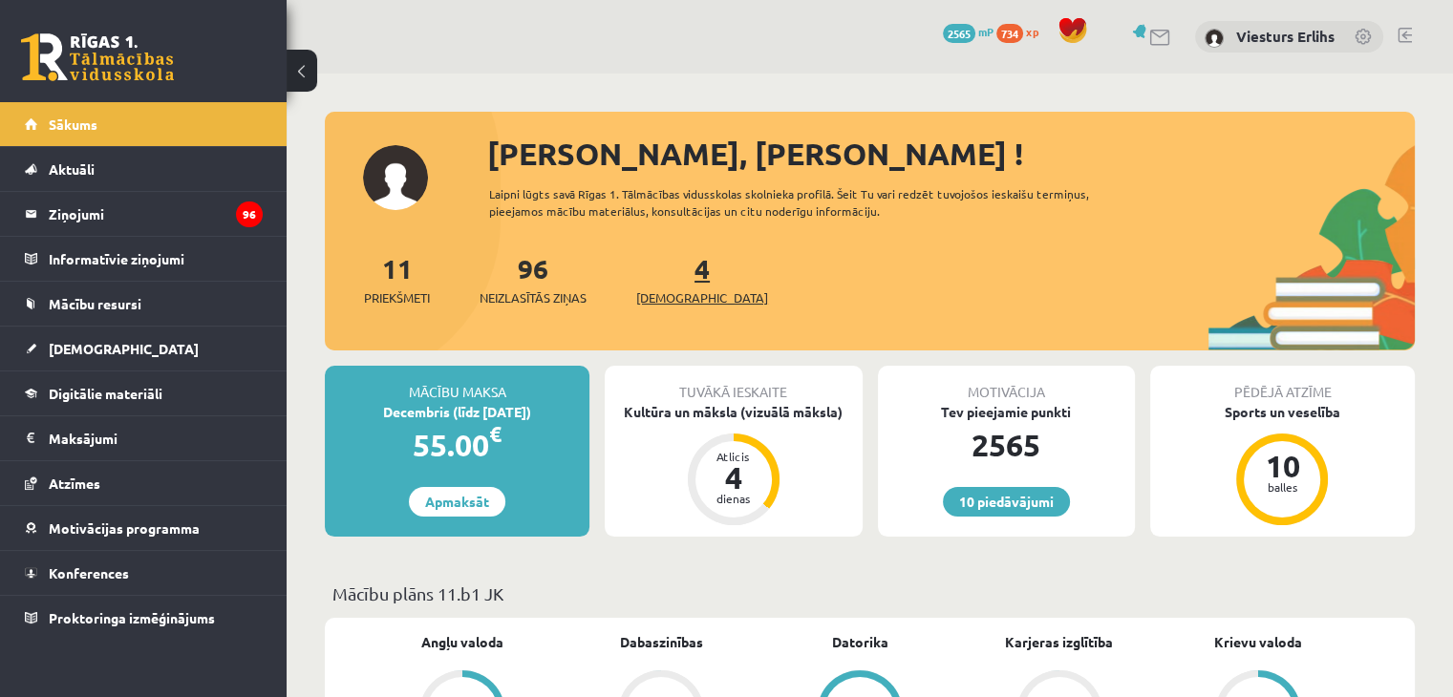
click at [669, 292] on span "[DEMOGRAPHIC_DATA]" at bounding box center [702, 298] width 132 height 19
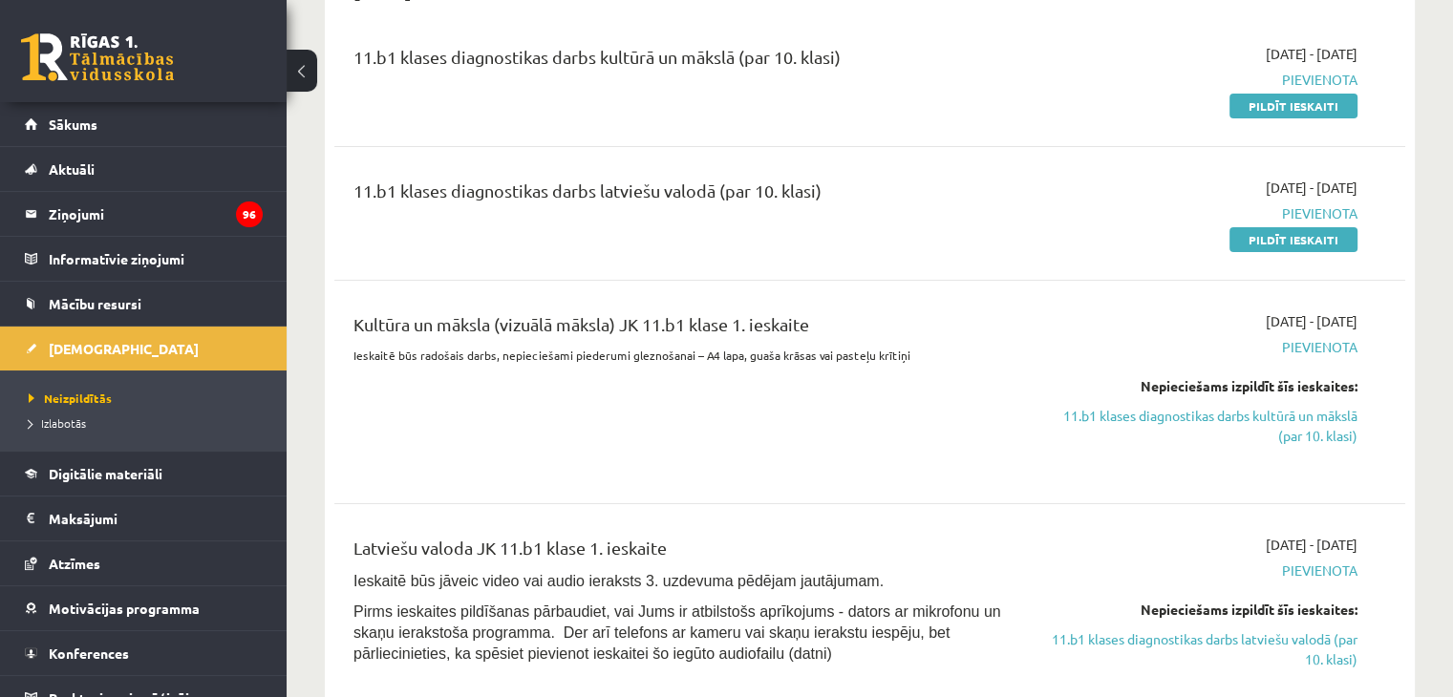
scroll to position [64, 0]
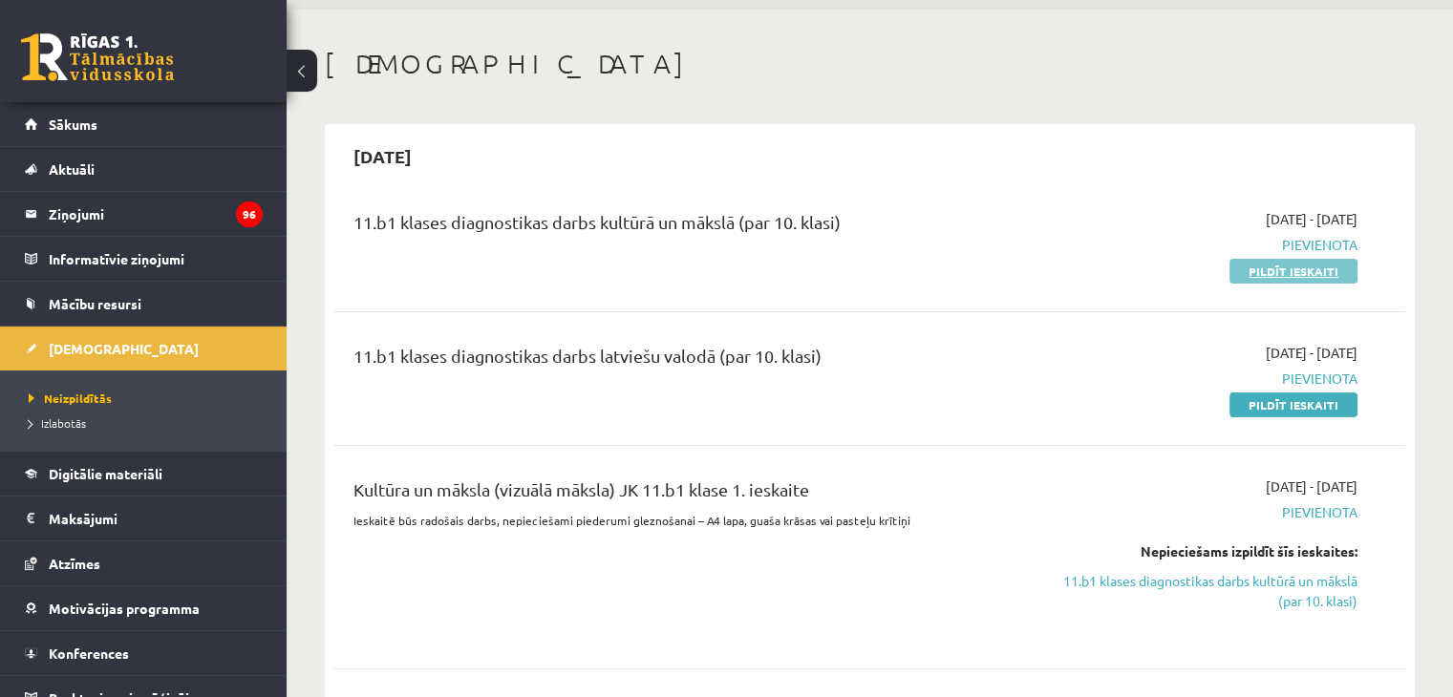
click at [1272, 272] on link "Pildīt ieskaiti" at bounding box center [1294, 271] width 128 height 25
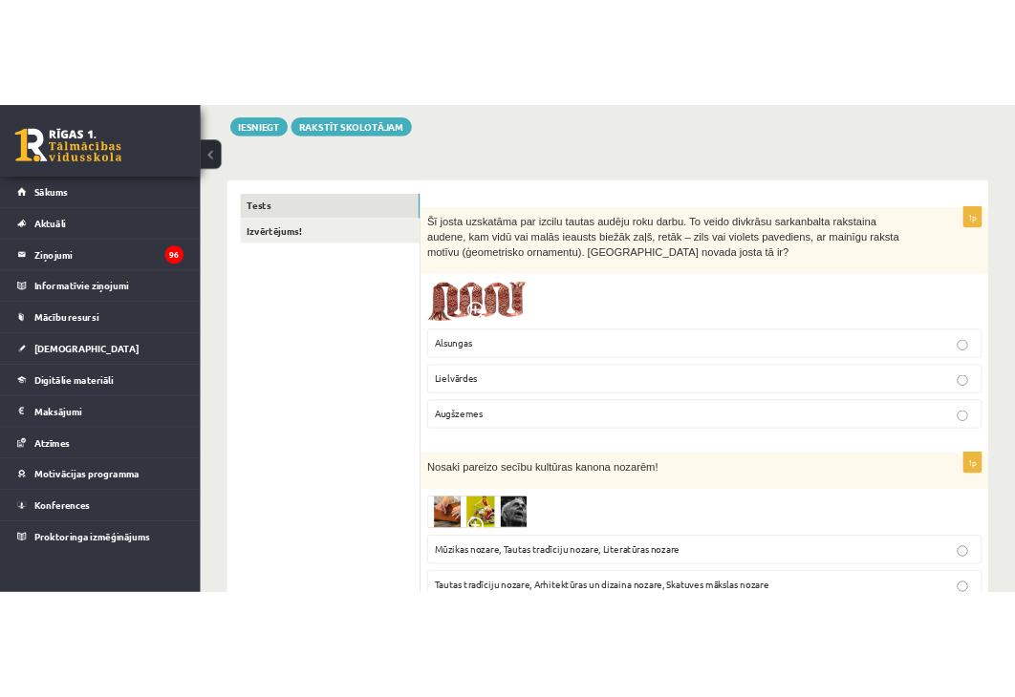
scroll to position [292, 0]
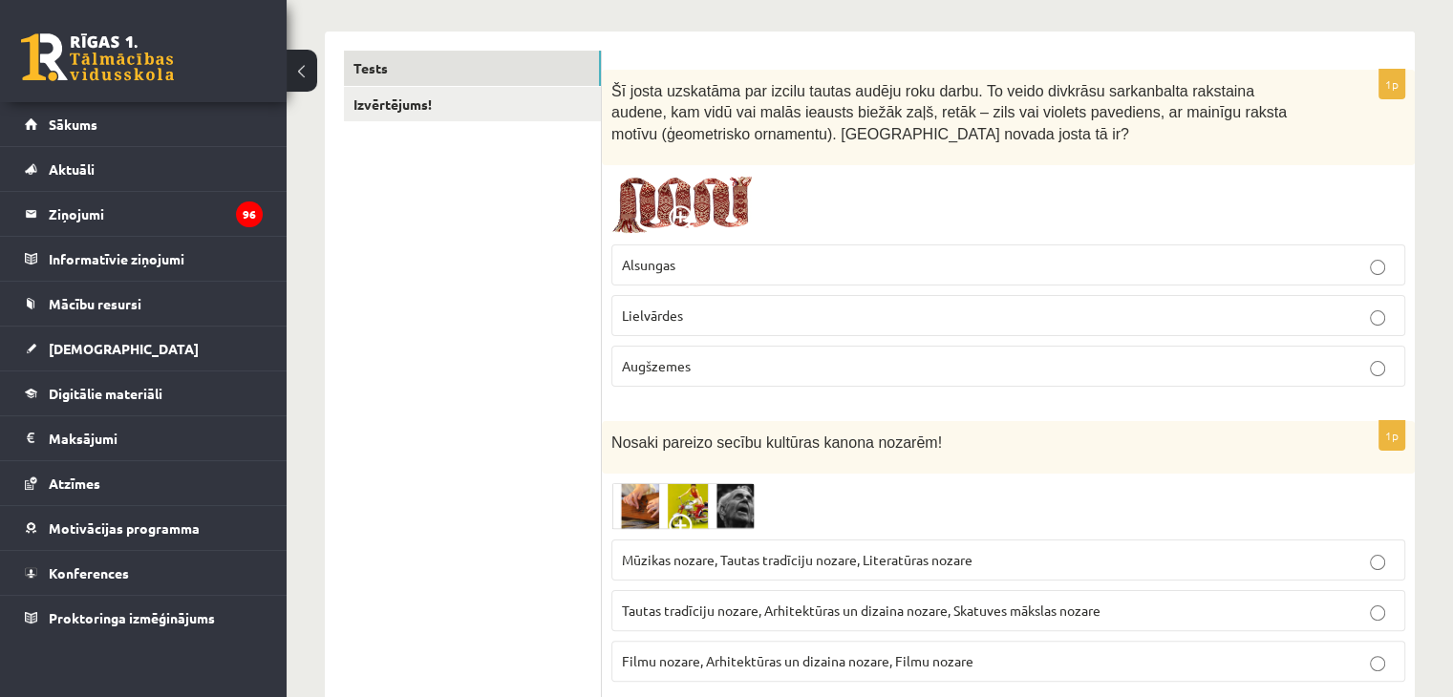
click at [709, 213] on img at bounding box center [682, 205] width 143 height 61
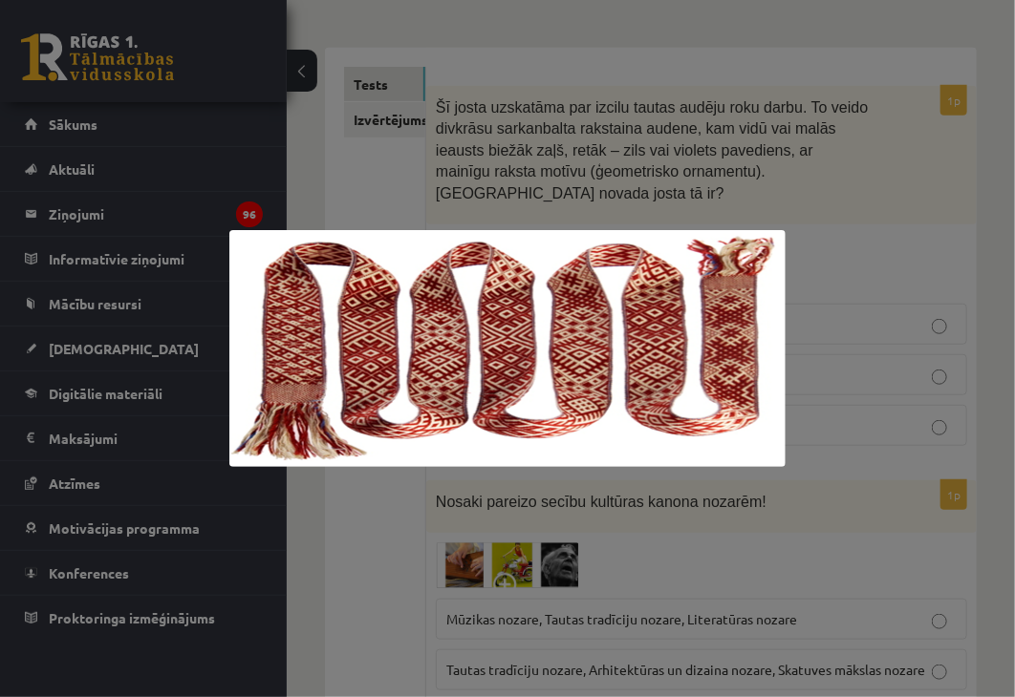
click at [867, 229] on div at bounding box center [507, 348] width 1015 height 697
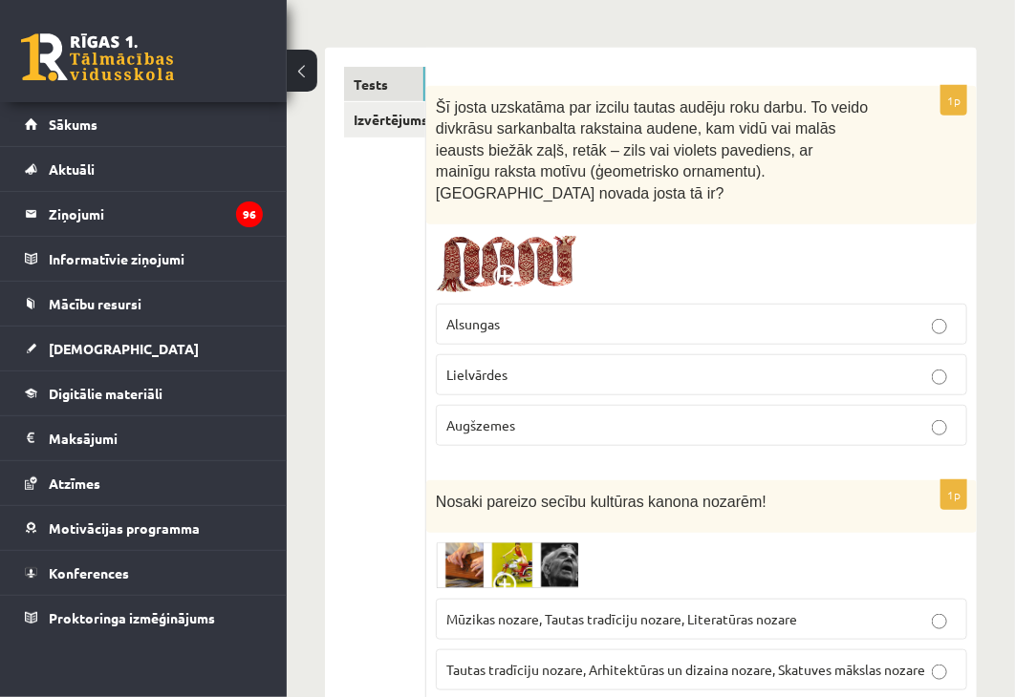
click at [664, 365] on p "Lielvārdes" at bounding box center [701, 375] width 510 height 20
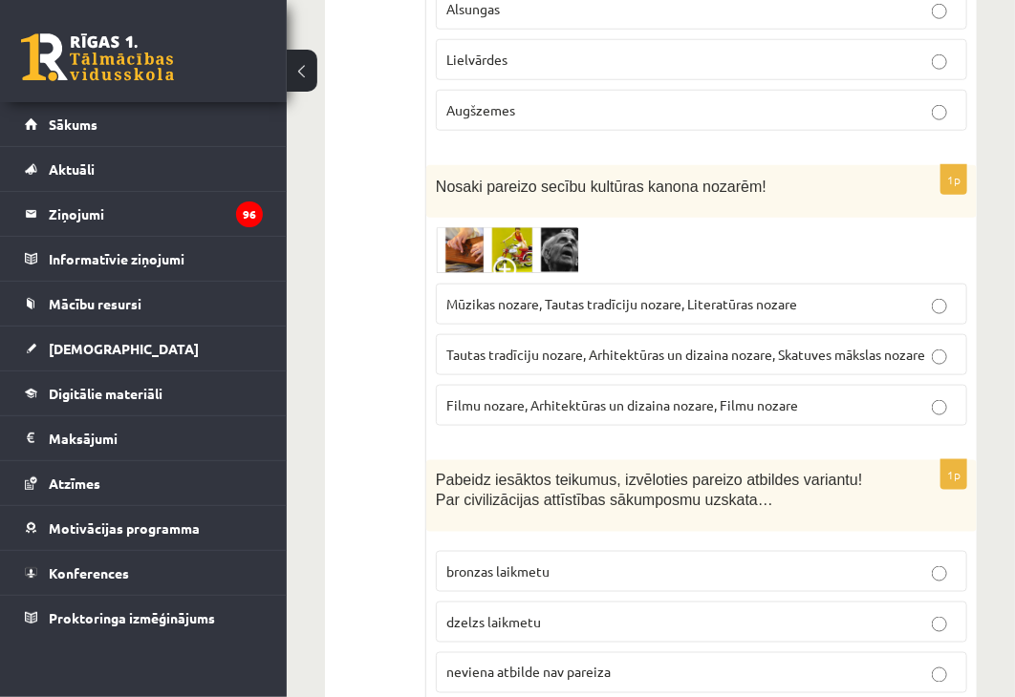
scroll to position [636, 0]
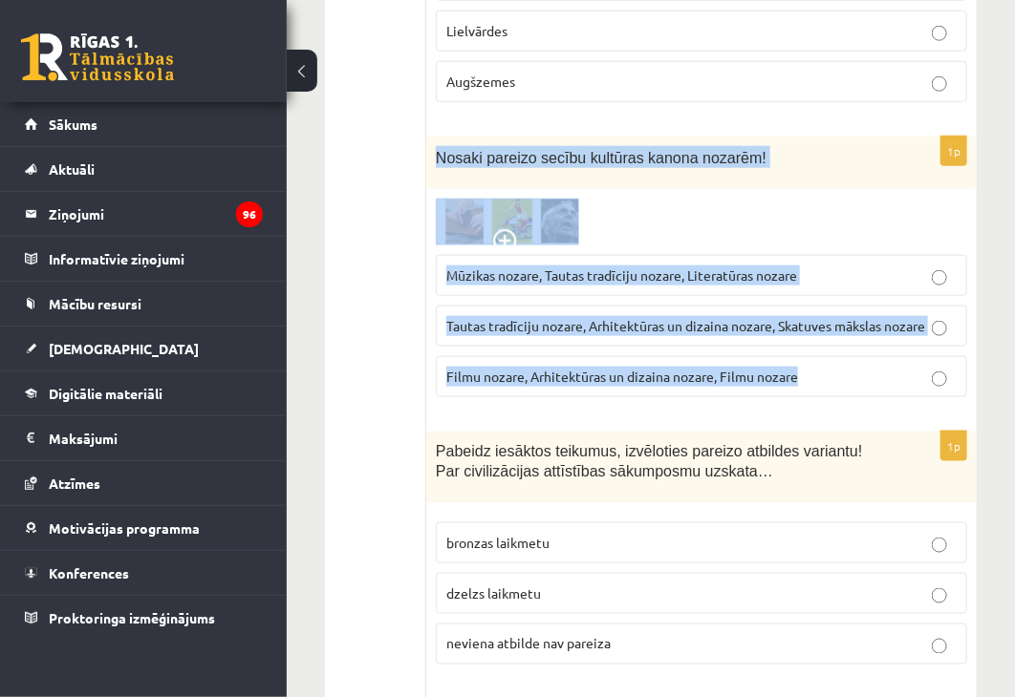
drag, startPoint x: 428, startPoint y: 137, endPoint x: 800, endPoint y: 344, distance: 425.5
click at [800, 344] on div "1p Nosaki pareizo secību kultūras kanona nozarēm! Mūzikas nozare, Tautas tradīc…" at bounding box center [701, 275] width 550 height 276
copy div "Nosaki pareizo secību kultūras kanona nozarēm! Mūzikas nozare, Tautas tradīciju…"
click at [718, 267] on span "Mūzikas nozare, Tautas tradīciju nozare, Literatūras nozare" at bounding box center [621, 275] width 351 height 17
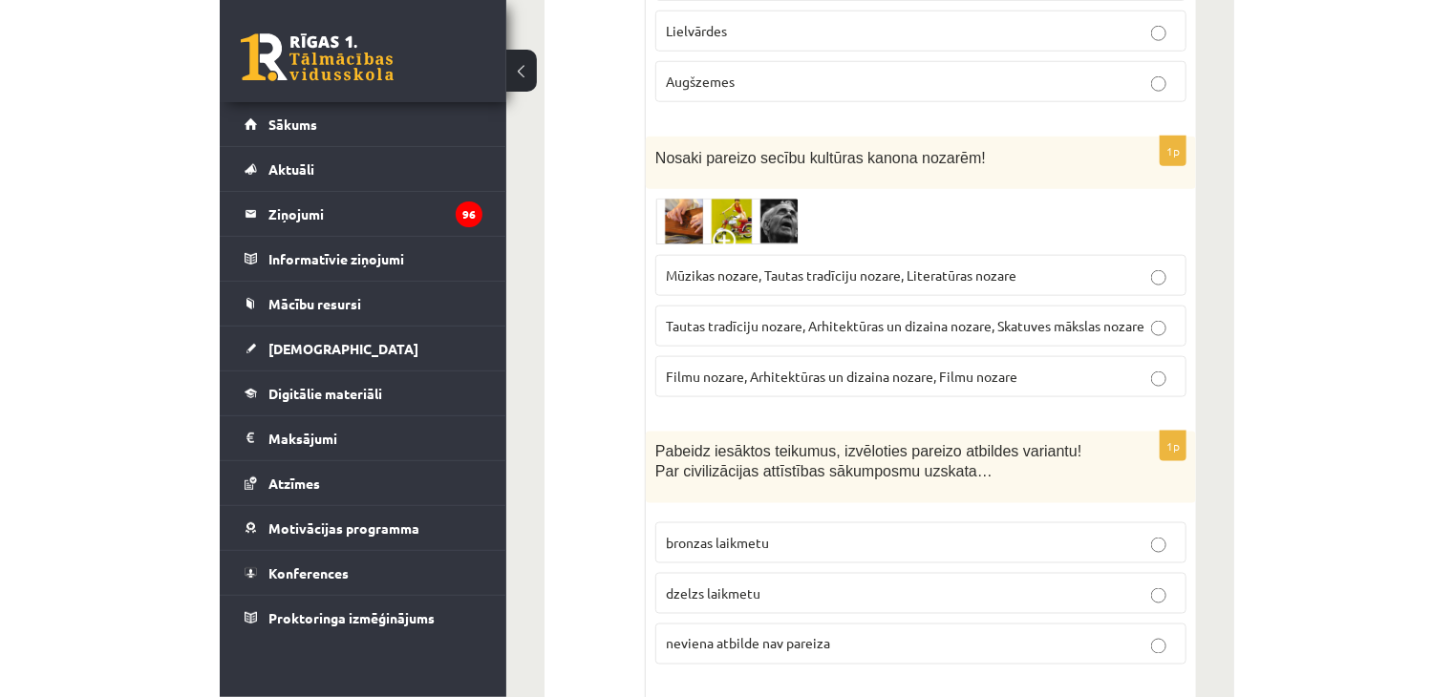
scroll to position [620, 0]
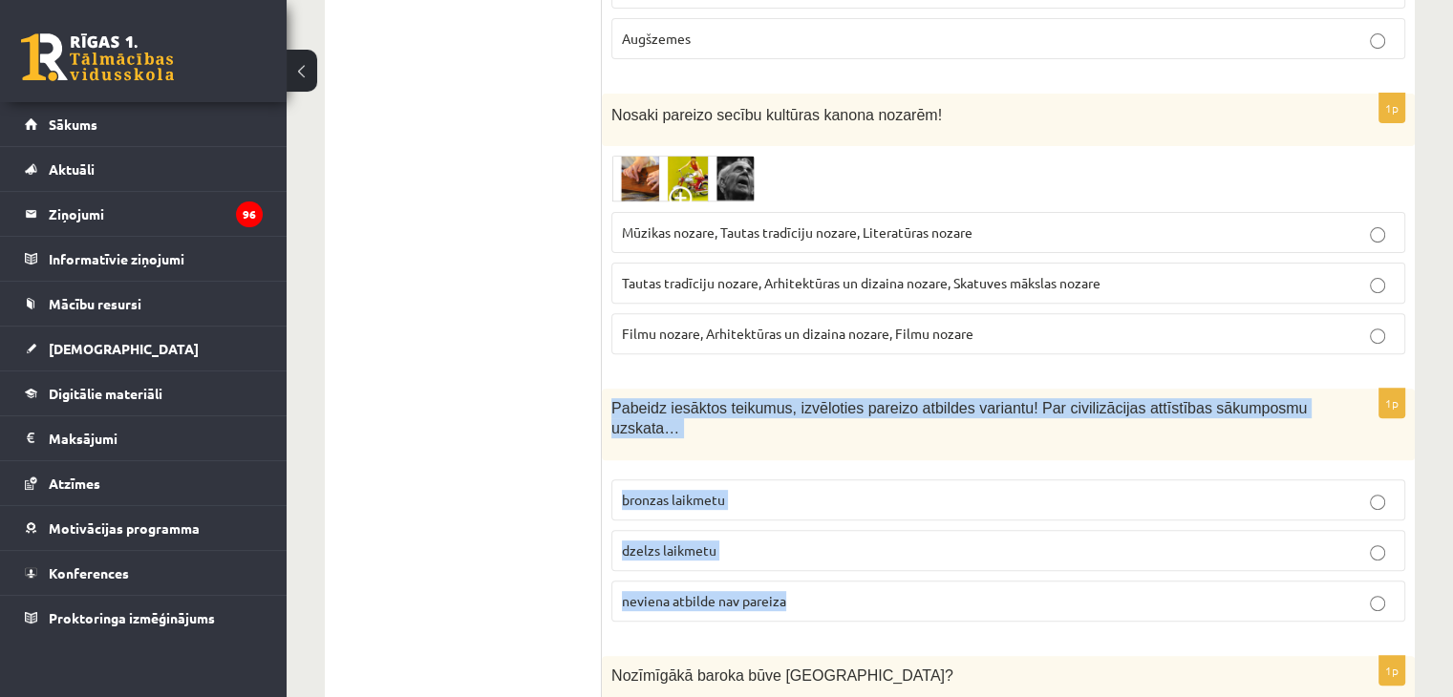
drag, startPoint x: 607, startPoint y: 402, endPoint x: 816, endPoint y: 572, distance: 269.6
click at [816, 572] on div "1p Pabeidz iesāktos teikumus, izvēloties pareizo atbildes variantu! Par civiliz…" at bounding box center [1008, 513] width 813 height 248
copy div "Pabeidz iesāktos teikumus, izvēloties pareizo atbildes variantu! Par civilizāci…"
click at [830, 591] on p "neviena atbilde nav pareiza" at bounding box center [1008, 601] width 773 height 20
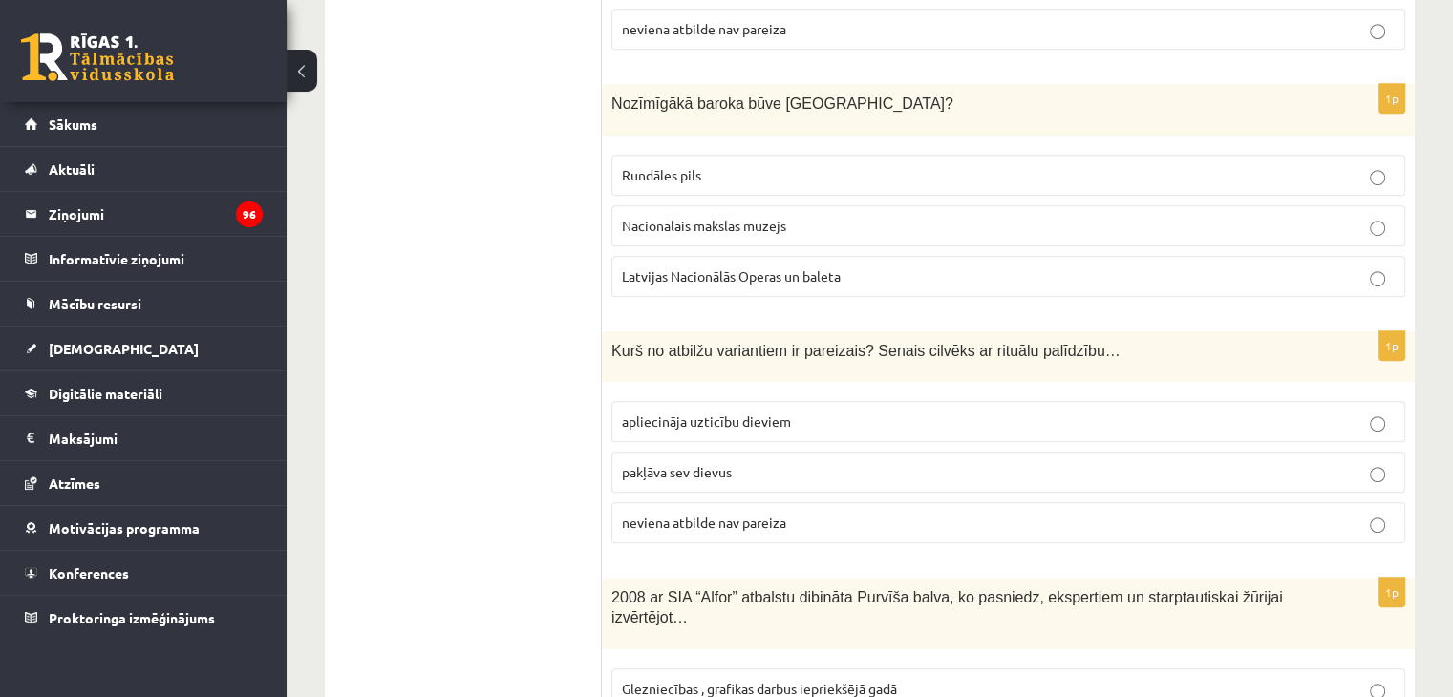
scroll to position [1206, 0]
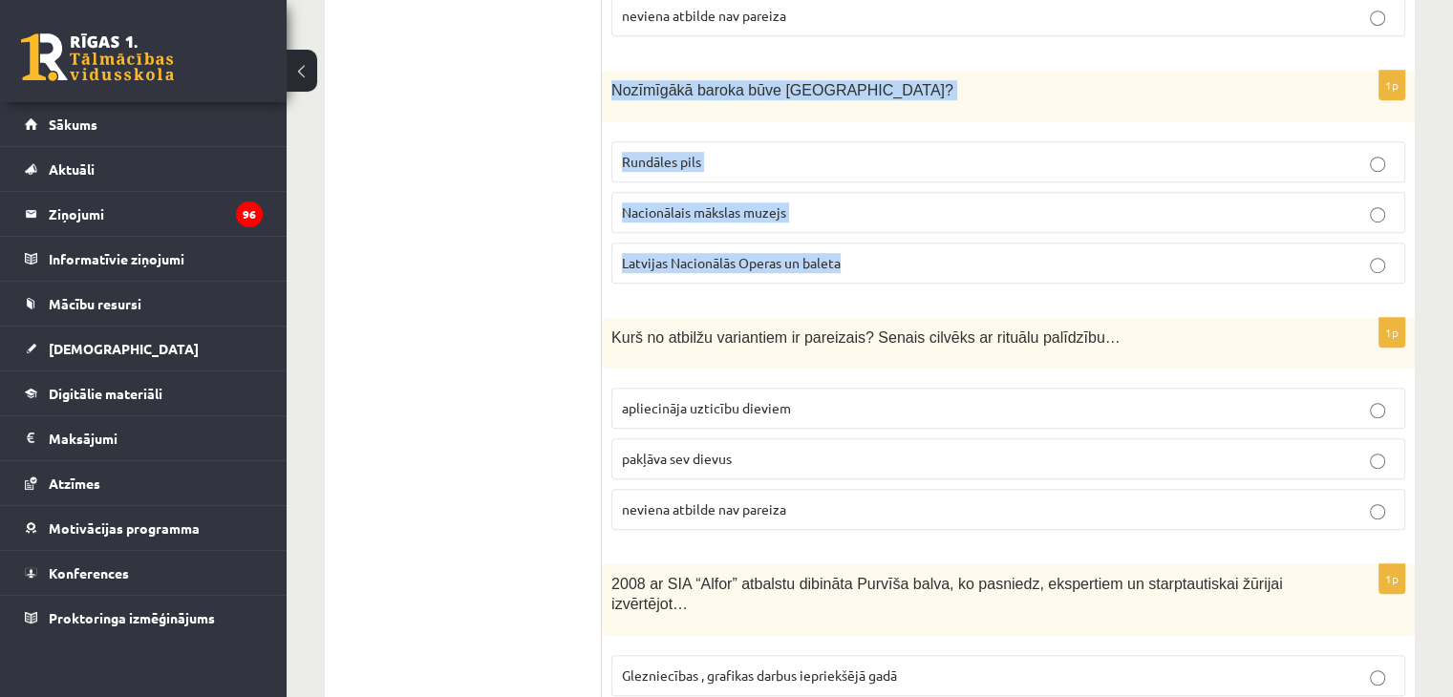
drag, startPoint x: 611, startPoint y: 59, endPoint x: 845, endPoint y: 219, distance: 282.5
click at [845, 219] on div "1p Nozīmīgākā baroka būve Latvijā? Rundāles pils Nacionālais mākslas muzejs Lat…" at bounding box center [1008, 185] width 813 height 228
copy div "Nozīmīgākā baroka būve Latvijā? Rundāles pils Nacionālais mākslas muzejs Latvij…"
click at [820, 152] on p "Rundāles pils" at bounding box center [1008, 162] width 773 height 20
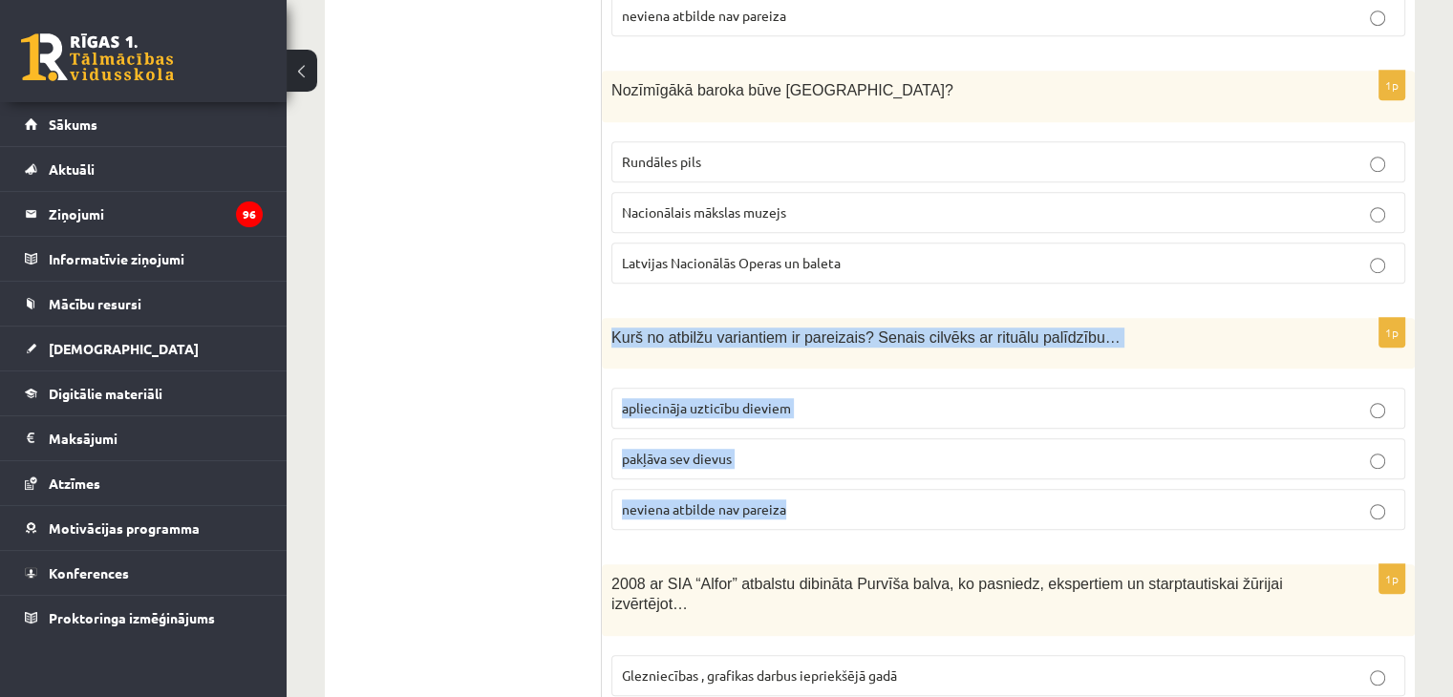
drag, startPoint x: 604, startPoint y: 309, endPoint x: 787, endPoint y: 478, distance: 249.5
click at [787, 478] on div "1p Kurš no atbilžu variantiem ir pareizais? Senais cilvēks ar rituālu palīdzību…" at bounding box center [1008, 432] width 813 height 228
click at [652, 330] on span "Kurš no atbilžu variantiem ir pareizais? Senais cilvēks ar rituālu palīdzību…" at bounding box center [865, 338] width 509 height 16
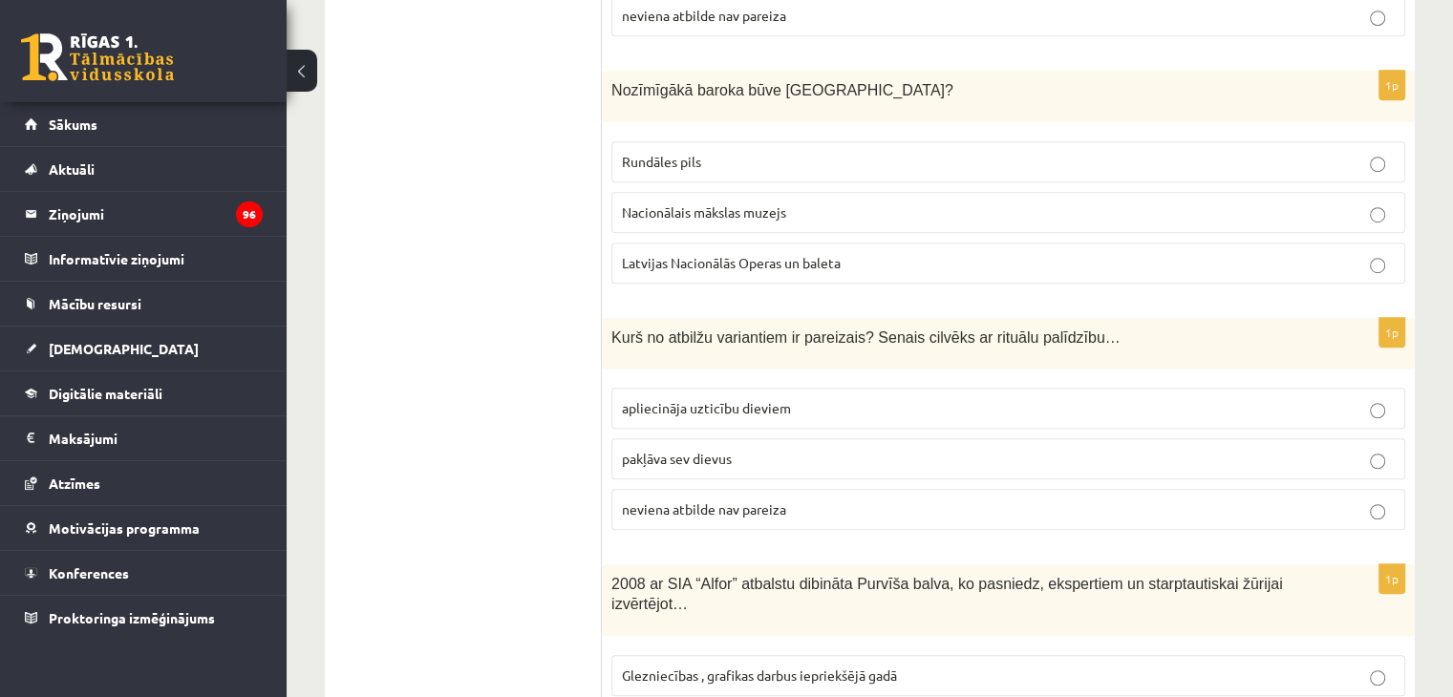
click at [604, 318] on div "Kurš no atbilžu variantiem ir pareizais? Senais cilvēks ar rituālu palīdzību…" at bounding box center [1008, 344] width 813 height 52
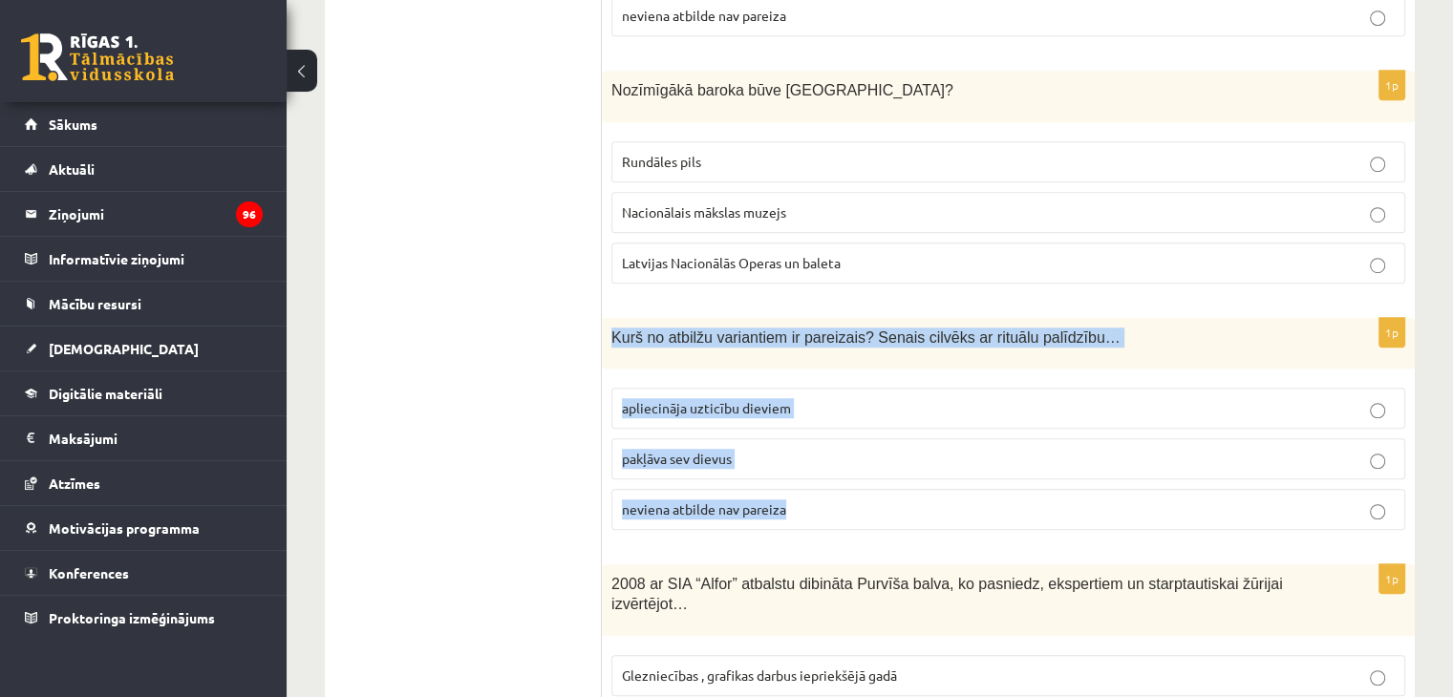
drag, startPoint x: 790, startPoint y: 491, endPoint x: 605, endPoint y: 327, distance: 247.7
click at [605, 327] on div "1p Kurš no atbilžu variantiem ir pareizais? Senais cilvēks ar rituālu palīdzību…" at bounding box center [1008, 432] width 813 height 228
copy div "Kurš no atbilžu variantiem ir pareizais? Senais cilvēks ar rituālu palīdzību… a…"
click at [893, 398] on p "apliecināja uzticību dieviem" at bounding box center [1008, 408] width 773 height 20
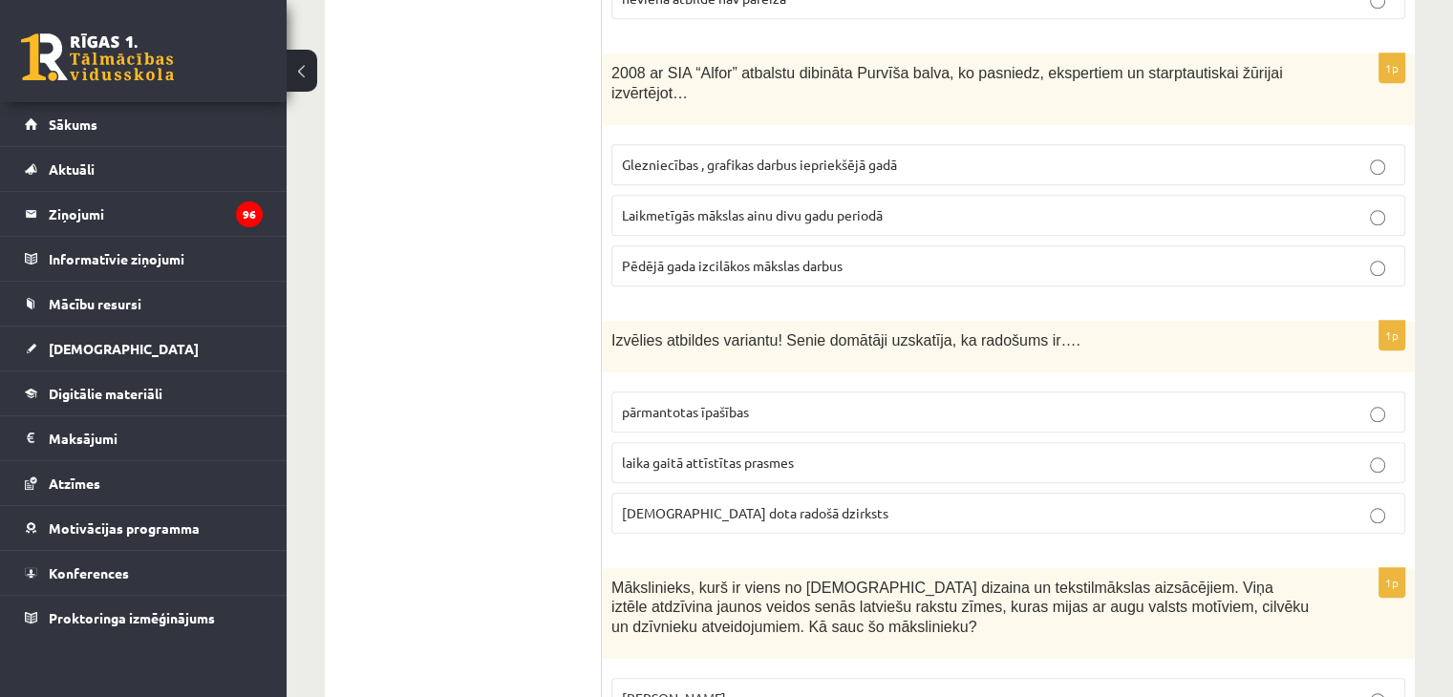
scroll to position [1741, 0]
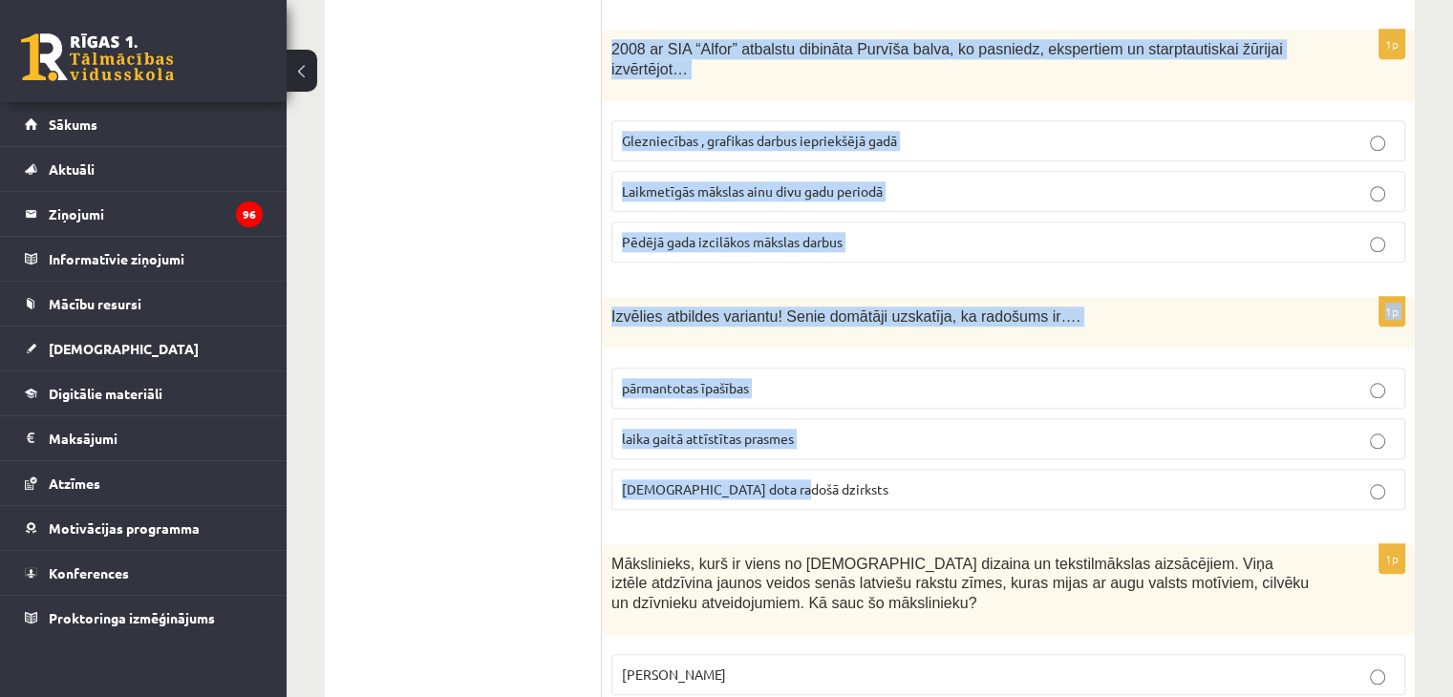
drag, startPoint x: 607, startPoint y: 20, endPoint x: 824, endPoint y: 445, distance: 477.7
copy form "2008 ar SIA “Alfor” atbalstu dibināta Purvīša balva, ko pasniedz, ekspertiem un…"
click at [928, 182] on p "Laikmetīgās mākslas ainu divu gadu periodā" at bounding box center [1008, 192] width 773 height 20
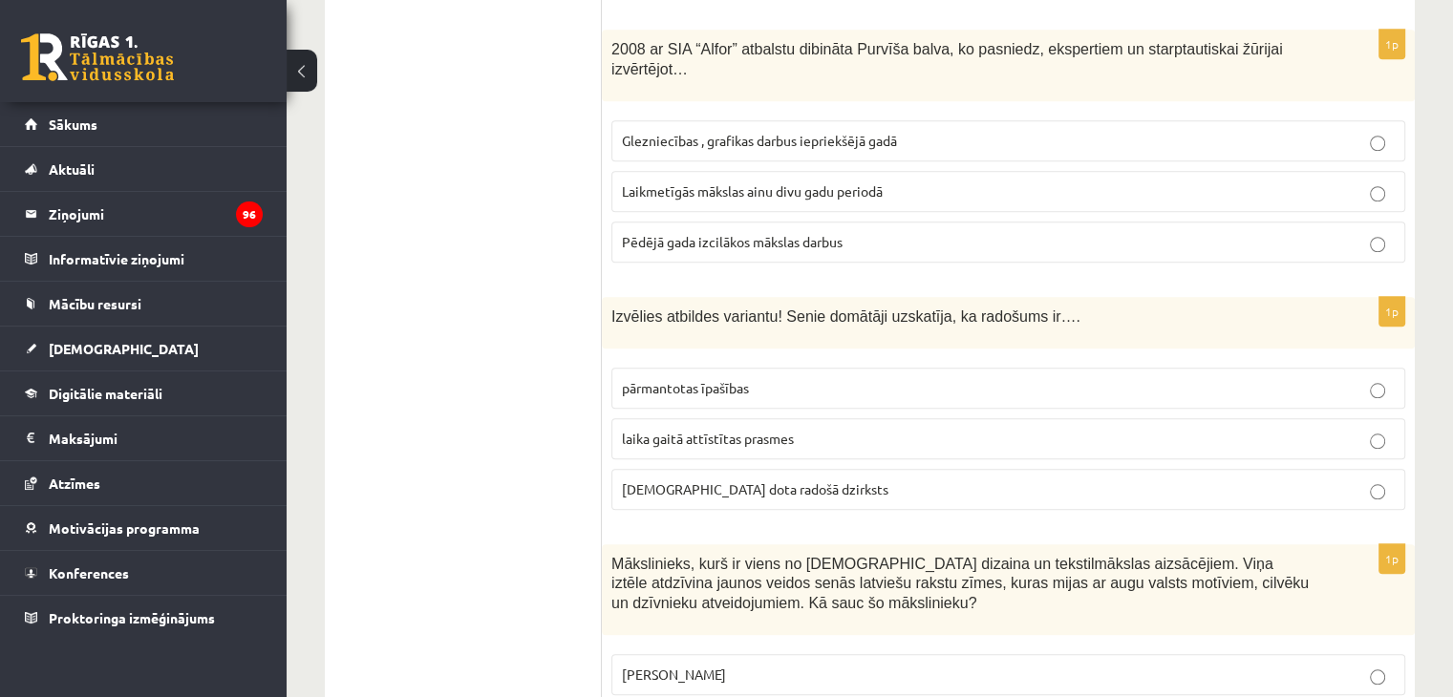
click at [794, 480] on p "dieva dota radošā dzirksts" at bounding box center [1008, 490] width 773 height 20
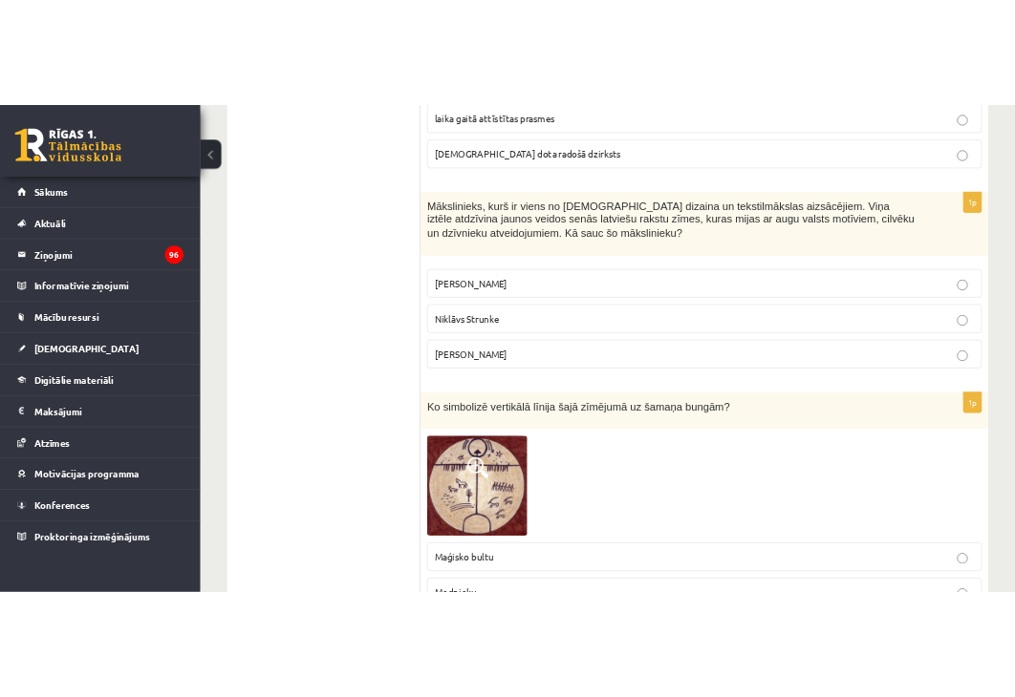
scroll to position [2199, 0]
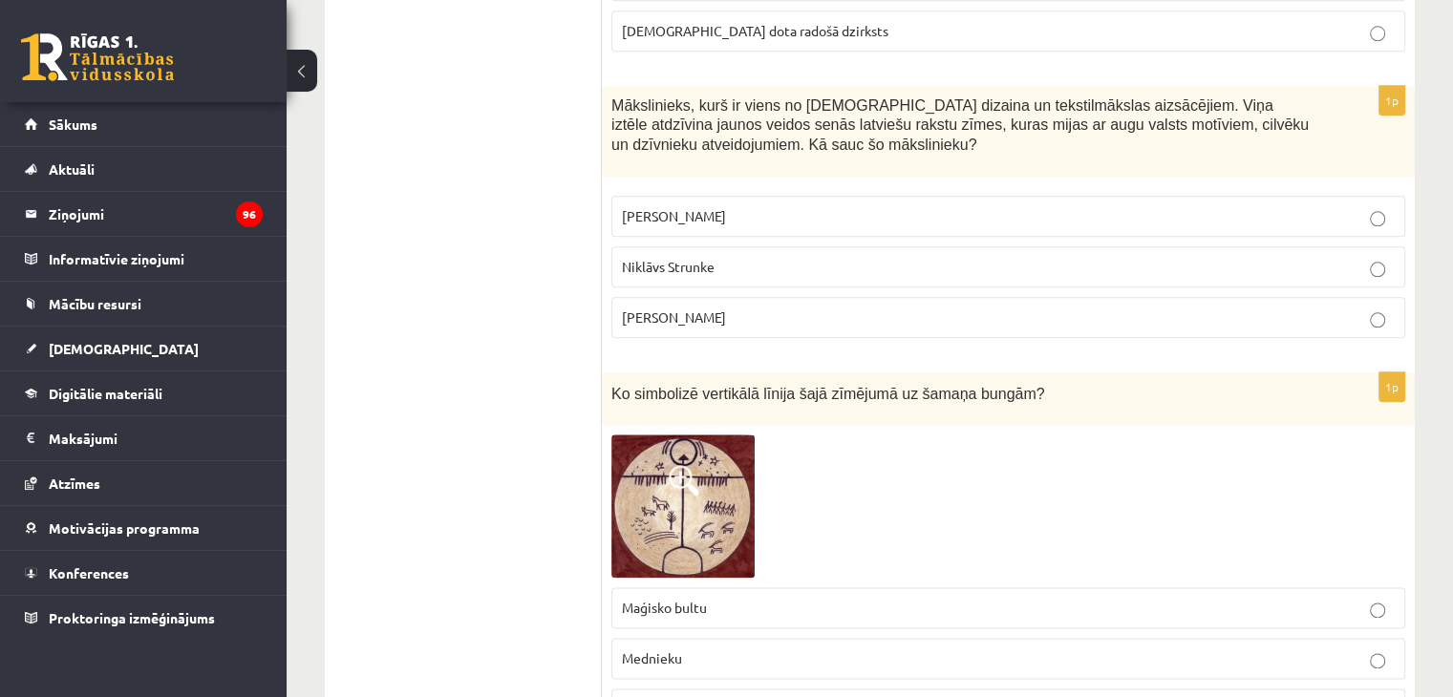
drag, startPoint x: 611, startPoint y: 54, endPoint x: 733, endPoint y: 261, distance: 239.4
click at [733, 261] on div "1p Mākslinieks, kurš ir viens no latviešu dizaina un tekstilmākslas aizsācējiem…" at bounding box center [1008, 219] width 813 height 267
copy div "Mākslinieks, kurš ir viens no latviešu dizaina un tekstilmākslas aizsācējiem. V…"
click at [781, 206] on p "Ansis Cīrulis" at bounding box center [1008, 216] width 773 height 20
drag, startPoint x: 613, startPoint y: 348, endPoint x: 997, endPoint y: 349, distance: 384.1
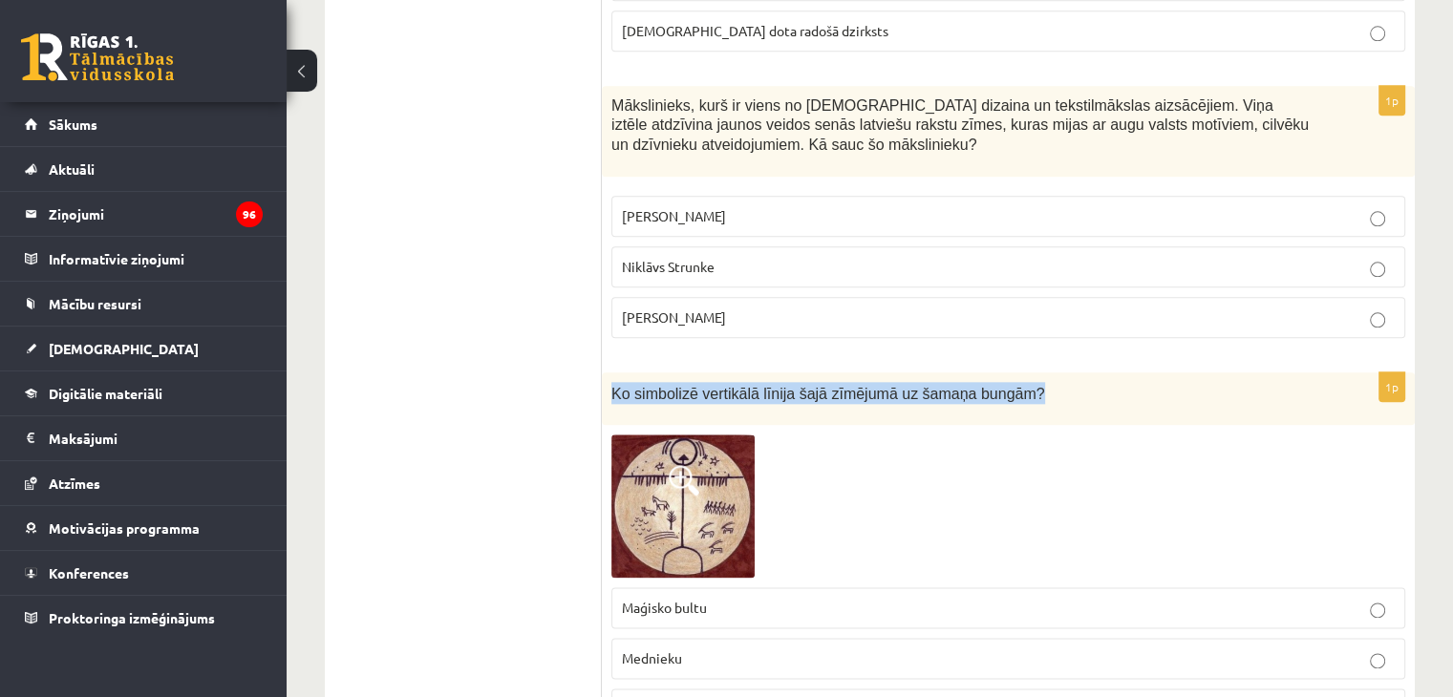
click at [997, 386] on span "Ko simbolizē vertikālā līnija šajā zīmējumā uz šamaņa bungām?" at bounding box center [828, 394] width 434 height 16
copy span "Ko simbolizē vertikālā līnija šajā zīmējumā uz šamaņa bungām?"
click at [688, 449] on img at bounding box center [682, 506] width 143 height 143
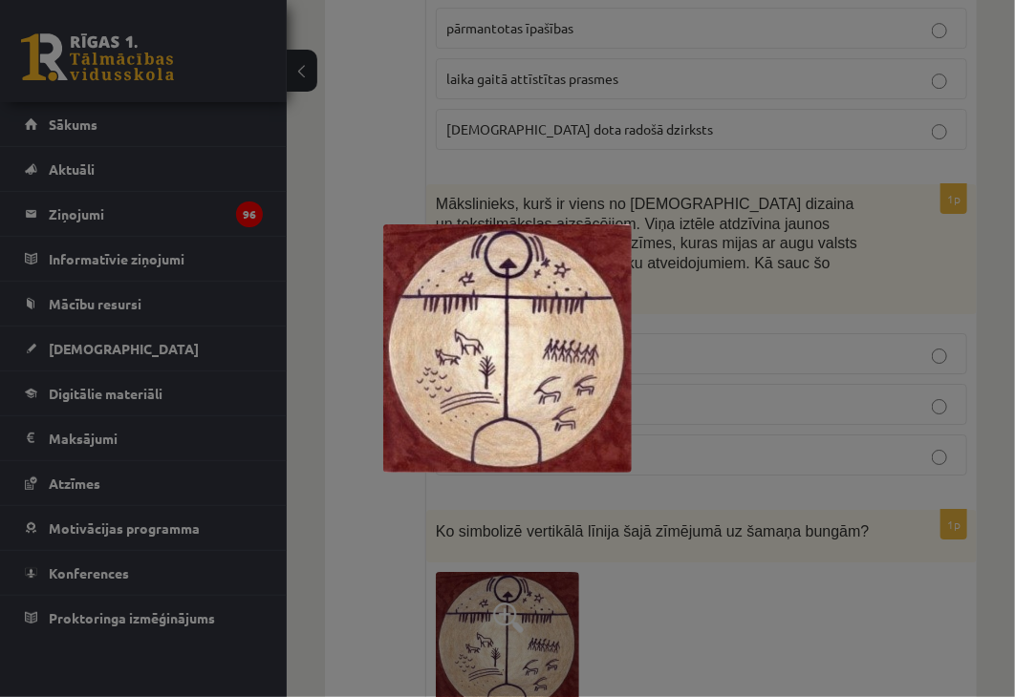
click at [676, 532] on div at bounding box center [507, 348] width 1015 height 697
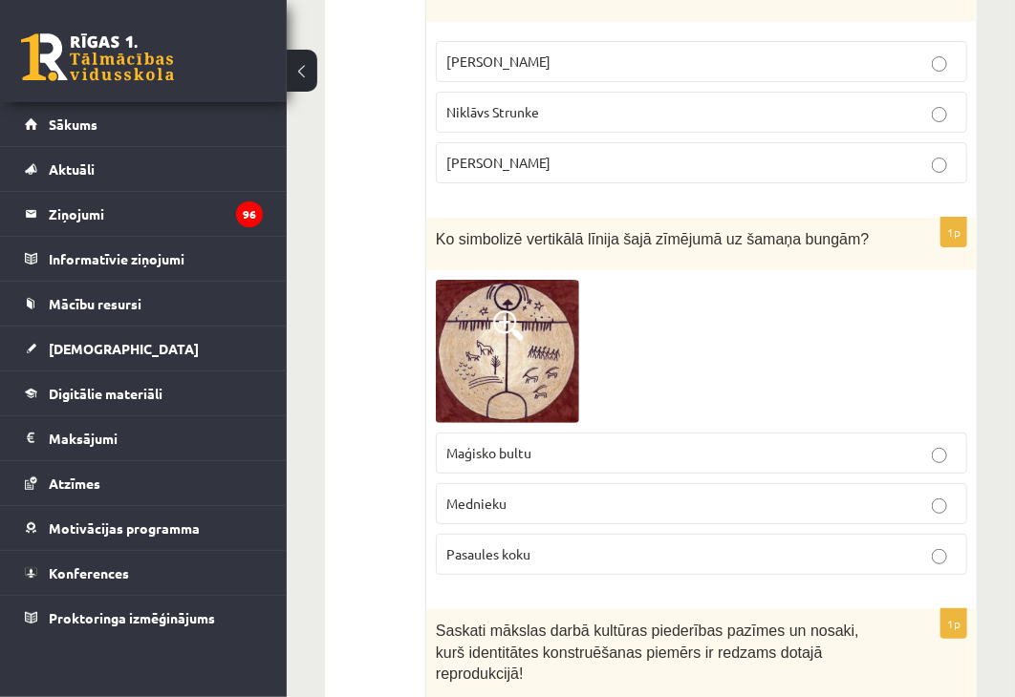
scroll to position [2568, 0]
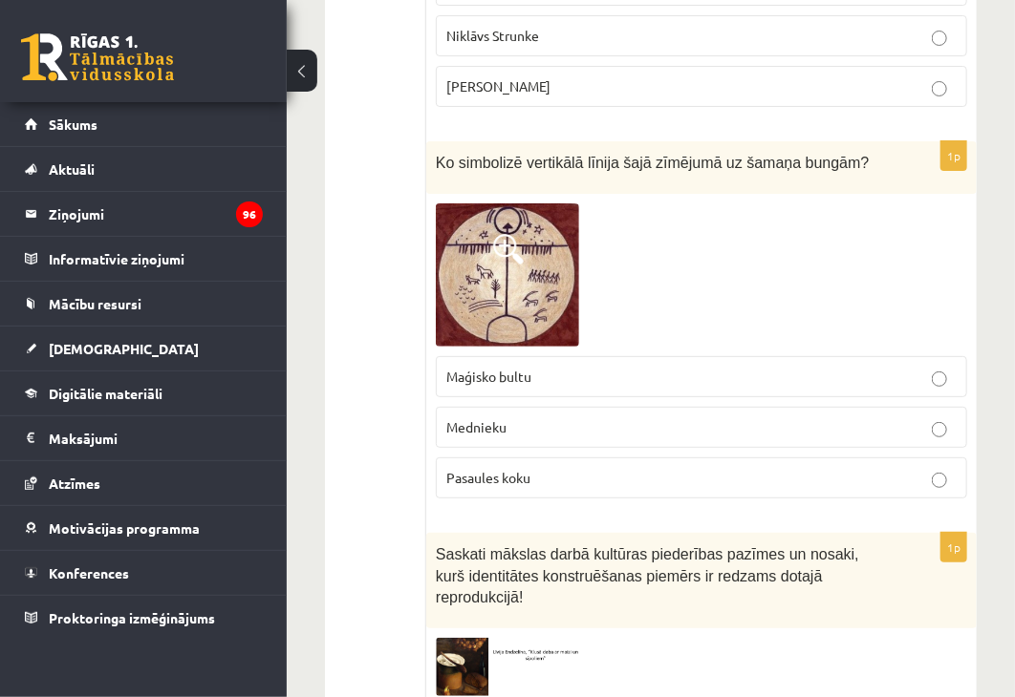
click at [493, 468] on p "Pasaules koku" at bounding box center [701, 478] width 510 height 20
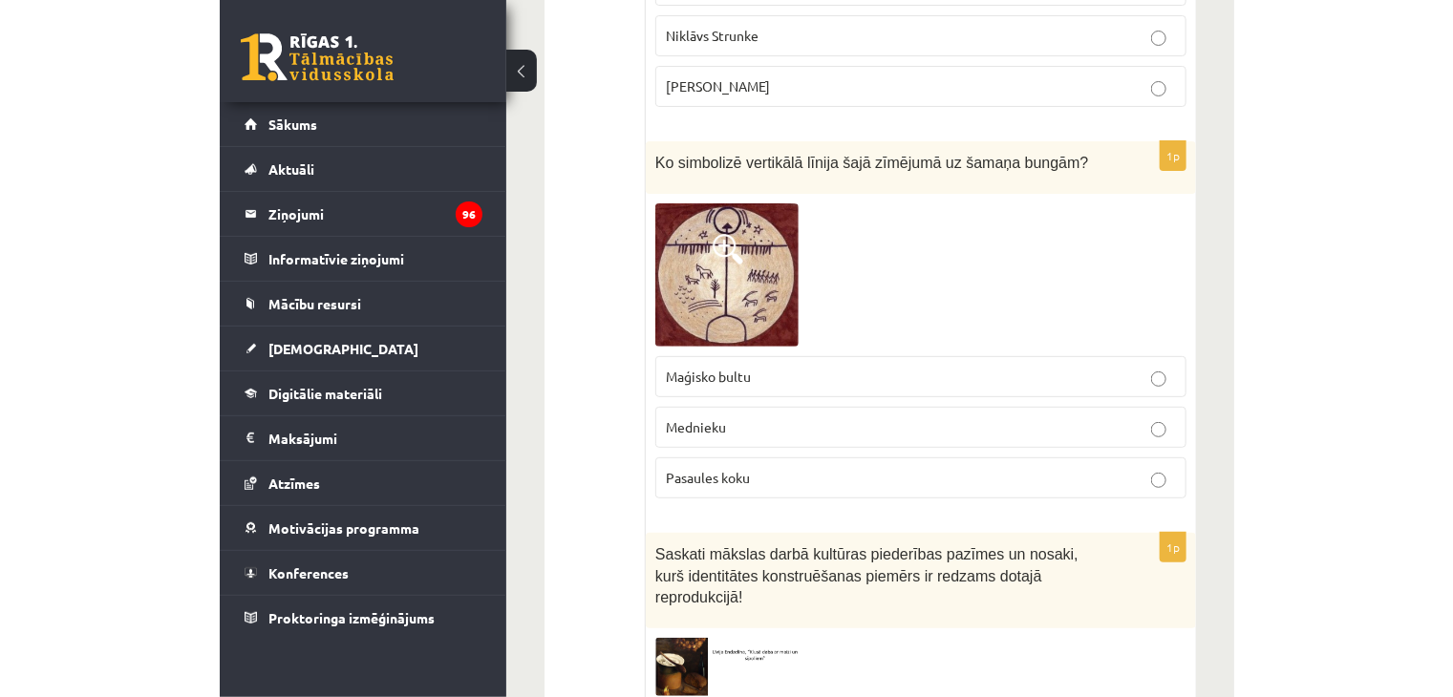
scroll to position [2553, 0]
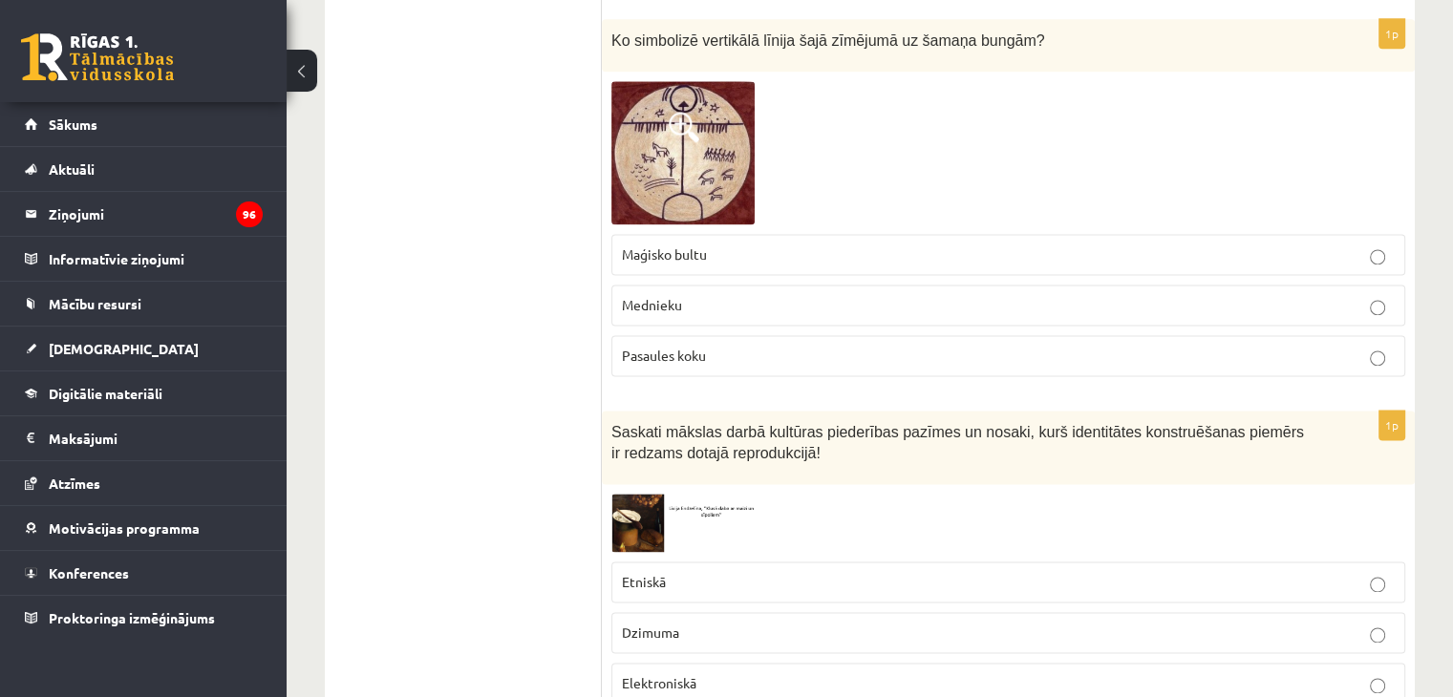
click at [1272, 118] on div at bounding box center [1008, 152] width 794 height 143
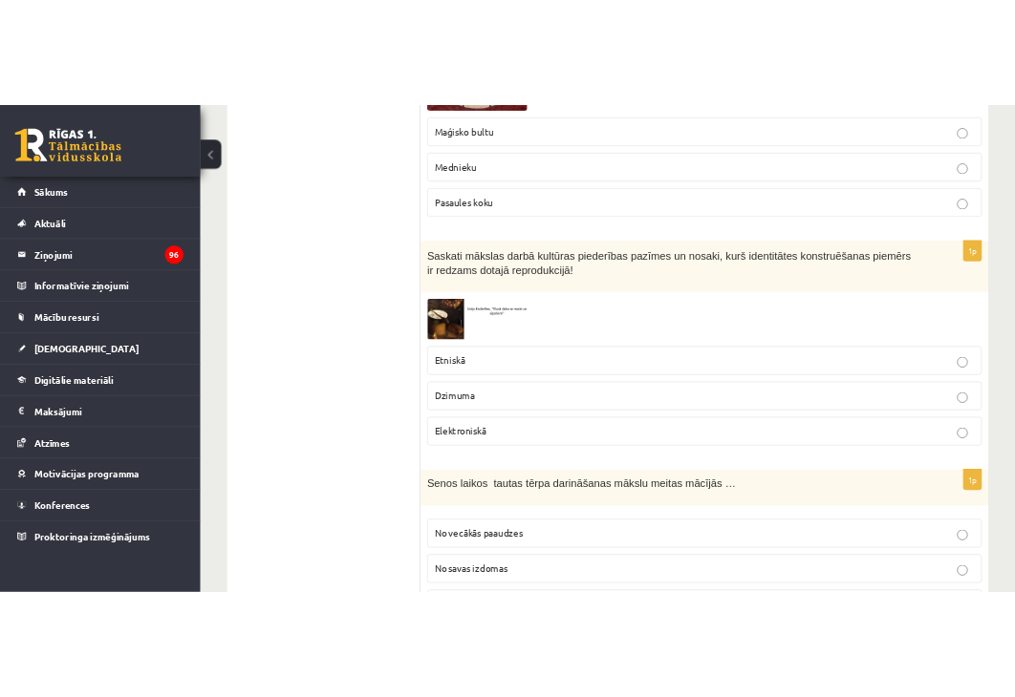
scroll to position [2845, 0]
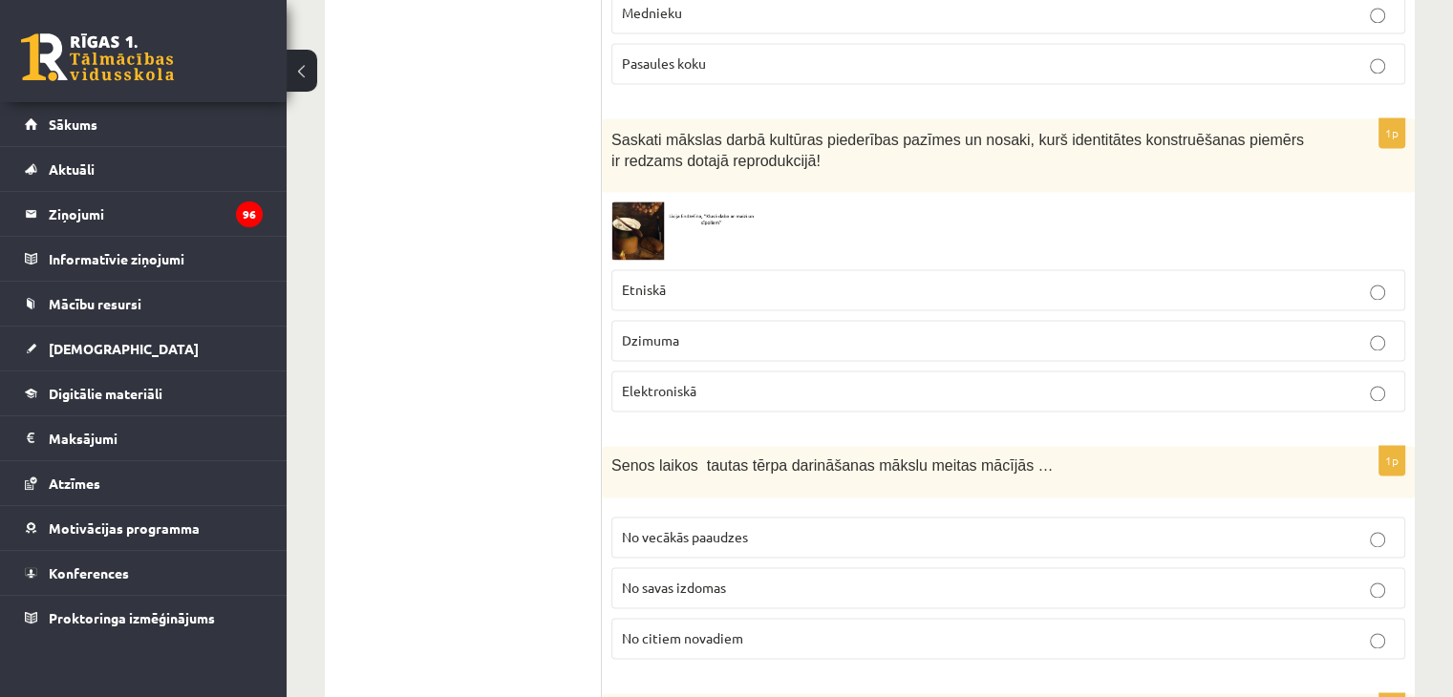
click at [645, 132] on span "Saskati mākslas darbā kultūras piederības pazīmes un nosaki, kurš identitātes k…" at bounding box center [957, 151] width 693 height 38
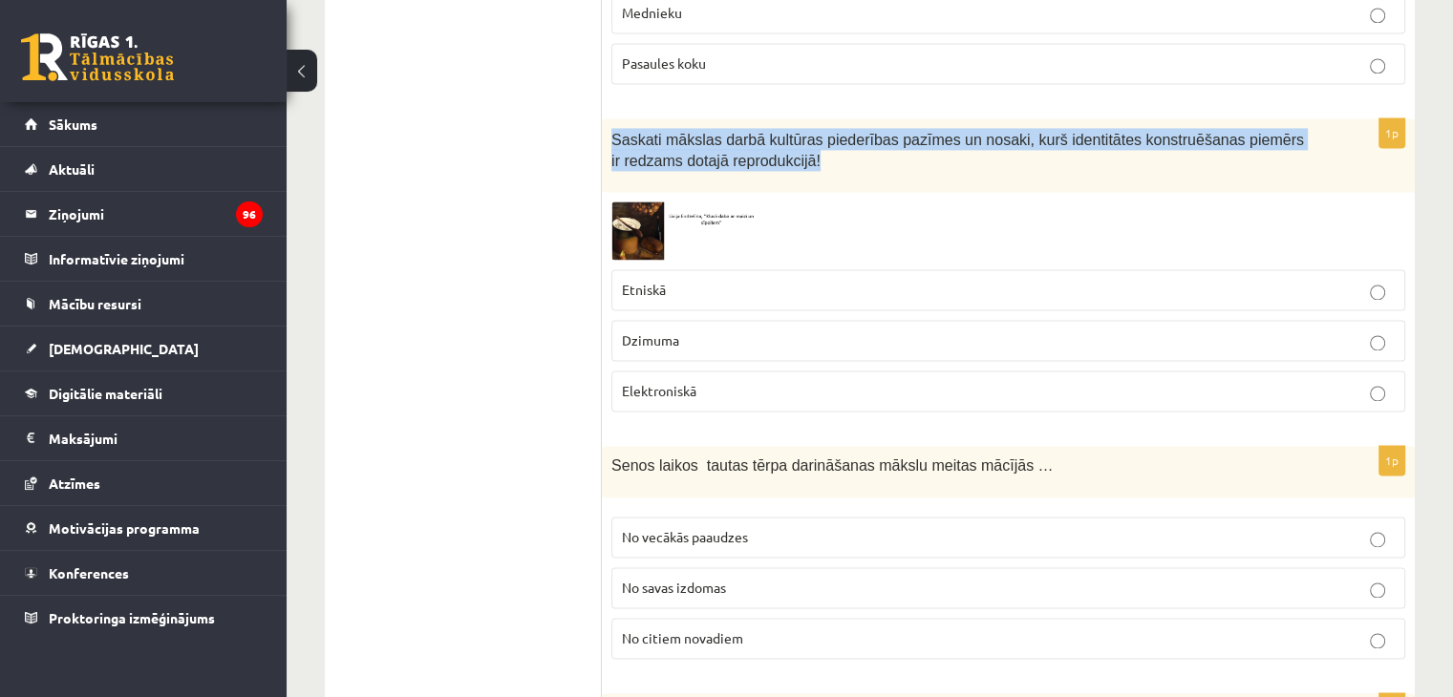
click at [645, 132] on span "Saskati mākslas darbā kultūras piederības pazīmes un nosaki, kurš identitātes k…" at bounding box center [957, 151] width 693 height 38
copy div "Saskati mākslas darbā kultūras piederības pazīmes un nosaki, kurš identitātes k…"
click at [641, 202] on img at bounding box center [682, 231] width 143 height 58
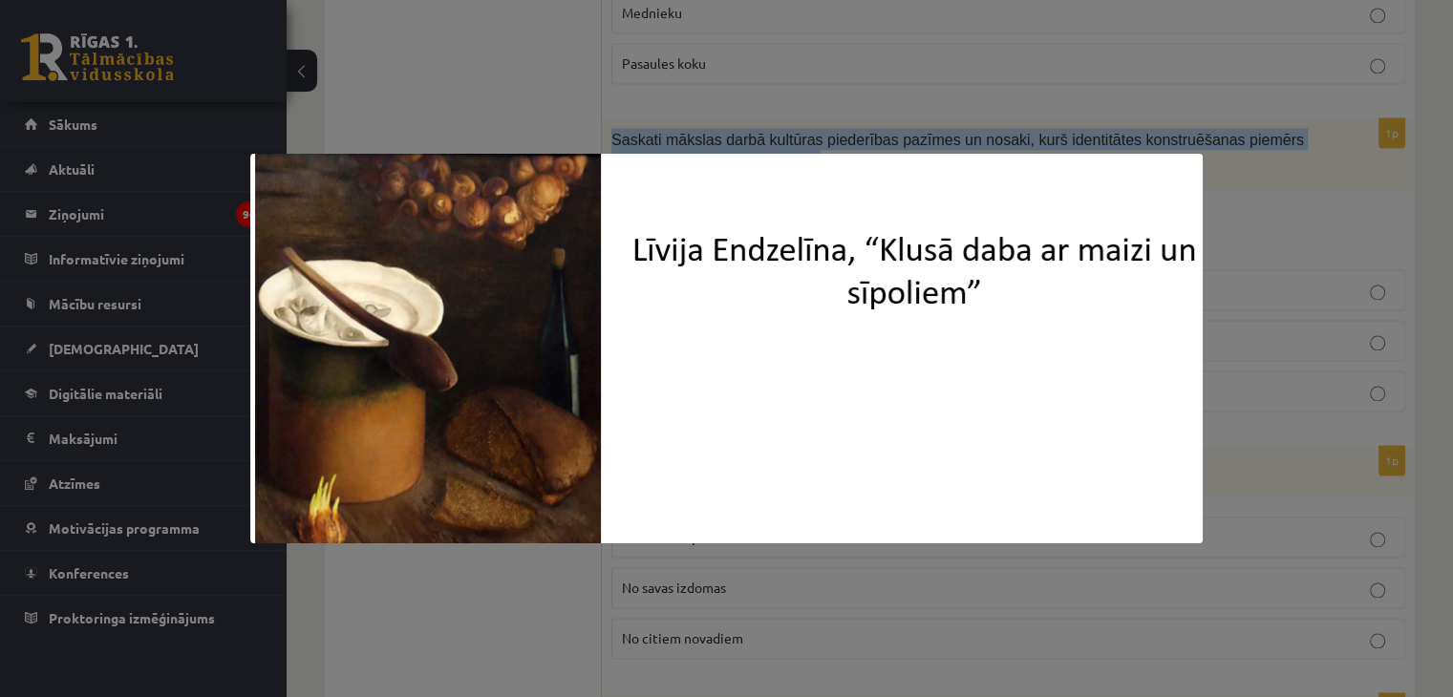
click at [537, 348] on img at bounding box center [726, 349] width 952 height 390
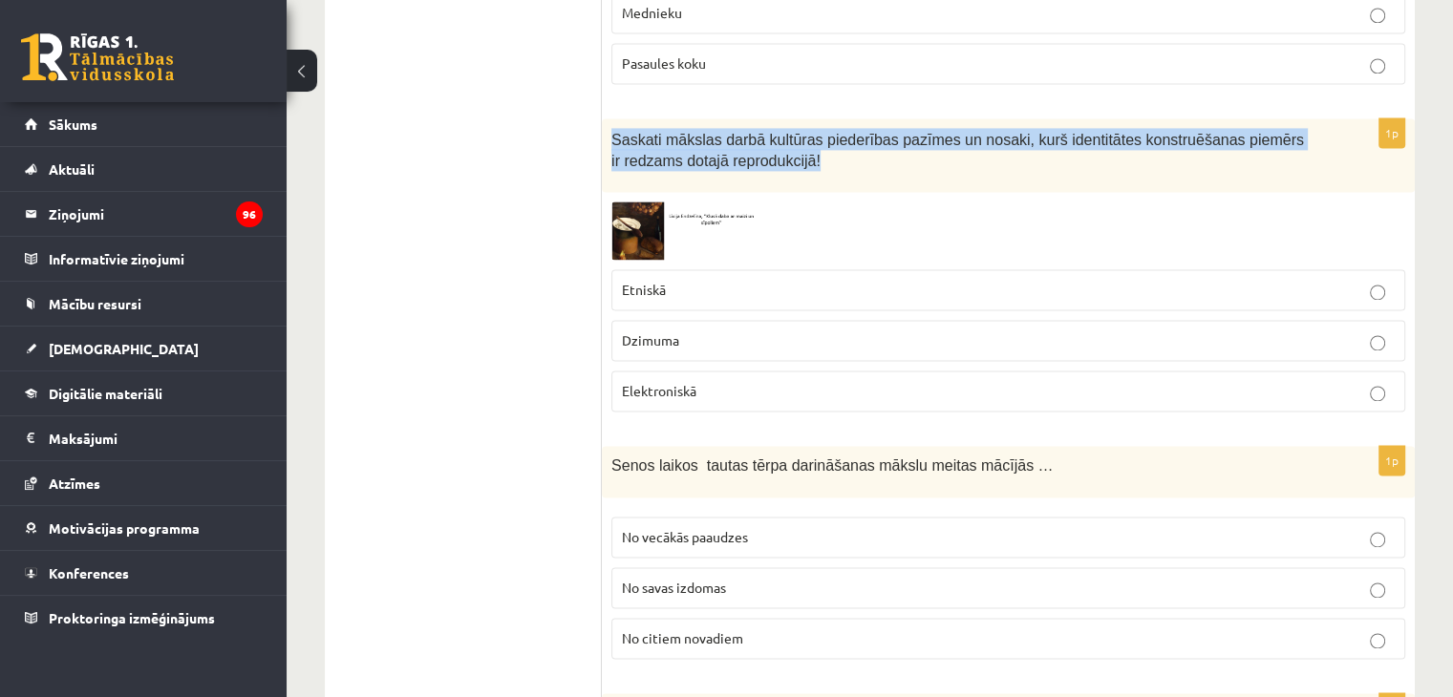
click at [642, 202] on img at bounding box center [682, 231] width 143 height 58
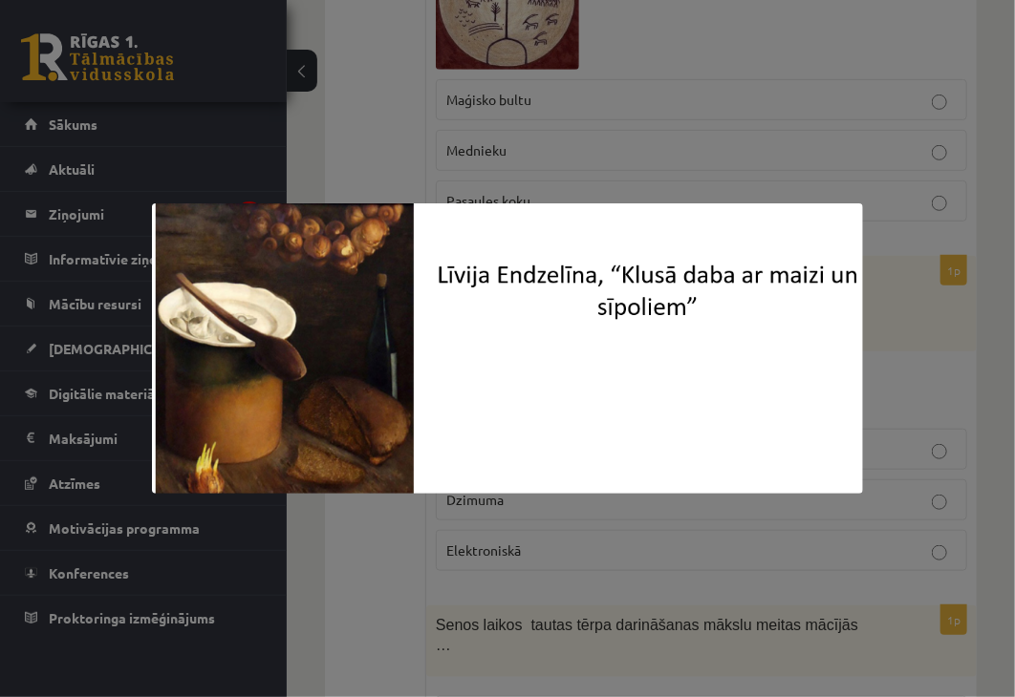
click at [968, 265] on div at bounding box center [507, 348] width 1015 height 697
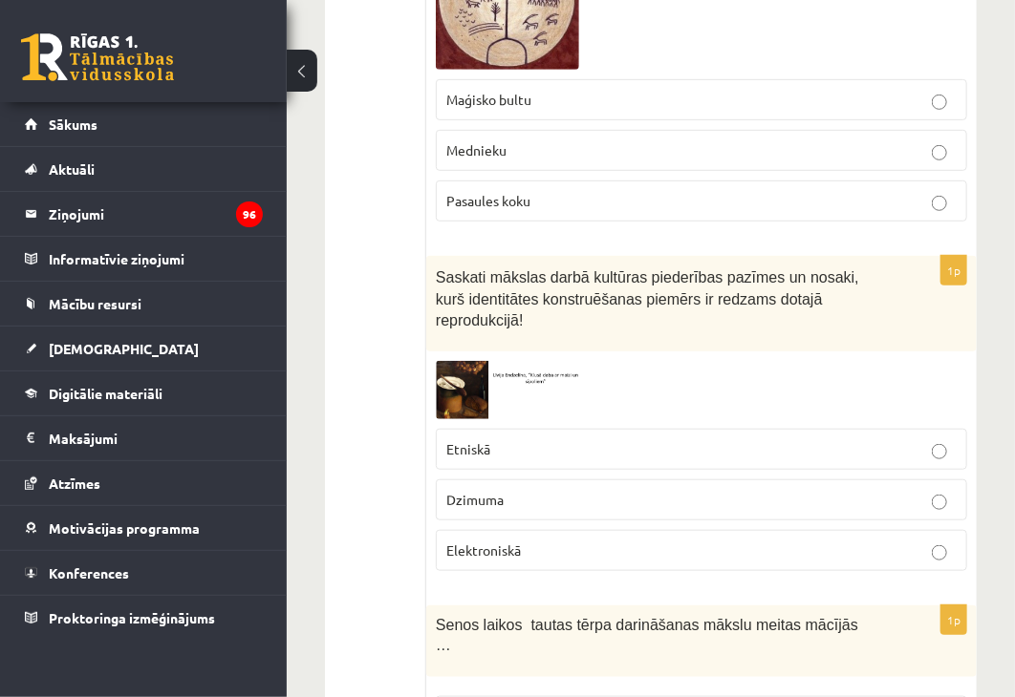
click at [579, 361] on img at bounding box center [507, 390] width 143 height 58
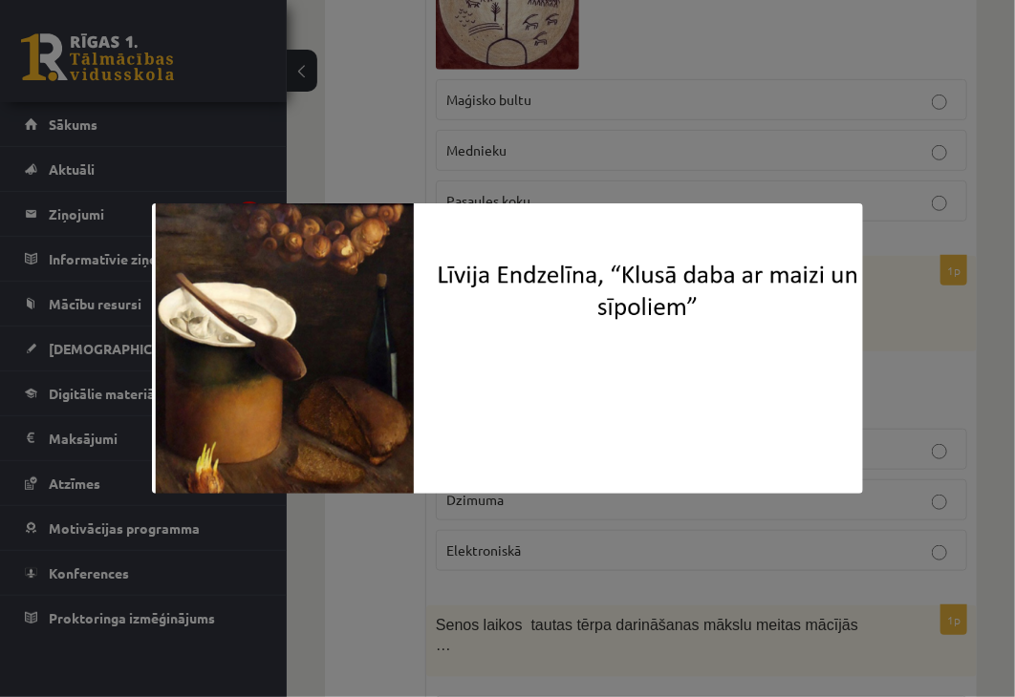
click at [829, 518] on div at bounding box center [507, 348] width 1015 height 697
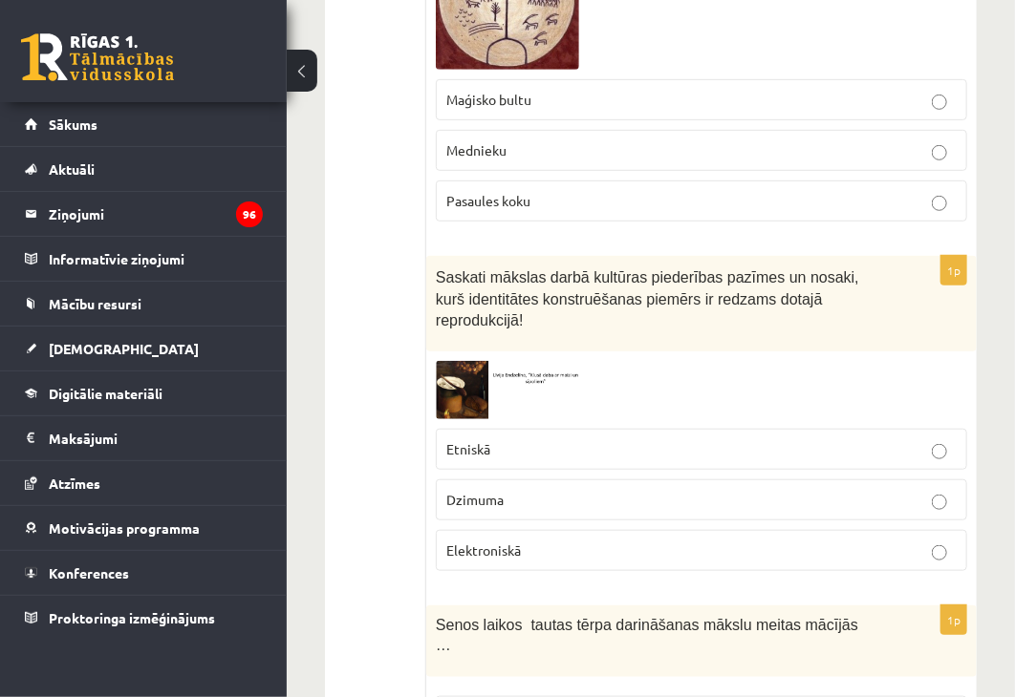
click at [675, 439] on p "Etniskā" at bounding box center [701, 449] width 510 height 20
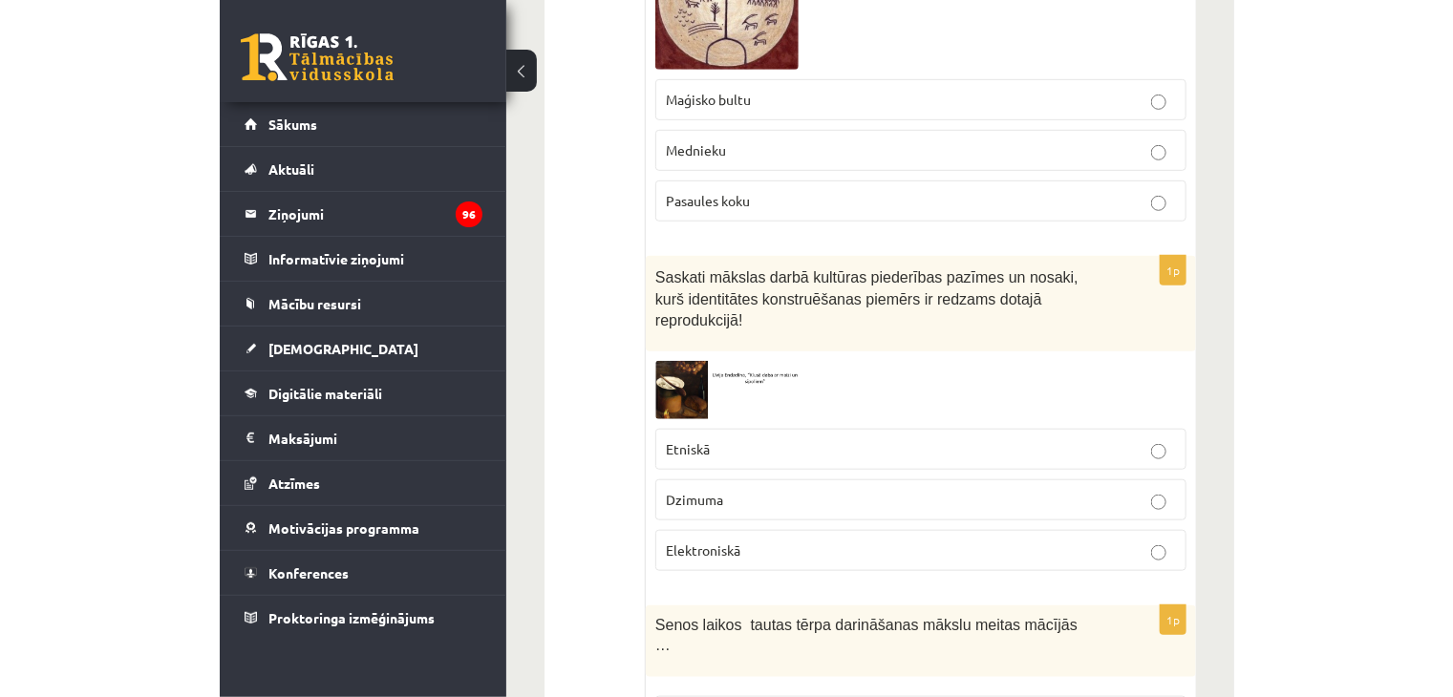
scroll to position [2829, 0]
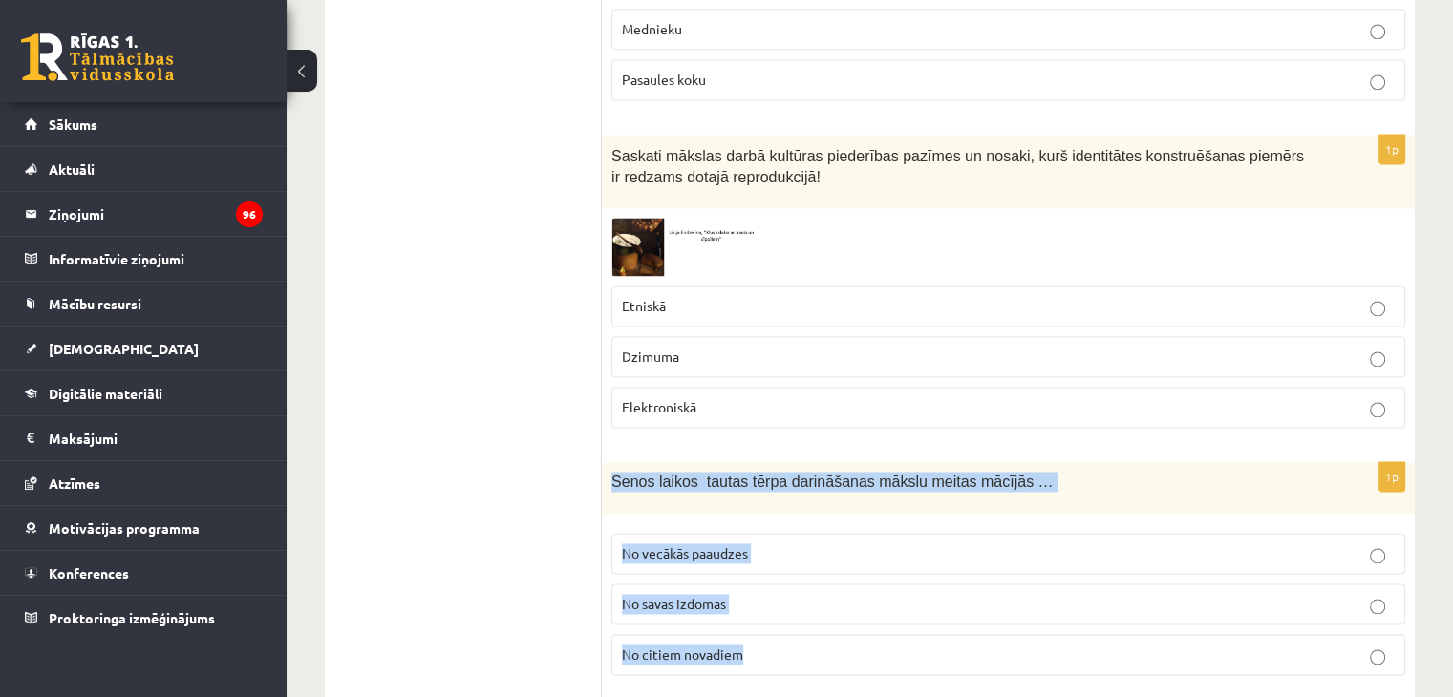
drag, startPoint x: 607, startPoint y: 429, endPoint x: 764, endPoint y: 590, distance: 225.6
click at [764, 590] on div "1p Senos laikos tautas tērpa darināšanas mākslu meitas mācījās … No vecākās paa…" at bounding box center [1008, 576] width 813 height 228
copy div "Senos laikos tautas tērpa darināšanas mākslu meitas mācījās … No vecākās paaudz…"
click at [764, 533] on label "No vecākās paaudzes" at bounding box center [1008, 553] width 794 height 41
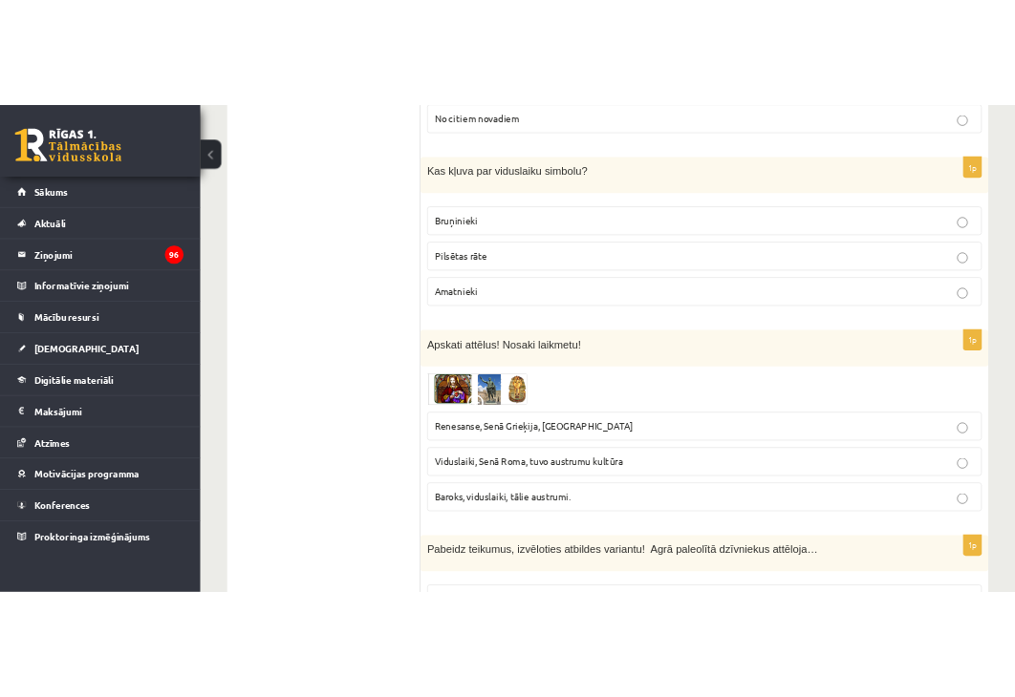
scroll to position [3478, 0]
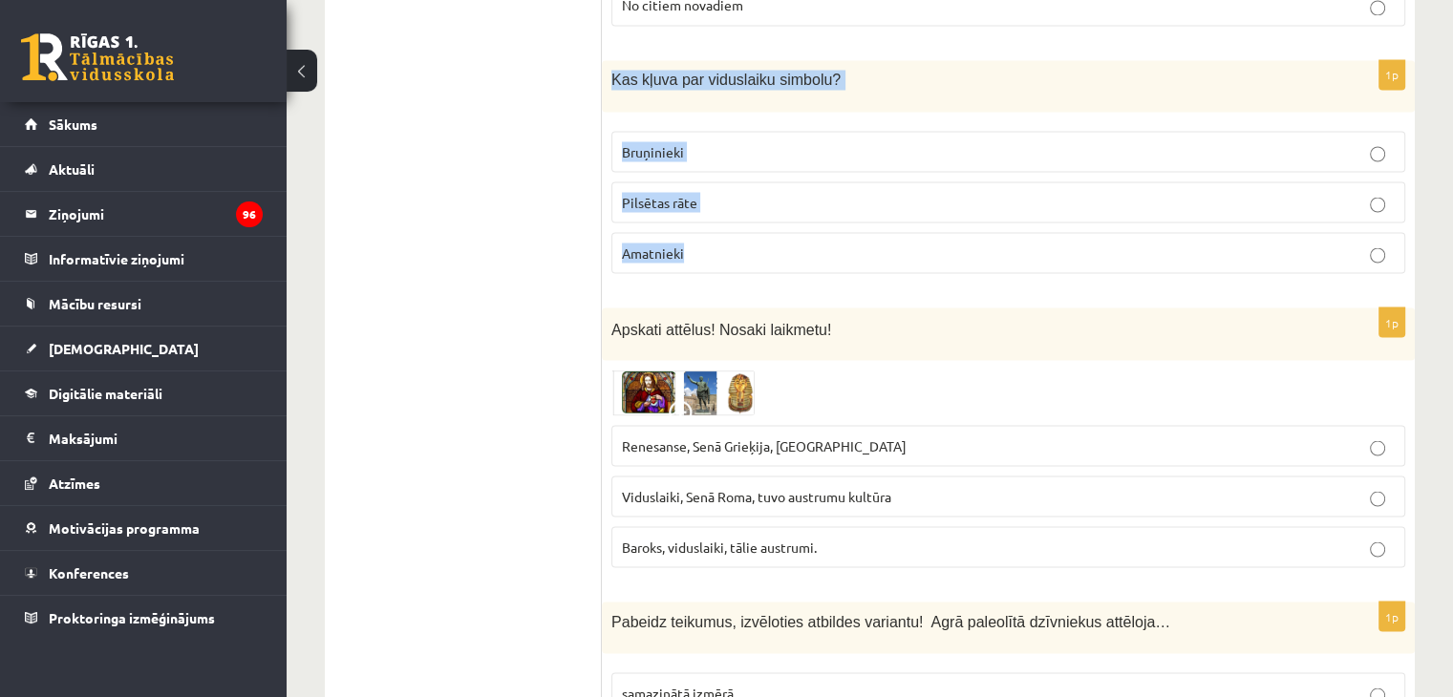
drag, startPoint x: 612, startPoint y: 32, endPoint x: 693, endPoint y: 185, distance: 173.5
click at [693, 185] on div "1p Kas kļuva par viduslaiku simbolu? Bruņinieki Pilsētas rāte Amatnieki" at bounding box center [1008, 174] width 813 height 228
copy div "Kas kļuva par viduslaiku simbolu? Bruņinieki Pilsētas rāte Amatnieki"
click at [771, 141] on p "Bruņinieki" at bounding box center [1008, 151] width 773 height 20
click at [642, 370] on img at bounding box center [682, 393] width 143 height 46
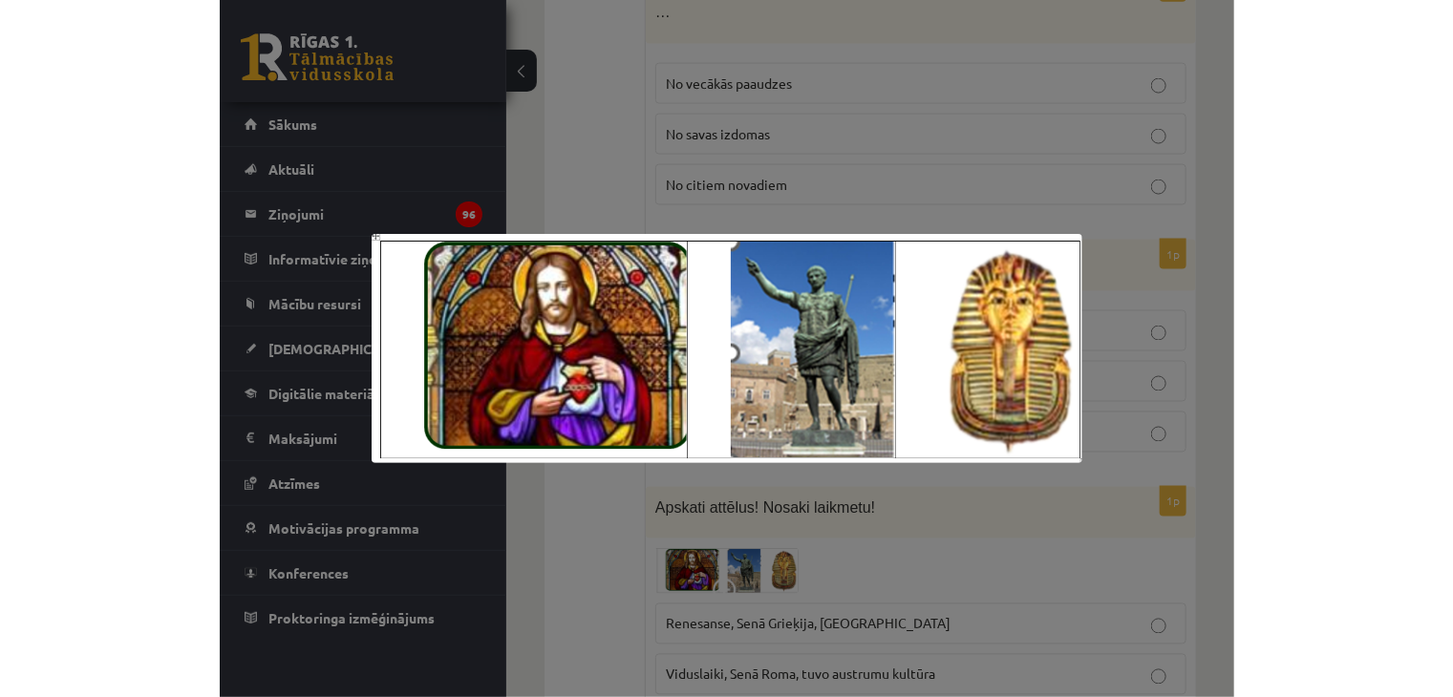
scroll to position [3462, 0]
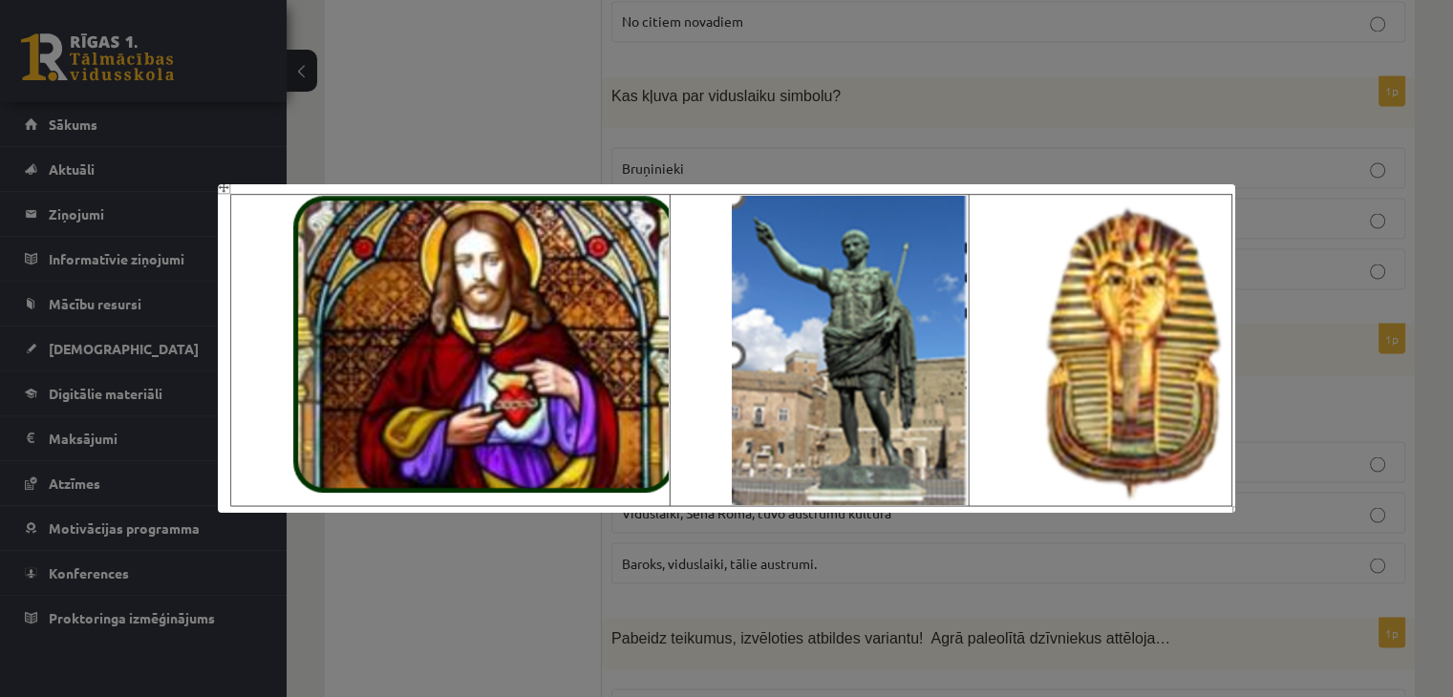
click at [829, 601] on div at bounding box center [726, 348] width 1453 height 697
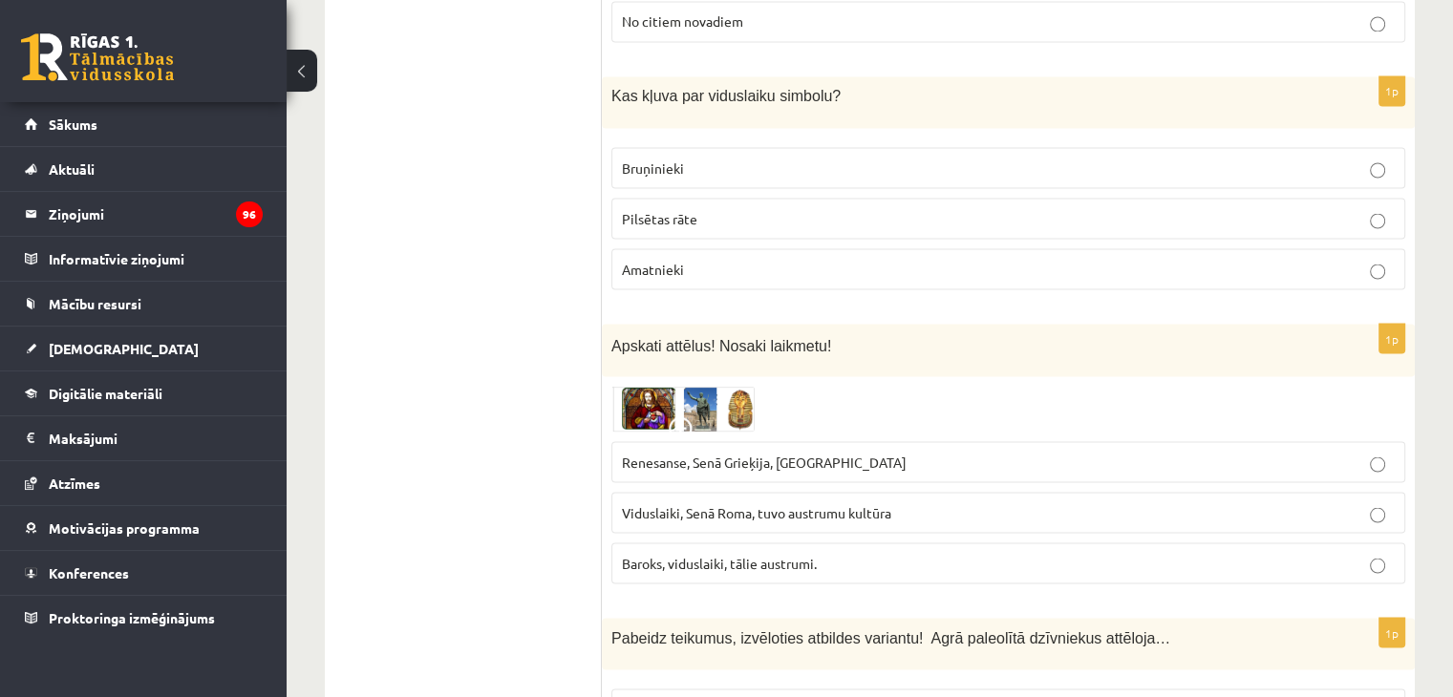
click at [724, 503] on span "Viduslaiki, Senā Roma, tuvo austrumu kultūra" at bounding box center [756, 511] width 269 height 17
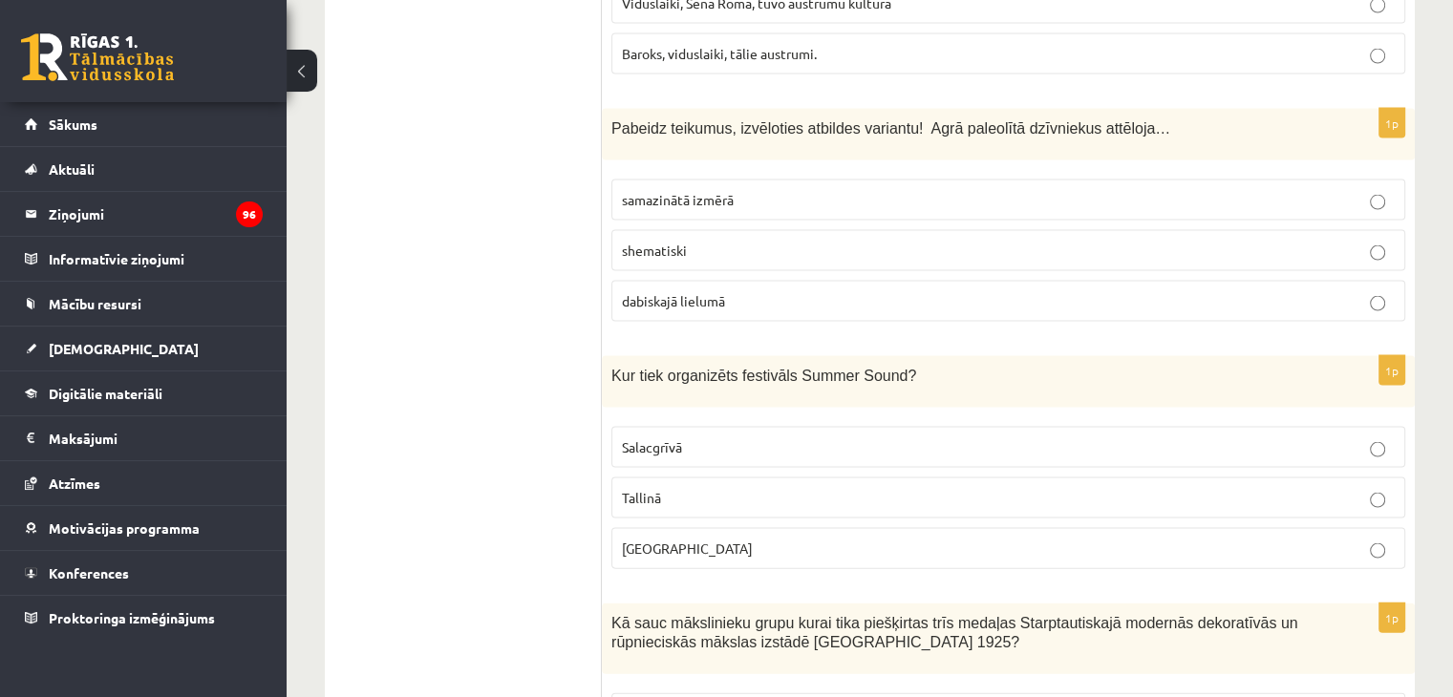
scroll to position [3985, 0]
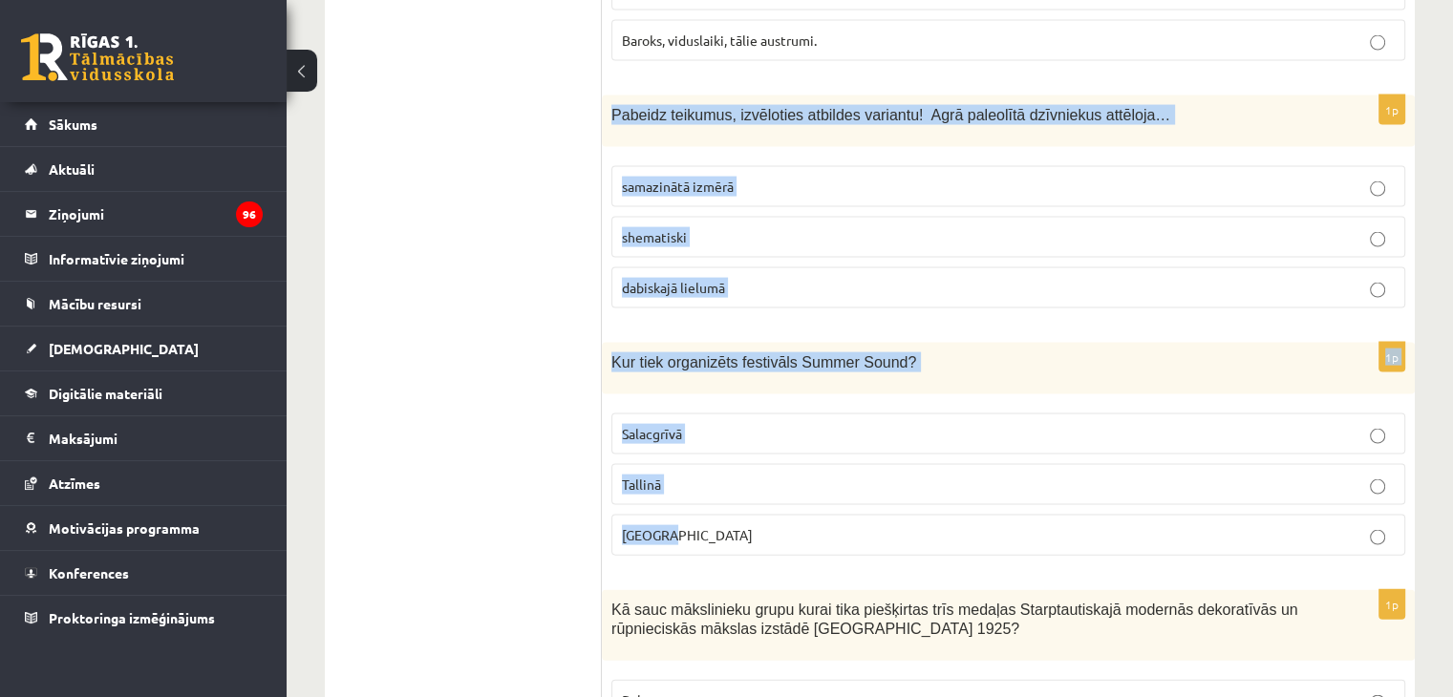
drag, startPoint x: 608, startPoint y: 55, endPoint x: 682, endPoint y: 470, distance: 421.3
click at [682, 470] on form "1p Šī josta uzskatāma par izcilu tautas audēju roku darbu. To veido divkrāsu sa…" at bounding box center [1008, 437] width 775 height 8158
click at [674, 343] on div "Kur tiek organizēts festivāls Summer Sound?" at bounding box center [1008, 369] width 813 height 52
drag, startPoint x: 671, startPoint y: 477, endPoint x: 610, endPoint y: 70, distance: 411.5
click at [621, 70] on form "1p Šī josta uzskatāma par izcilu tautas audēju roku darbu. To veido divkrāsu sa…" at bounding box center [1008, 437] width 775 height 8158
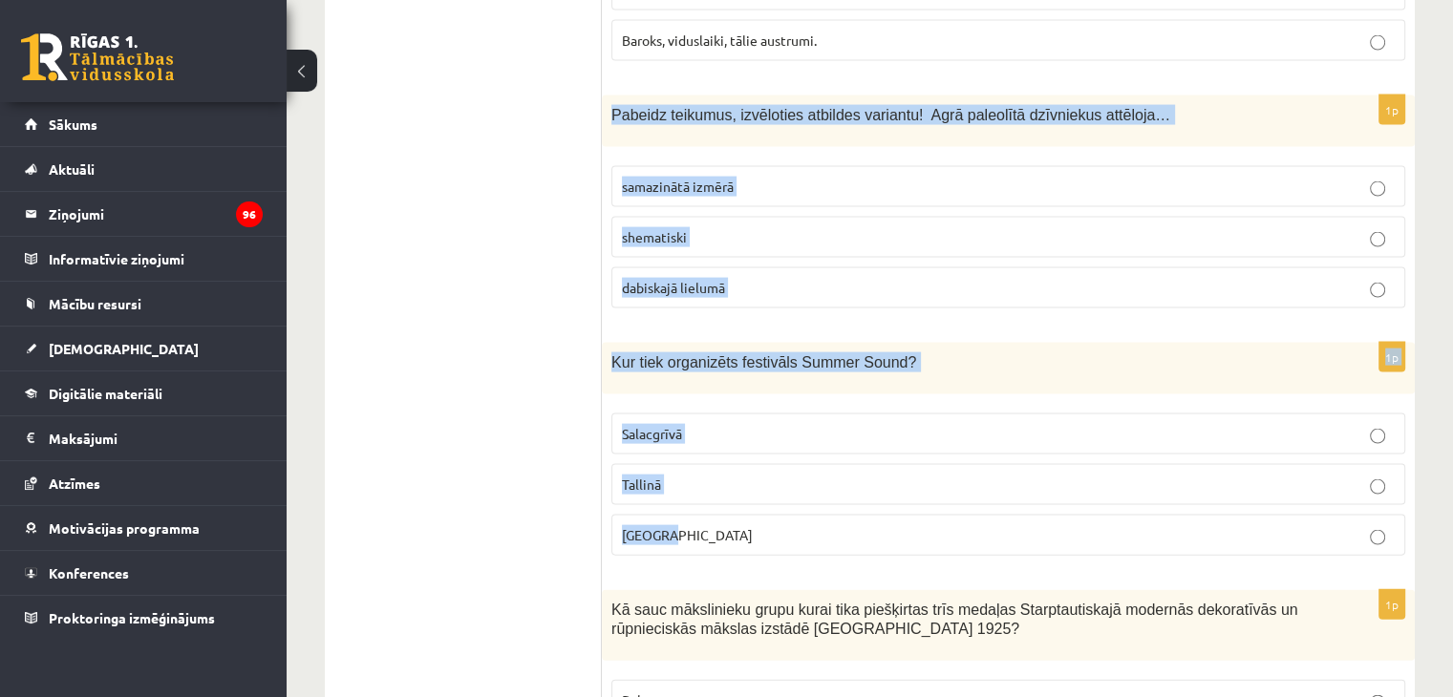
click at [730, 278] on p "dabiskajā lielumā" at bounding box center [1008, 288] width 773 height 20
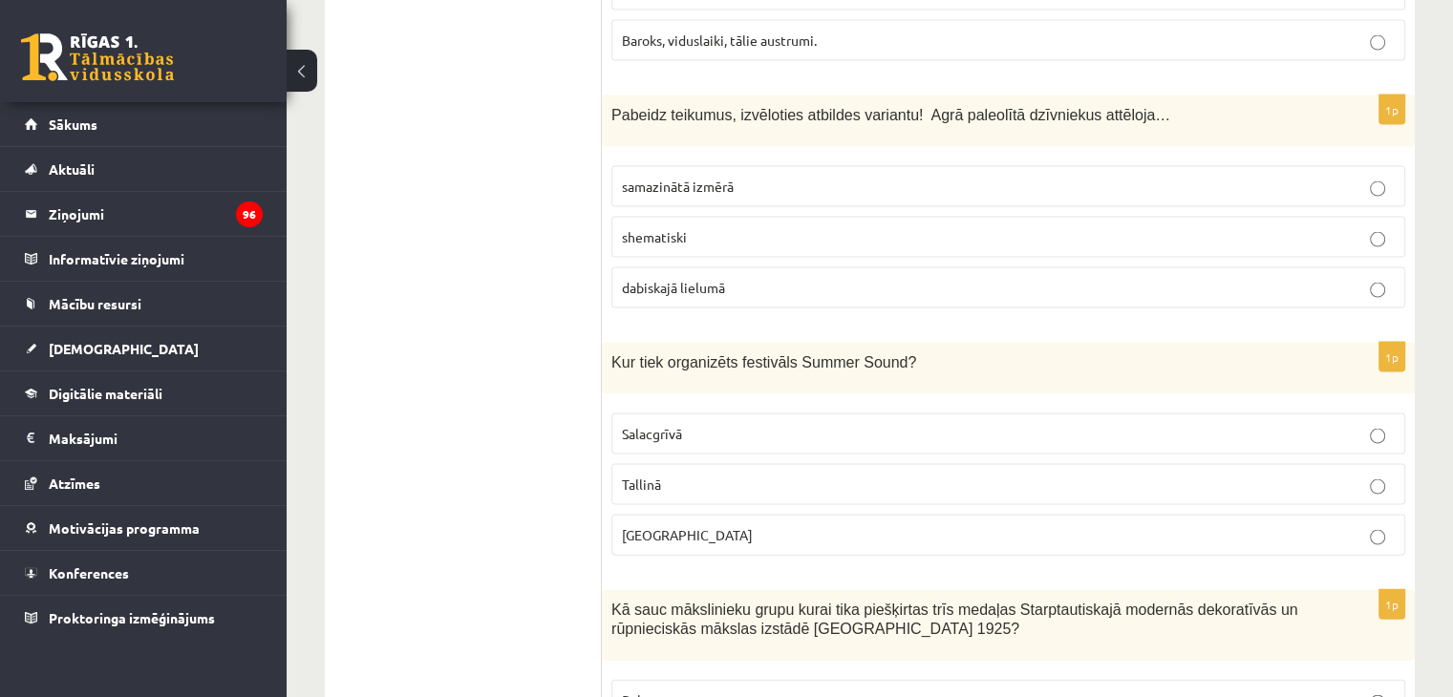
click at [694, 424] on p "Salacgrīvā" at bounding box center [1008, 434] width 773 height 20
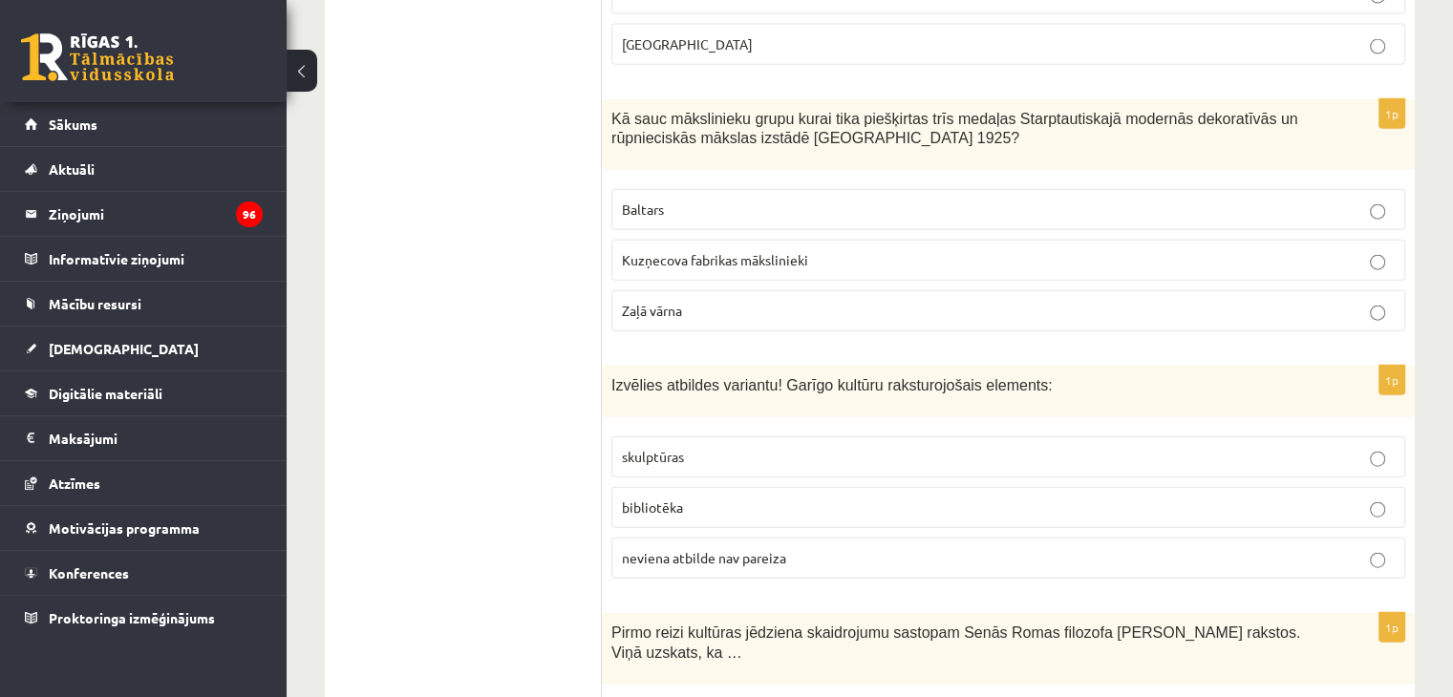
scroll to position [4494, 0]
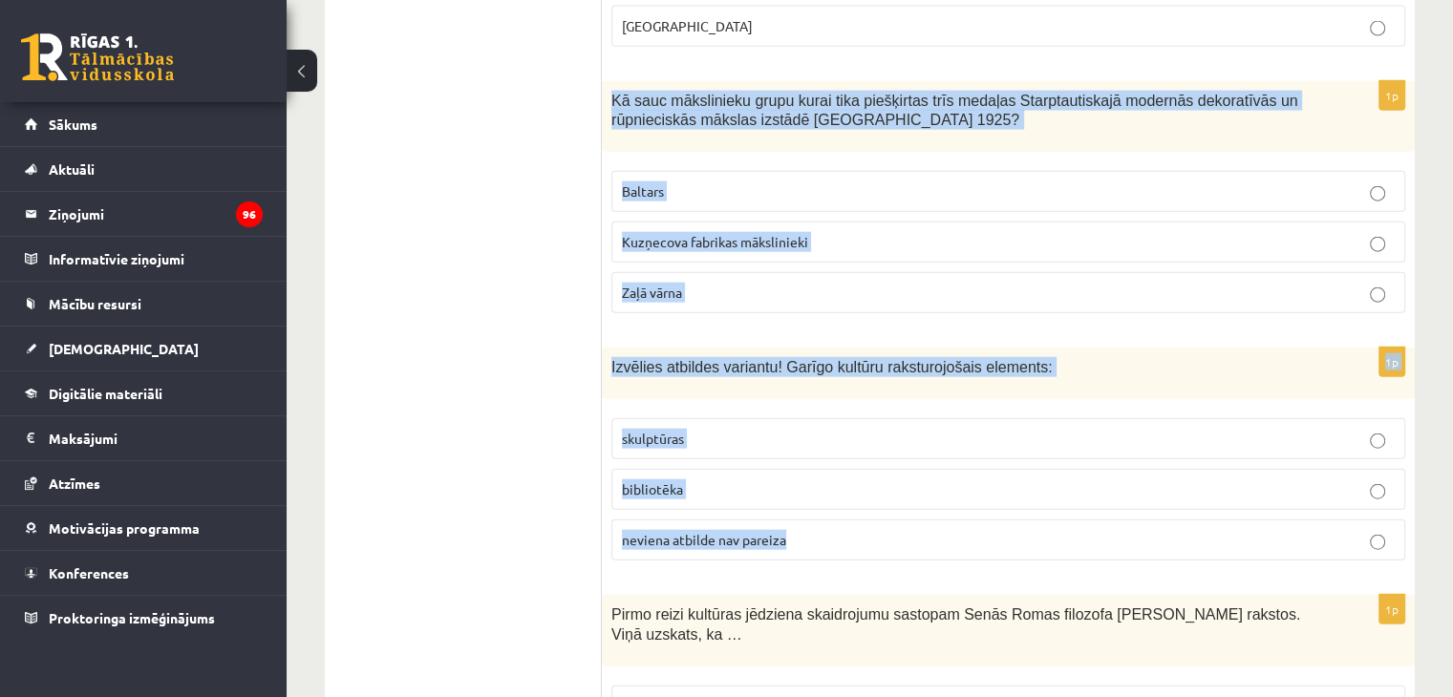
drag, startPoint x: 602, startPoint y: 32, endPoint x: 807, endPoint y: 479, distance: 491.2
click at [736, 182] on p "Baltars" at bounding box center [1008, 192] width 773 height 20
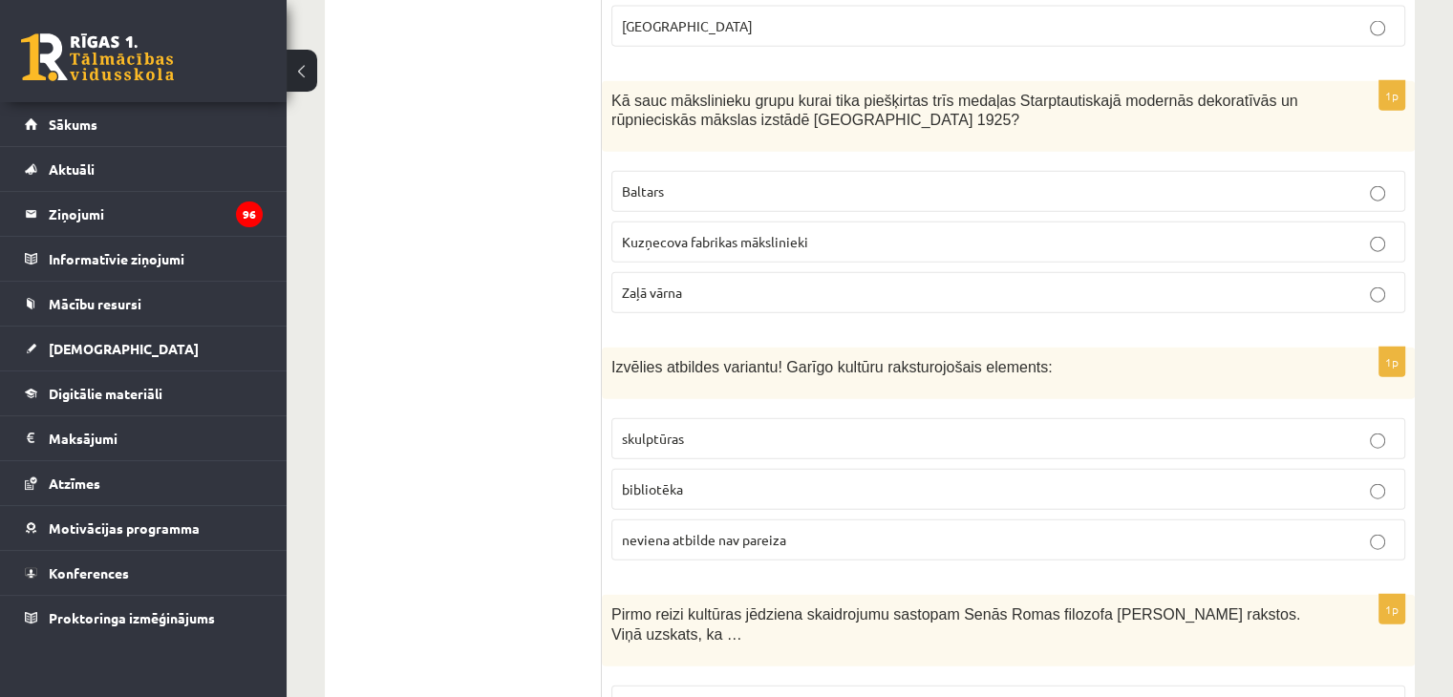
click at [751, 480] on p "bibliotēka" at bounding box center [1008, 490] width 773 height 20
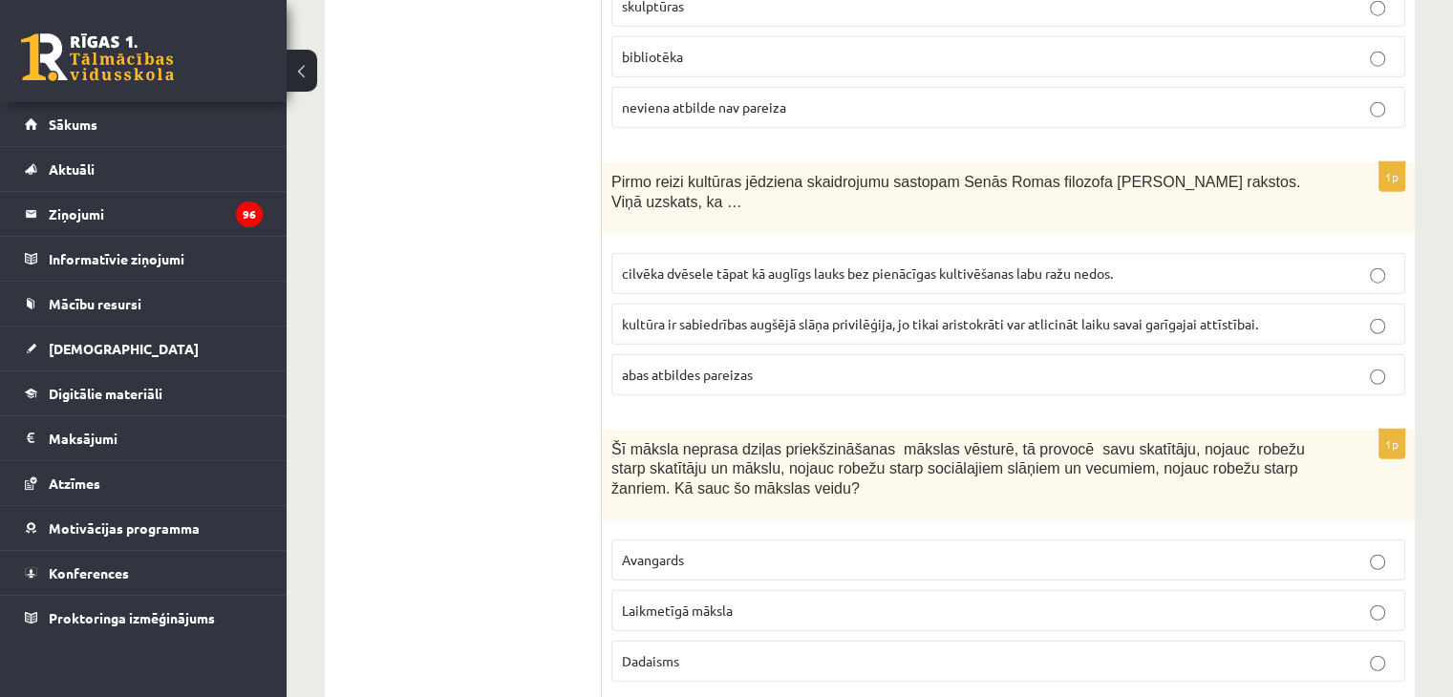
scroll to position [4991, 0]
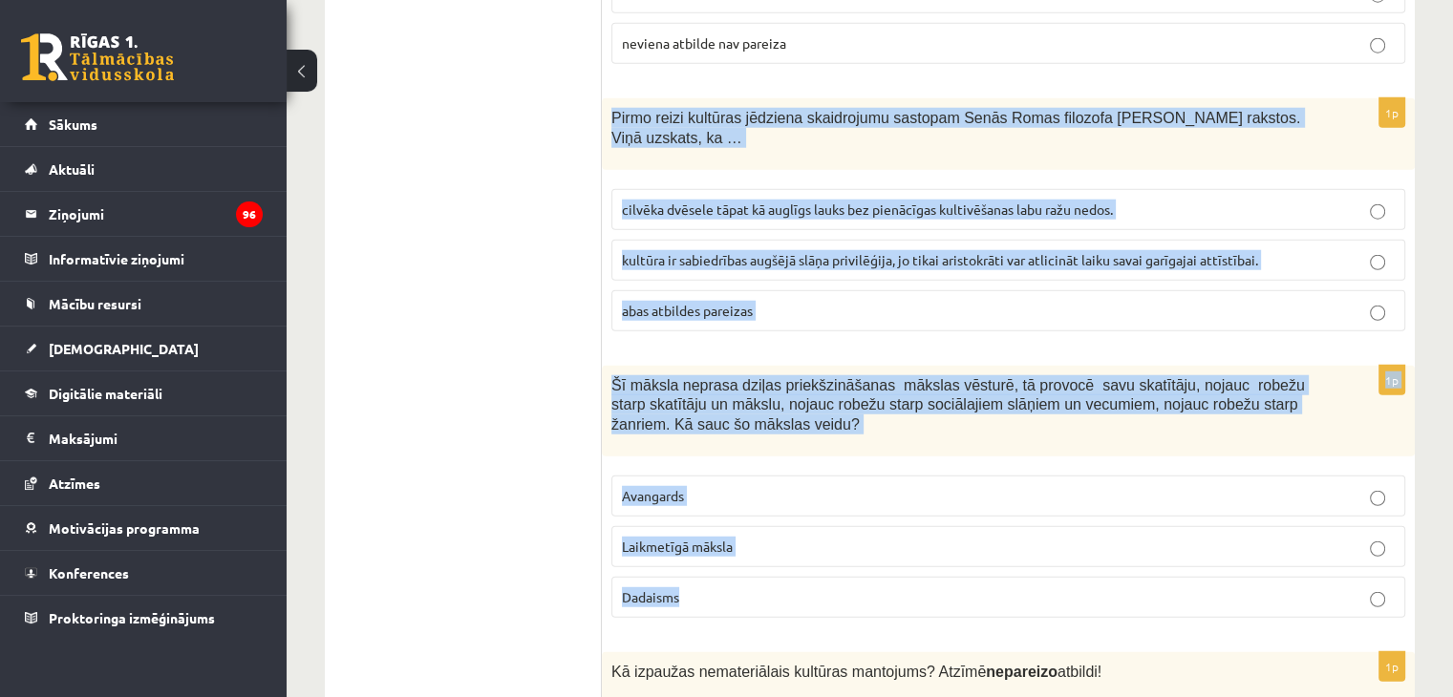
drag, startPoint x: 606, startPoint y: 50, endPoint x: 755, endPoint y: 509, distance: 483.1
click at [793, 486] on p "Avangards" at bounding box center [1008, 496] width 773 height 20
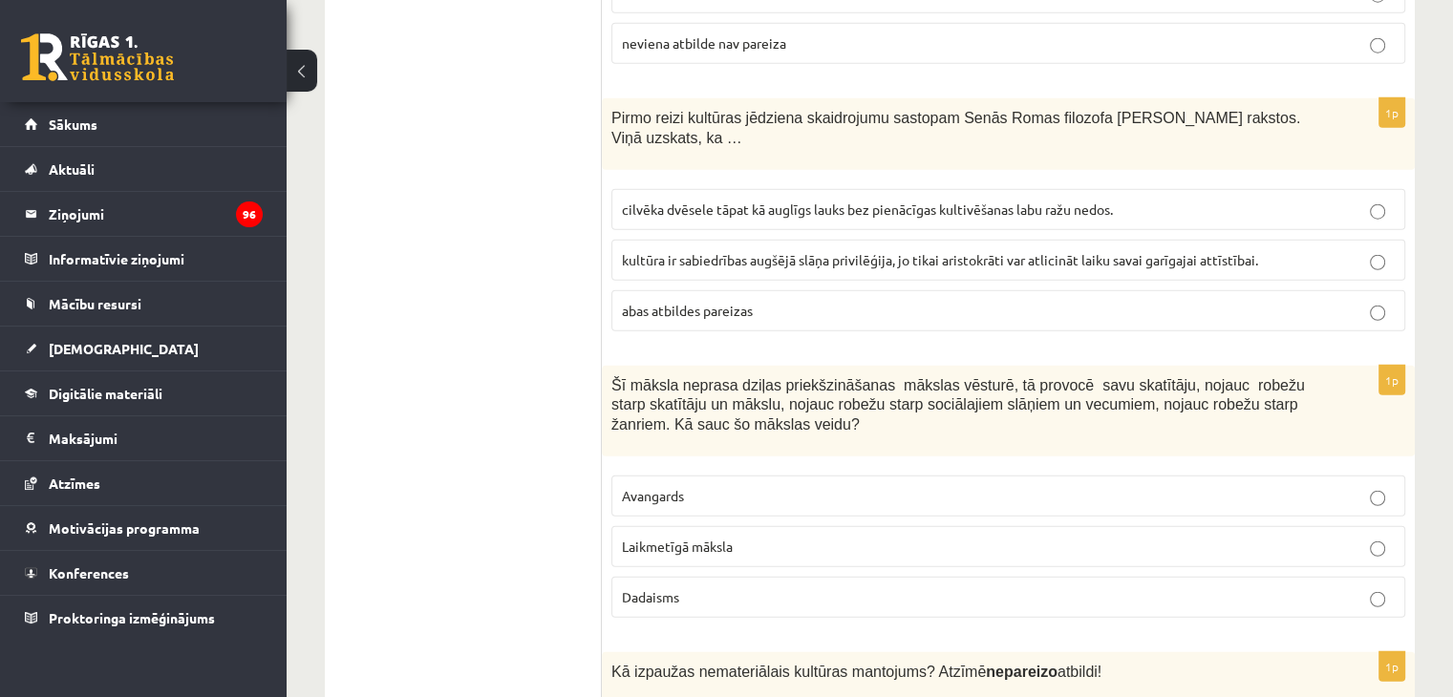
click at [831, 201] on span "cilvēka dvēsele tāpat kā auglīgs lauks bez pienācīgas kultivēšanas labu ražu ne…" at bounding box center [867, 209] width 491 height 17
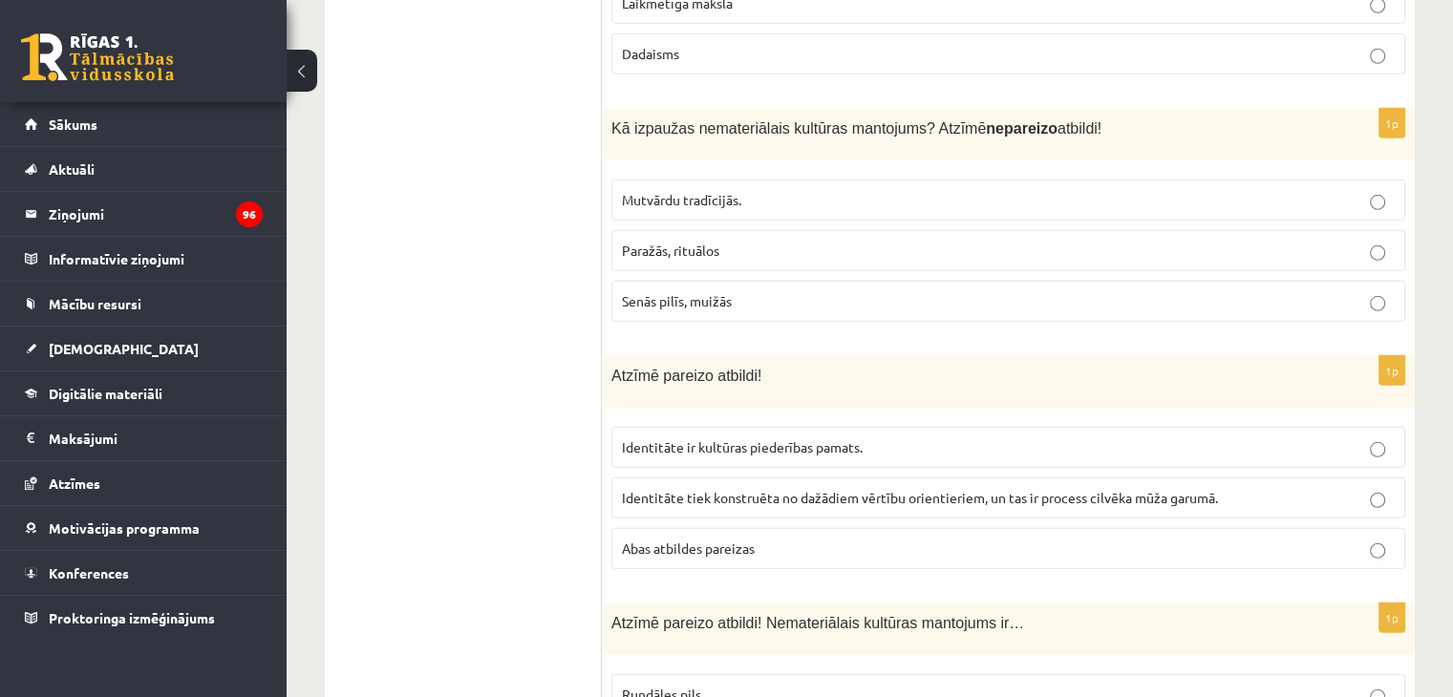
scroll to position [5537, 0]
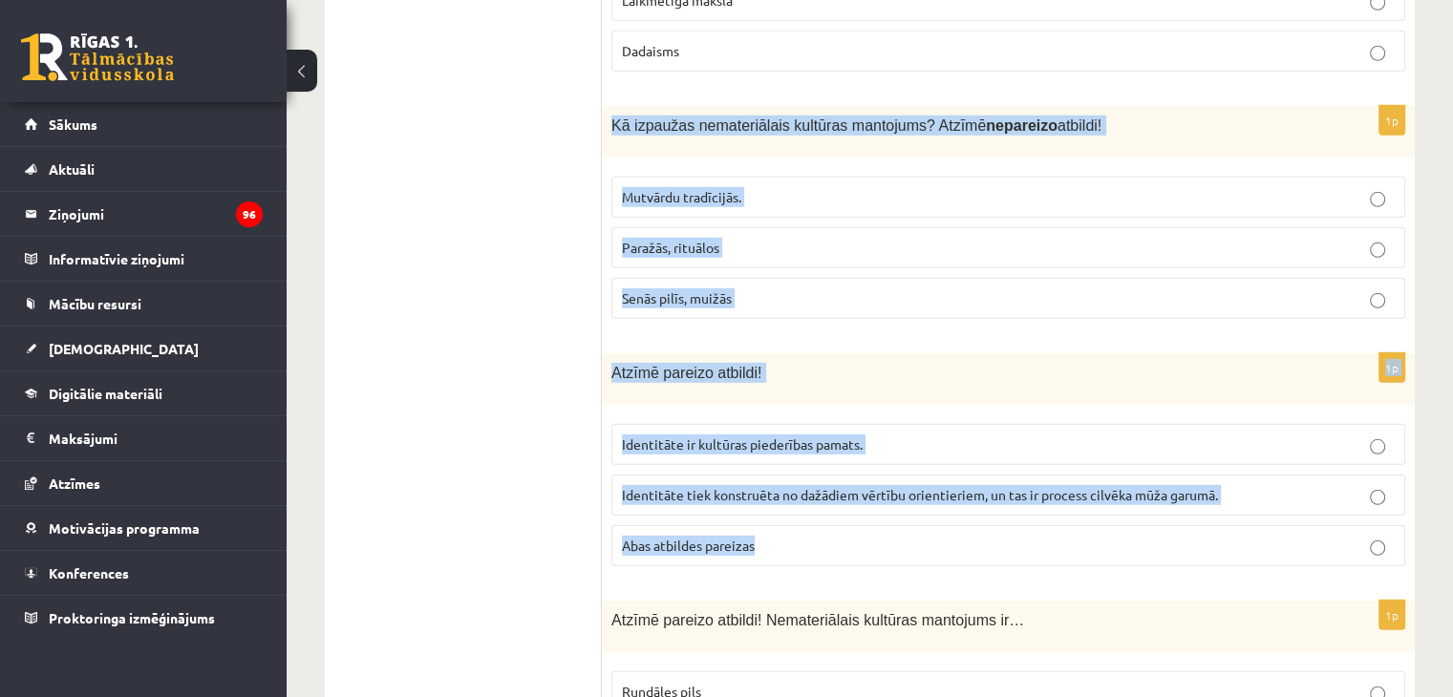
drag, startPoint x: 610, startPoint y: 39, endPoint x: 848, endPoint y: 466, distance: 489.3
click at [773, 278] on label "Senās pilīs, muižās" at bounding box center [1008, 298] width 794 height 41
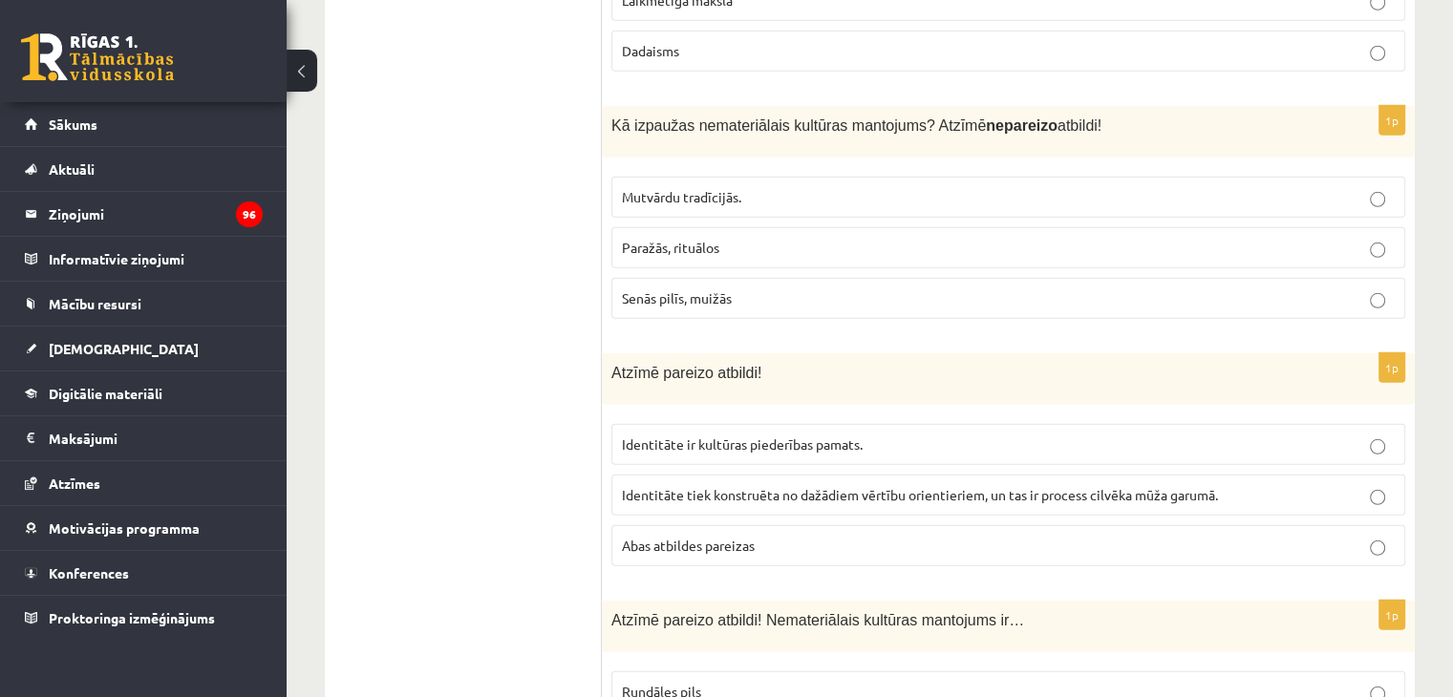
click at [754, 525] on label "Abas atbildes pareizas" at bounding box center [1008, 545] width 794 height 41
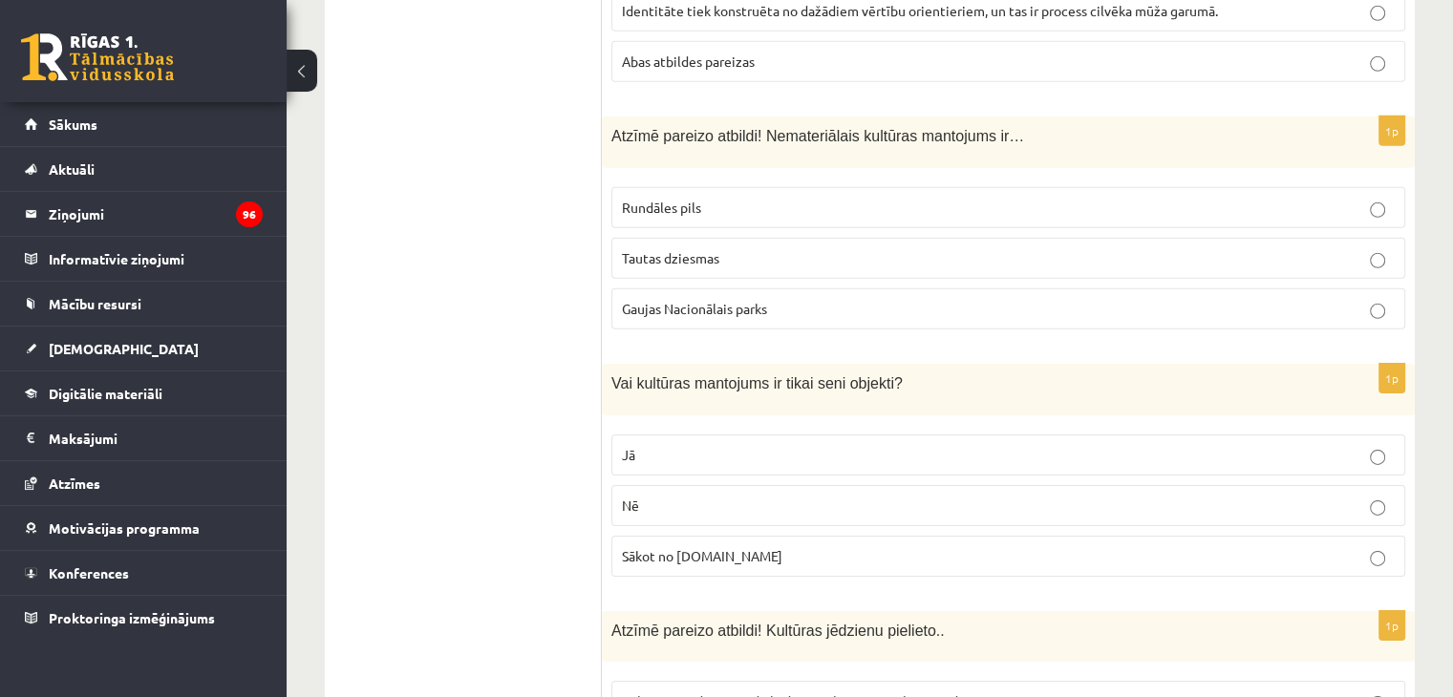
scroll to position [6034, 0]
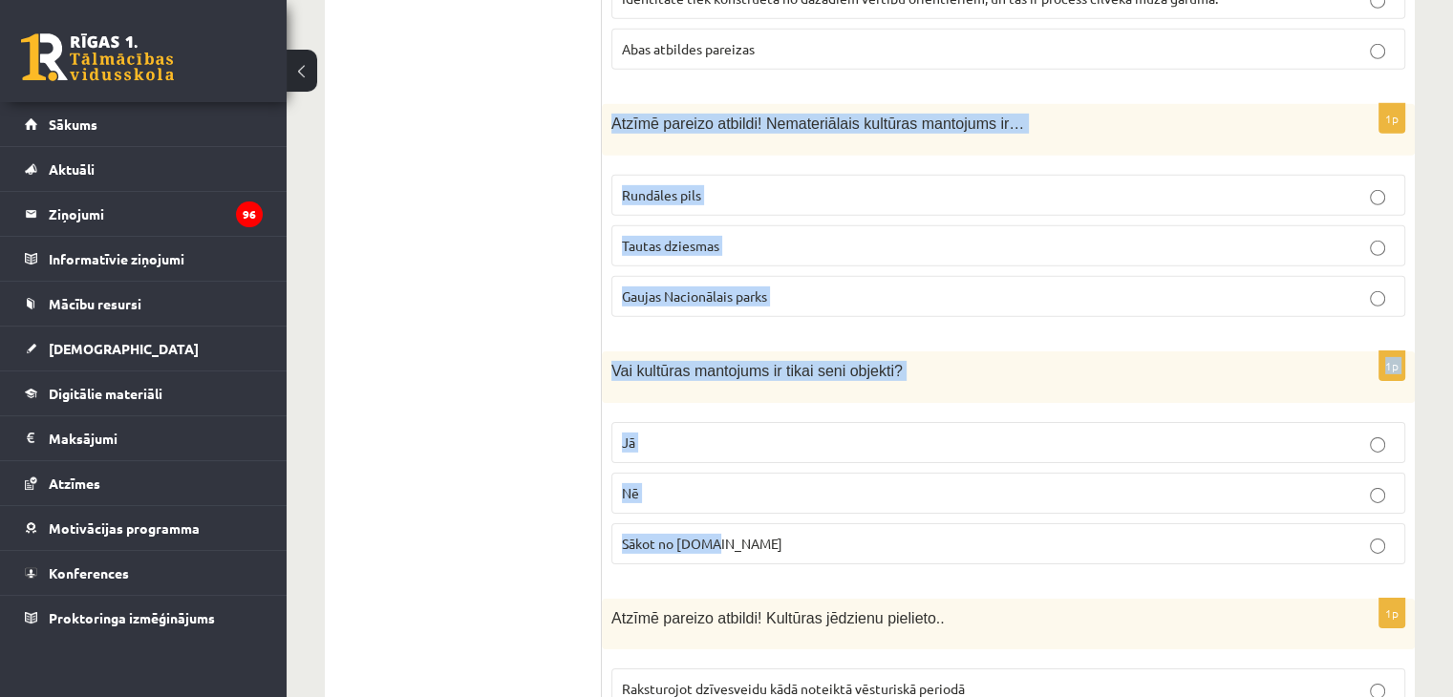
drag, startPoint x: 605, startPoint y: 31, endPoint x: 741, endPoint y: 450, distance: 441.1
click at [800, 236] on p "Tautas dziesmas" at bounding box center [1008, 246] width 773 height 20
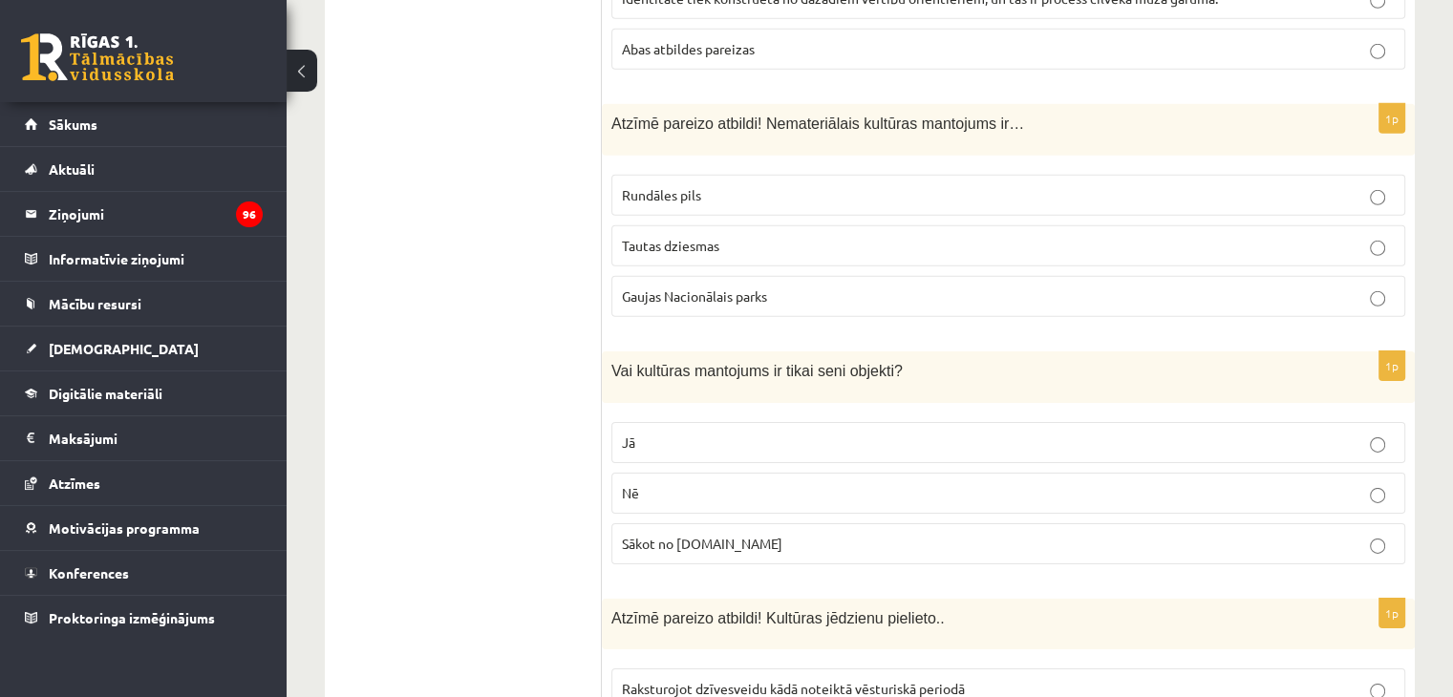
click at [795, 483] on p "Nē" at bounding box center [1008, 493] width 773 height 20
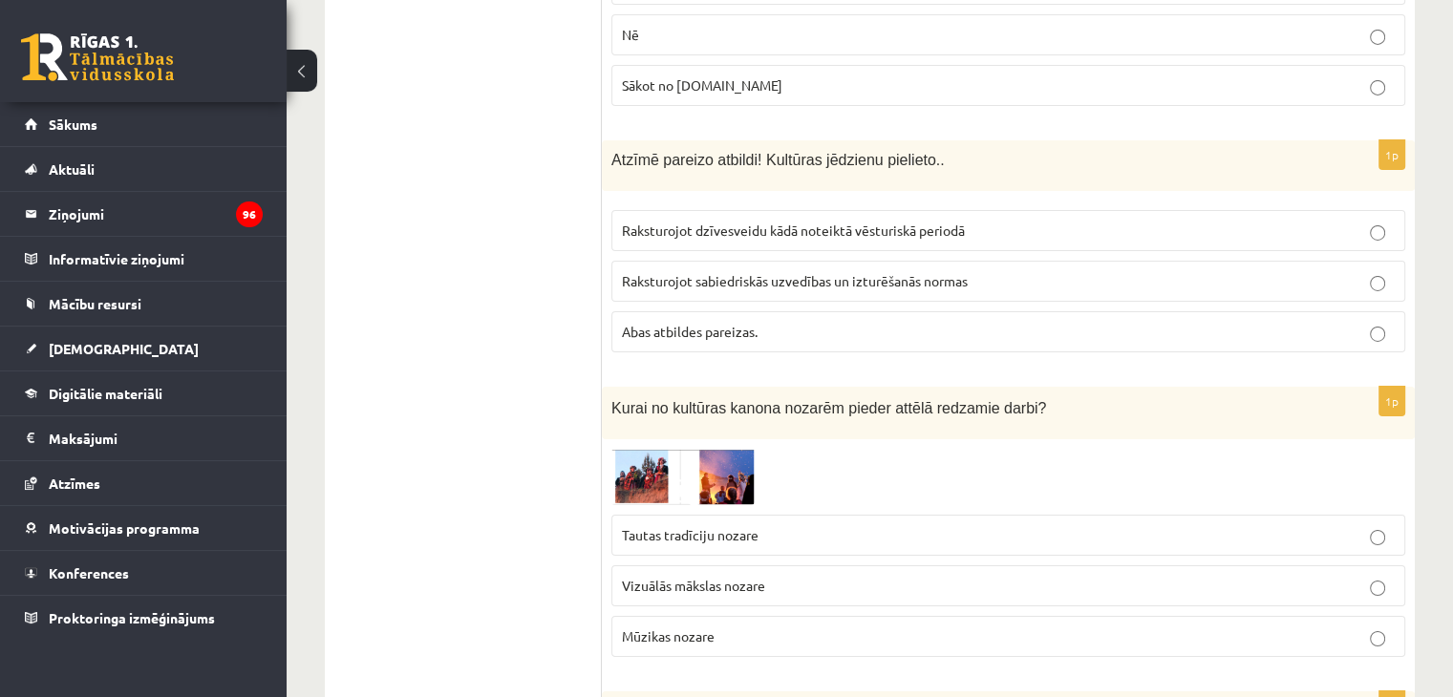
scroll to position [6517, 0]
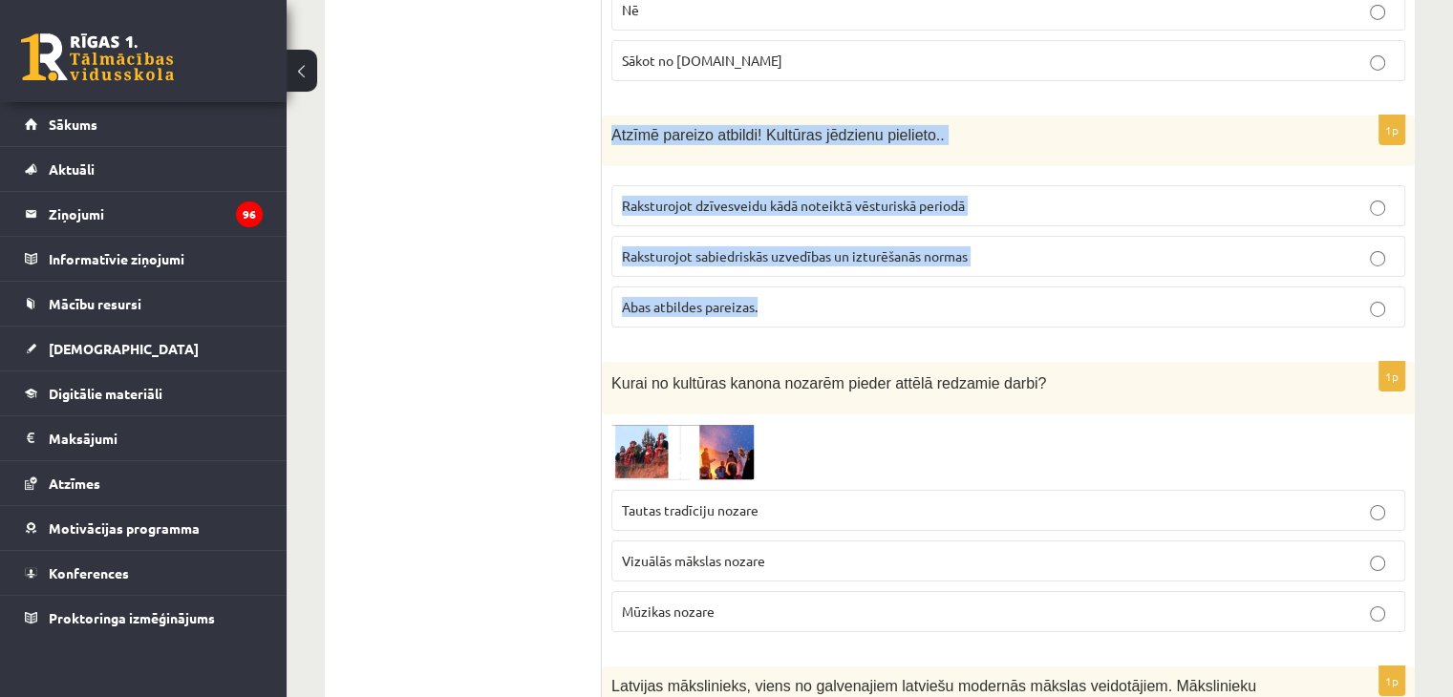
drag, startPoint x: 608, startPoint y: 39, endPoint x: 785, endPoint y: 226, distance: 258.1
click at [785, 226] on div "1p Atzīmē pareizo atbildi! Kultūras jēdzienu pielieto.. Raksturojot dzīvesveidu…" at bounding box center [1008, 230] width 813 height 228
click at [845, 297] on p "Abas atbildes pareizas." at bounding box center [1008, 307] width 773 height 20
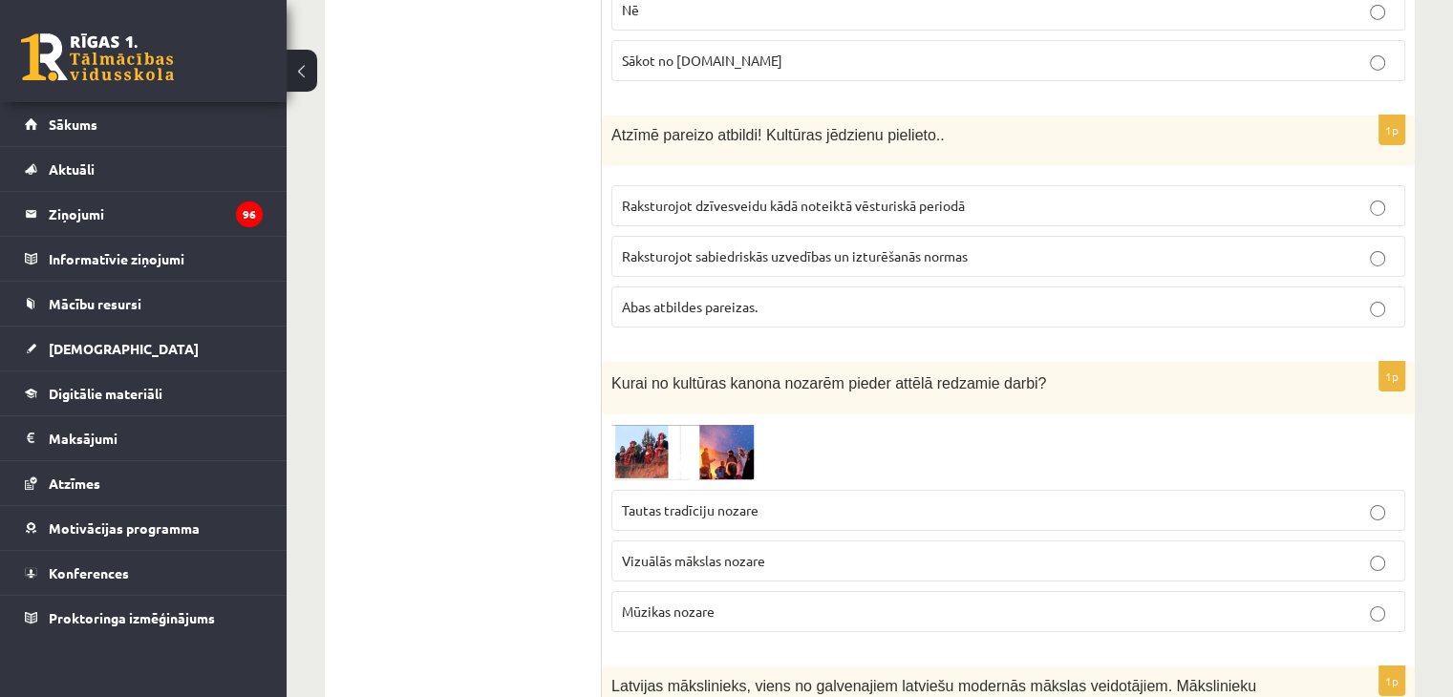
click at [656, 424] on img at bounding box center [682, 452] width 143 height 56
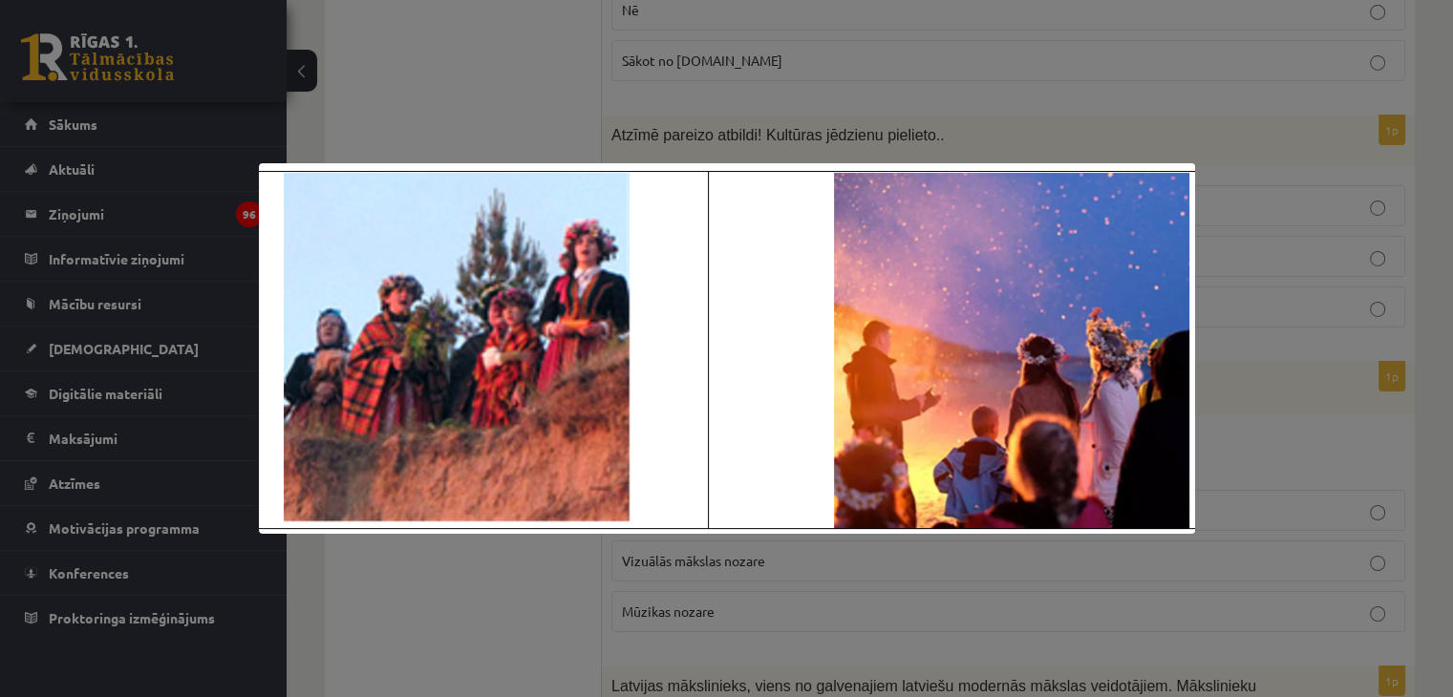
click at [656, 365] on img at bounding box center [727, 348] width 936 height 371
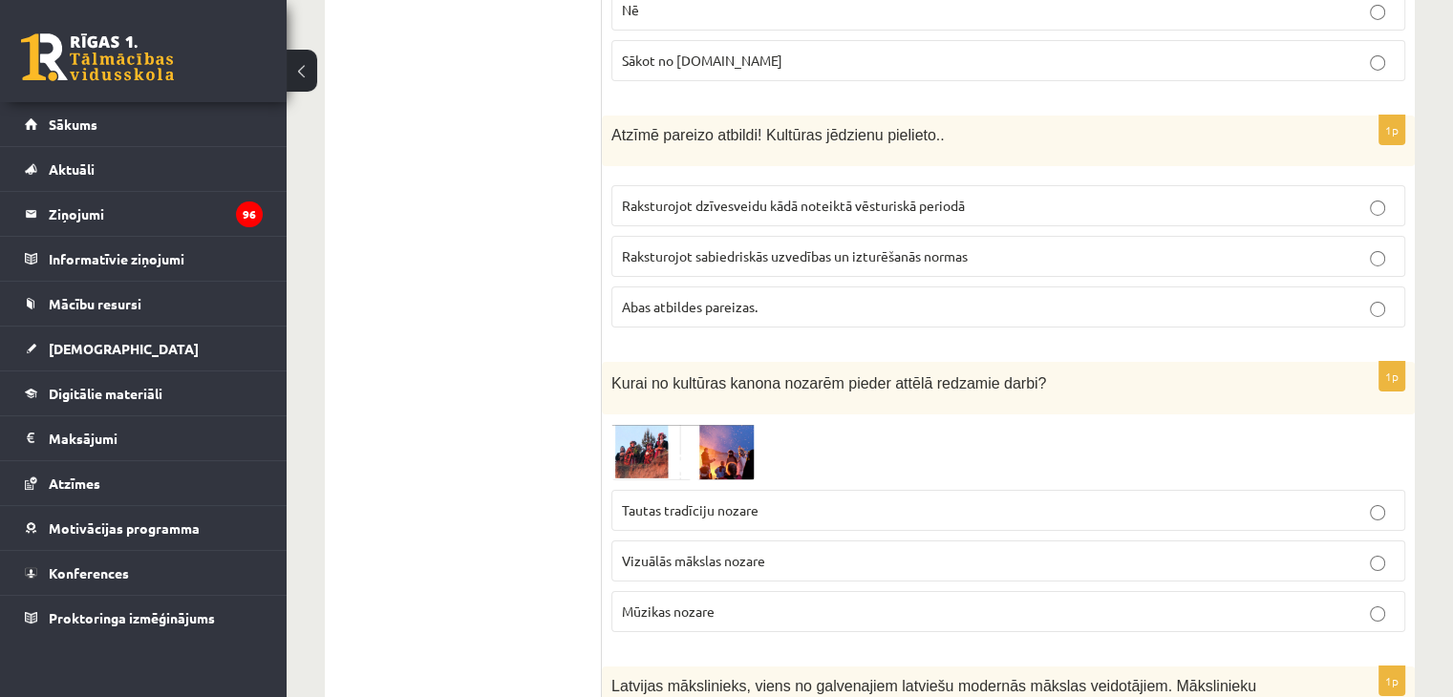
click at [741, 501] on p "Tautas tradīciju nozare" at bounding box center [1008, 511] width 773 height 20
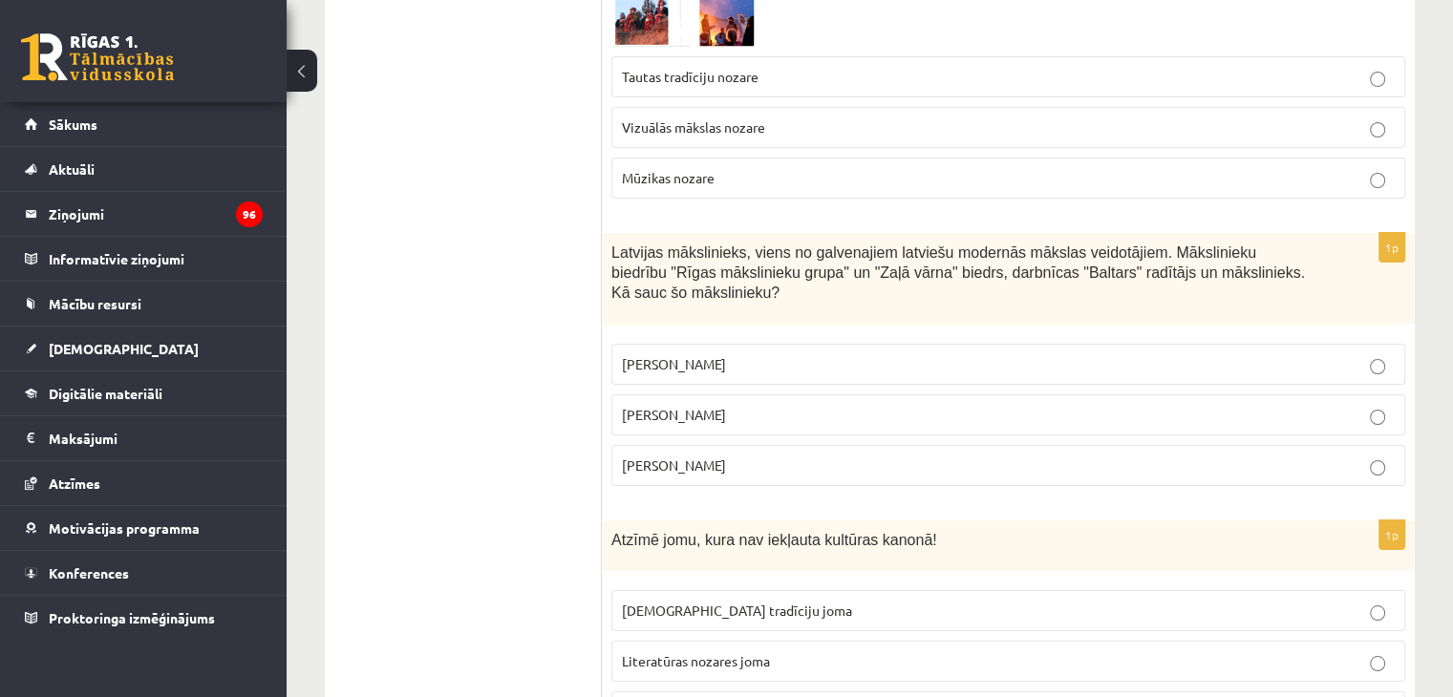
scroll to position [7028, 0]
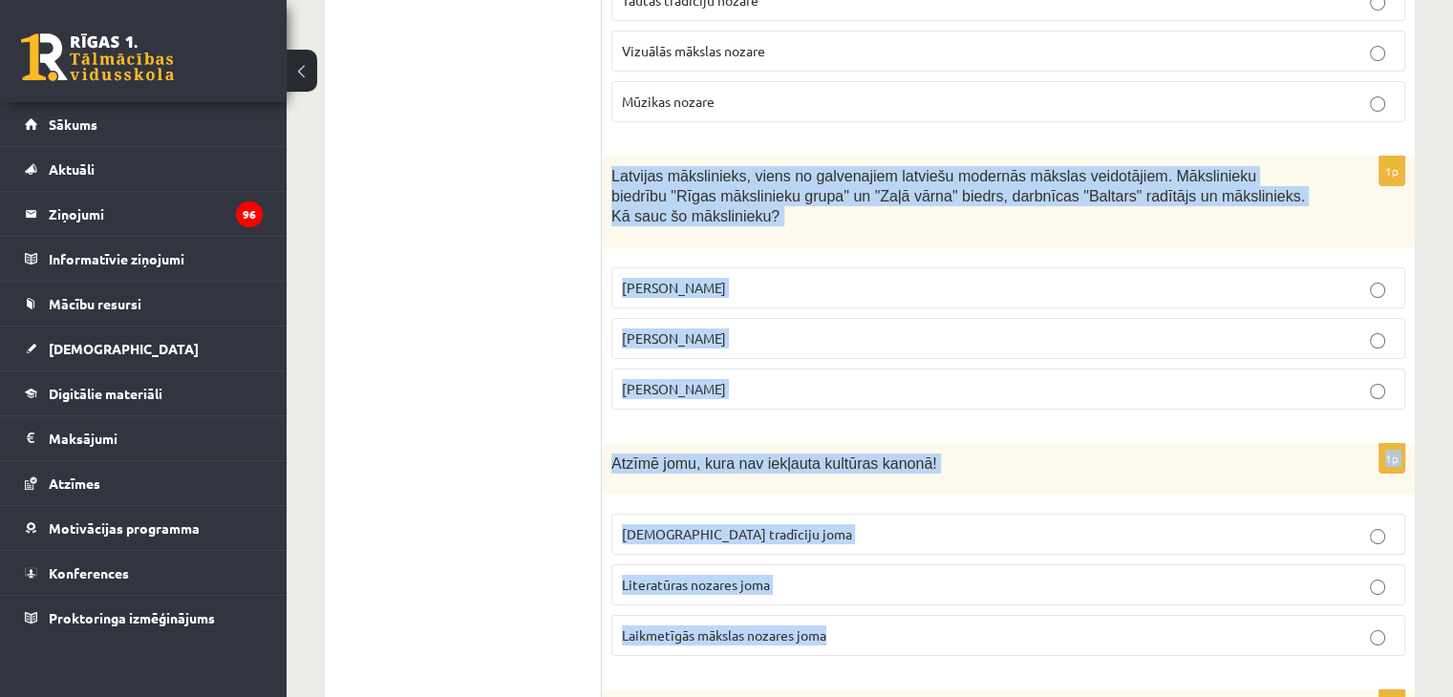
drag, startPoint x: 603, startPoint y: 86, endPoint x: 833, endPoint y: 497, distance: 470.9
click at [801, 329] on p "Romāns Suta" at bounding box center [1008, 339] width 773 height 20
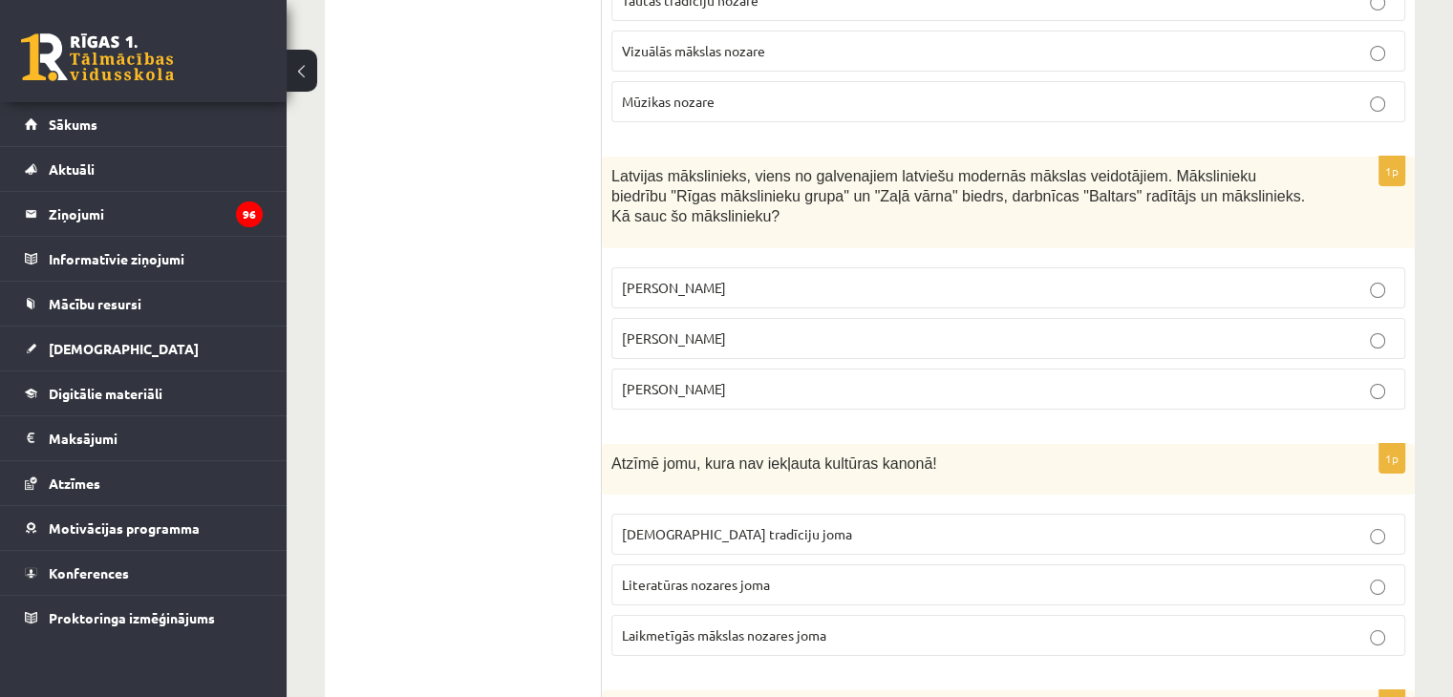
click at [879, 626] on p "Laikmetīgās mākslas nozares joma" at bounding box center [1008, 636] width 773 height 20
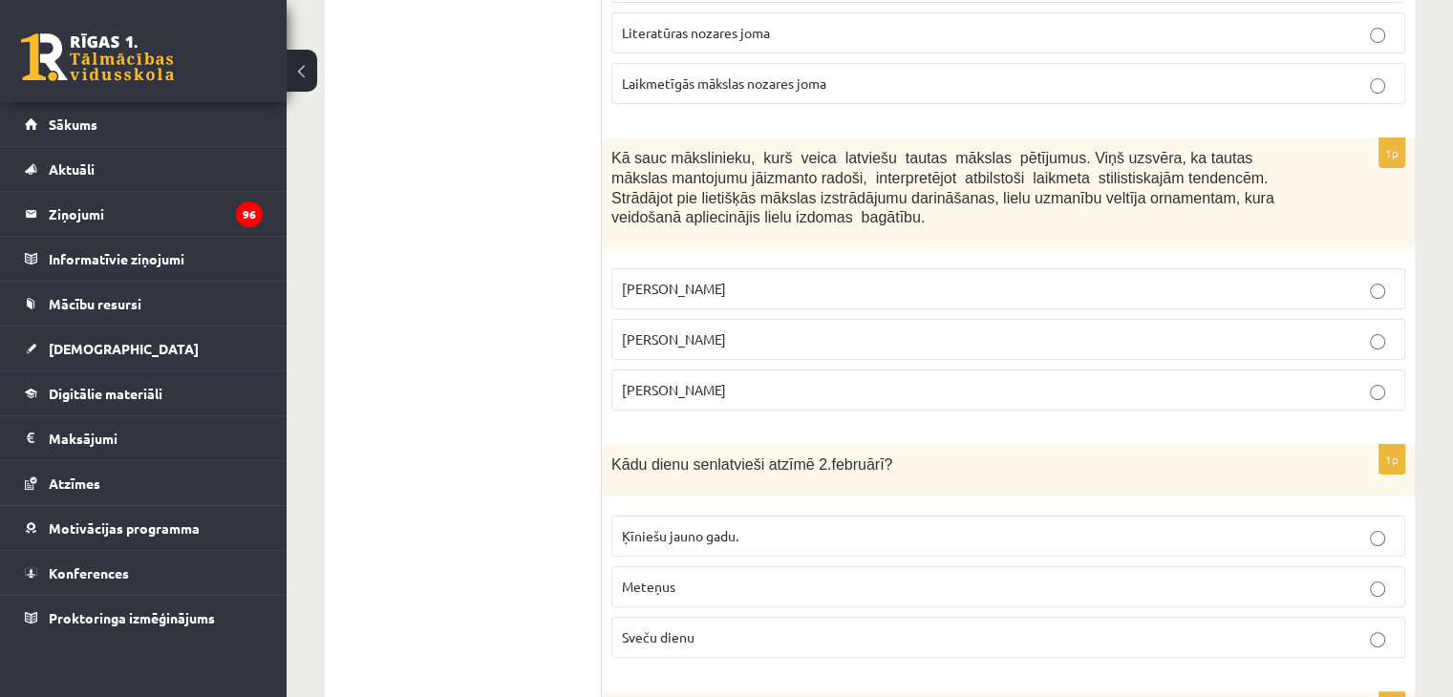
scroll to position [7587, 0]
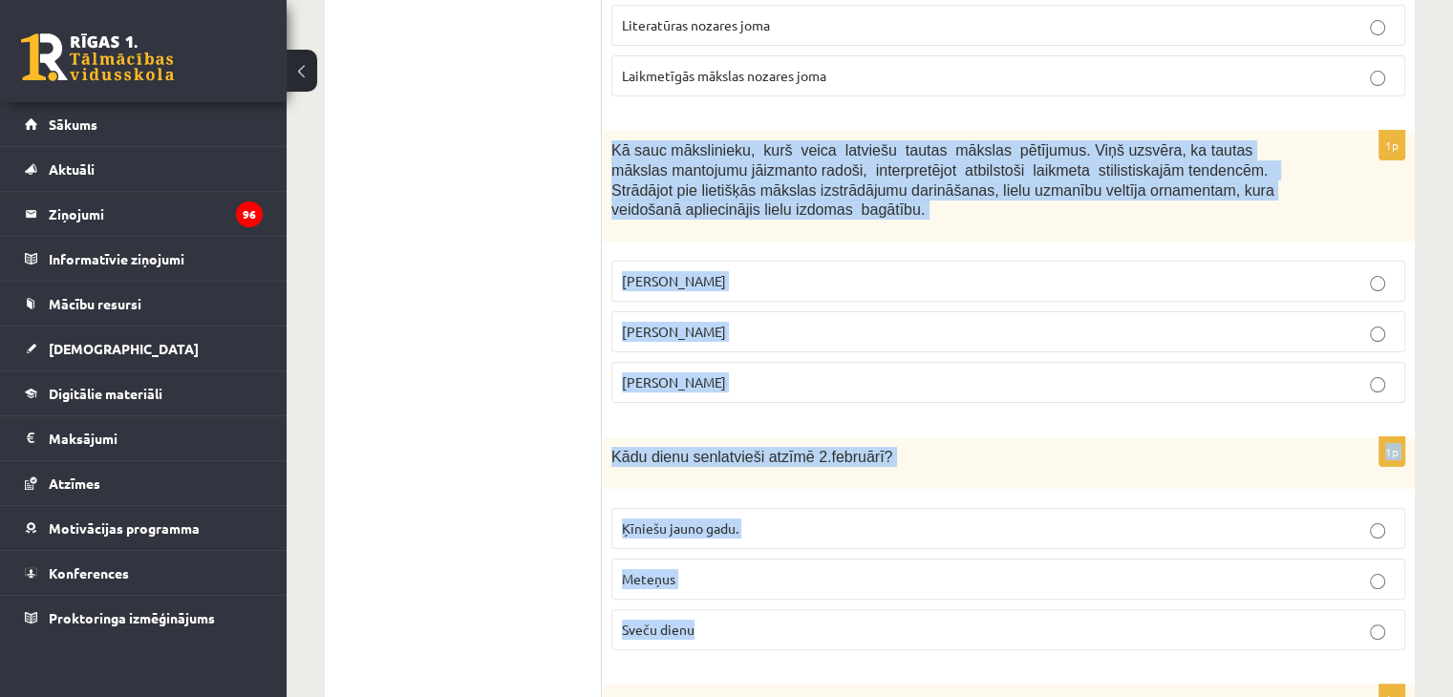
drag, startPoint x: 610, startPoint y: 32, endPoint x: 806, endPoint y: 508, distance: 515.4
click at [766, 620] on p "Sveču dienu" at bounding box center [1008, 630] width 773 height 20
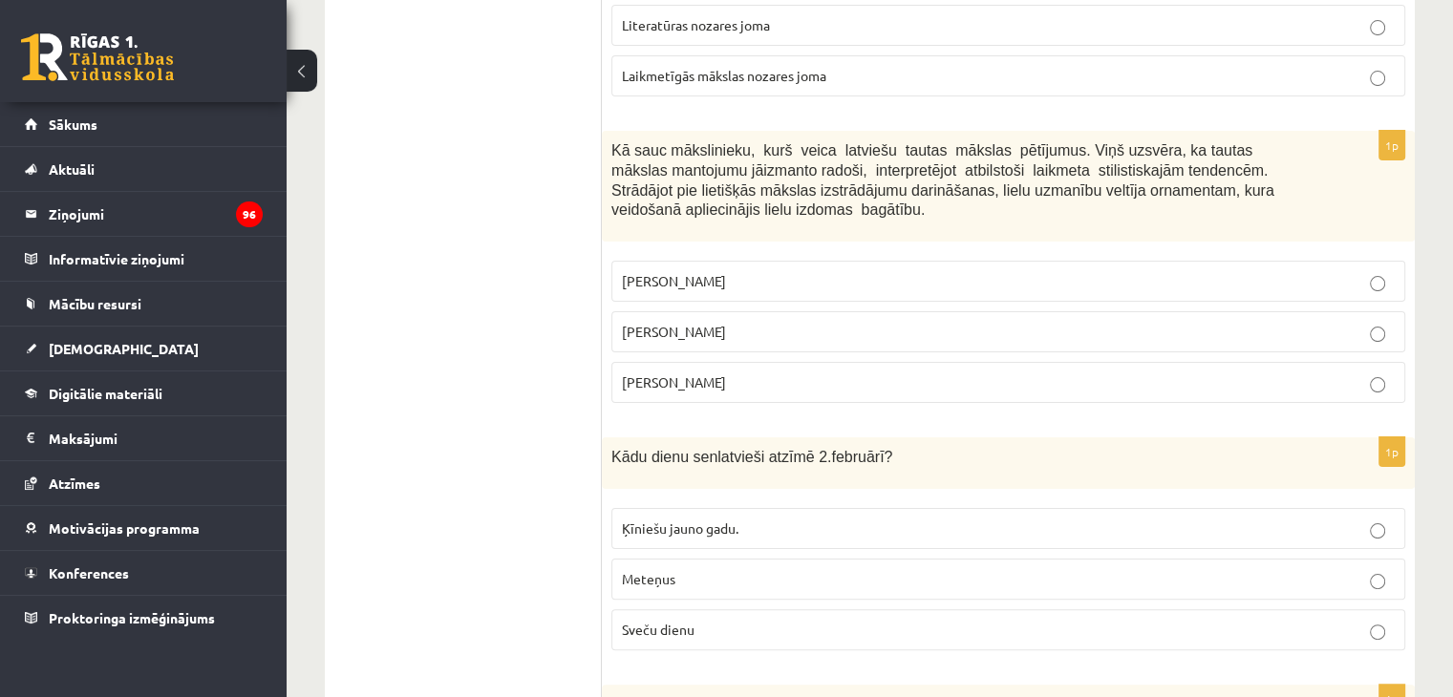
click at [887, 322] on p "Jūlijs Madernieks" at bounding box center [1008, 332] width 773 height 20
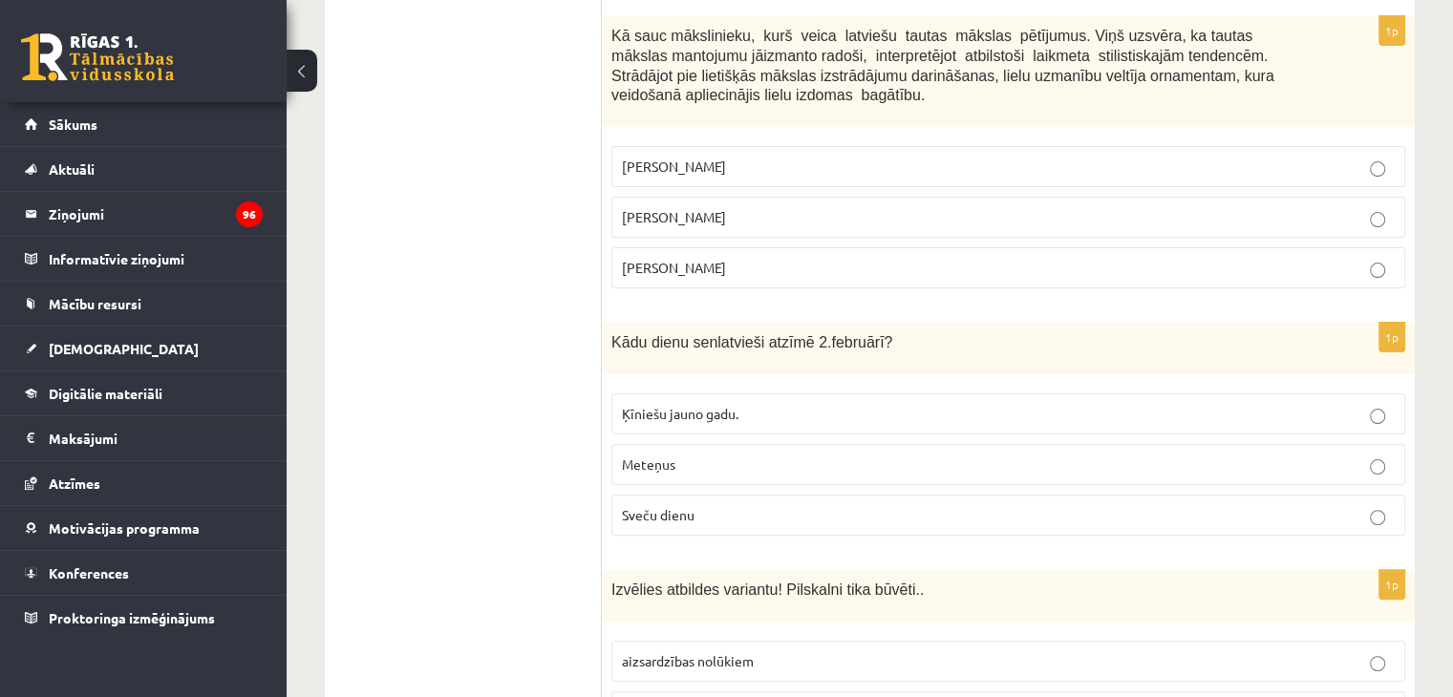
scroll to position [7744, 0]
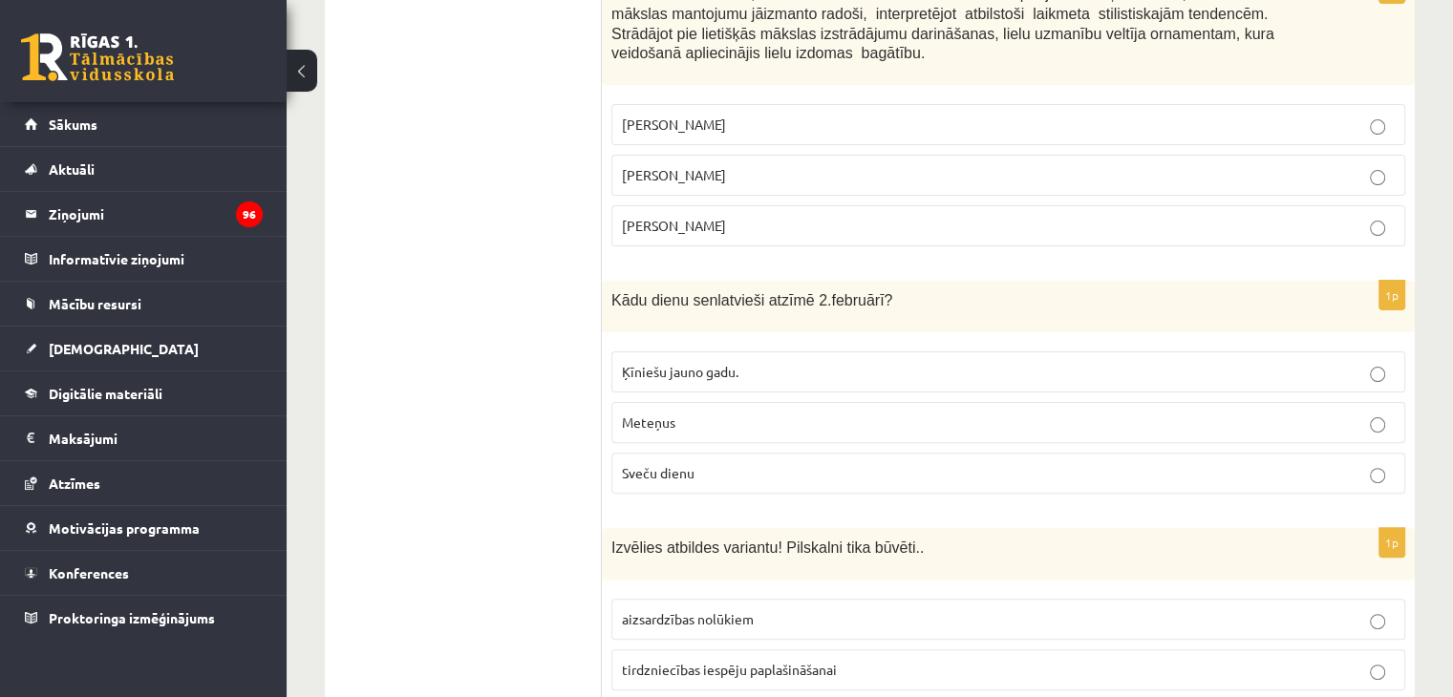
drag, startPoint x: 599, startPoint y: 425, endPoint x: 941, endPoint y: 555, distance: 365.9
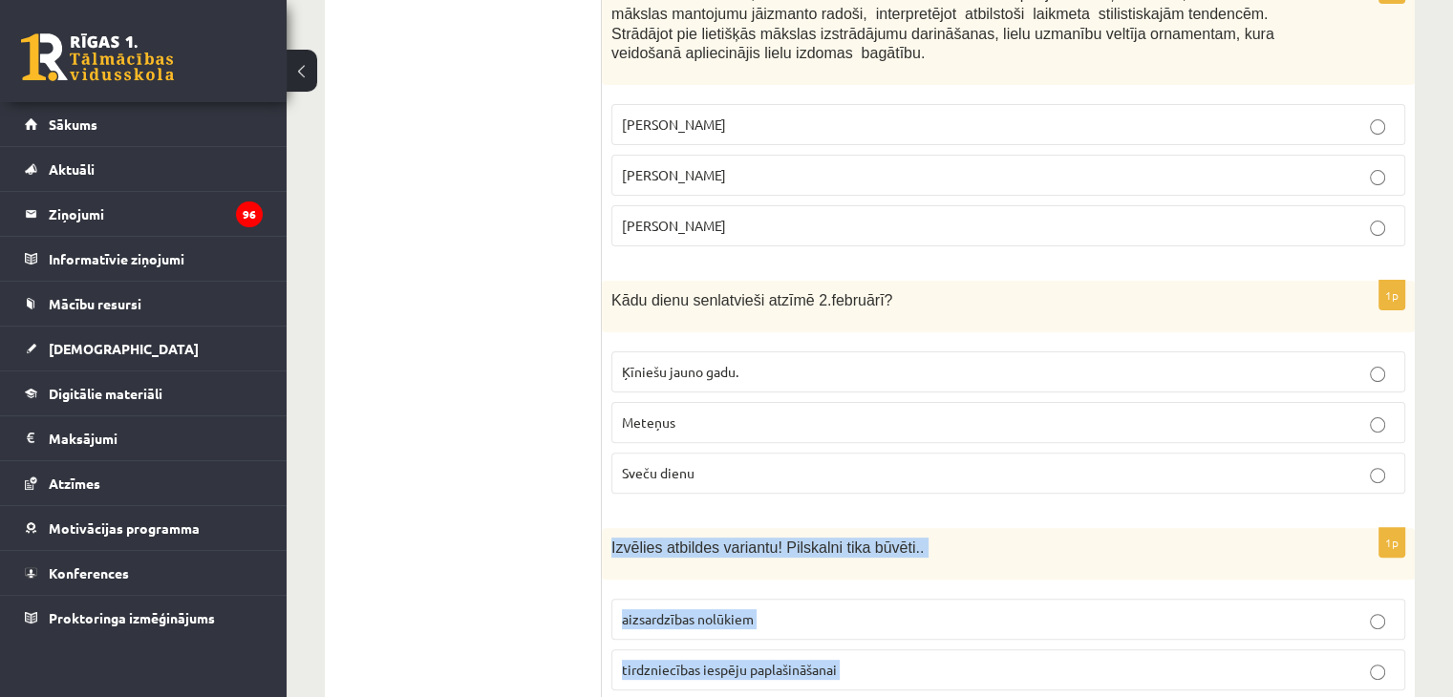
drag, startPoint x: 612, startPoint y: 431, endPoint x: 850, endPoint y: 600, distance: 291.9
click at [850, 600] on div "1p Izvēlies atbildes variantu! Pilskalni tika būvēti.. aizsardzības nolūkiem ti…" at bounding box center [1008, 642] width 813 height 228
click at [901, 610] on p "aizsardzības nolūkiem" at bounding box center [1008, 620] width 773 height 20
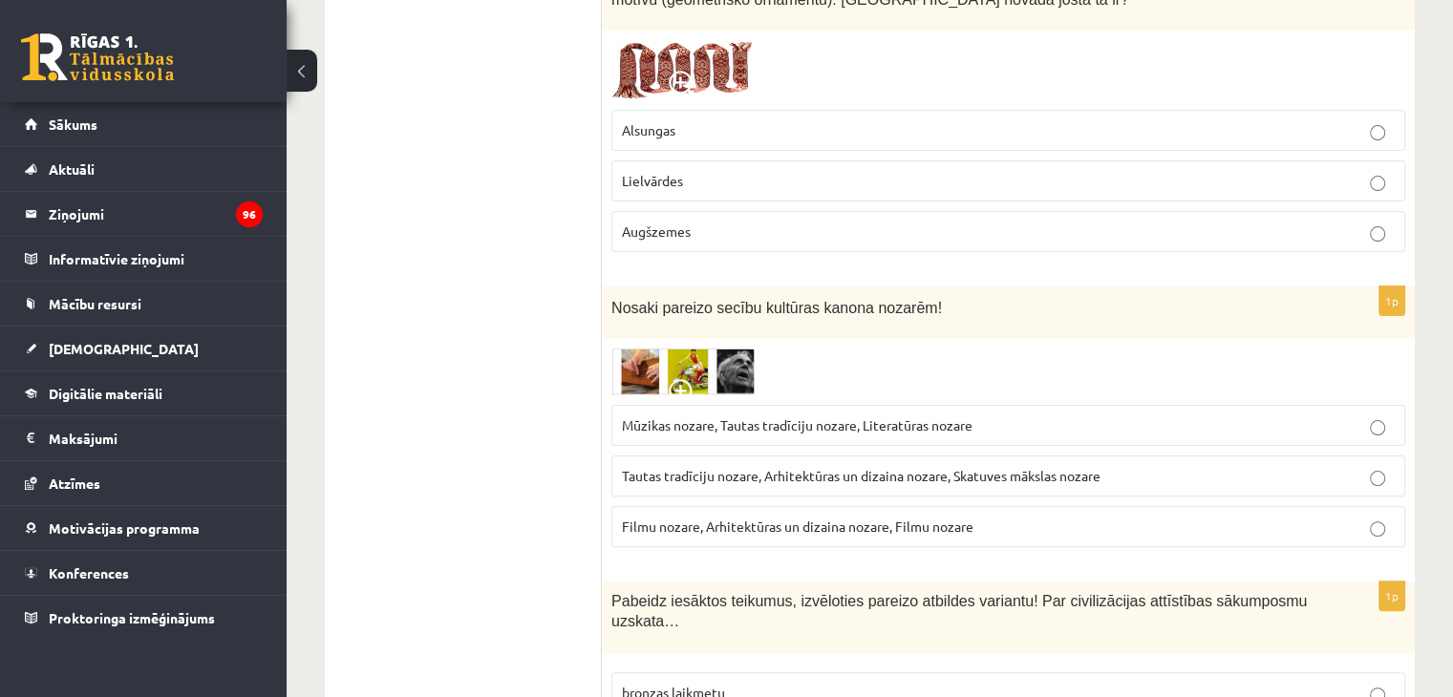
scroll to position [20, 0]
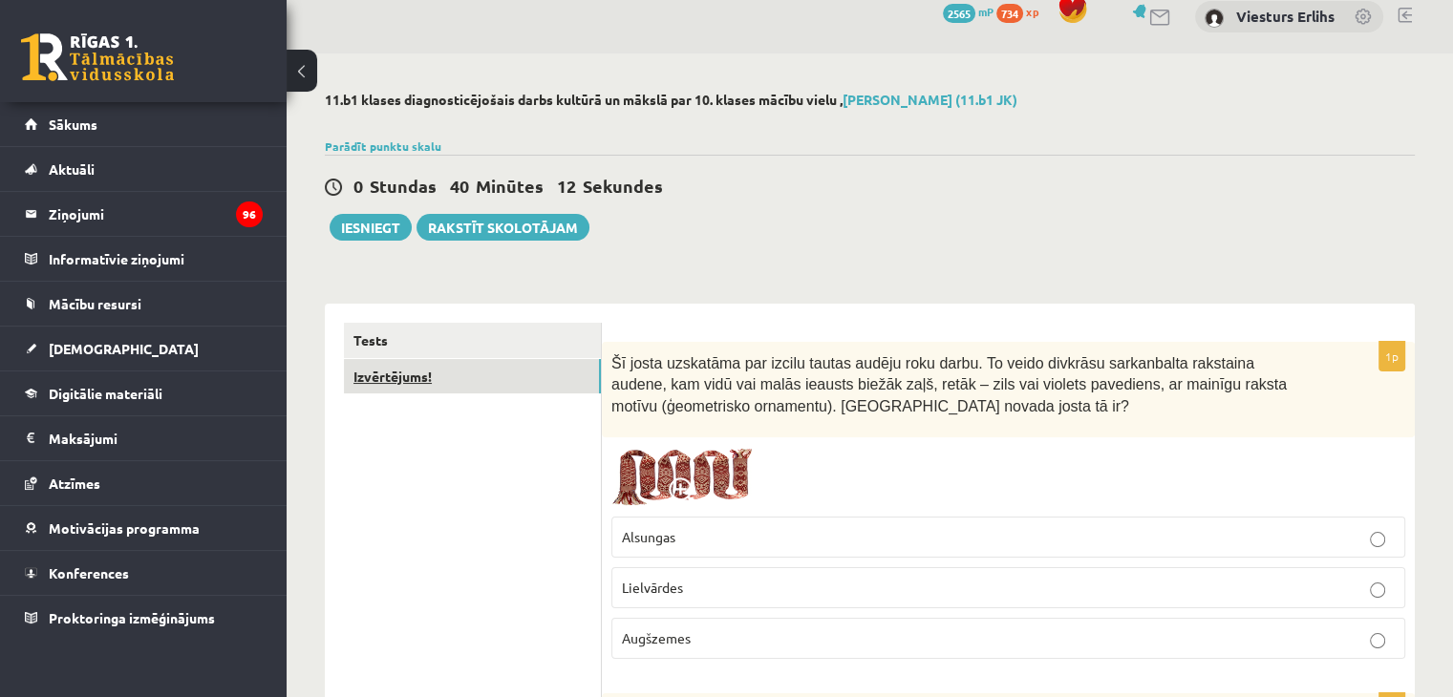
click at [400, 384] on link "Izvērtējums!" at bounding box center [472, 376] width 257 height 35
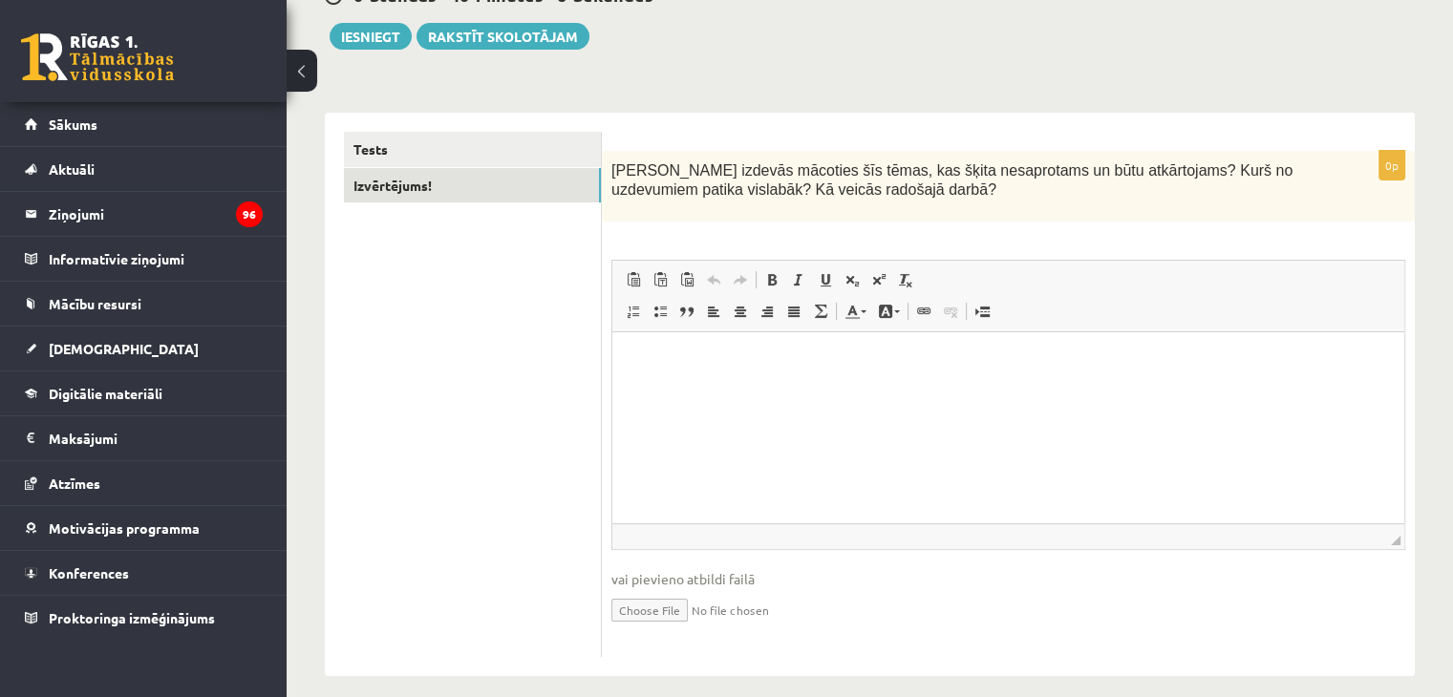
scroll to position [228, 0]
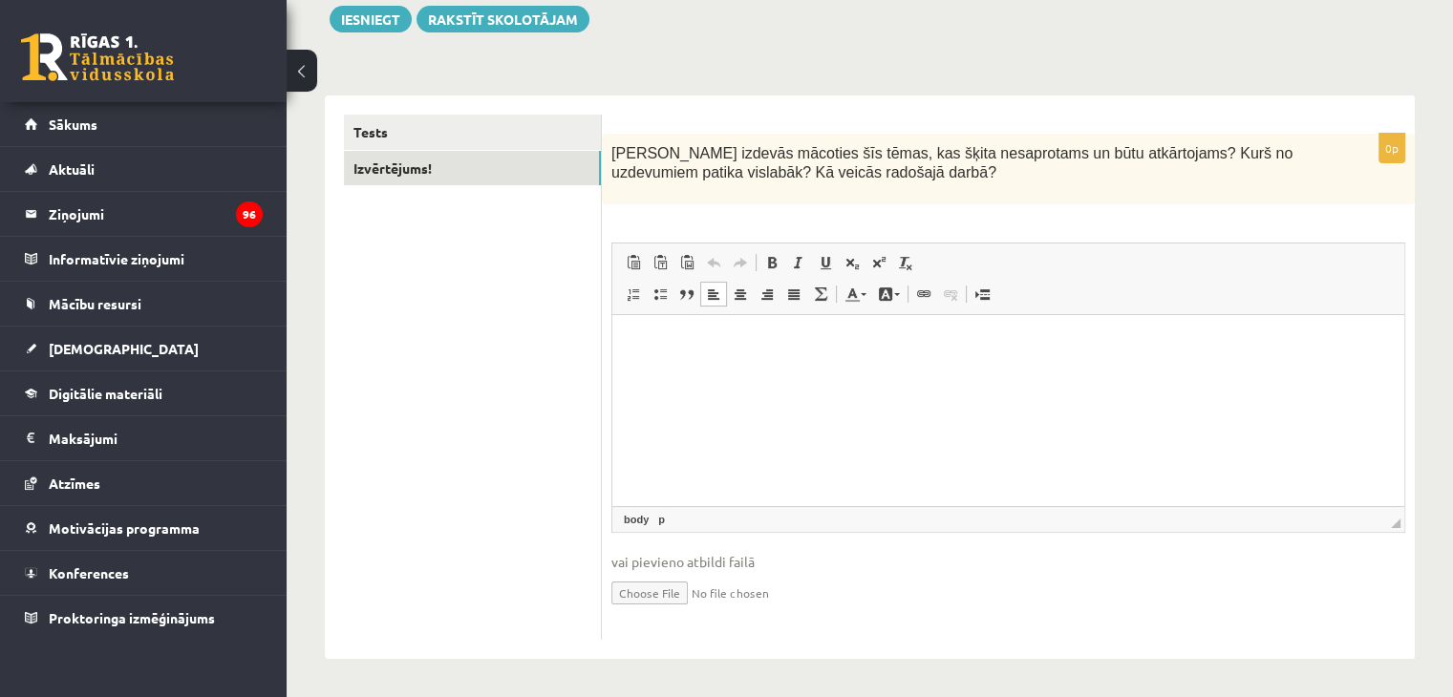
click at [791, 374] on html at bounding box center [1008, 344] width 792 height 58
click at [369, 24] on button "Iesniegt" at bounding box center [371, 19] width 82 height 27
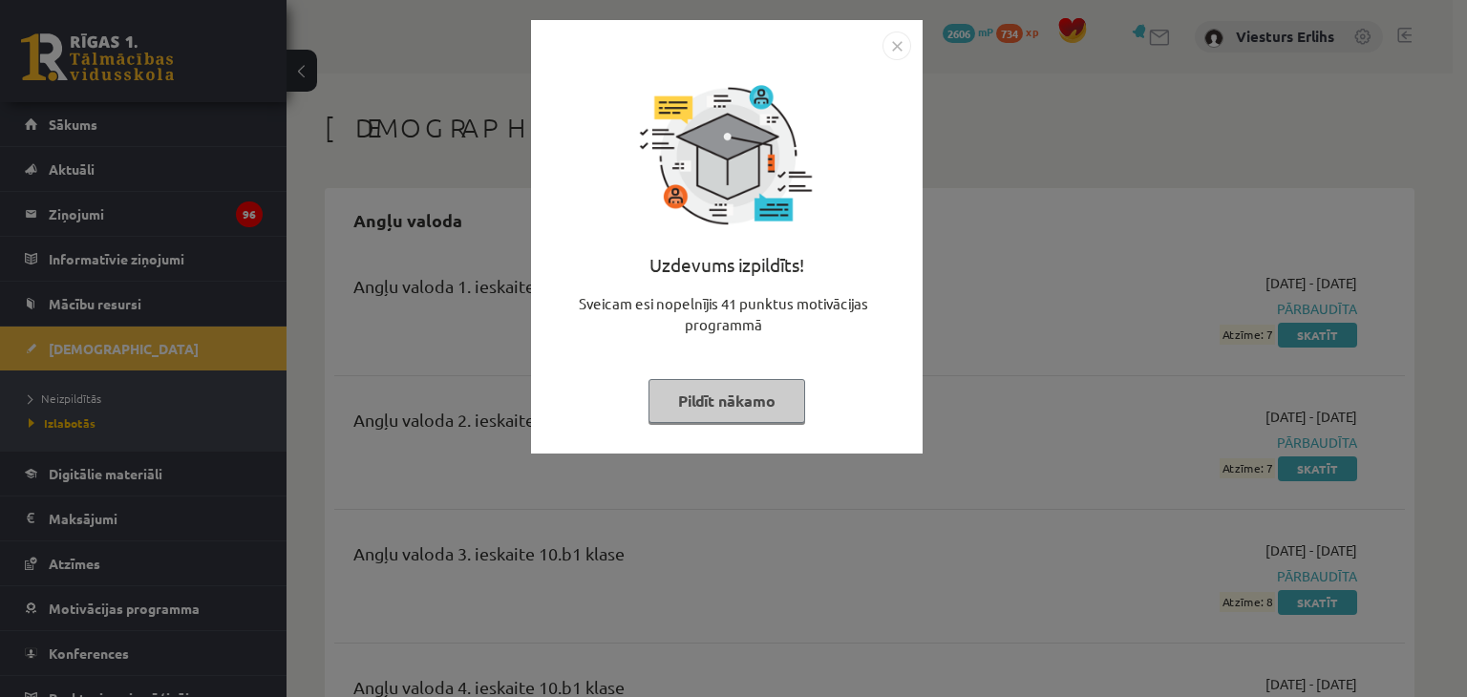
click at [768, 402] on button "Pildīt nākamo" at bounding box center [727, 401] width 157 height 44
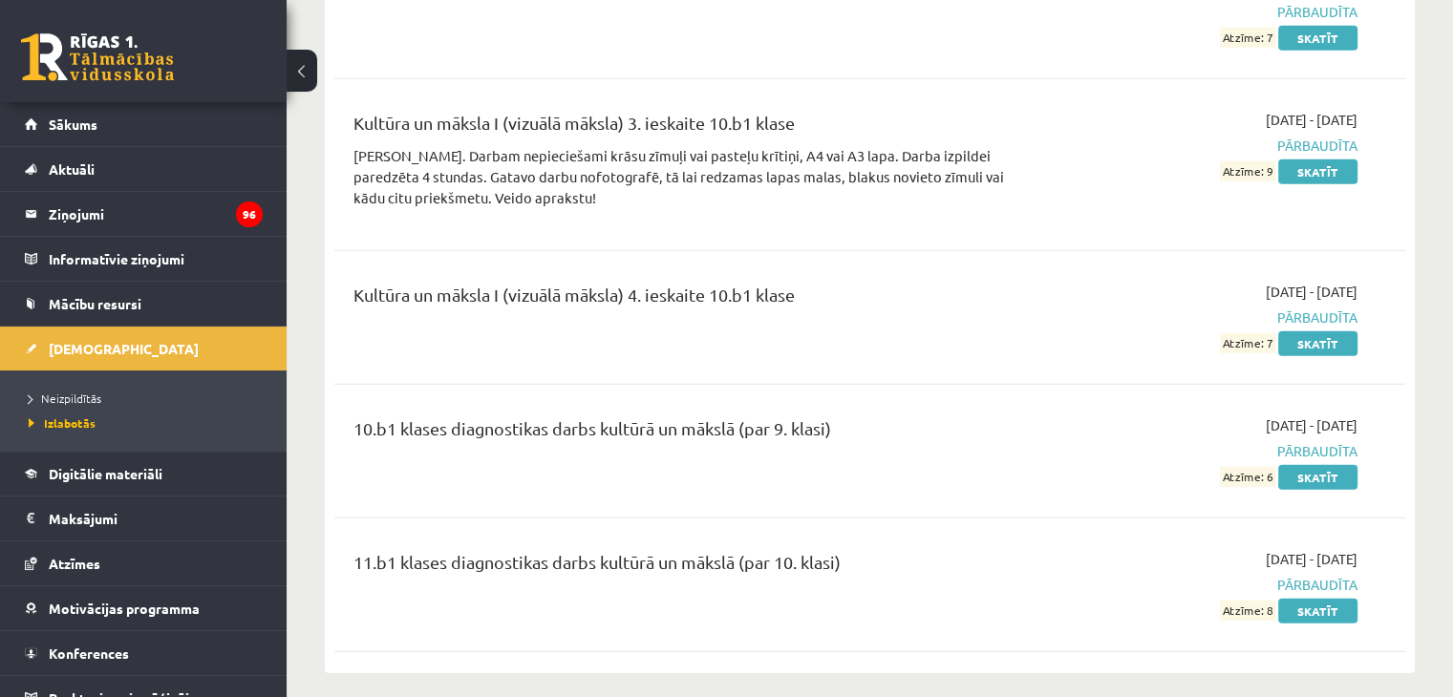
scroll to position [5409, 0]
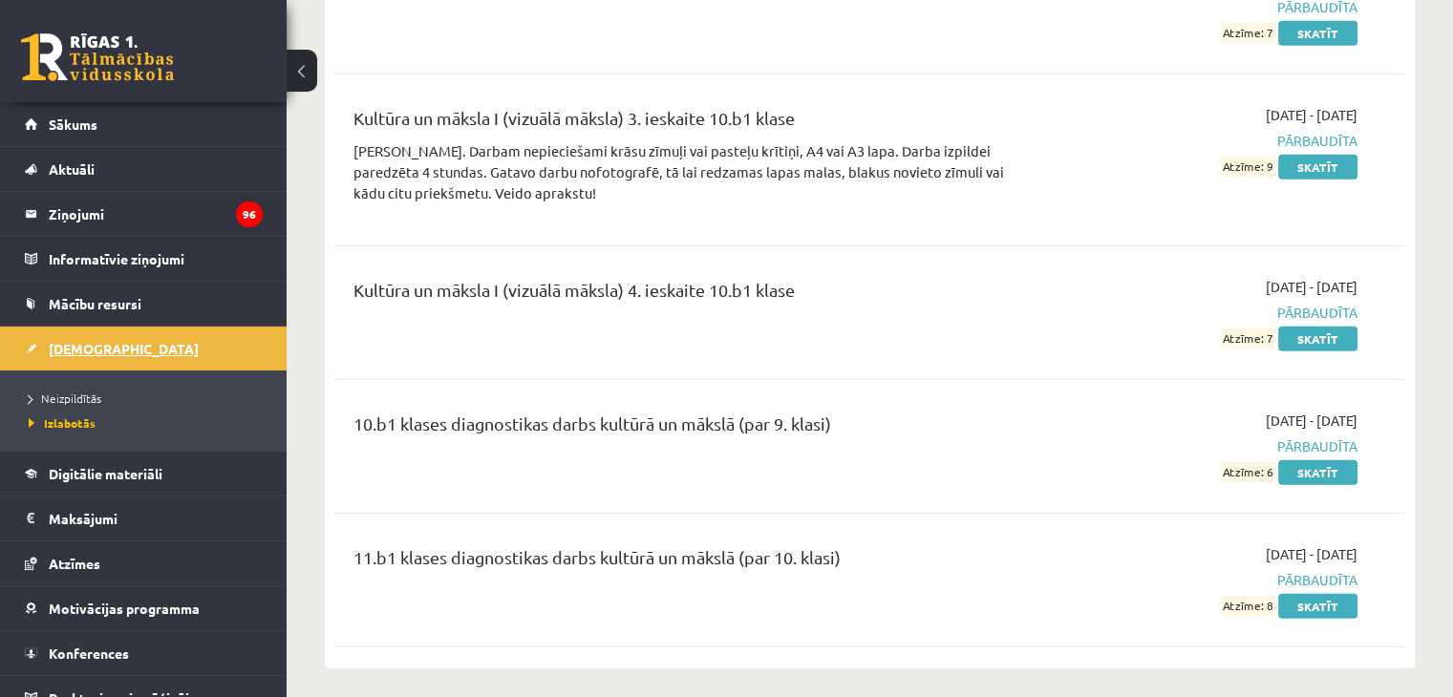
click at [82, 350] on span "[DEMOGRAPHIC_DATA]" at bounding box center [124, 348] width 150 height 17
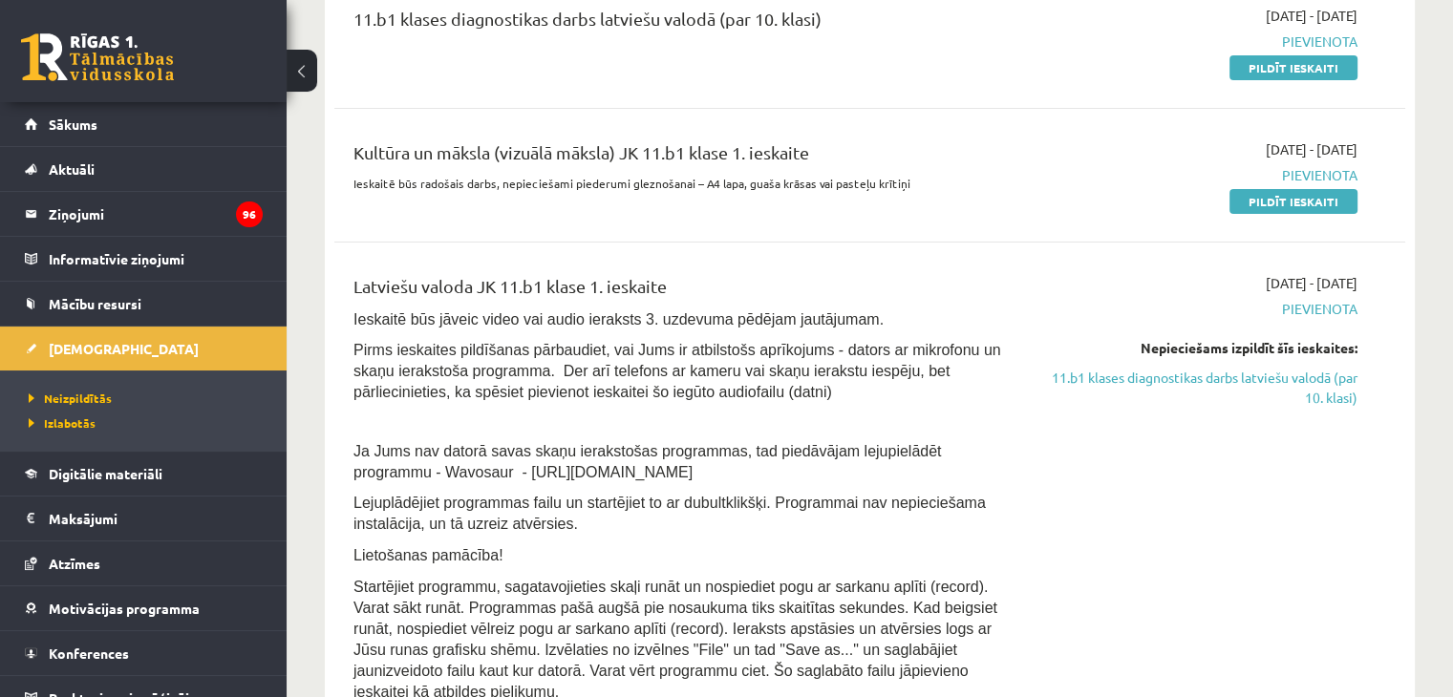
scroll to position [292, 0]
